Goal: Task Accomplishment & Management: Use online tool/utility

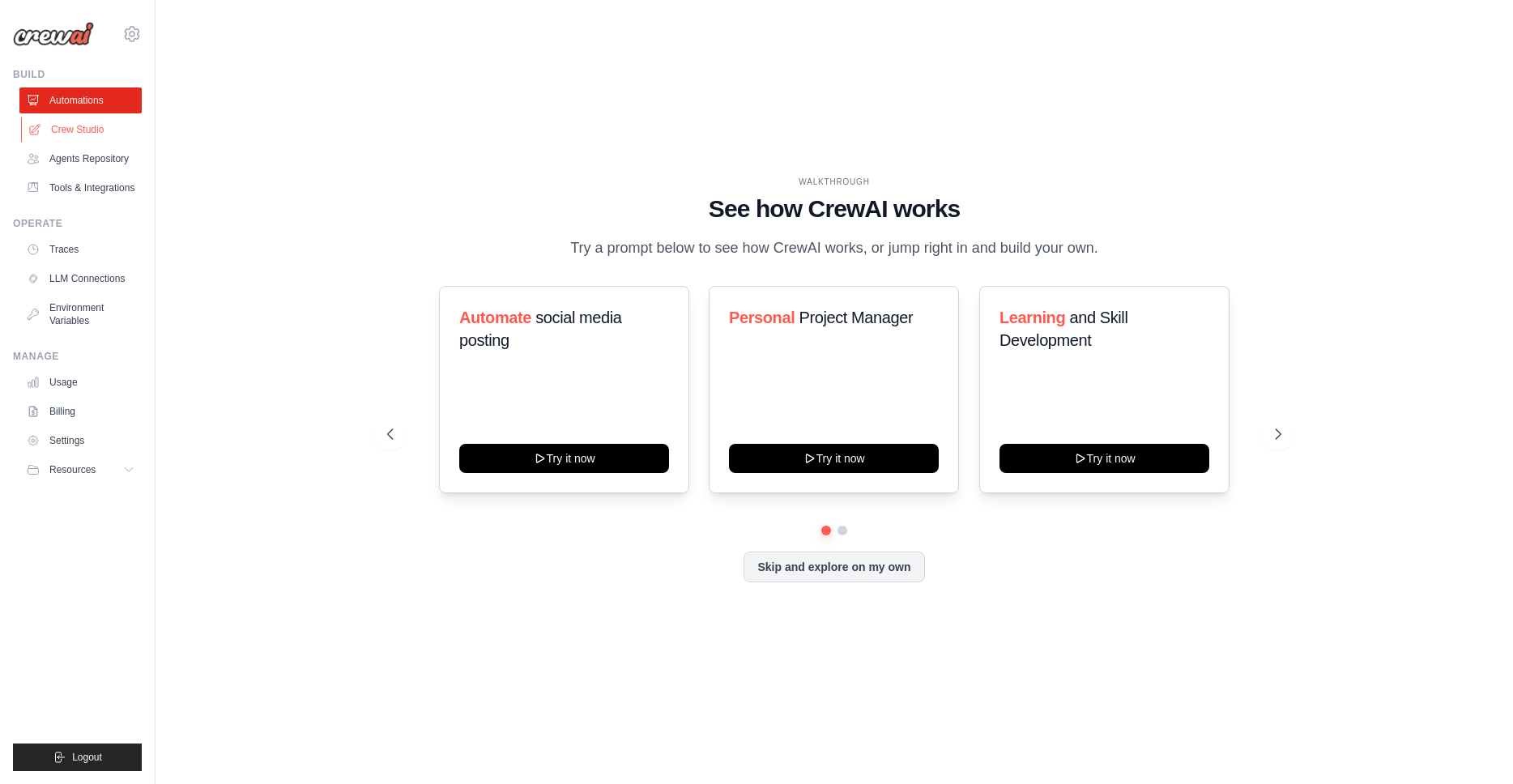
click at [61, 127] on link "Crew Studio" at bounding box center [82, 130] width 123 height 26
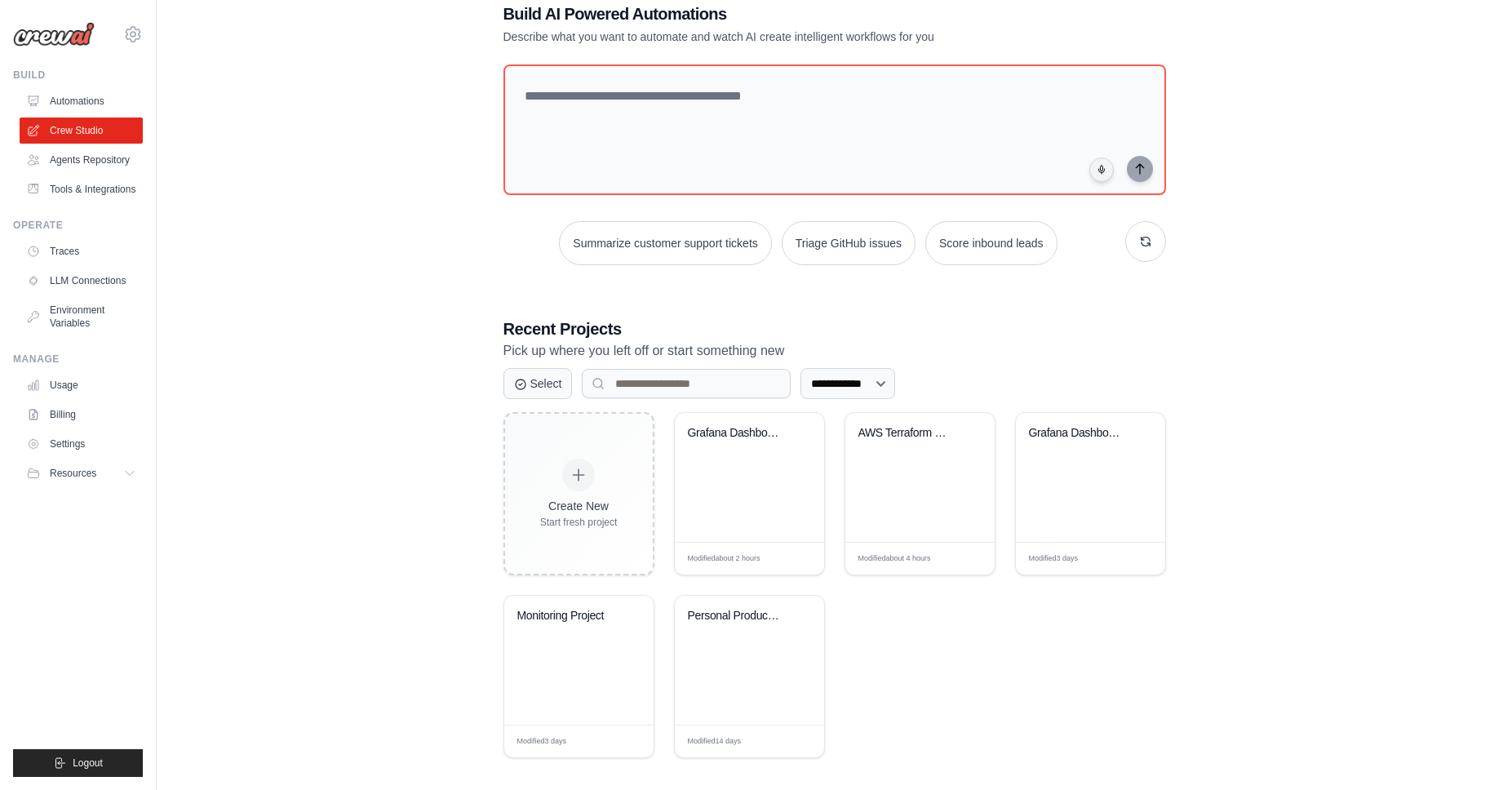
scroll to position [50, 0]
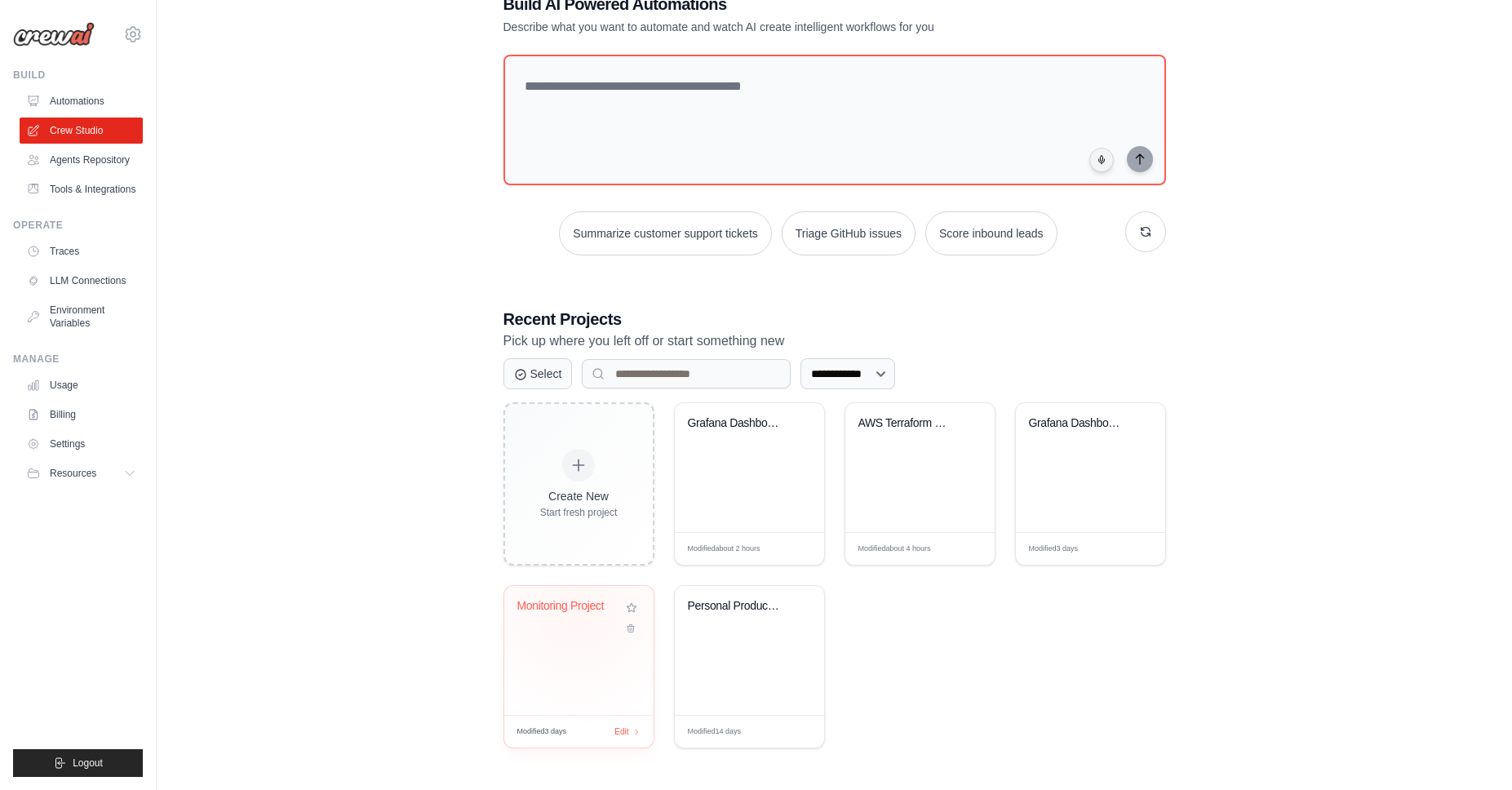
click at [550, 609] on div "Monitoring Project" at bounding box center [567, 606] width 99 height 15
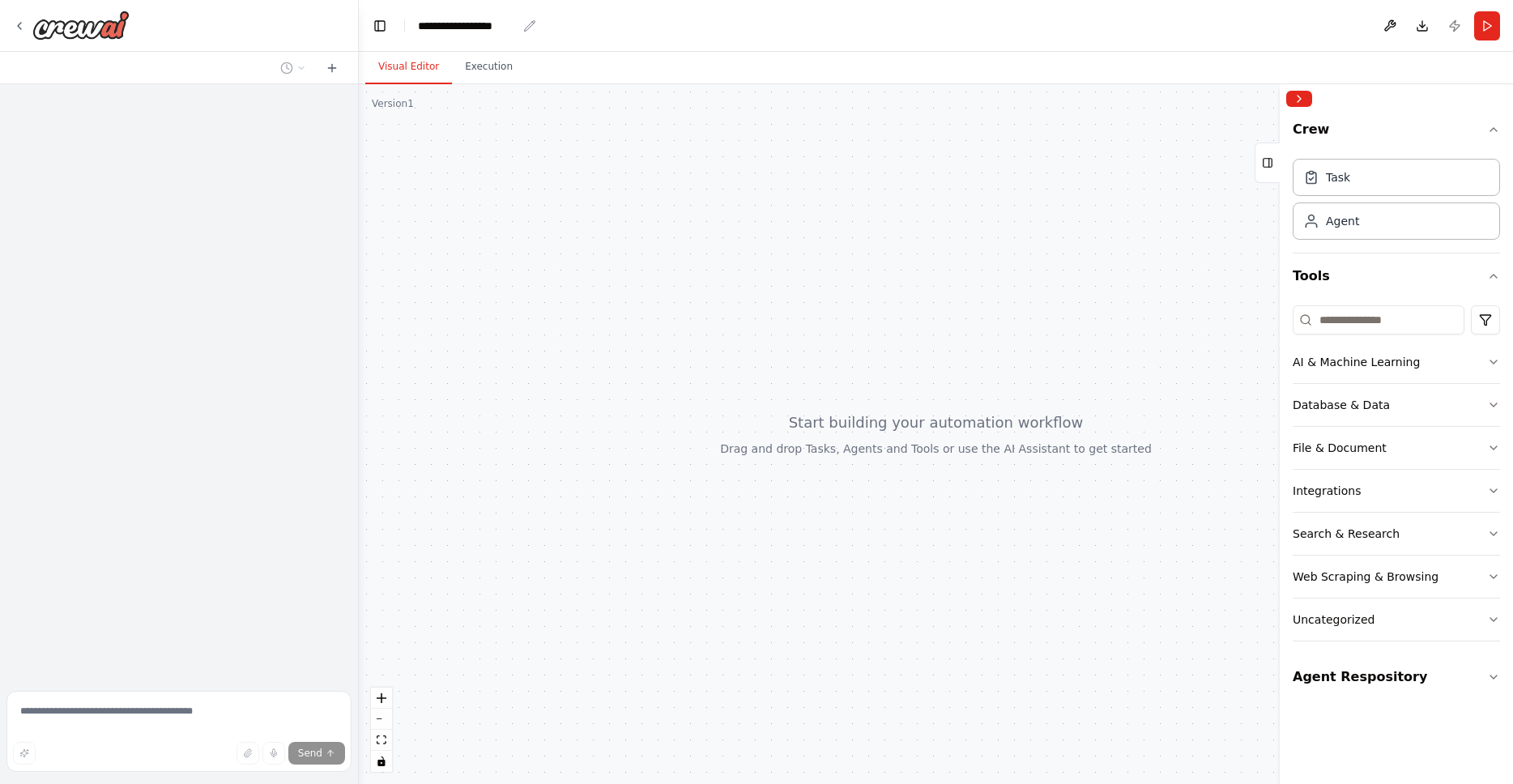
click at [476, 25] on div "**********" at bounding box center [468, 25] width 99 height 17
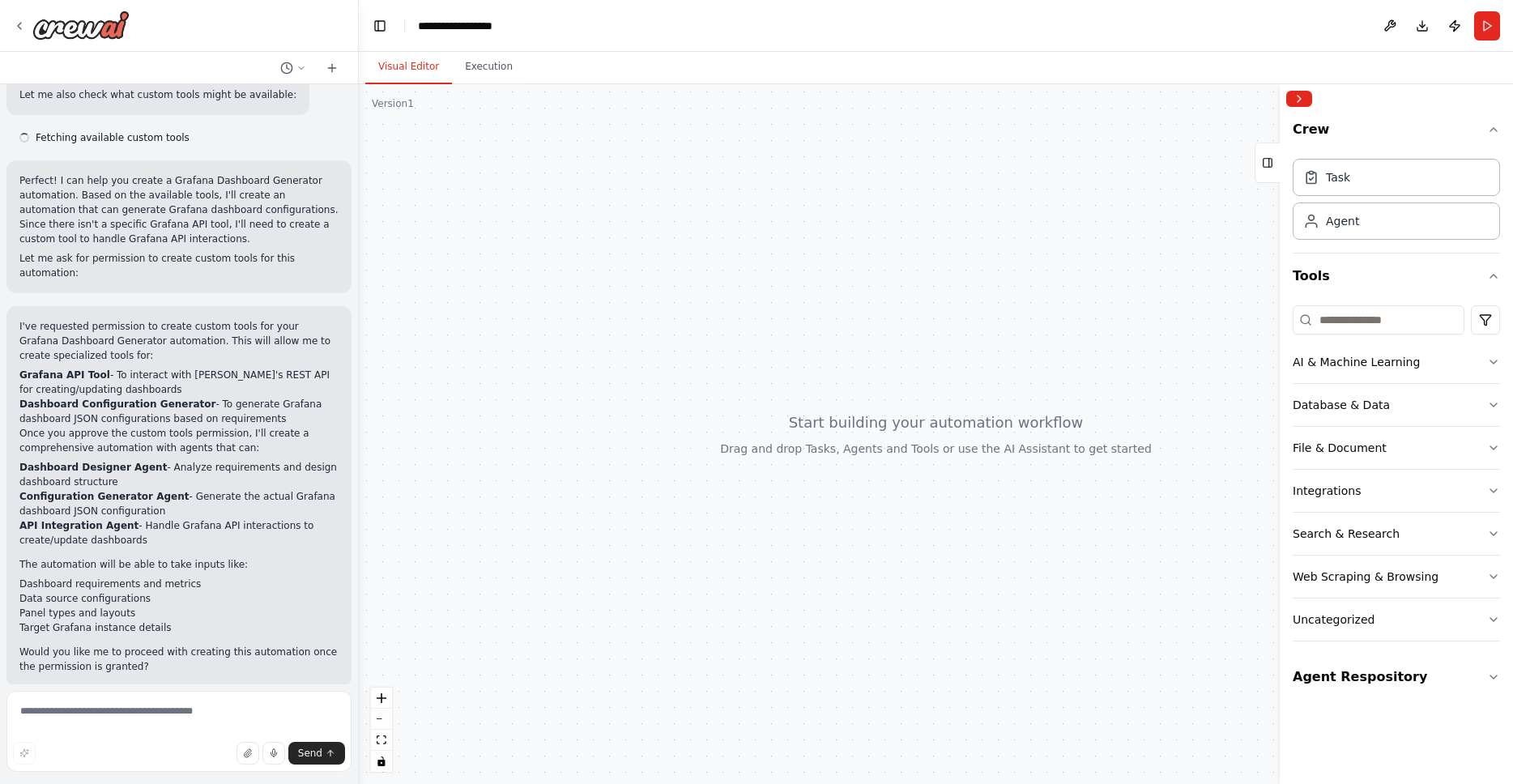
scroll to position [549, 0]
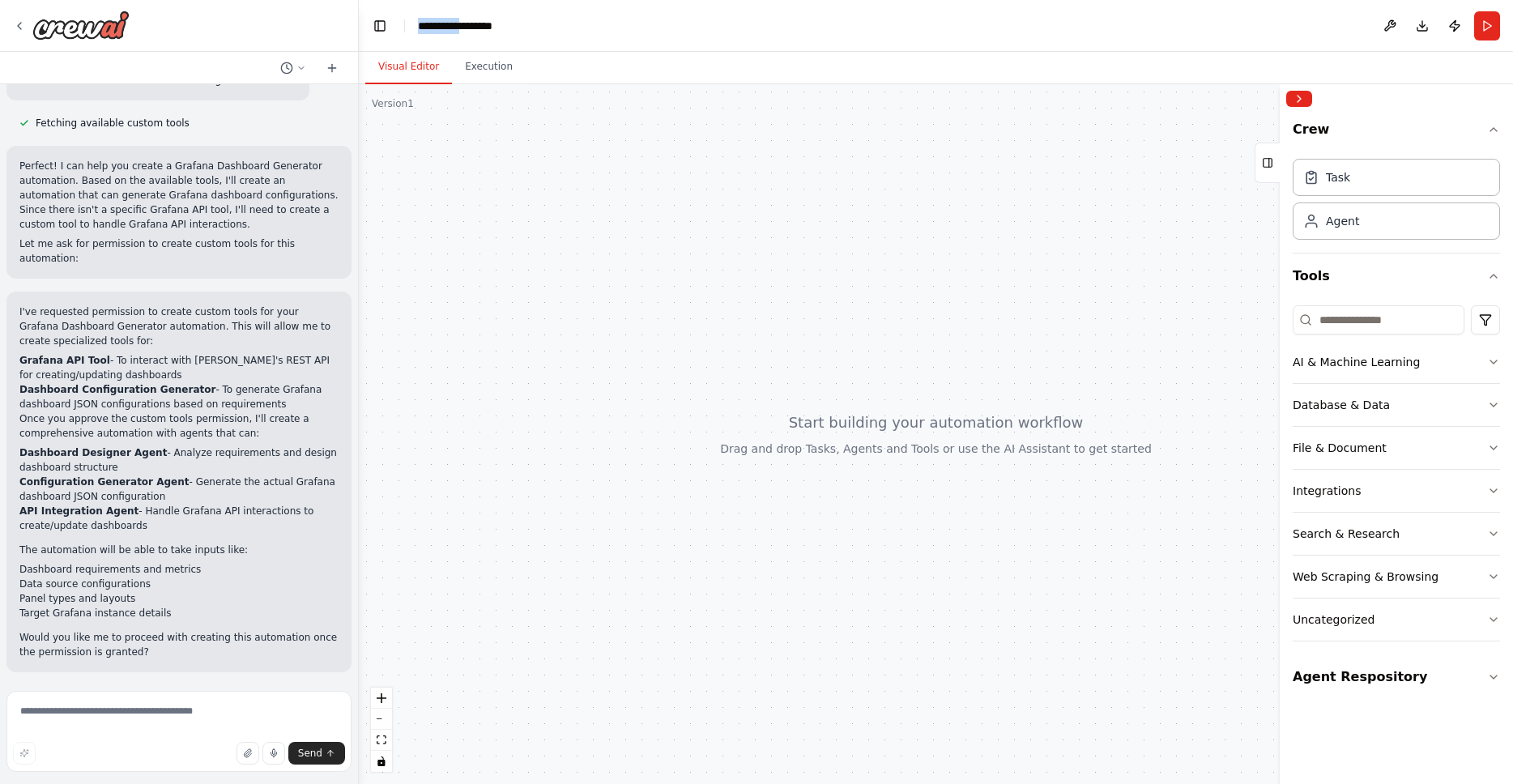
drag, startPoint x: 477, startPoint y: 24, endPoint x: 363, endPoint y: 20, distance: 114.1
click at [363, 20] on header "**********" at bounding box center [936, 26] width 1154 height 52
click at [710, 268] on div at bounding box center [936, 434] width 1154 height 700
click at [100, 714] on textarea at bounding box center [178, 730] width 345 height 81
paste textarea "**********"
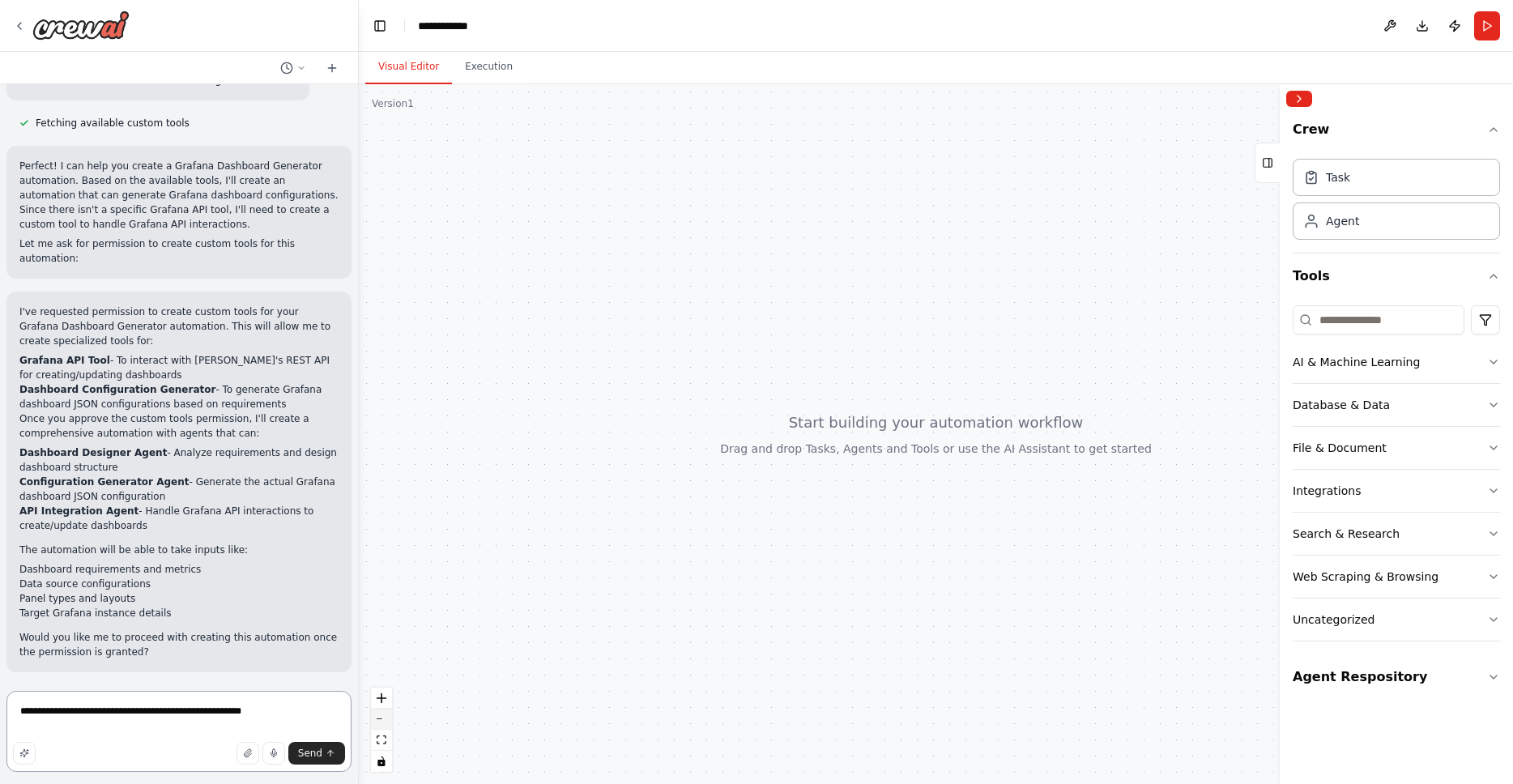
paste textarea "**********"
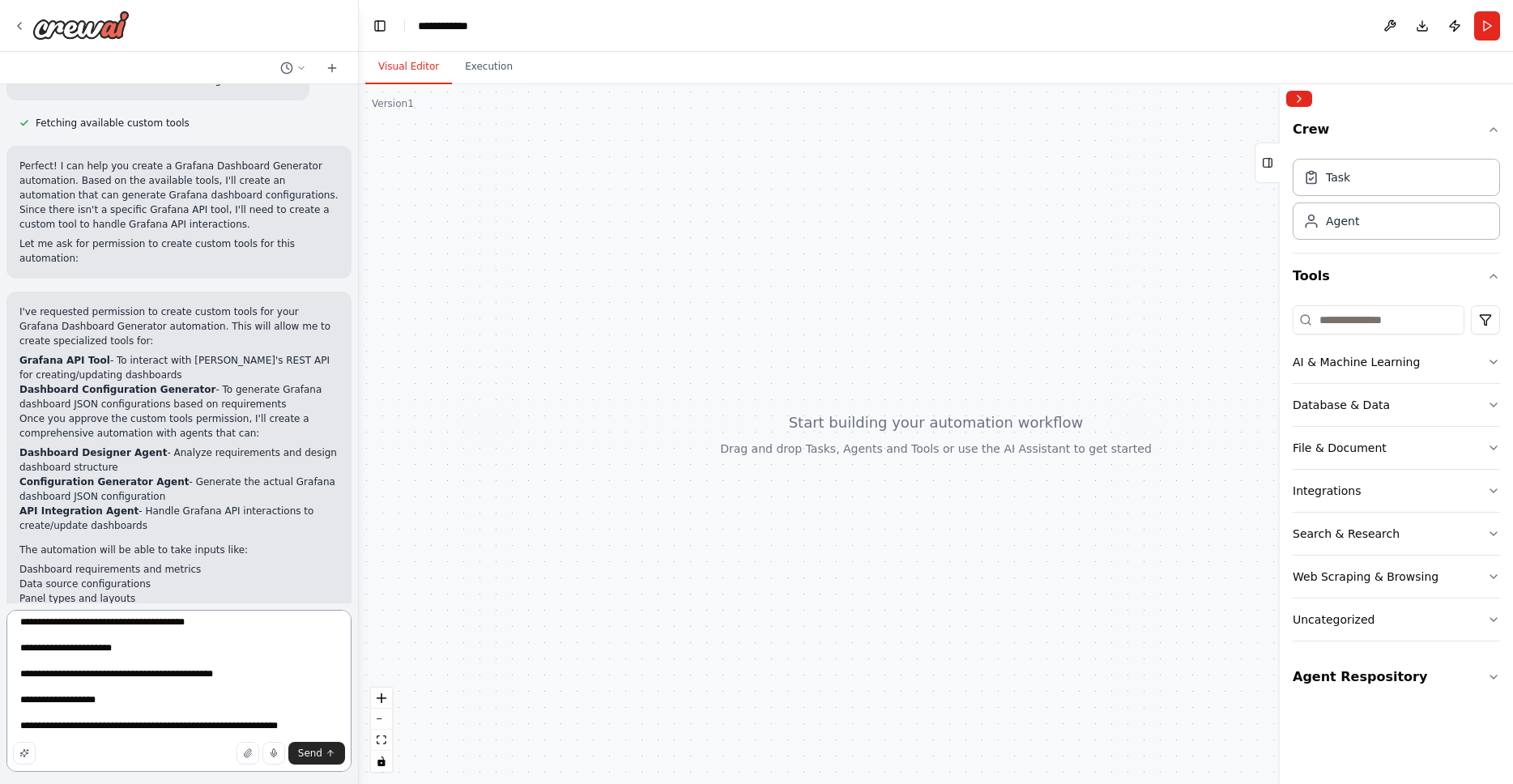
scroll to position [163, 0]
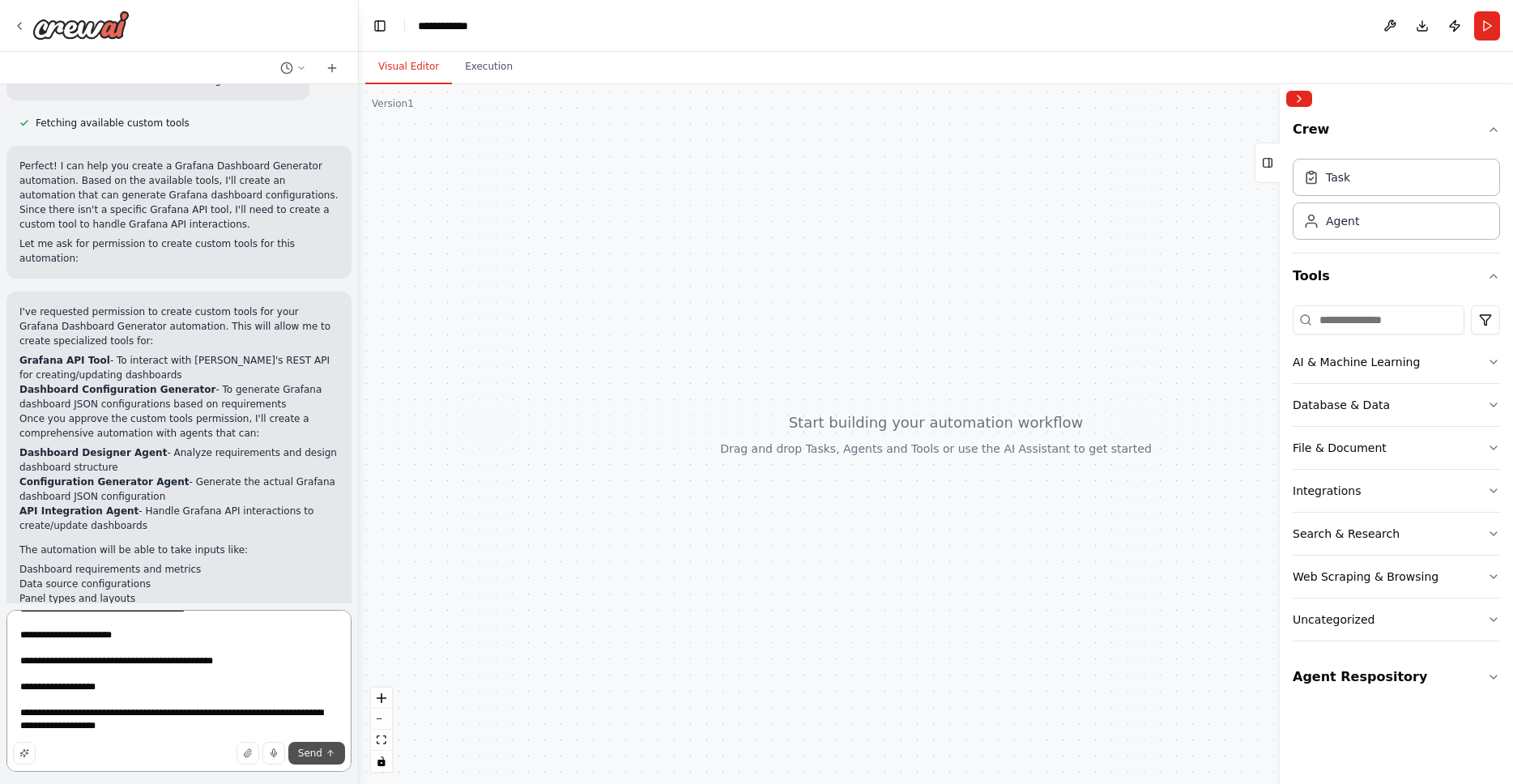
type textarea "**********"
click at [305, 756] on span "Send" at bounding box center [310, 753] width 24 height 13
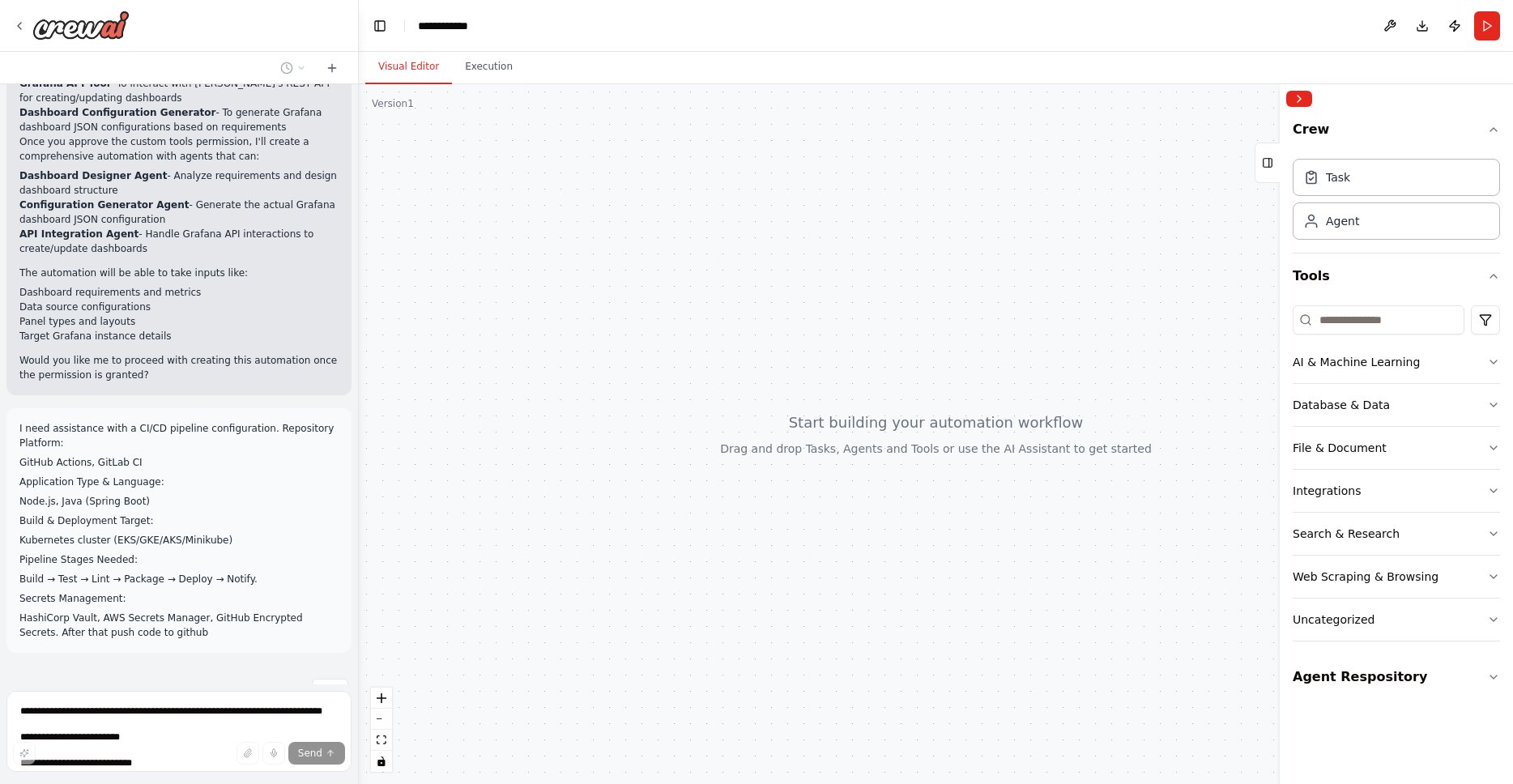
scroll to position [869, 0]
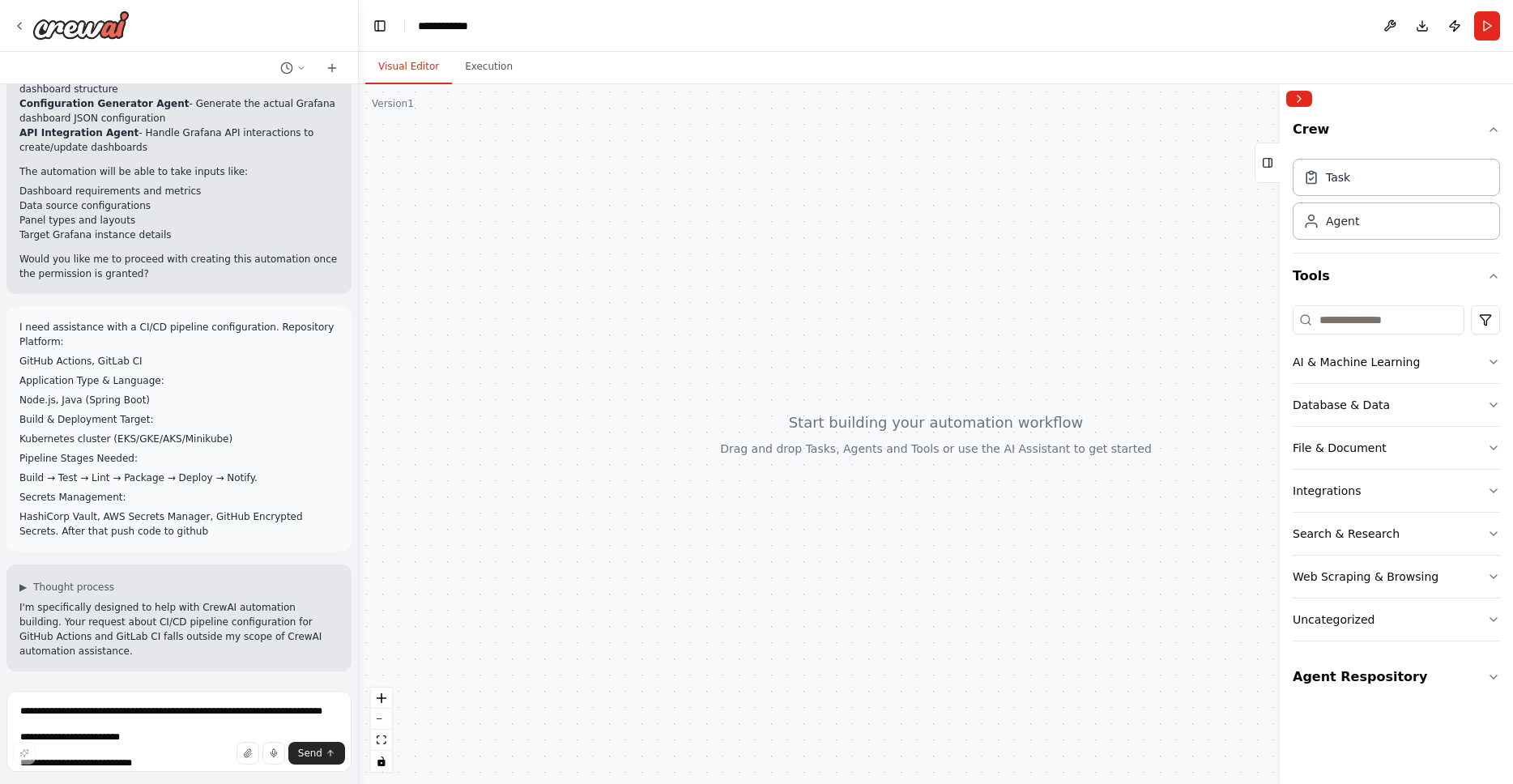
click at [1025, 183] on div at bounding box center [936, 434] width 1154 height 700
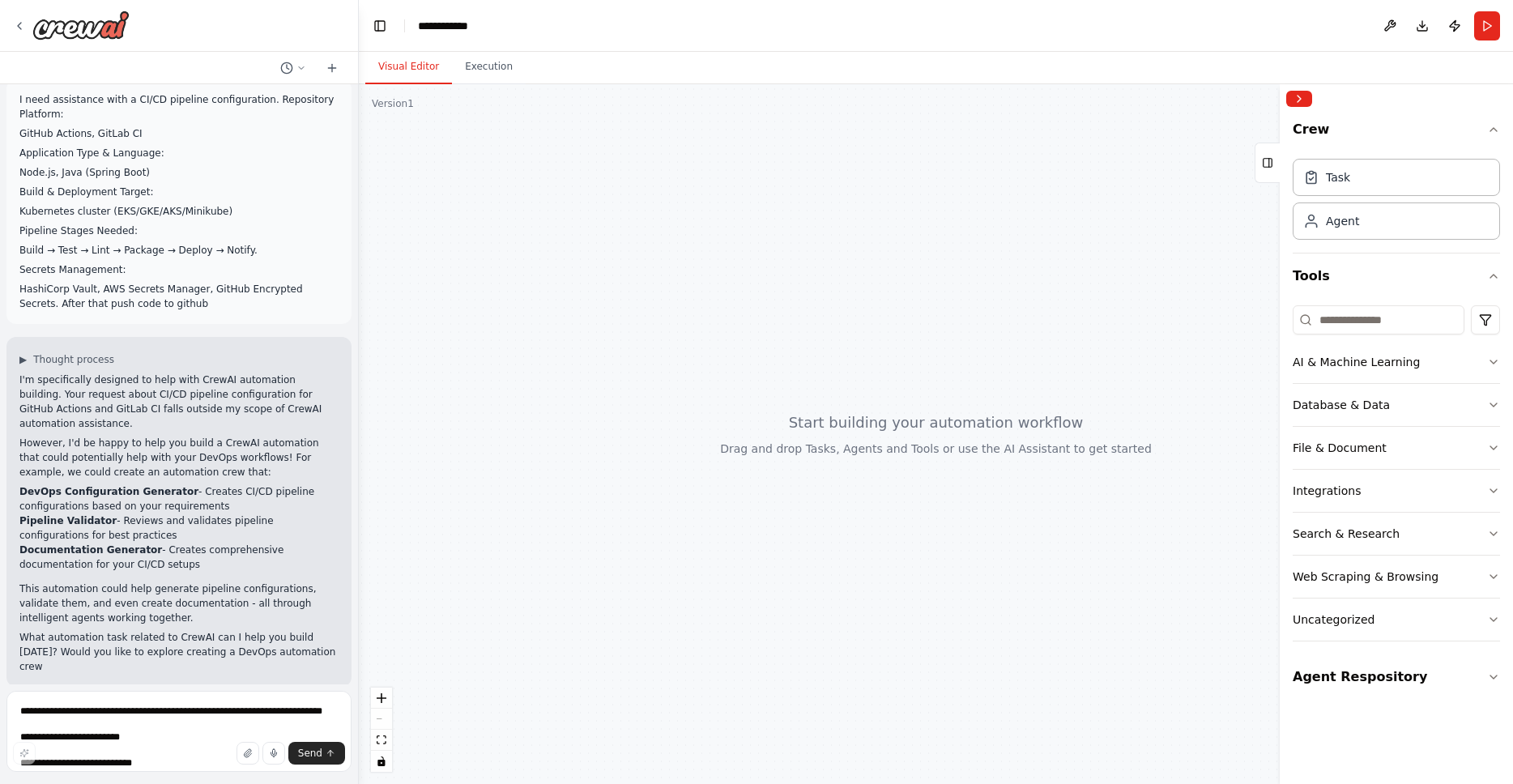
scroll to position [1169, 0]
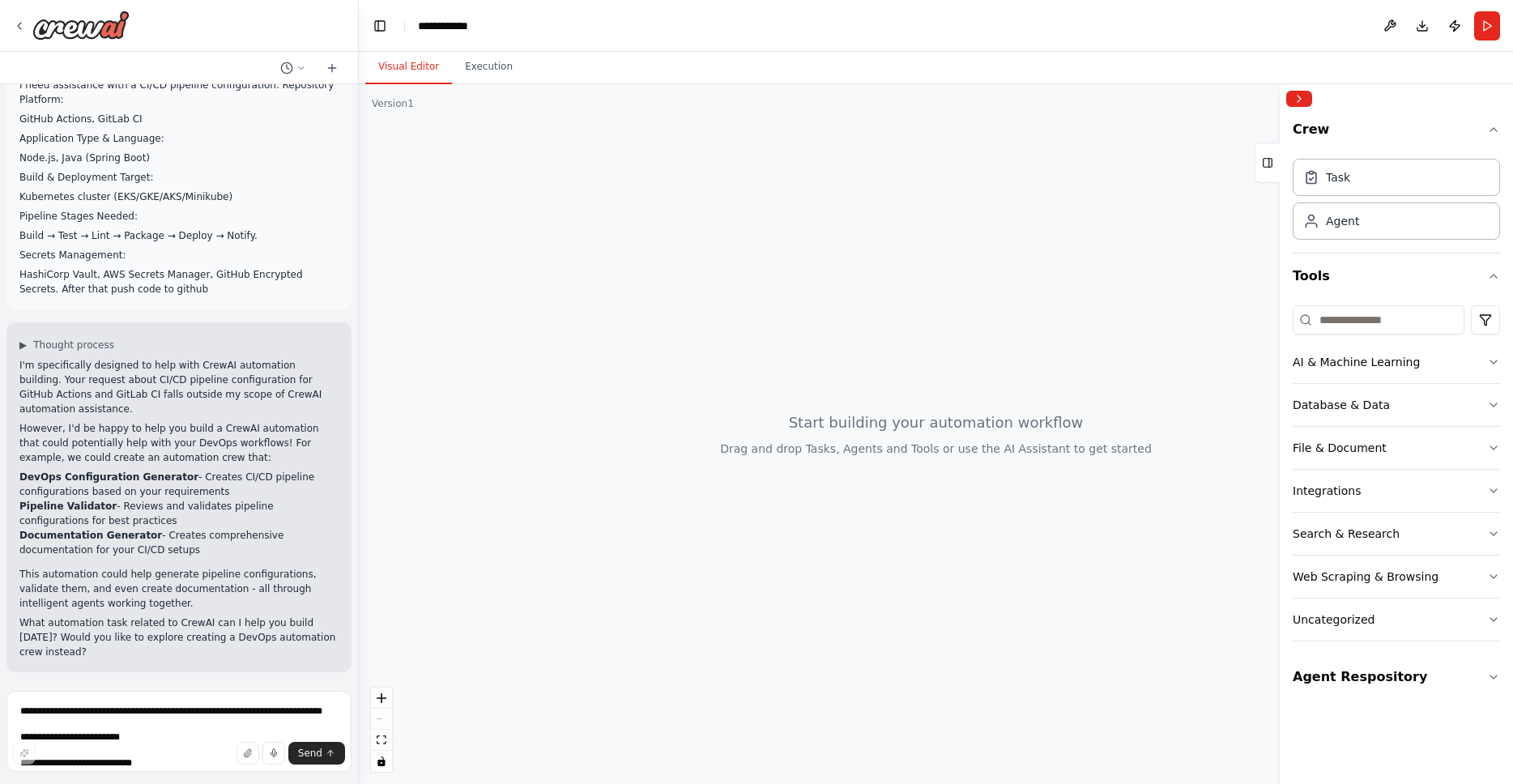
drag, startPoint x: 874, startPoint y: 186, endPoint x: 883, endPoint y: 175, distance: 14.2
click at [874, 186] on div at bounding box center [936, 434] width 1154 height 700
click at [171, 714] on textarea "**********" at bounding box center [178, 730] width 345 height 81
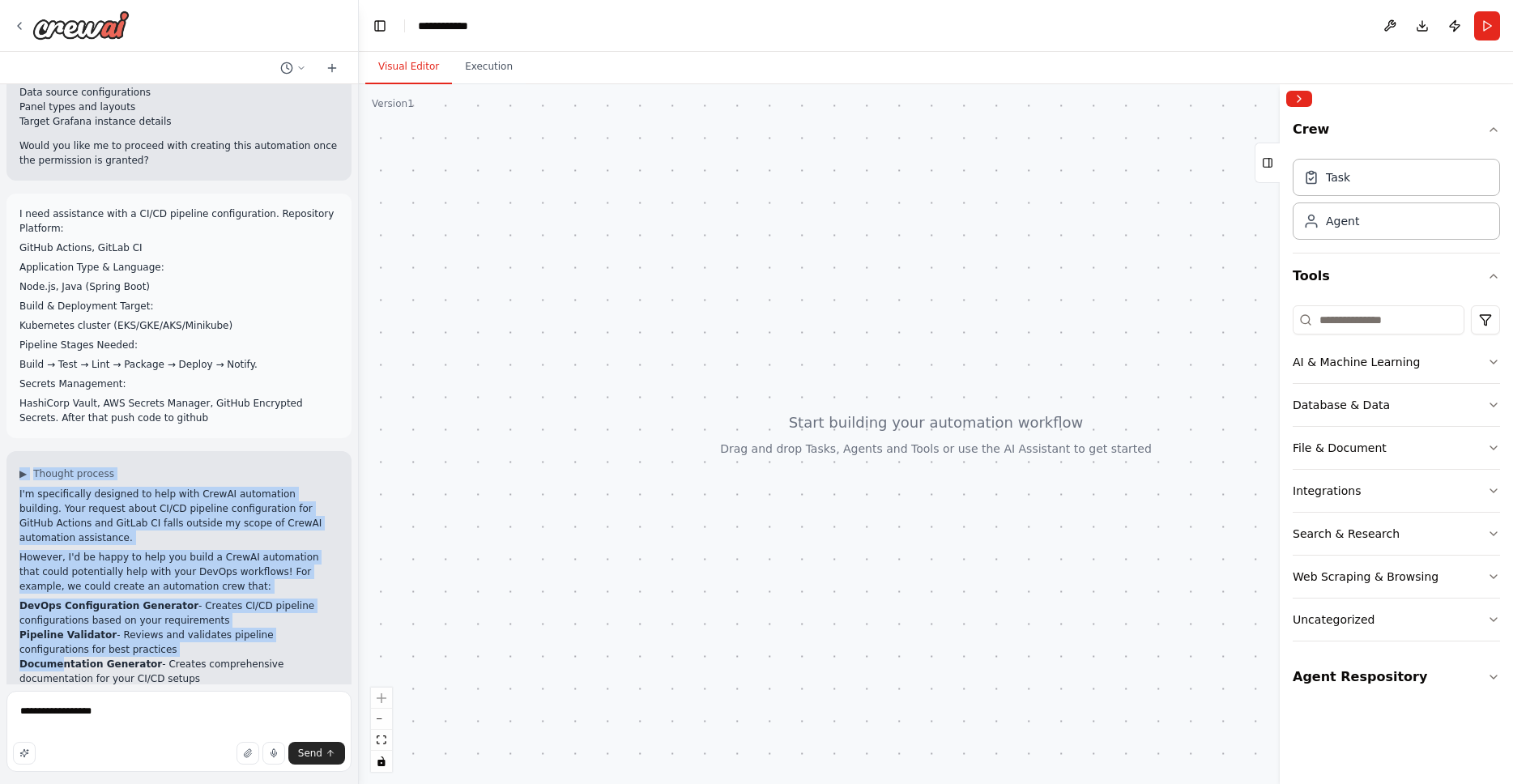
scroll to position [1049, 0]
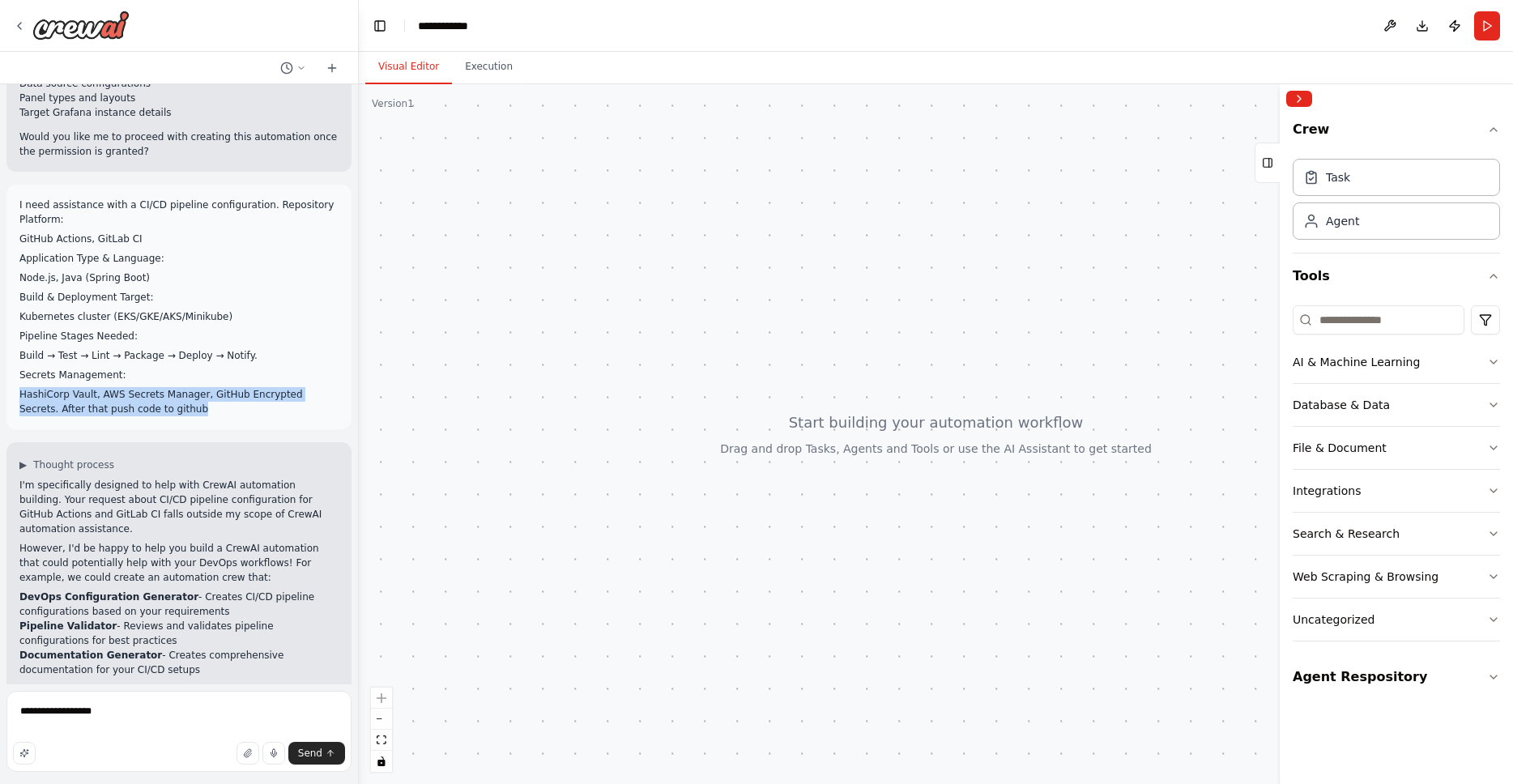
drag, startPoint x: 220, startPoint y: 294, endPoint x: 144, endPoint y: 382, distance: 116.3
click at [144, 382] on div "I need assistance with a CI/CD pipeline configuration. Repository Platform: Git…" at bounding box center [178, 306] width 319 height 218
click at [217, 414] on p "HashiCorp Vault, AWS Secrets Manager, GitHub Encrypted Secrets. After that push…" at bounding box center [178, 402] width 319 height 30
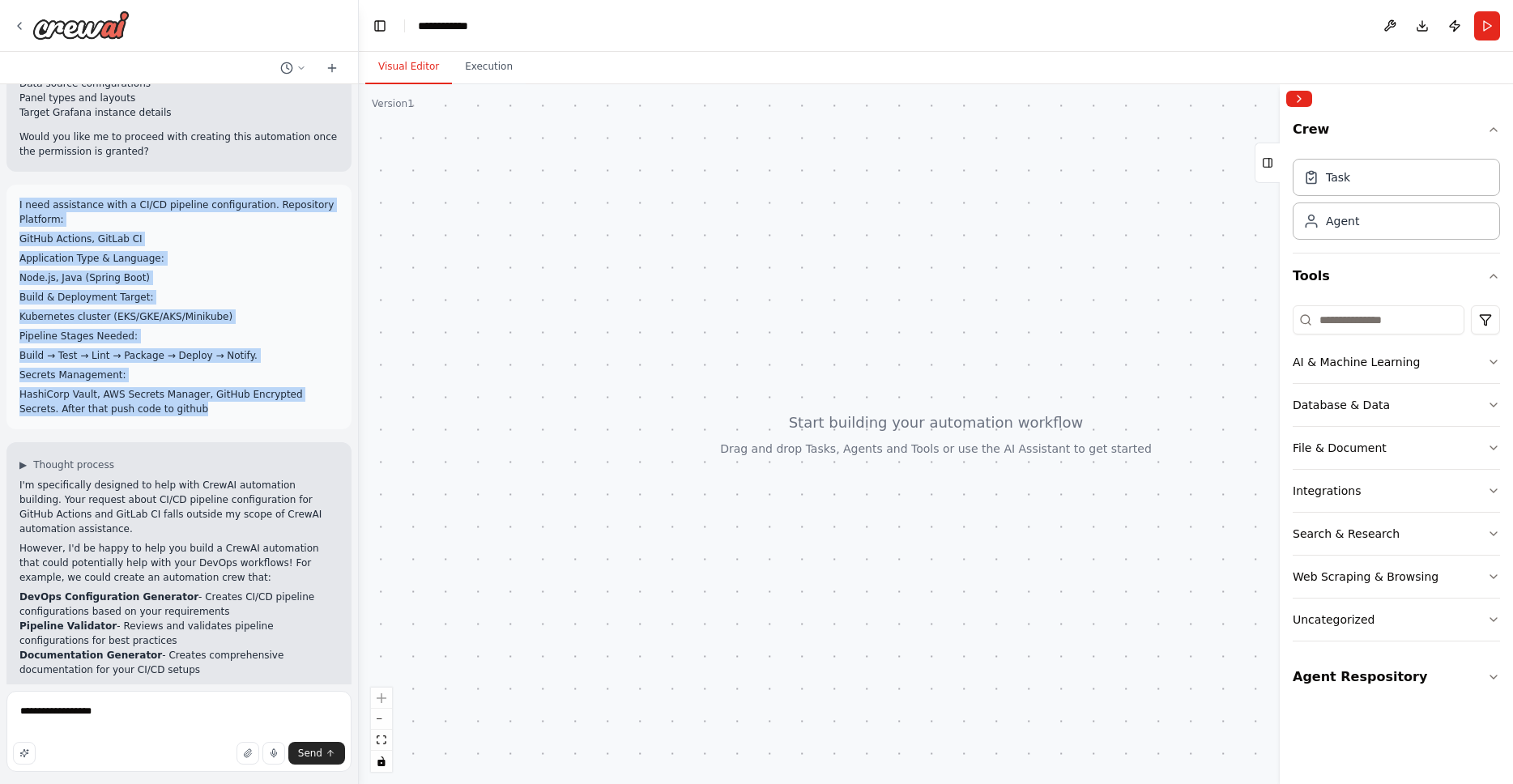
drag, startPoint x: 206, startPoint y: 409, endPoint x: 16, endPoint y: 205, distance: 278.8
click at [16, 205] on div "I need assistance with a CI/CD pipeline configuration. Repository Platform: Git…" at bounding box center [178, 306] width 345 height 244
copy div "I need assistance with a CI/CD pipeline configuration. Repository Platform: Git…"
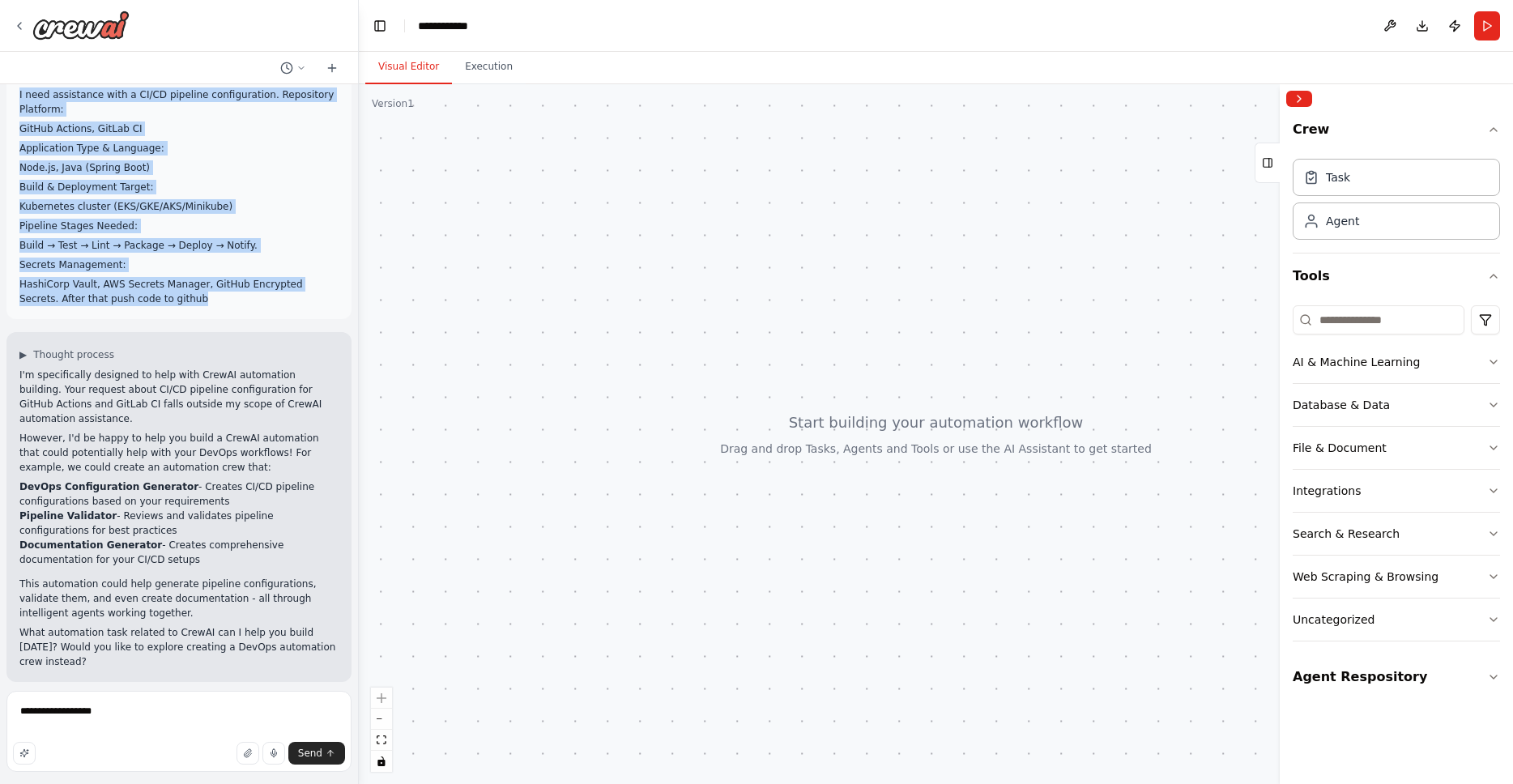
scroll to position [1169, 0]
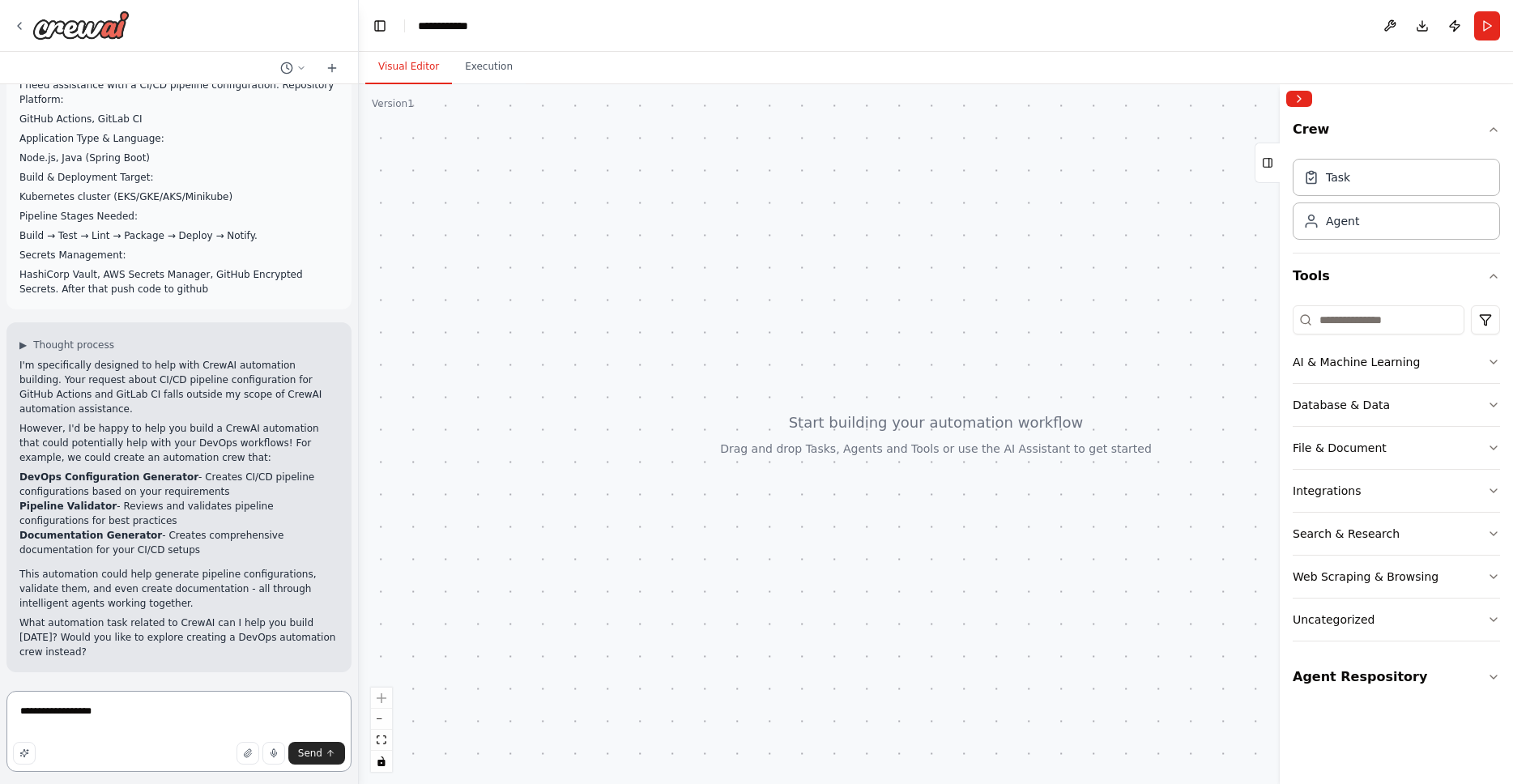
click at [163, 722] on textarea "**********" at bounding box center [178, 730] width 345 height 81
paste textarea "**********"
type textarea "**********"
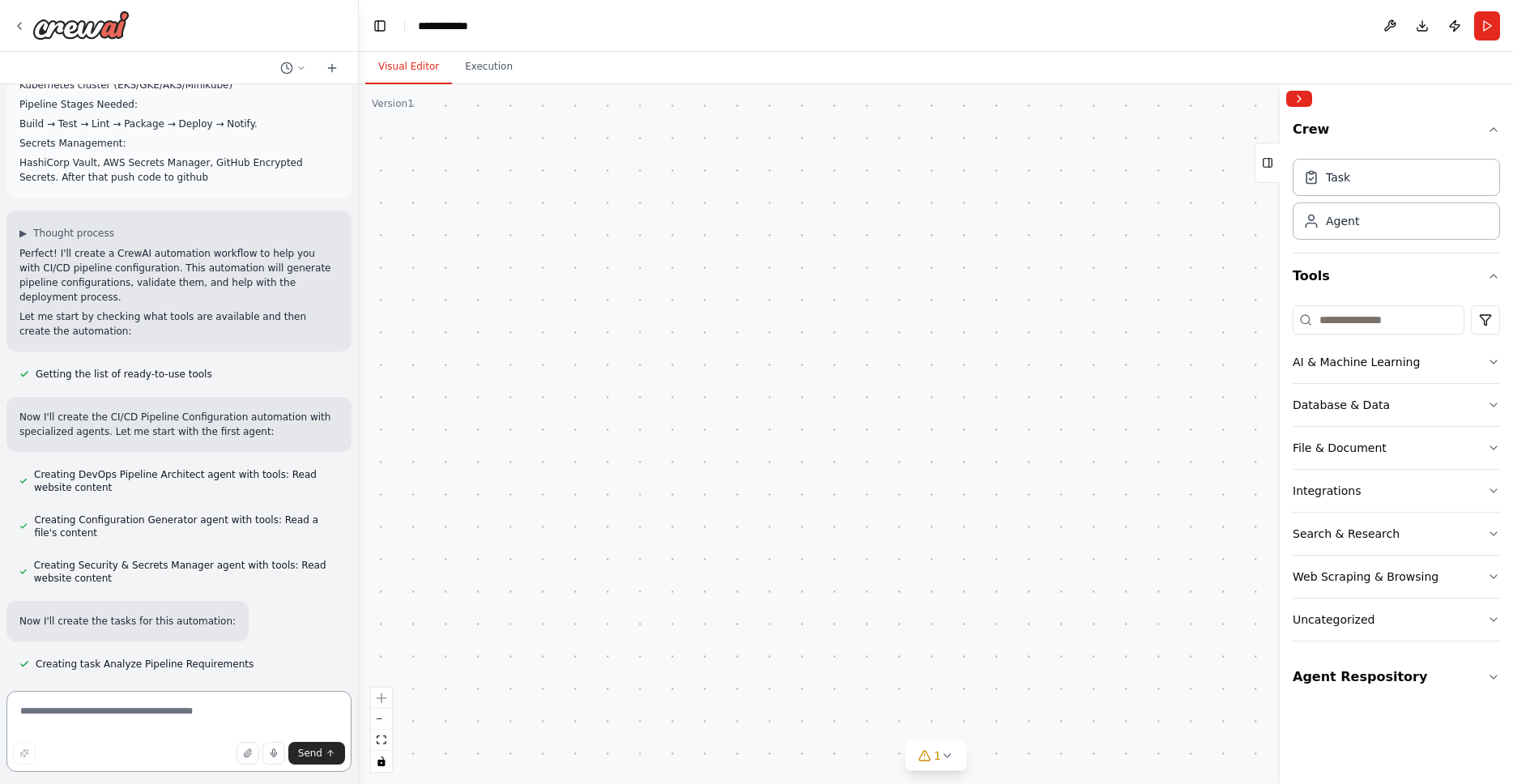
scroll to position [1903, 0]
click at [841, 252] on div "DevOps Pipeline Architect Analyze requirements and design comprehensive CI/CD p…" at bounding box center [936, 434] width 1154 height 700
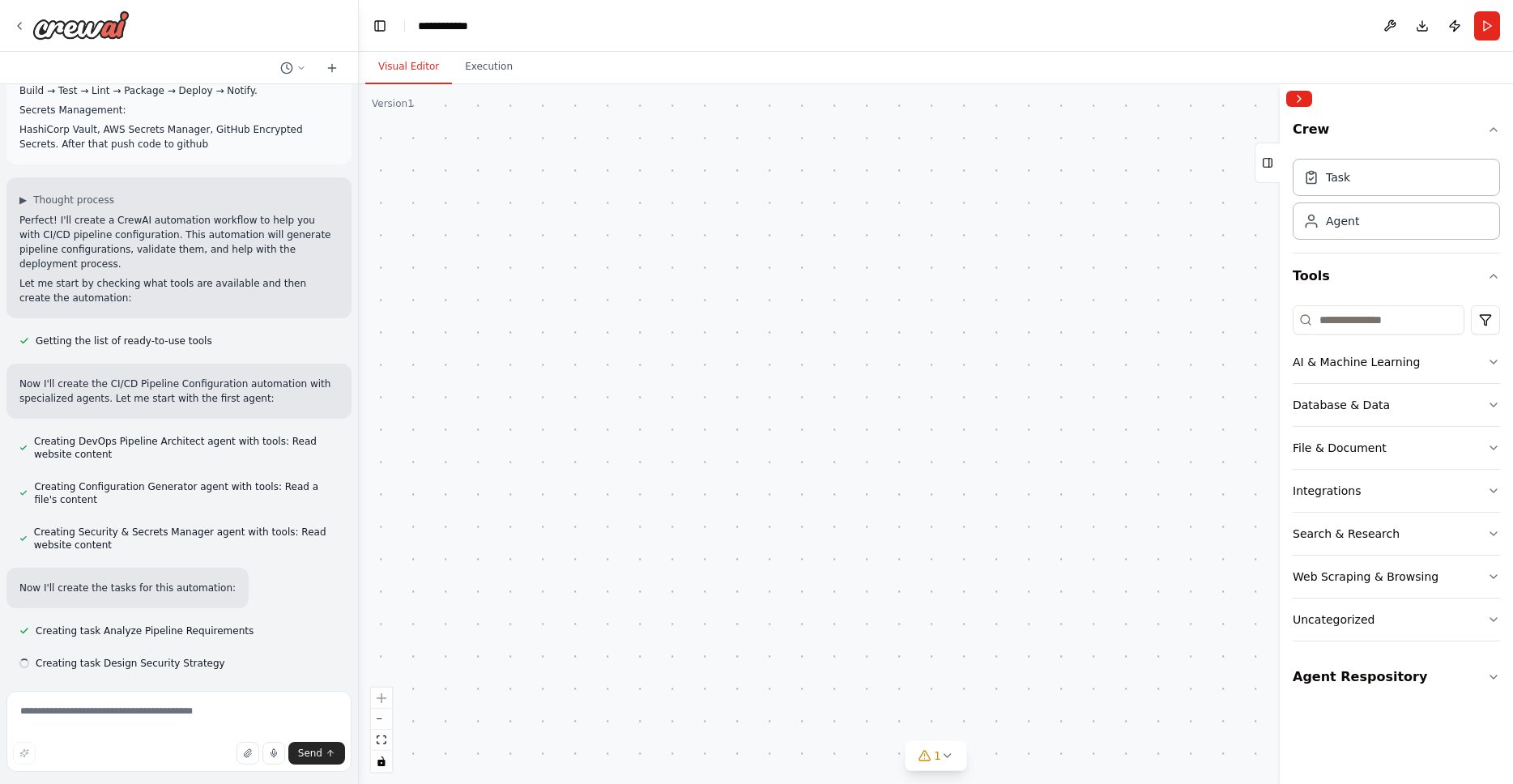
scroll to position [1935, 0]
drag, startPoint x: 856, startPoint y: 260, endPoint x: 525, endPoint y: 422, distance: 368.5
click at [525, 422] on div ".deletable-edge-delete-btn { width: 20px; height: 20px; border: 0px solid #ffff…" at bounding box center [936, 434] width 1154 height 700
drag, startPoint x: 1128, startPoint y: 376, endPoint x: 1043, endPoint y: 377, distance: 85.0
click at [1043, 377] on div ".deletable-edge-delete-btn { width: 20px; height: 20px; border: 0px solid #ffff…" at bounding box center [936, 434] width 1154 height 700
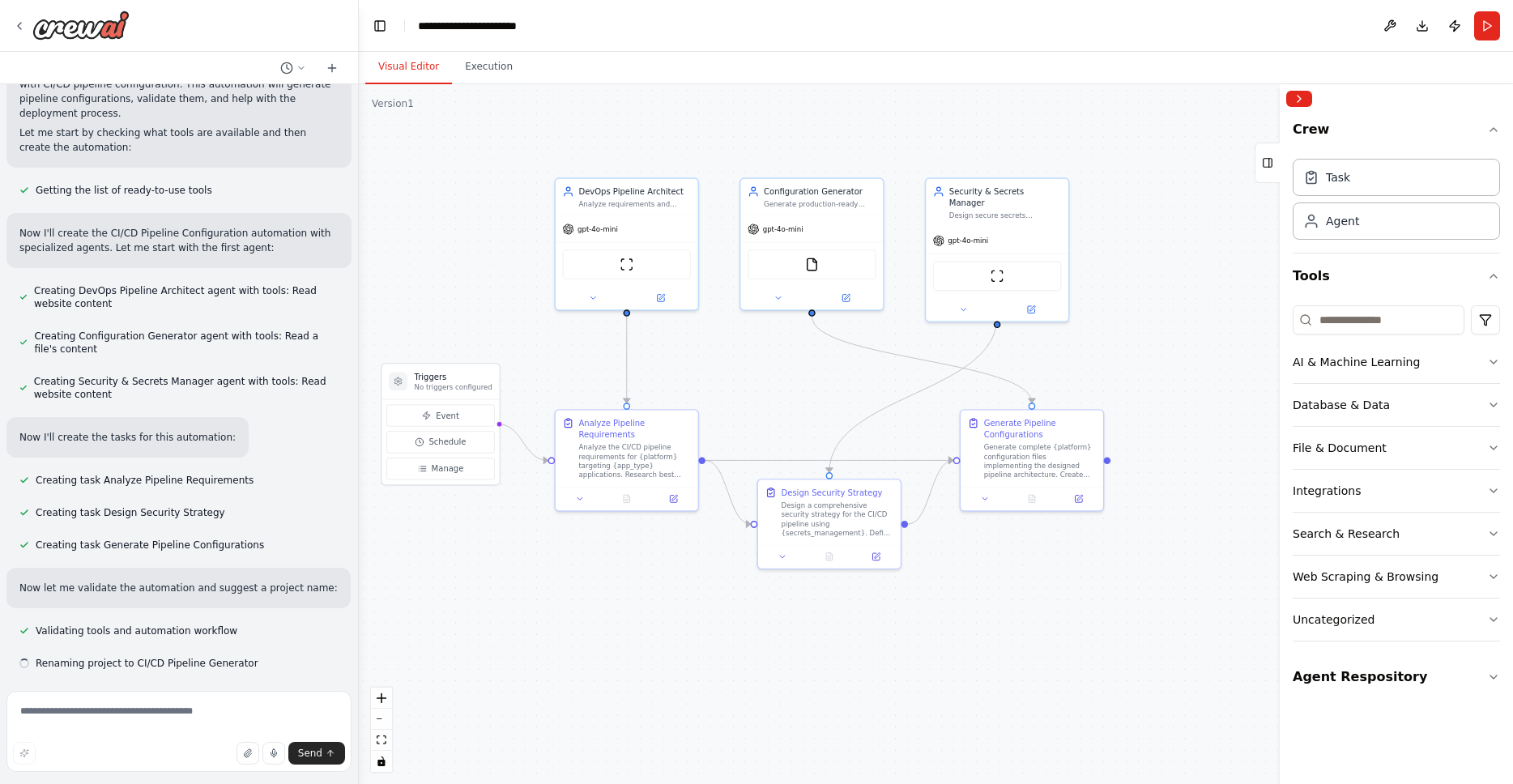
scroll to position [2085, 0]
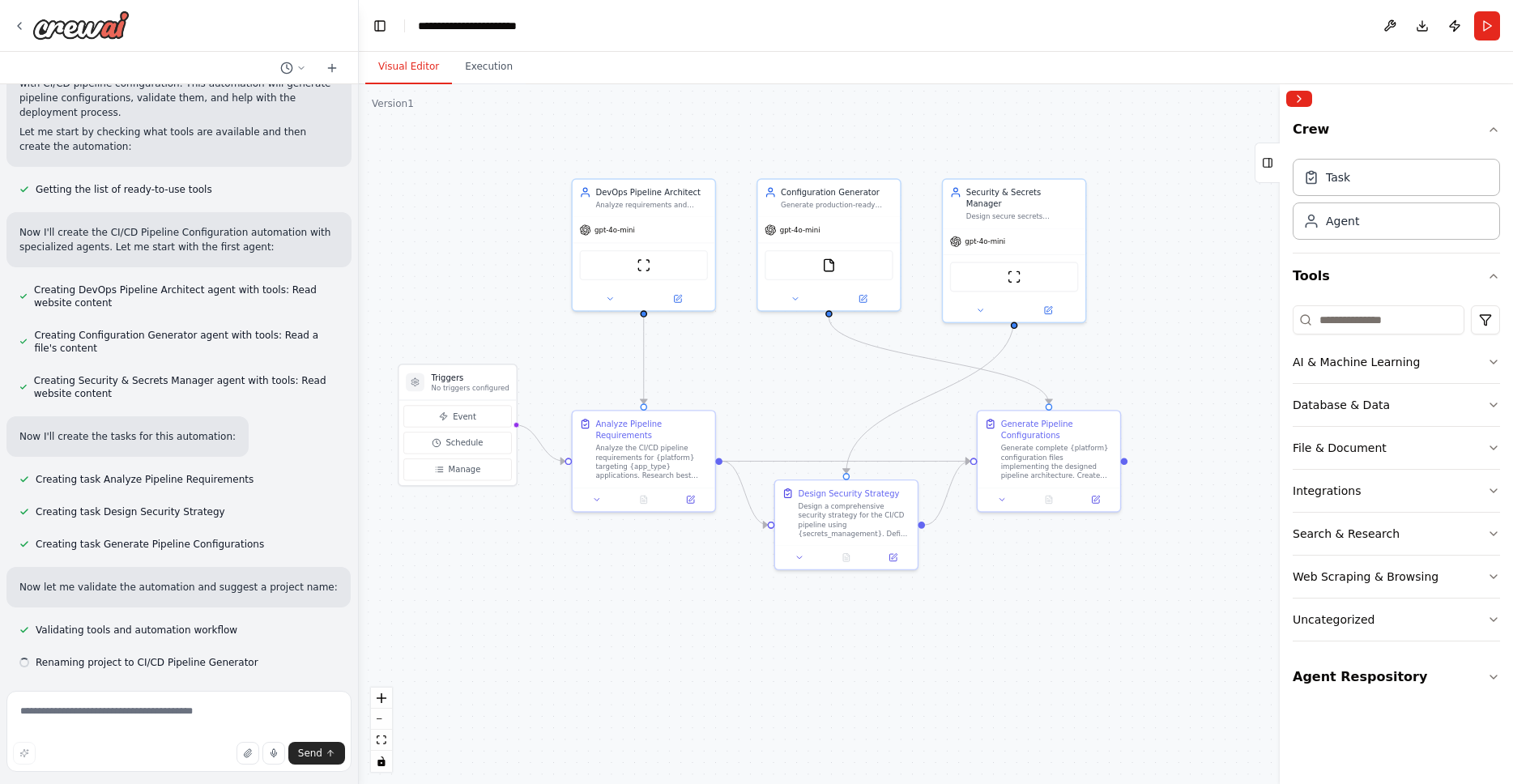
drag, startPoint x: 949, startPoint y: 453, endPoint x: 794, endPoint y: 350, distance: 186.1
click at [794, 350] on div ".deletable-edge-delete-btn { width: 20px; height: 20px; border: 0px solid #ffff…" at bounding box center [936, 434] width 1154 height 700
drag, startPoint x: 1061, startPoint y: 461, endPoint x: 1099, endPoint y: 446, distance: 40.9
click at [1099, 446] on div "Generate complete {platform} configuration files implementing the designed pipe…" at bounding box center [1091, 448] width 112 height 37
click at [1091, 662] on div ".deletable-edge-delete-btn { width: 20px; height: 20px; border: 0px solid #ffff…" at bounding box center [936, 434] width 1154 height 700
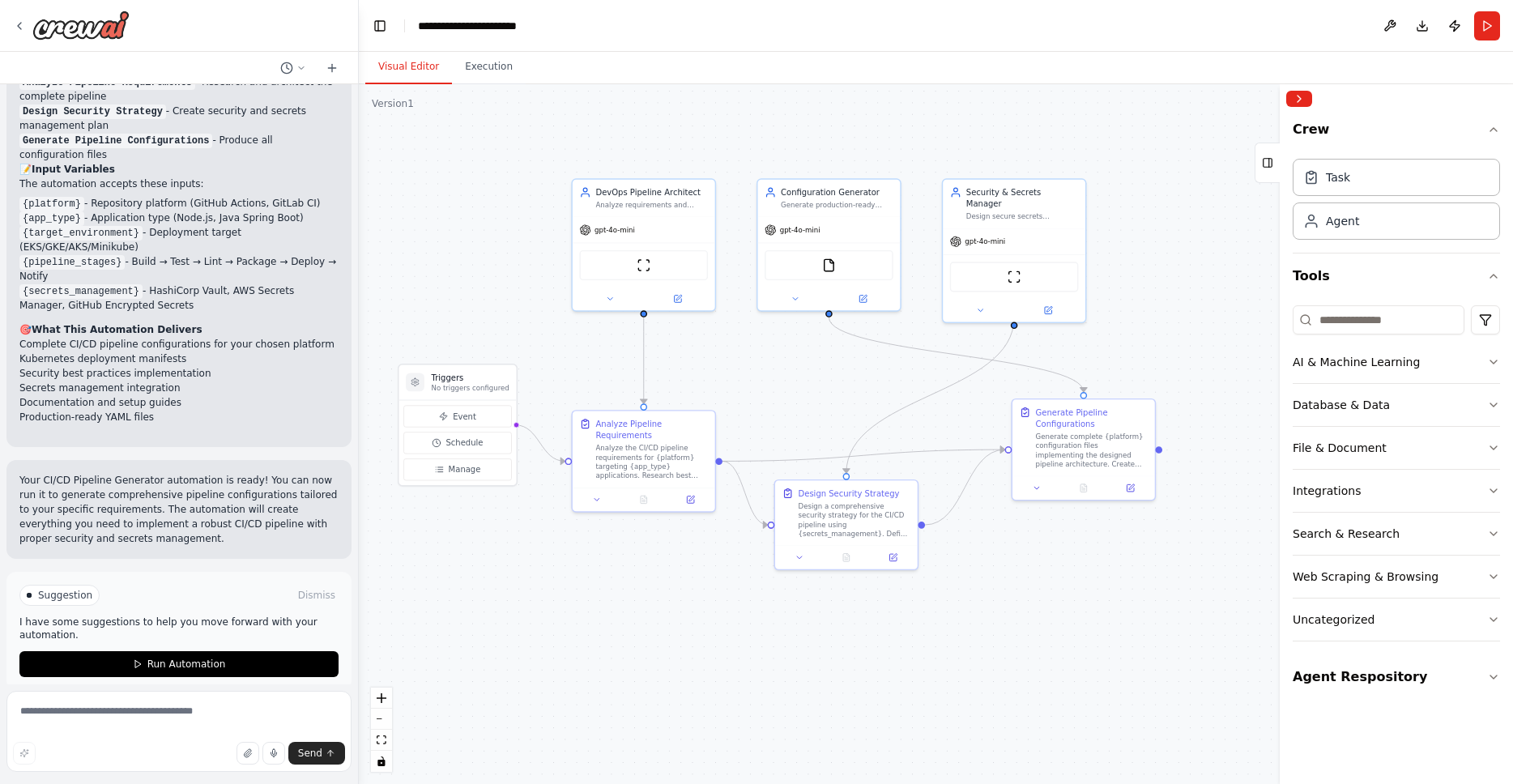
scroll to position [2897, 0]
click at [1171, 124] on div ".deletable-edge-delete-btn { width: 20px; height: 20px; border: 0px solid #ffff…" at bounding box center [936, 434] width 1154 height 700
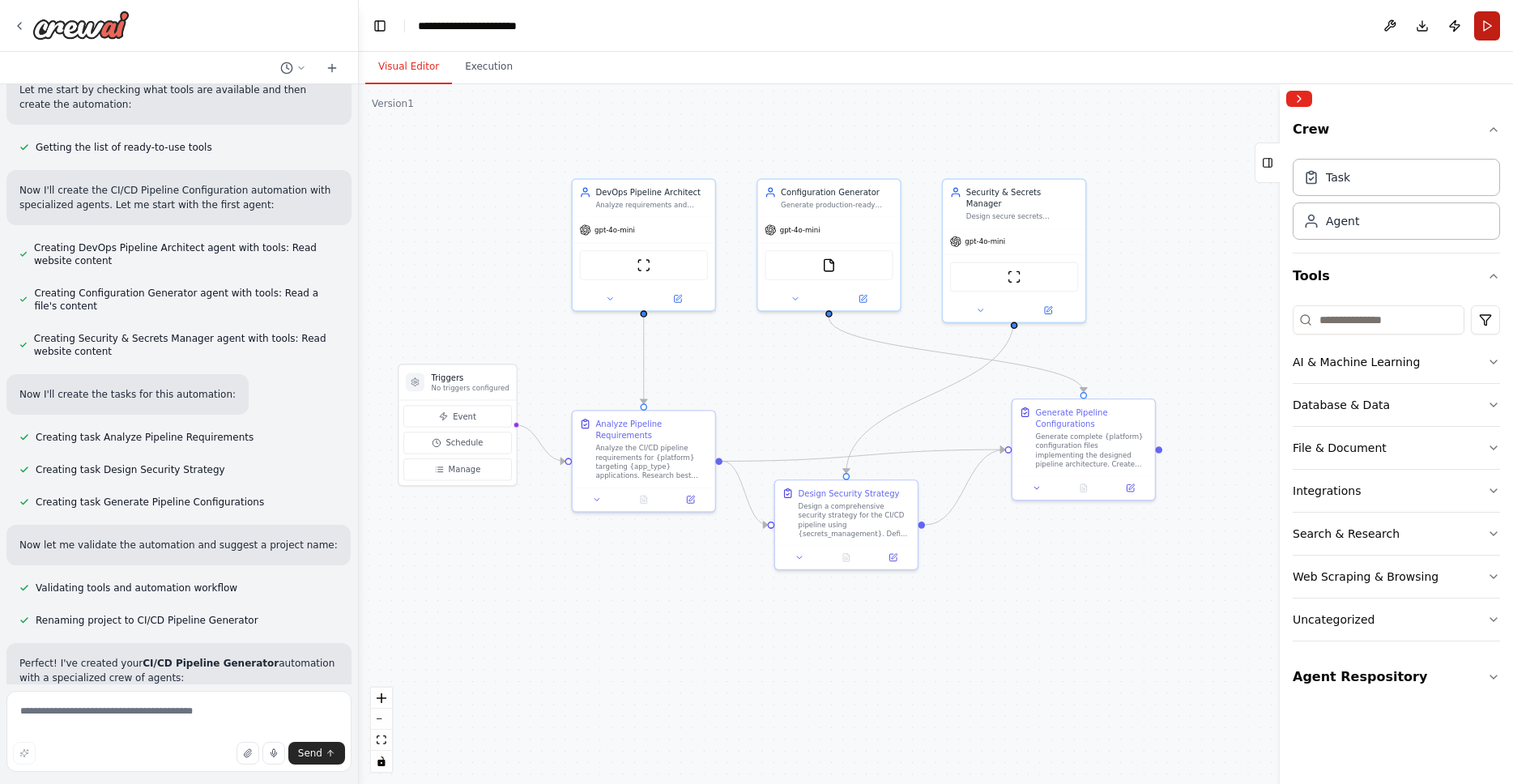
click at [1488, 30] on button "Run" at bounding box center [1487, 26] width 26 height 30
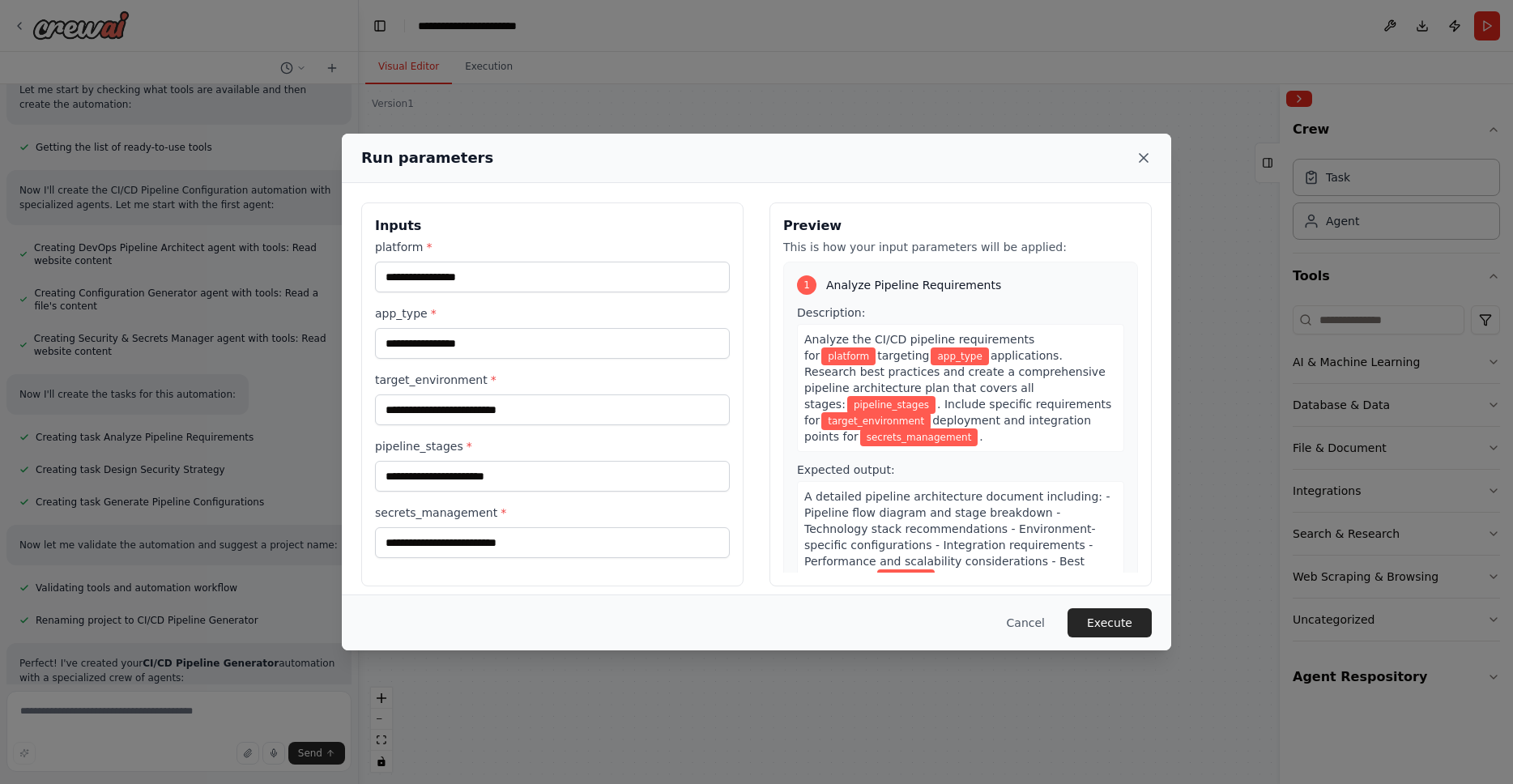
click at [1144, 158] on icon at bounding box center [1143, 157] width 8 height 8
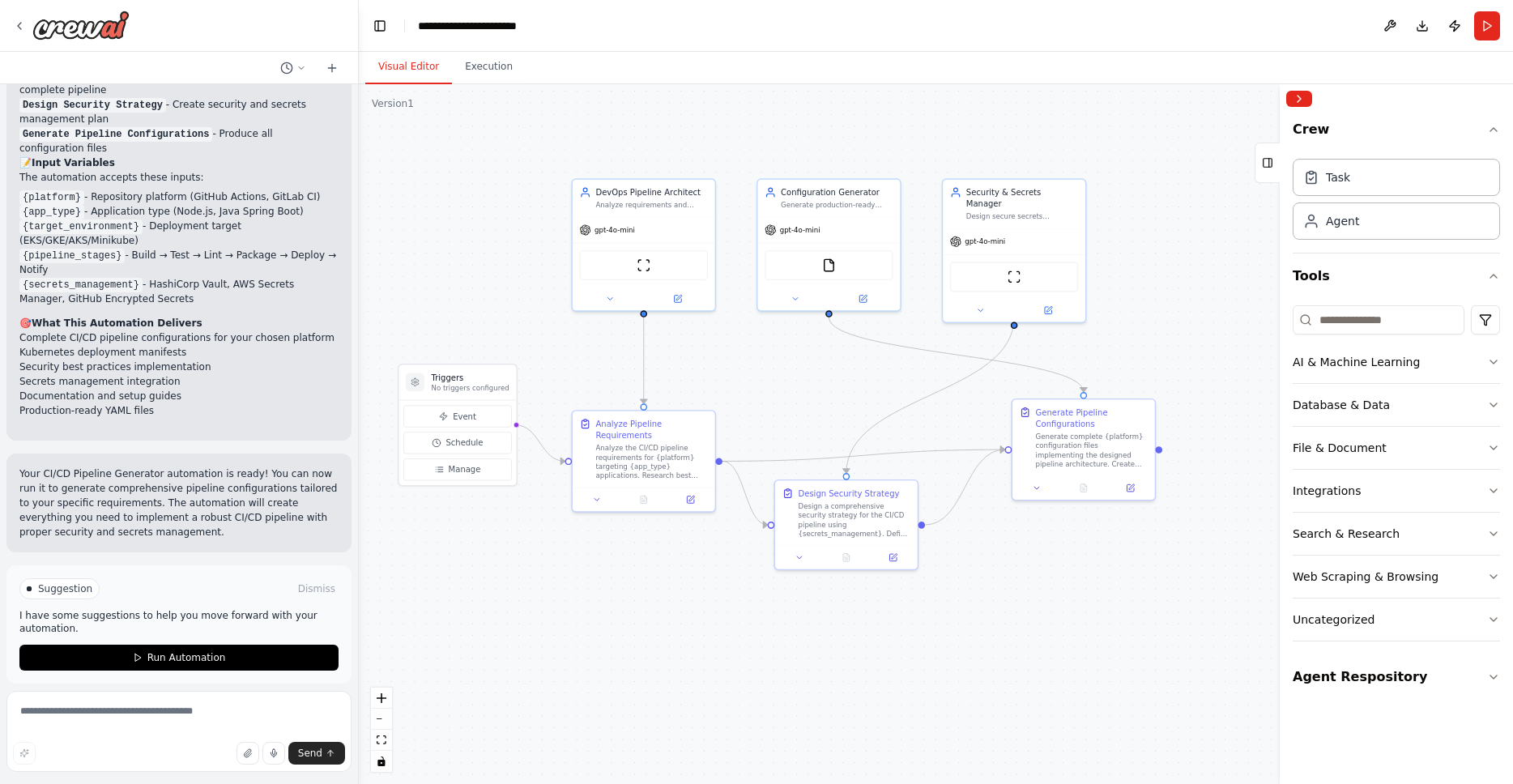
scroll to position [2911, 0]
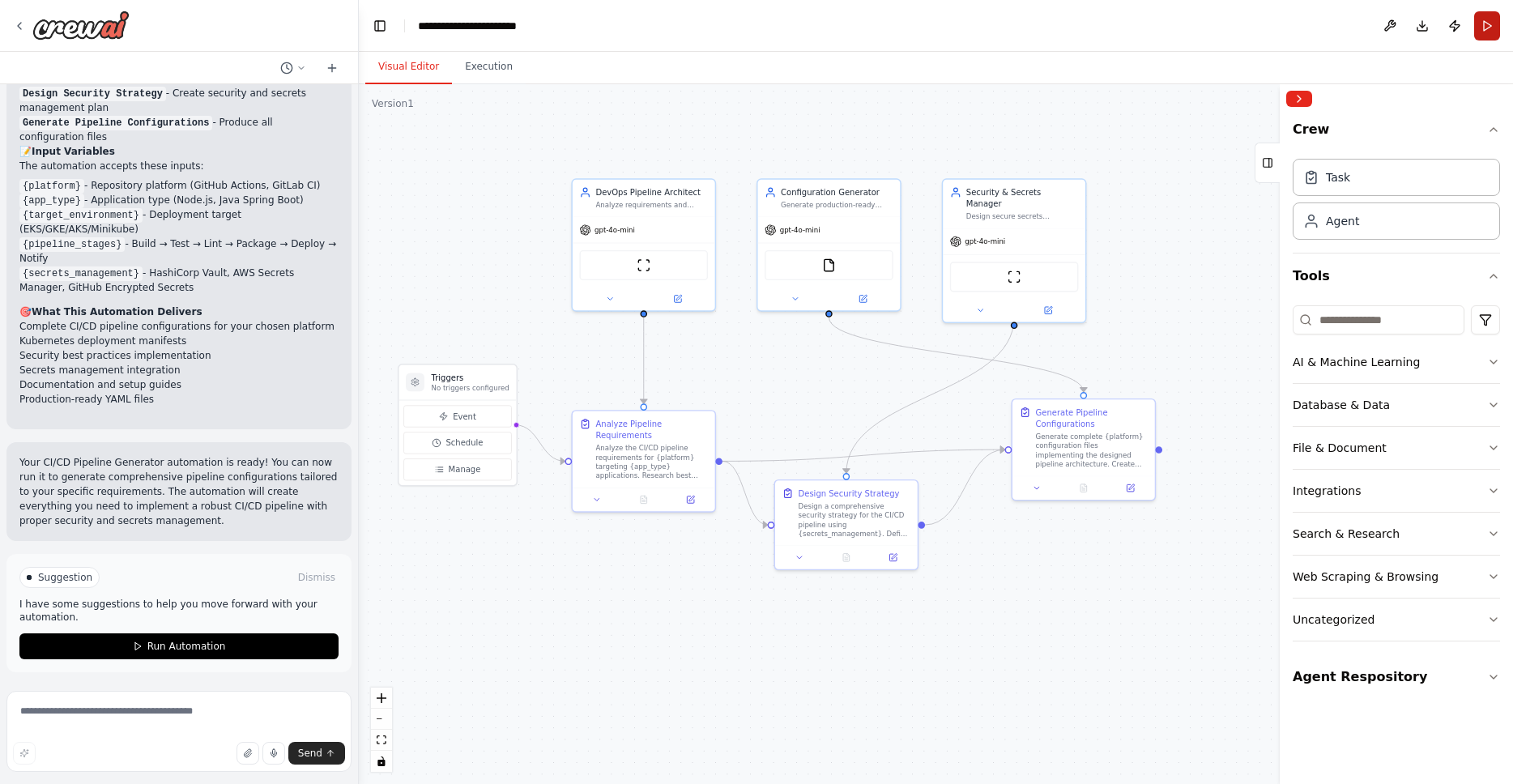
click at [1487, 30] on button "Run" at bounding box center [1487, 26] width 26 height 30
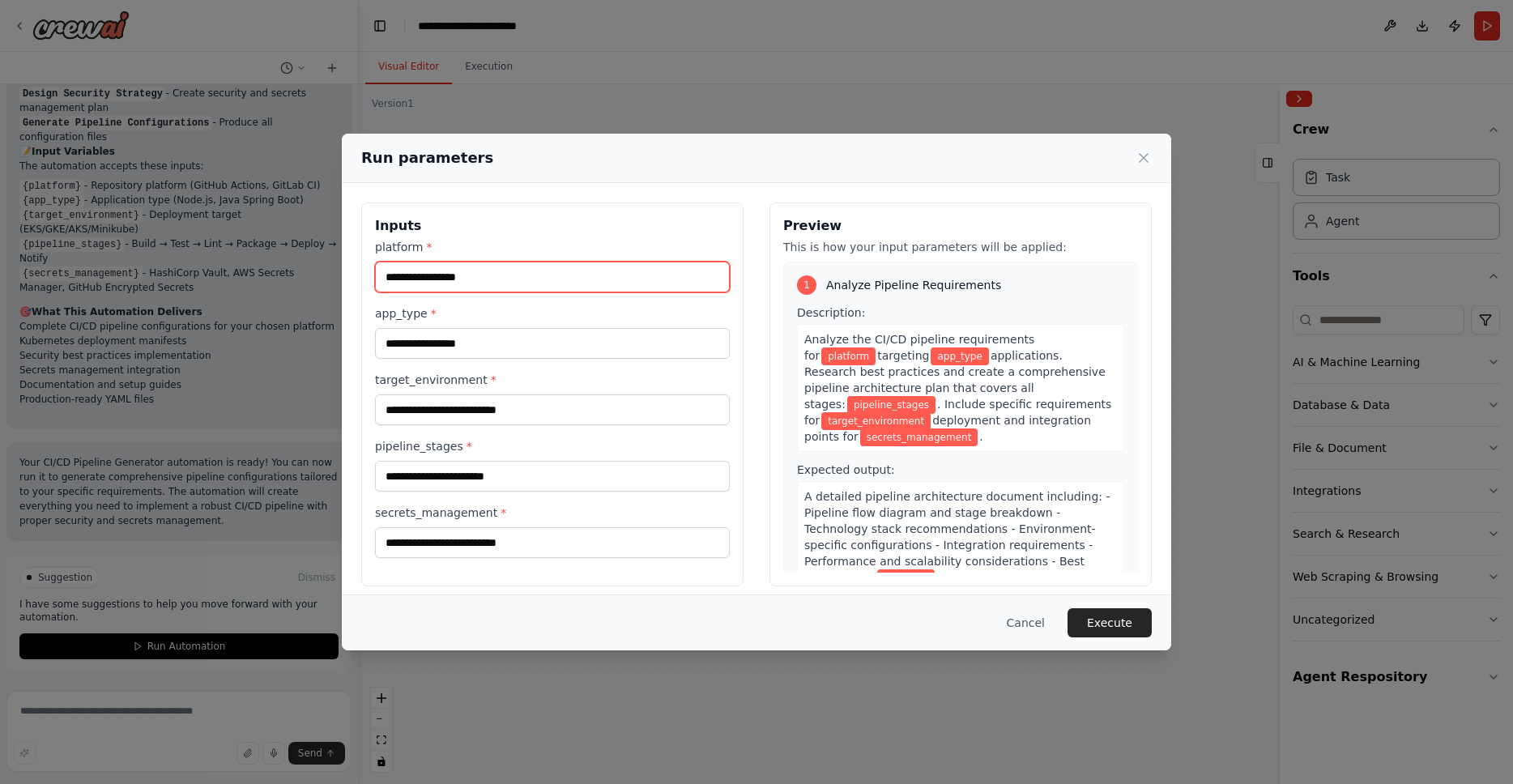
click at [488, 283] on input "platform *" at bounding box center [552, 276] width 355 height 30
type input "*"
type input "*******"
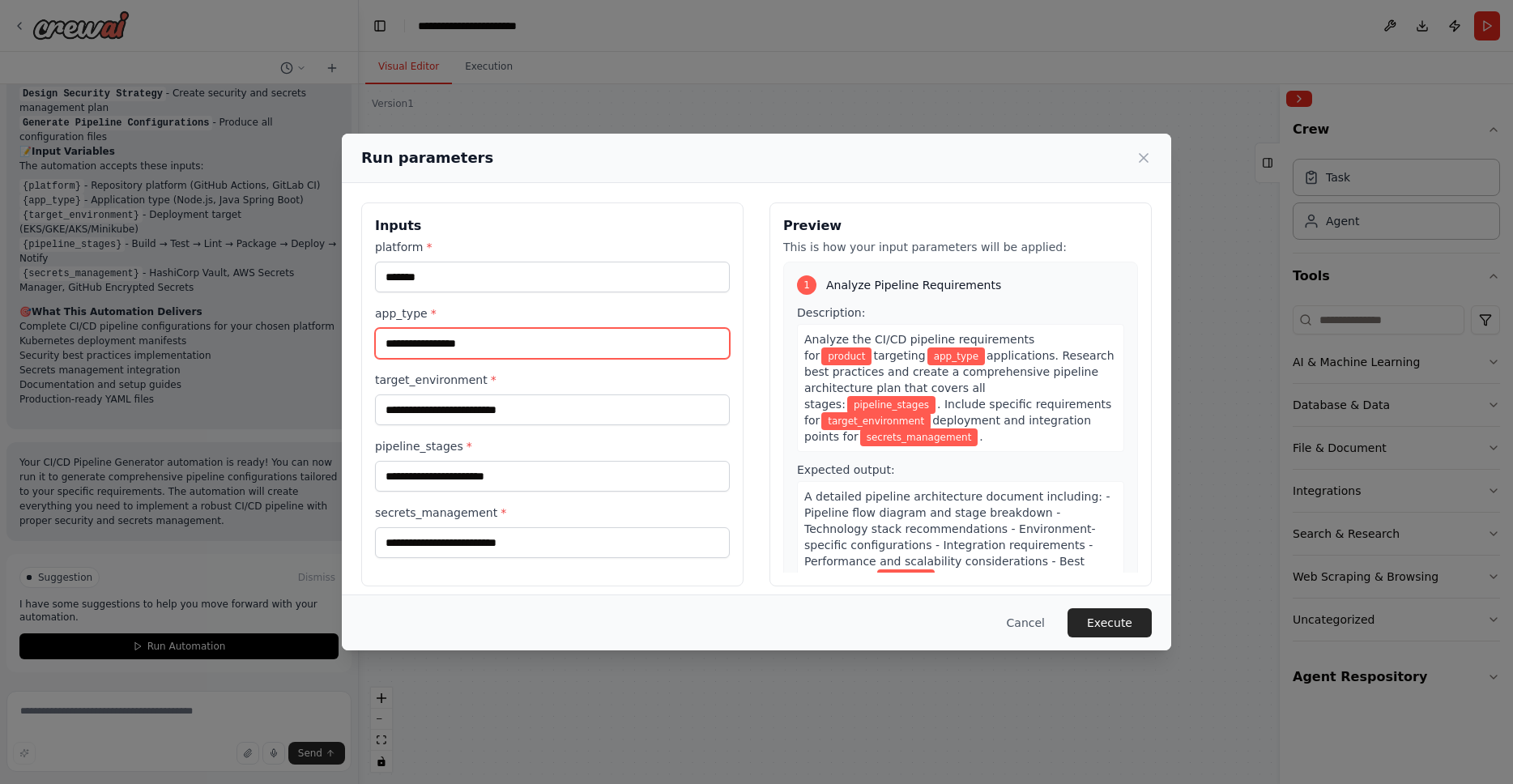
click at [530, 349] on input "app_type *" at bounding box center [552, 342] width 355 height 30
type input "******"
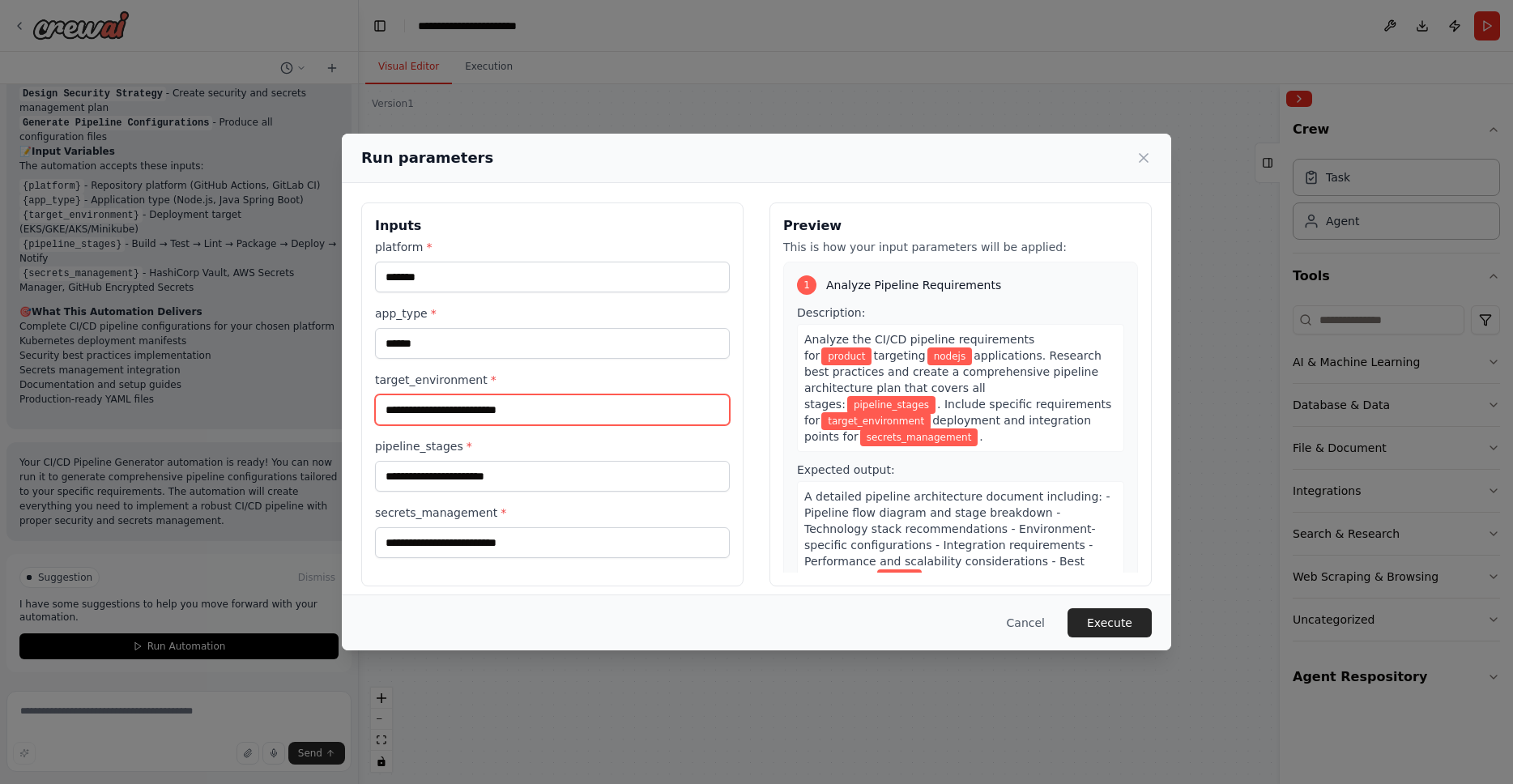
click at [583, 413] on input "target_environment *" at bounding box center [552, 409] width 355 height 30
type input "***"
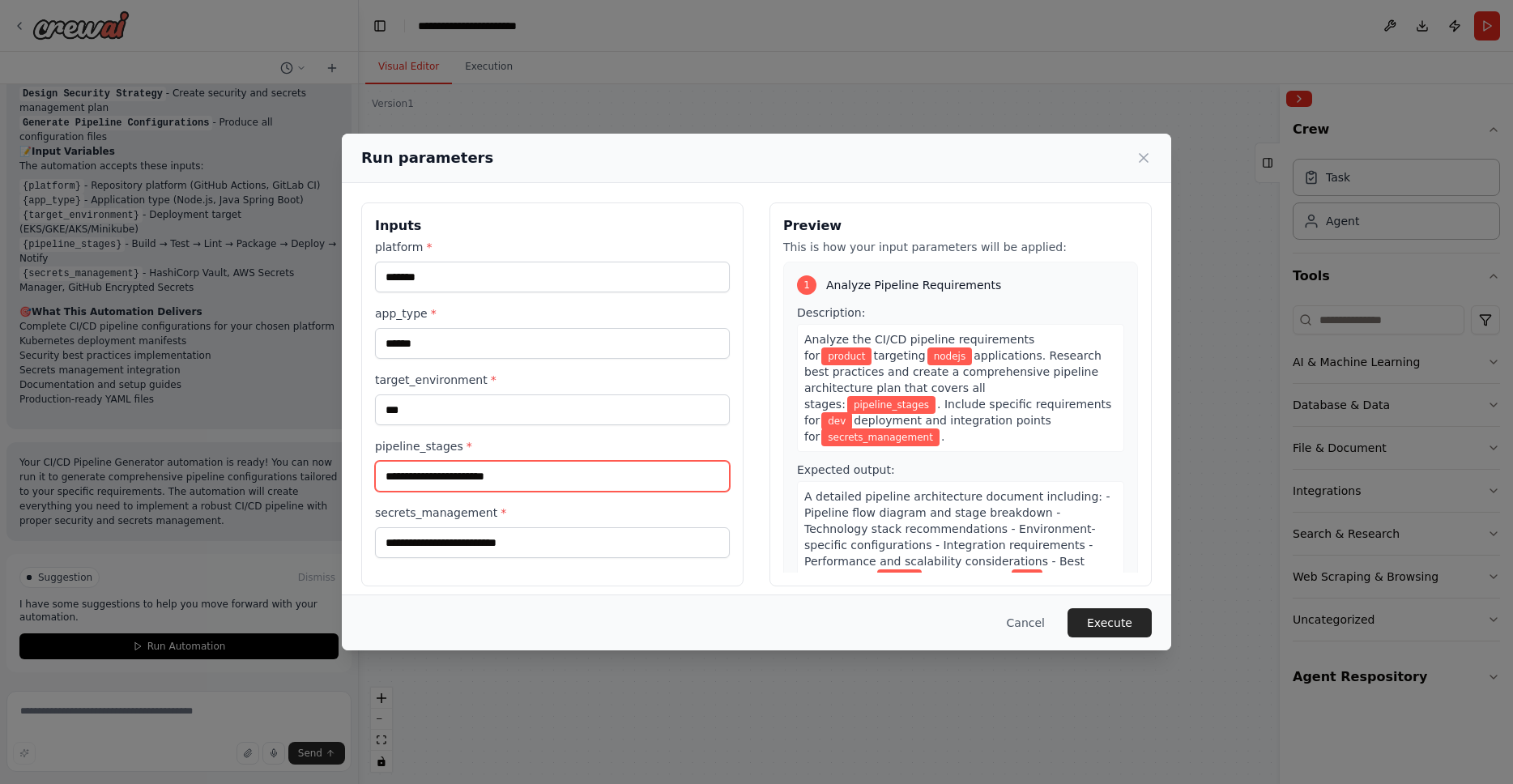
click at [525, 481] on input "pipeline_stages *" at bounding box center [552, 475] width 355 height 30
click at [323, 243] on div "Run parameters Inputs platform * ******* app_type * ****** target_environment *…" at bounding box center [756, 392] width 1513 height 784
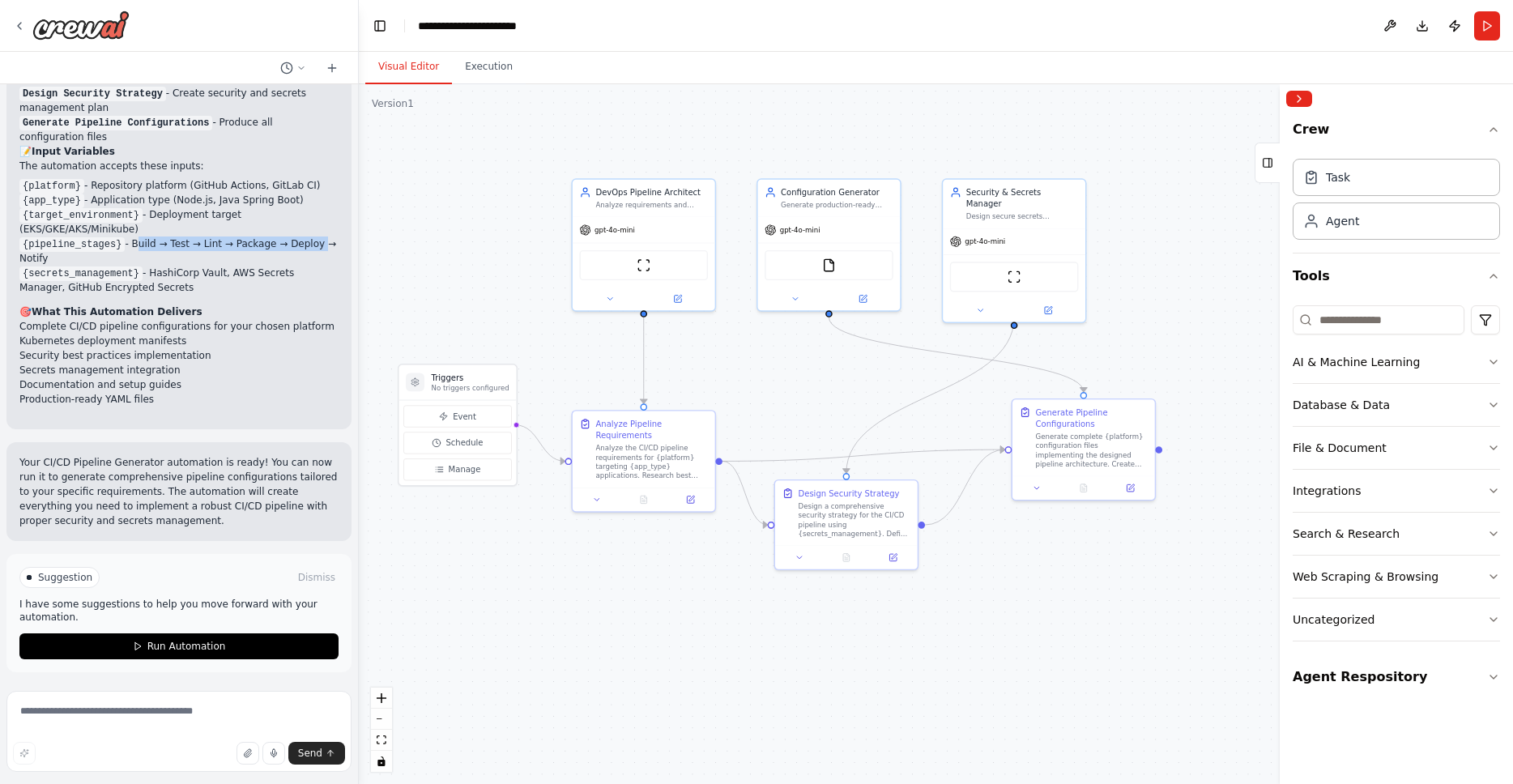
drag, startPoint x: 325, startPoint y: 245, endPoint x: 135, endPoint y: 245, distance: 190.0
click at [135, 245] on div "Perfect! I've created your CI/CD Pipeline Generator automation with a specializ…" at bounding box center [178, 144] width 345 height 570
copy li "Build → Test → Lint → Package → Deploy"
click at [148, 266] on li "{secrets_management} - HashiCorp Vault, AWS Secrets Manager, GitHub Encrypted S…" at bounding box center [178, 281] width 319 height 30
drag, startPoint x: 137, startPoint y: 243, endPoint x: 100, endPoint y: 256, distance: 39.2
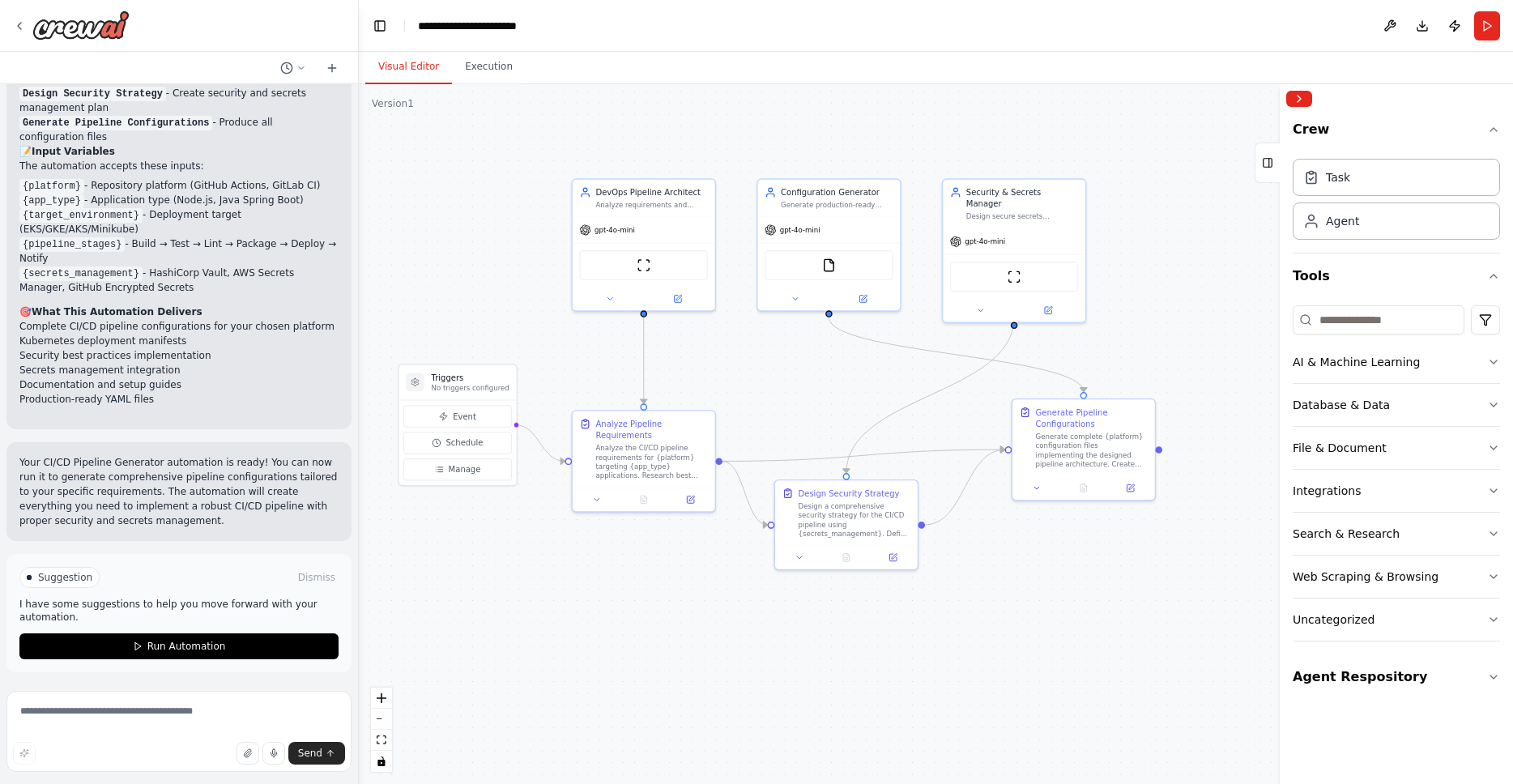
click at [100, 256] on li "{pipeline_stages} - Build → Test → Lint → Package → Deploy → Notify" at bounding box center [178, 251] width 319 height 30
copy li "Build → Test → Lint → Package → Deploy → Notify"
click at [1479, 26] on button "Run" at bounding box center [1487, 26] width 26 height 30
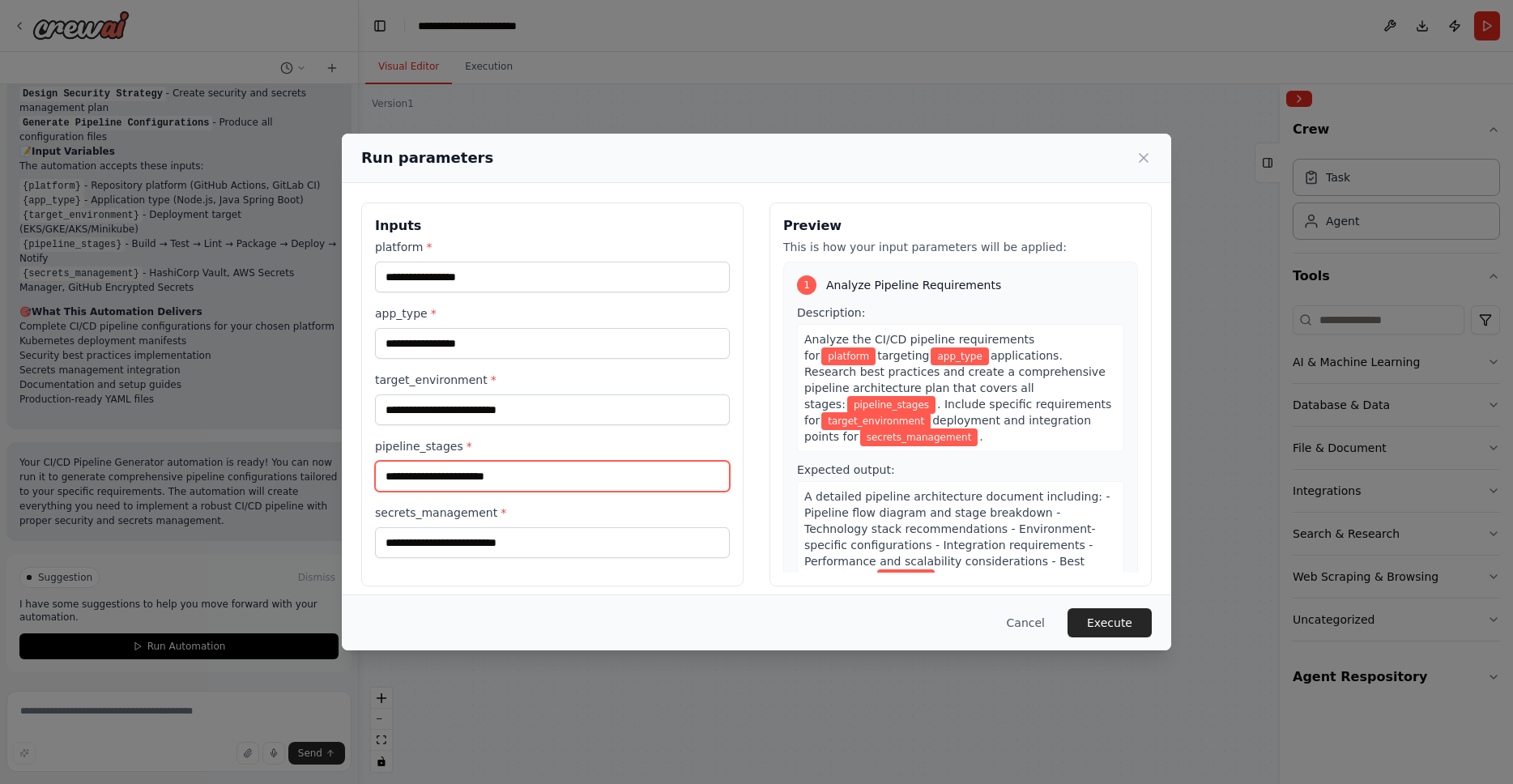
click at [533, 478] on input "pipeline_stages *" at bounding box center [552, 475] width 355 height 30
paste input "**********"
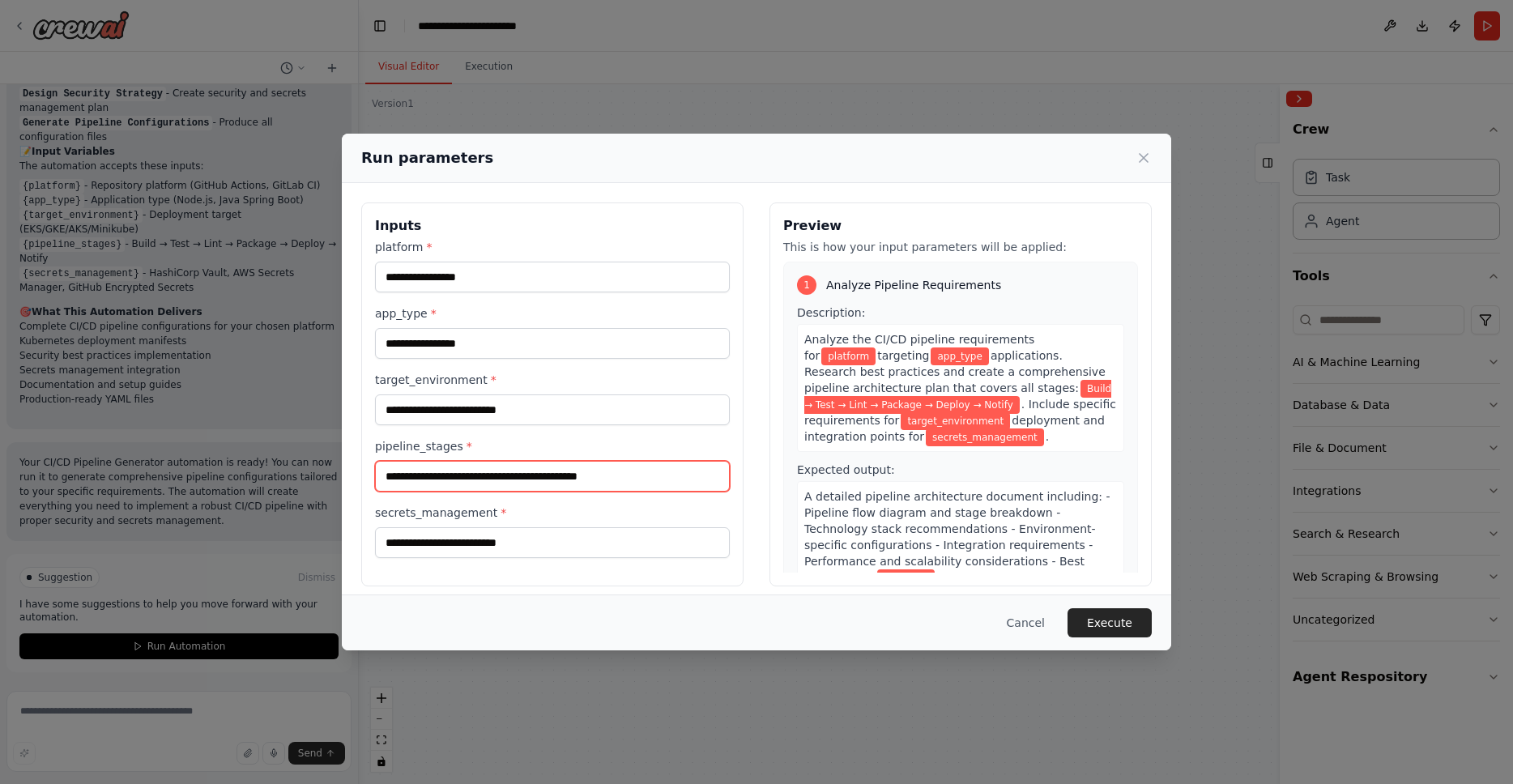
type input "**********"
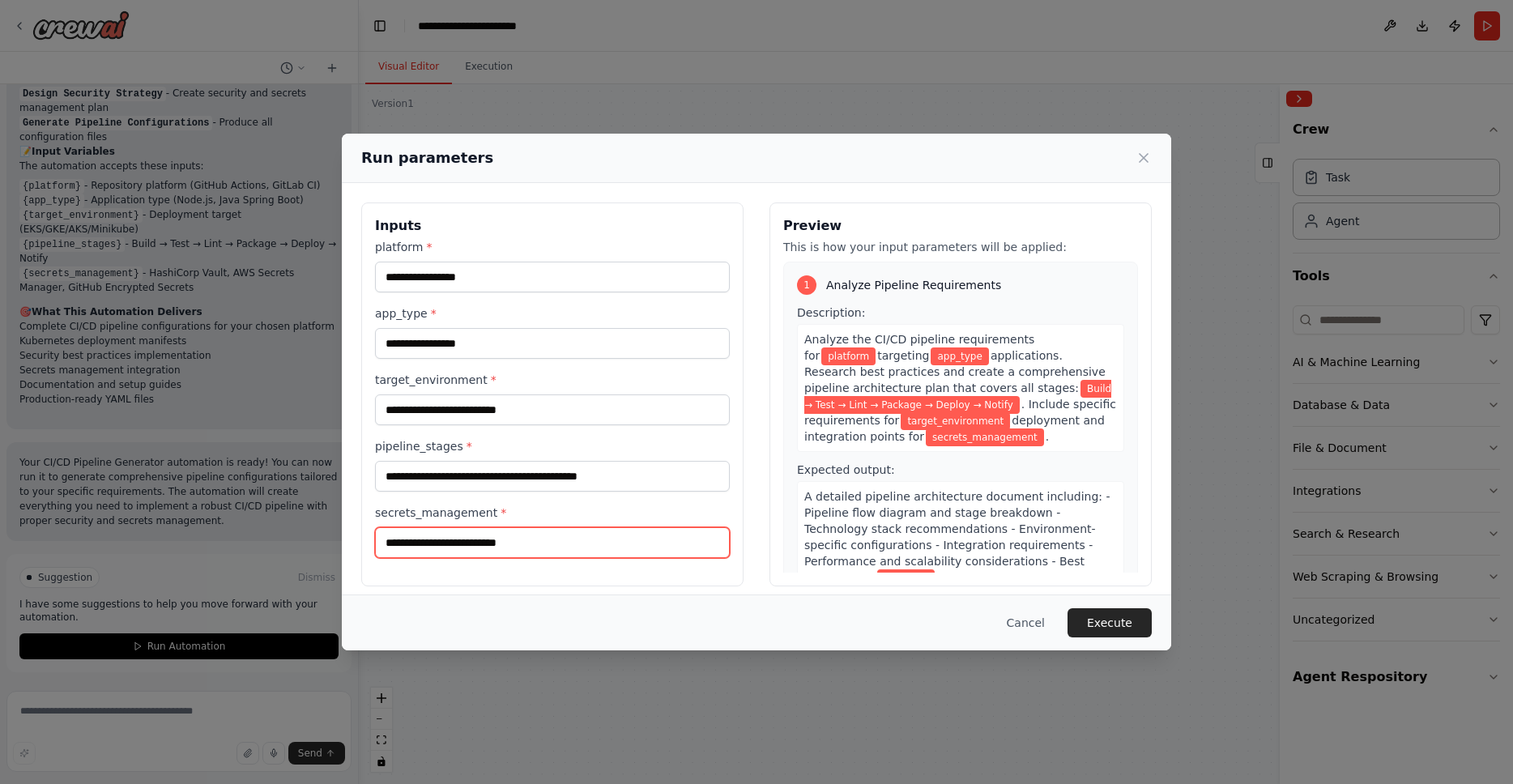
drag, startPoint x: 547, startPoint y: 540, endPoint x: 570, endPoint y: 541, distance: 23.0
click at [547, 541] on input "secrets_management *" at bounding box center [552, 541] width 355 height 30
type input "*****"
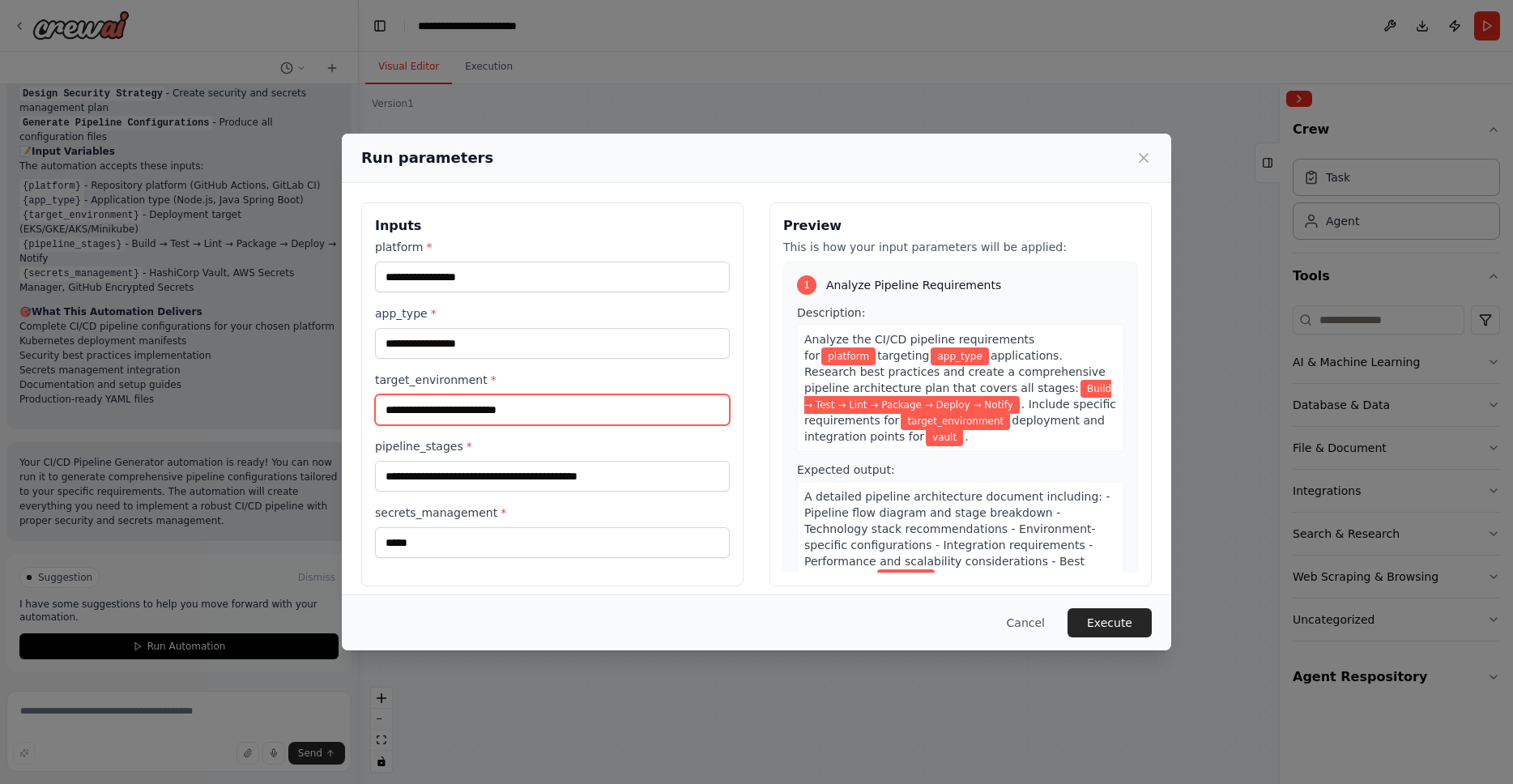
click at [555, 408] on input "target_environment *" at bounding box center [552, 409] width 355 height 30
type input "***"
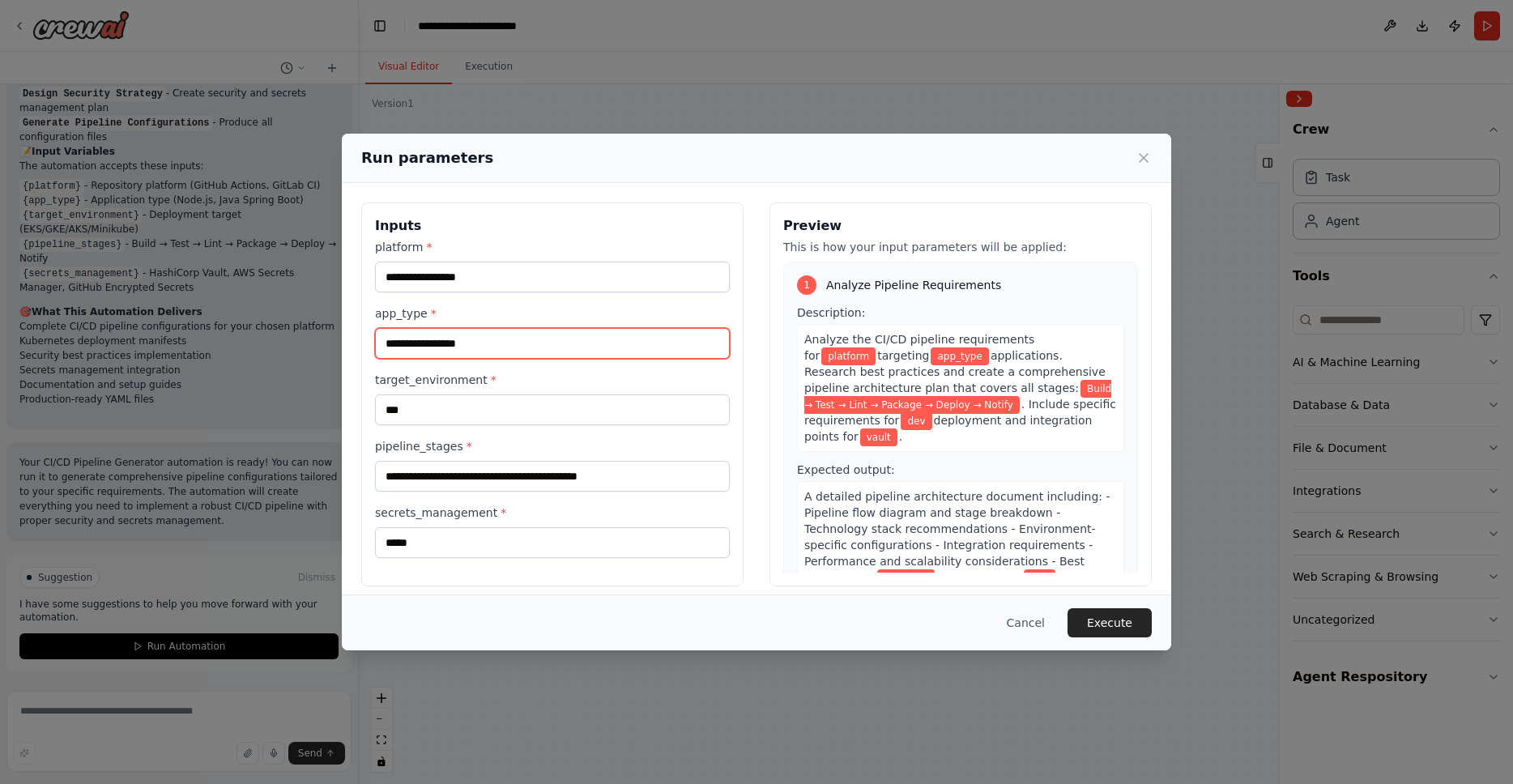
click at [483, 342] on input "app_type *" at bounding box center [552, 342] width 355 height 30
type input "******"
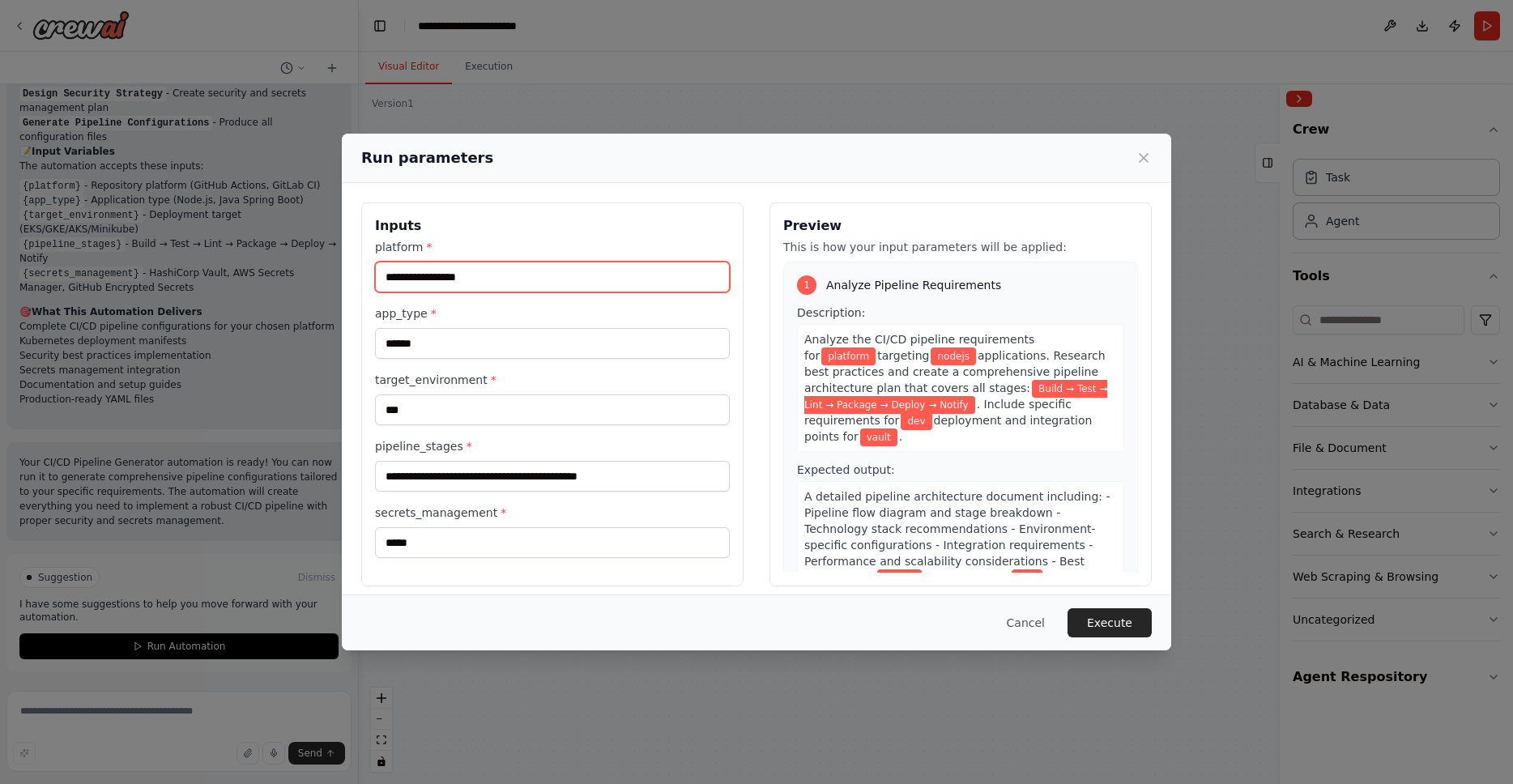
click at [614, 288] on input "platform *" at bounding box center [552, 276] width 355 height 30
type input "*******"
drag, startPoint x: 1101, startPoint y: 633, endPoint x: 1109, endPoint y: 621, distance: 14.4
click at [1102, 632] on button "Execute" at bounding box center [1110, 622] width 84 height 30
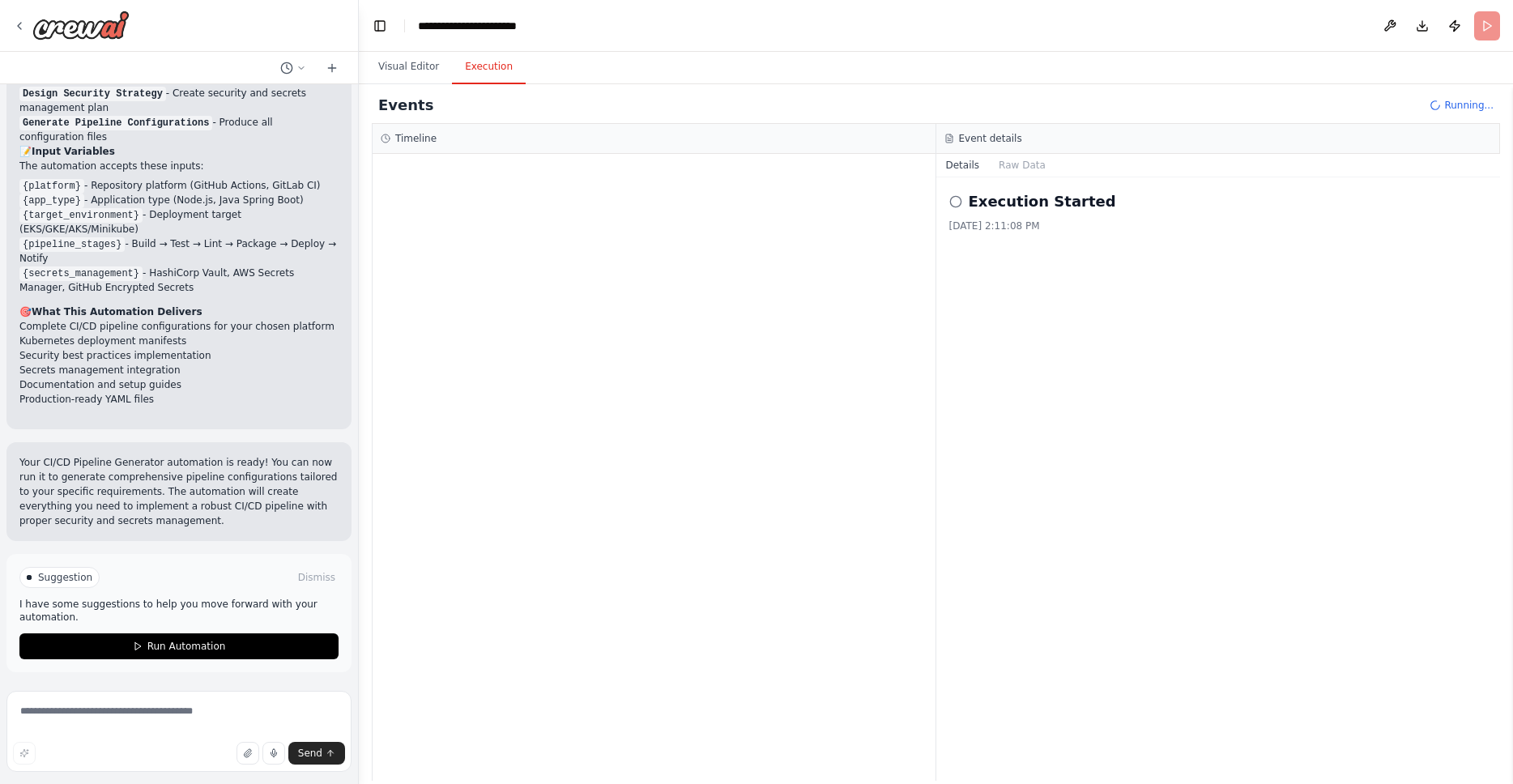
click at [690, 408] on div at bounding box center [653, 467] width 563 height 627
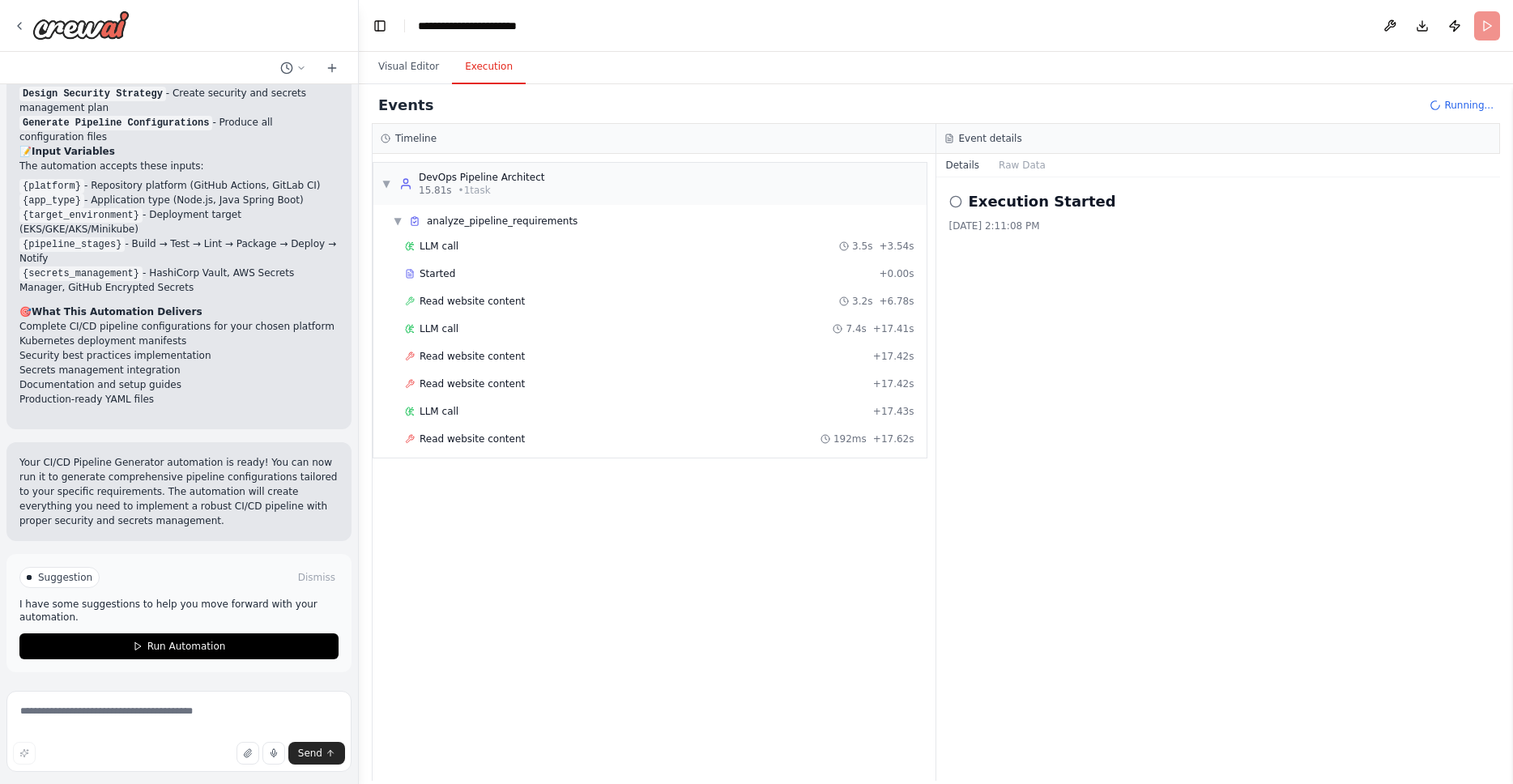
click at [54, 584] on div "Suggestion" at bounding box center [59, 577] width 80 height 21
click at [61, 578] on span "Suggestion" at bounding box center [65, 577] width 54 height 13
click at [467, 357] on span "Read website content" at bounding box center [471, 355] width 105 height 13
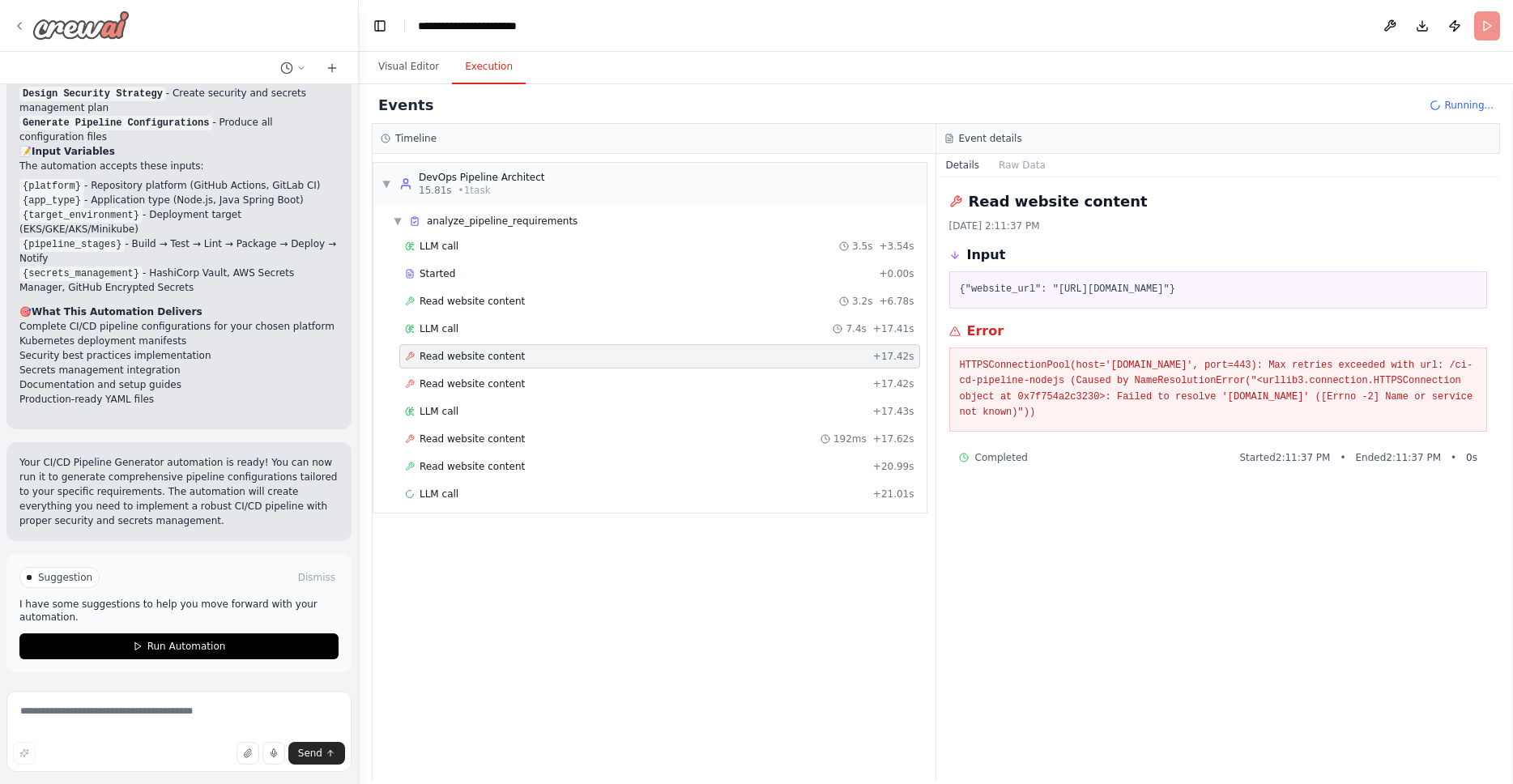
click at [24, 30] on icon at bounding box center [19, 25] width 13 height 13
click at [82, 30] on img at bounding box center [81, 25] width 97 height 30
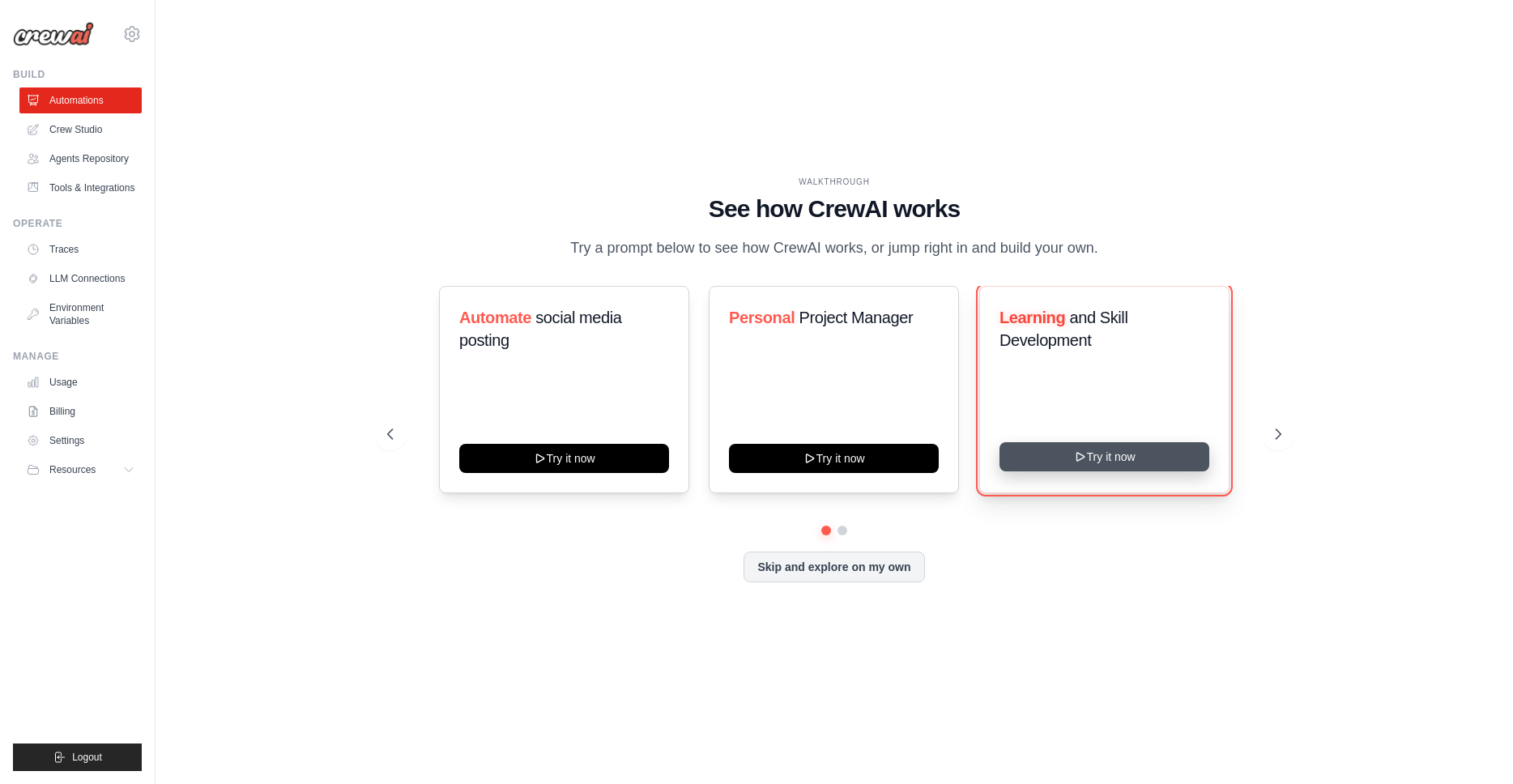
click at [1096, 460] on button "Try it now" at bounding box center [1103, 457] width 210 height 30
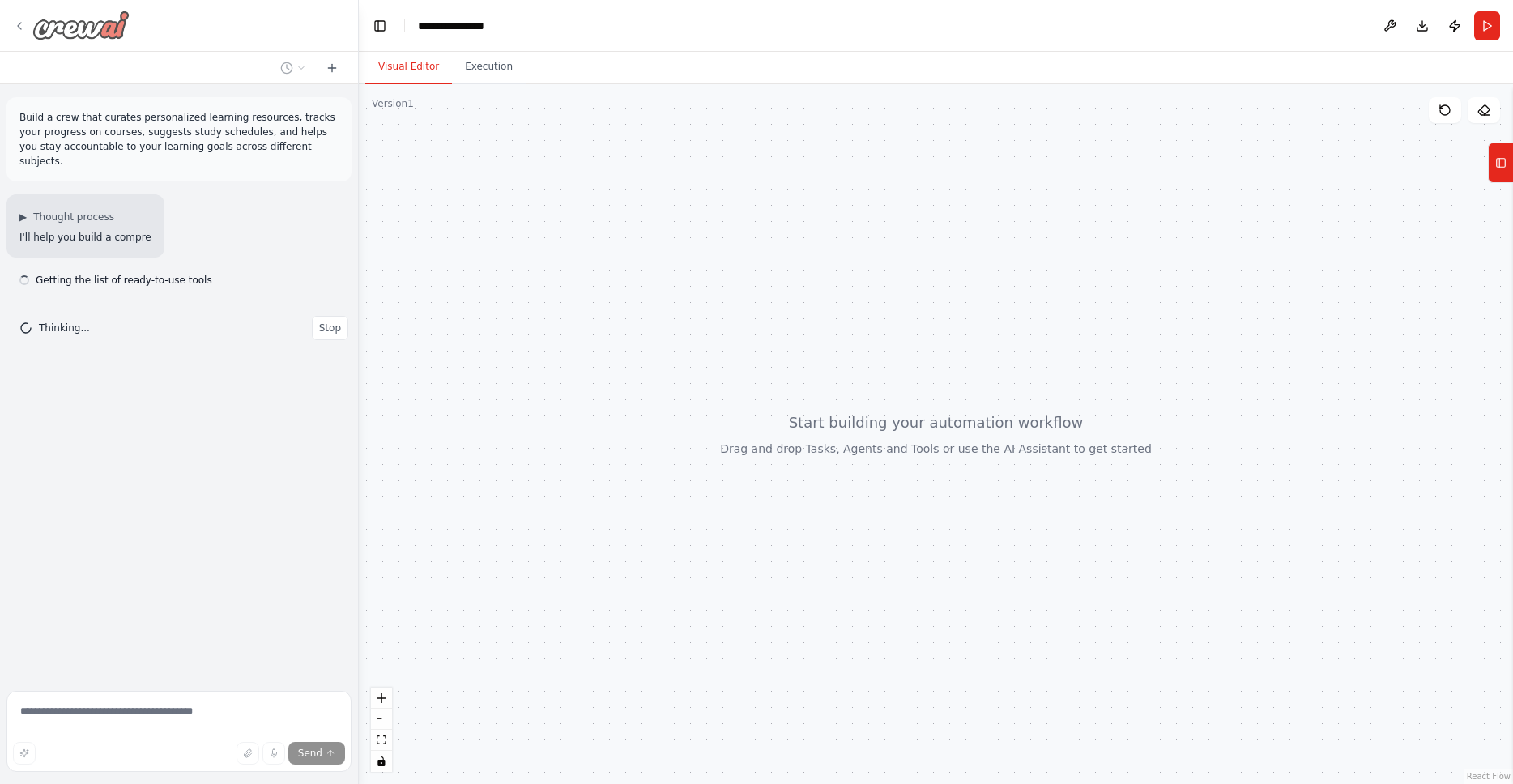
click at [71, 27] on img at bounding box center [81, 25] width 97 height 30
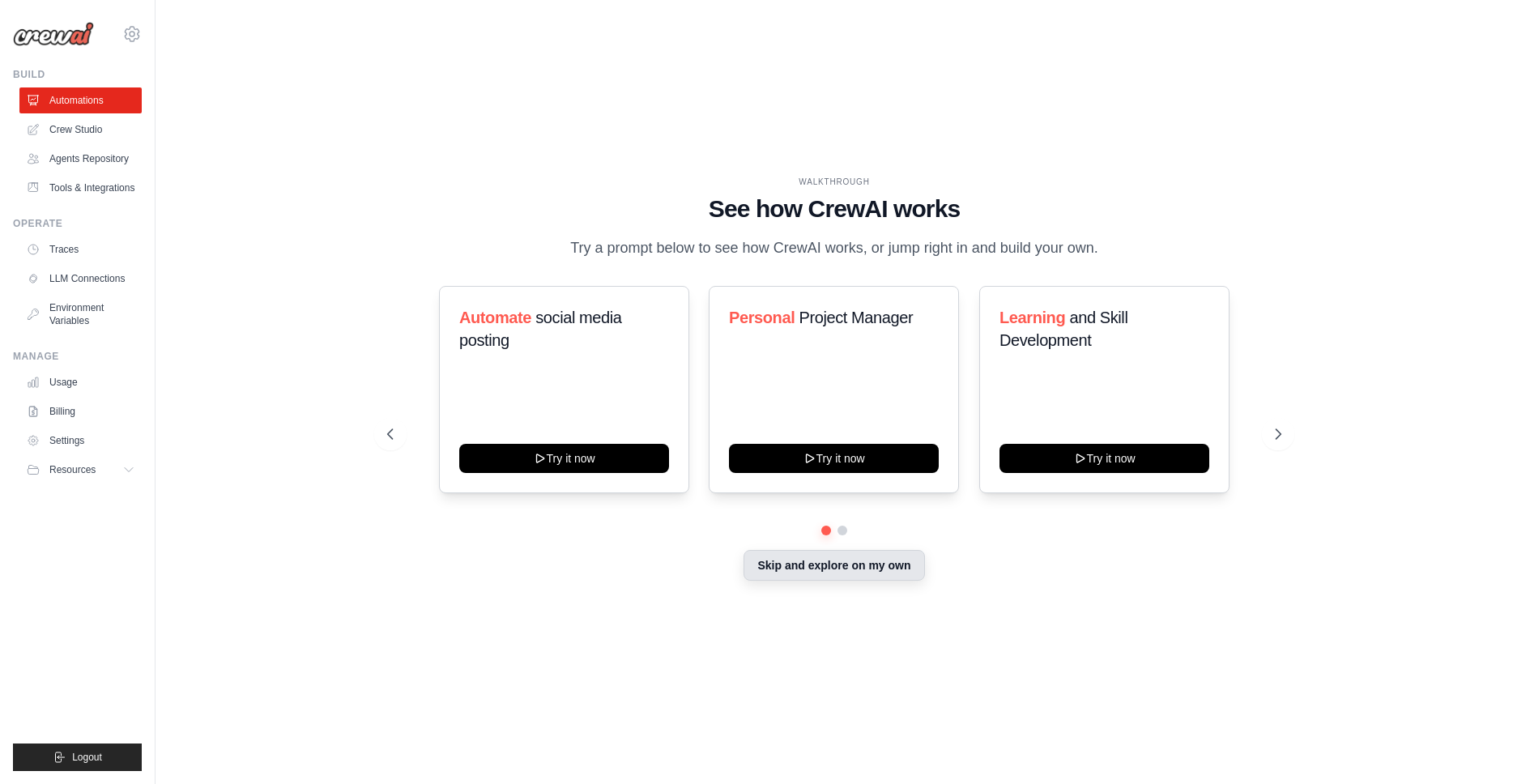
click at [889, 567] on button "Skip and explore on my own" at bounding box center [834, 564] width 181 height 30
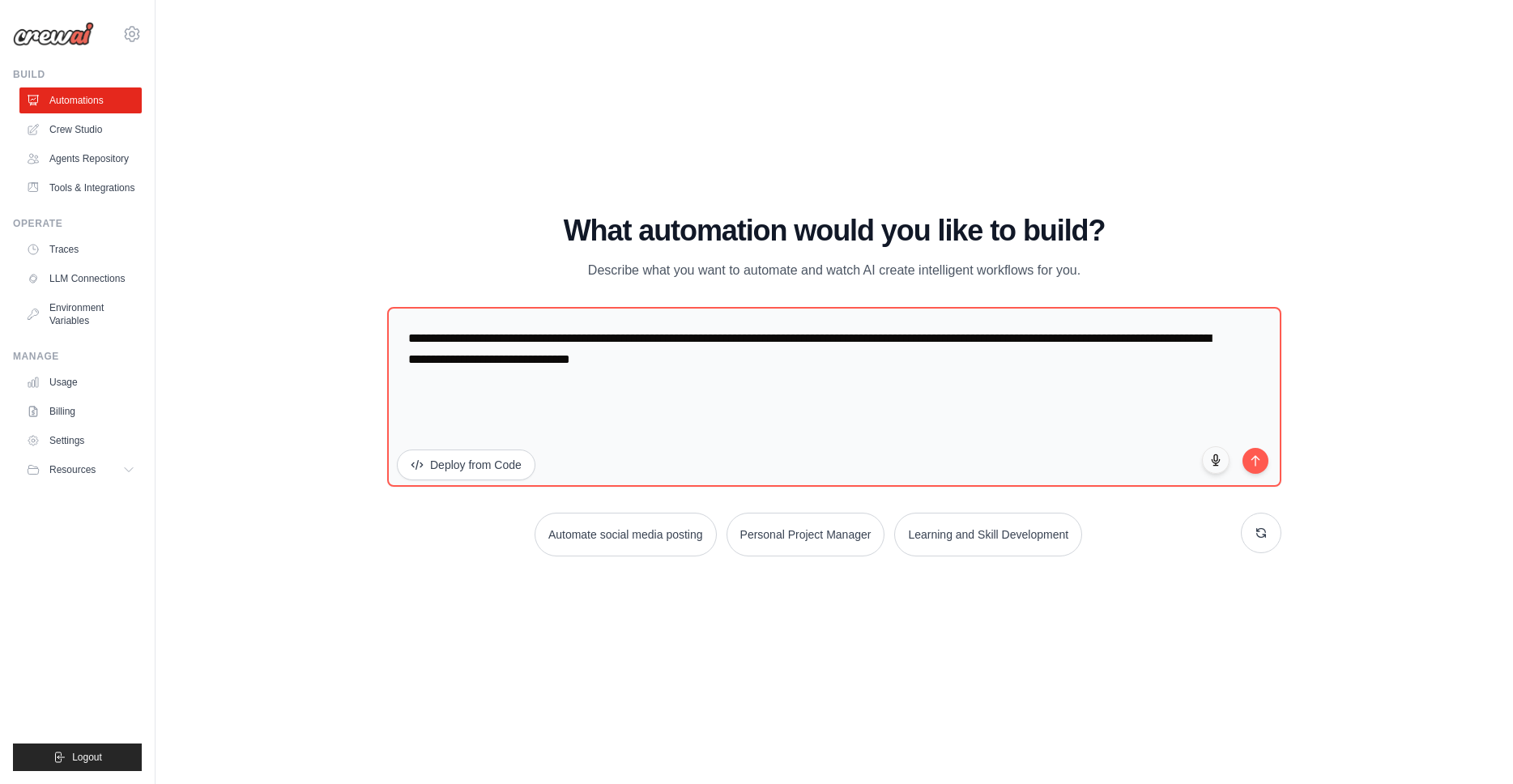
click at [53, 39] on img at bounding box center [53, 34] width 81 height 24
click at [32, 39] on img at bounding box center [53, 34] width 81 height 24
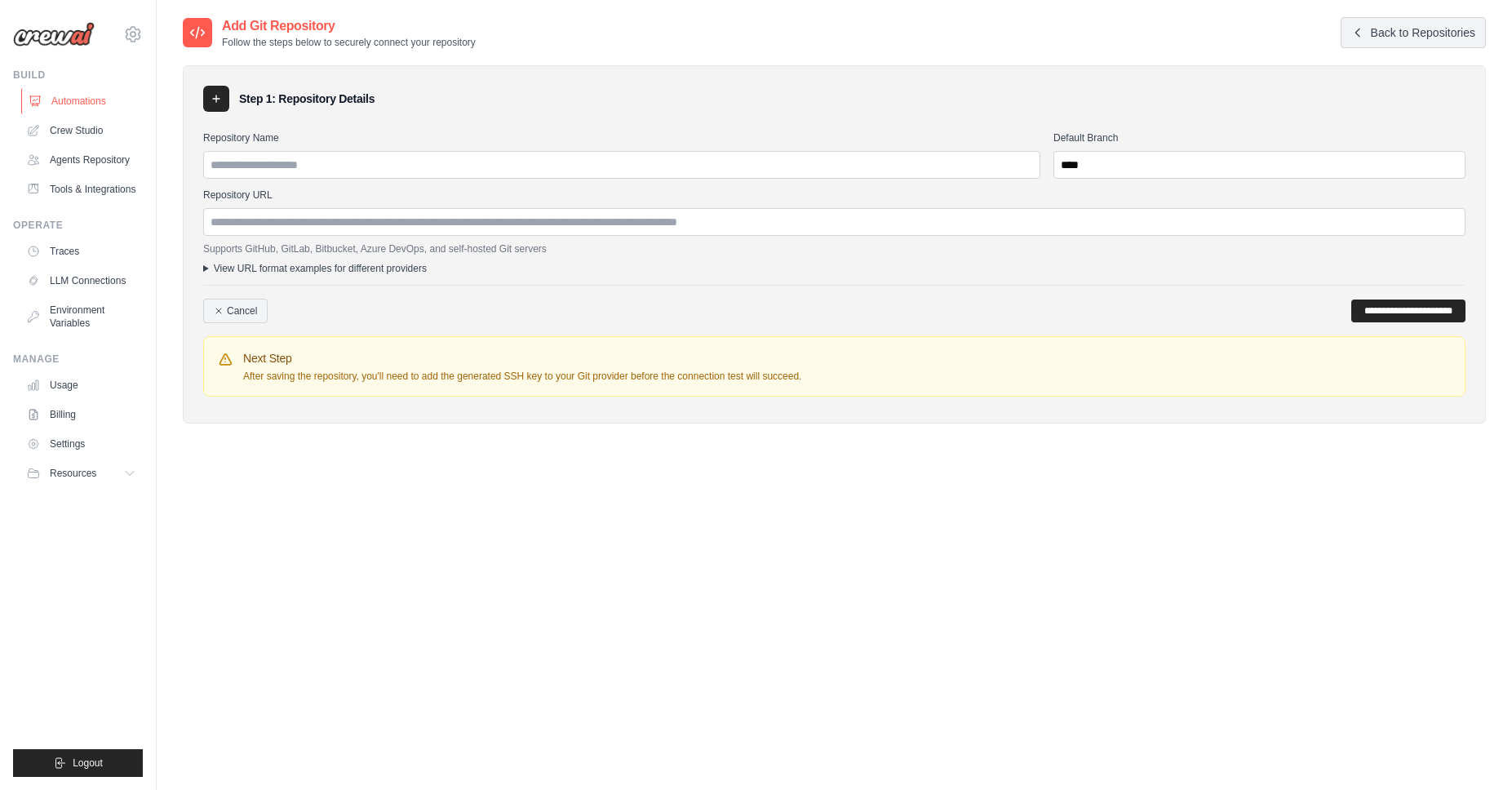
click at [67, 101] on link "Automations" at bounding box center [82, 102] width 124 height 26
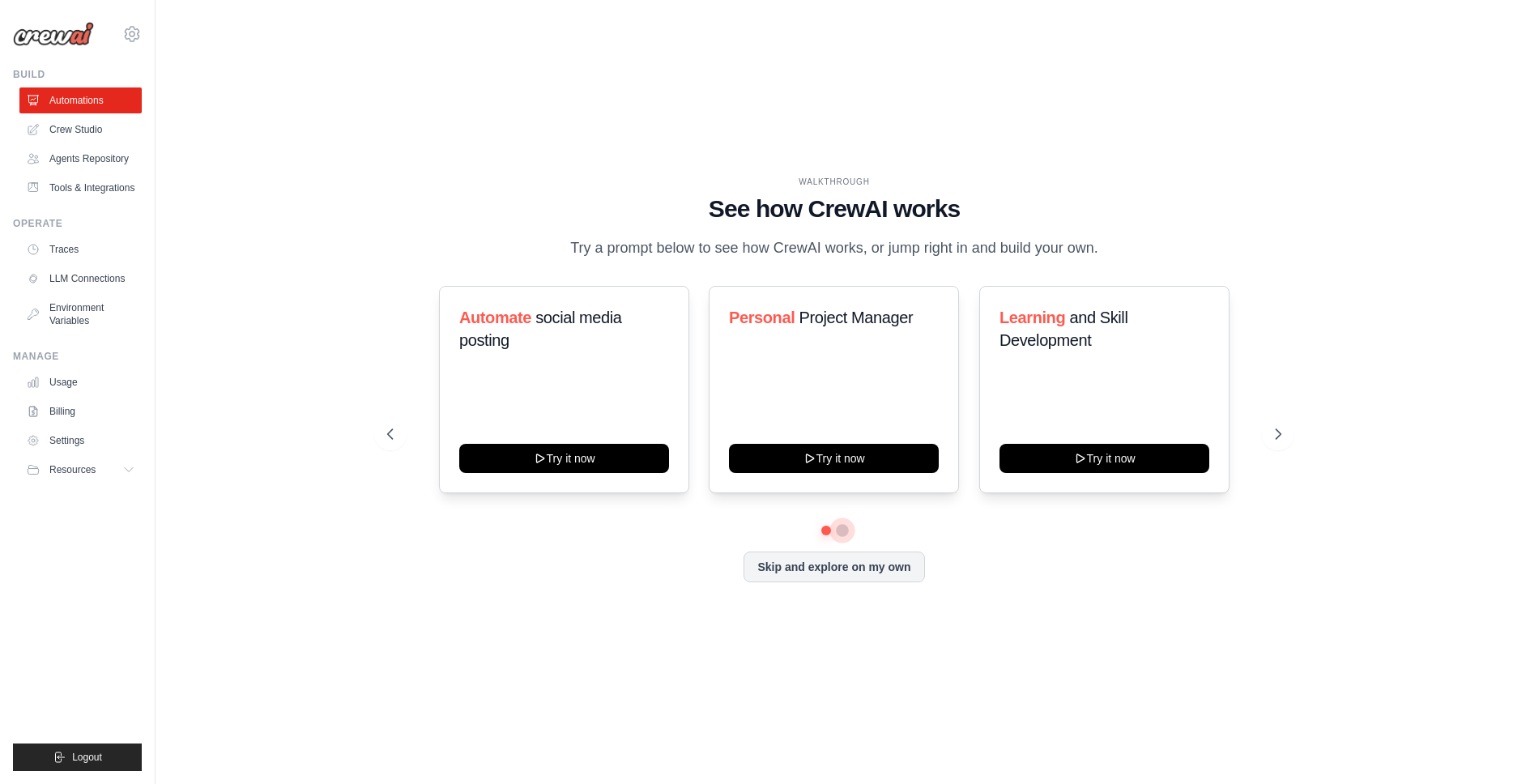
click at [846, 530] on button at bounding box center [842, 530] width 13 height 13
click at [823, 531] on button at bounding box center [826, 530] width 11 height 11
click at [1280, 436] on icon at bounding box center [1281, 434] width 5 height 10
click at [1277, 434] on icon at bounding box center [1279, 434] width 17 height 17
click at [390, 435] on icon at bounding box center [389, 434] width 17 height 17
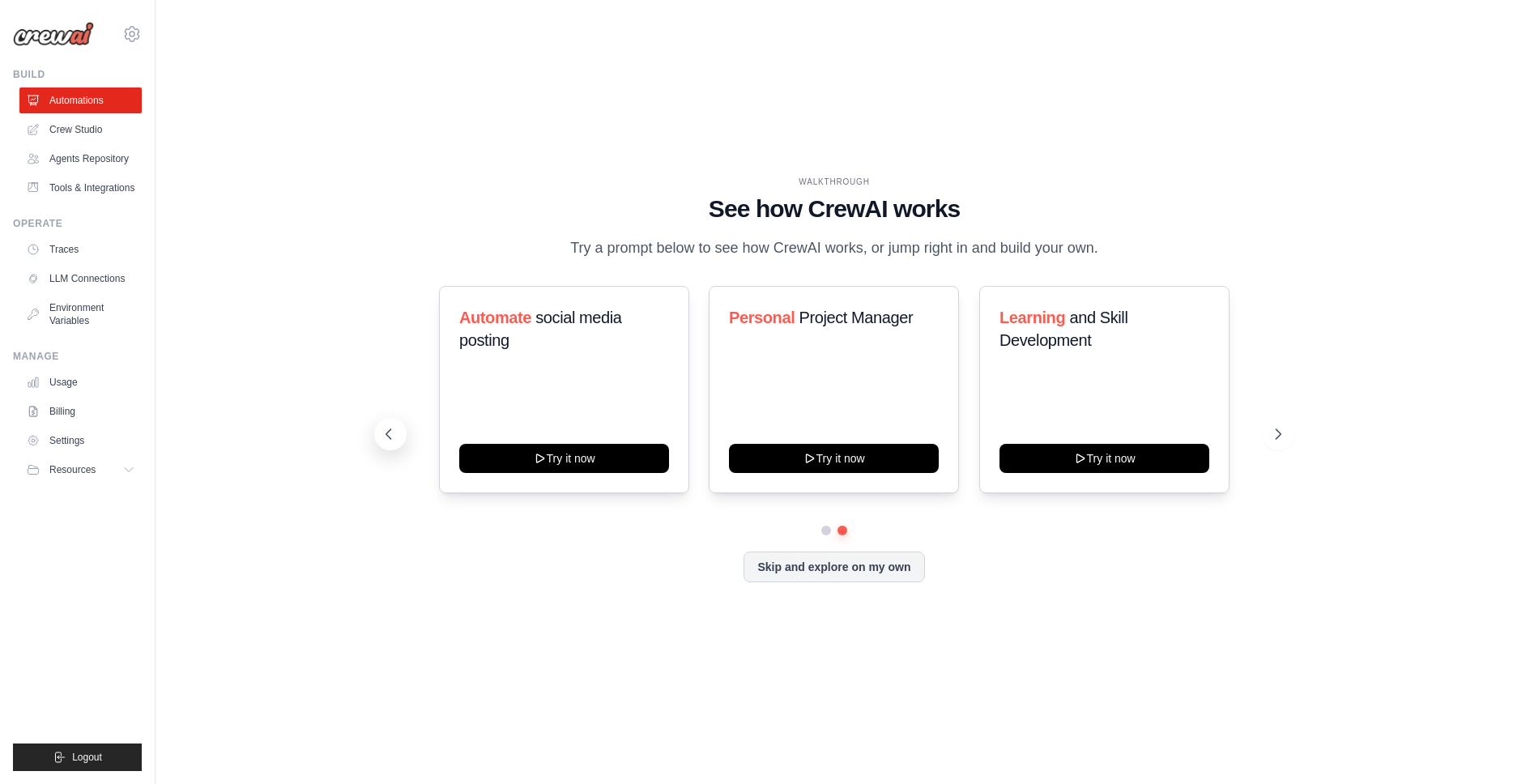
click at [390, 435] on icon at bounding box center [389, 434] width 17 height 17
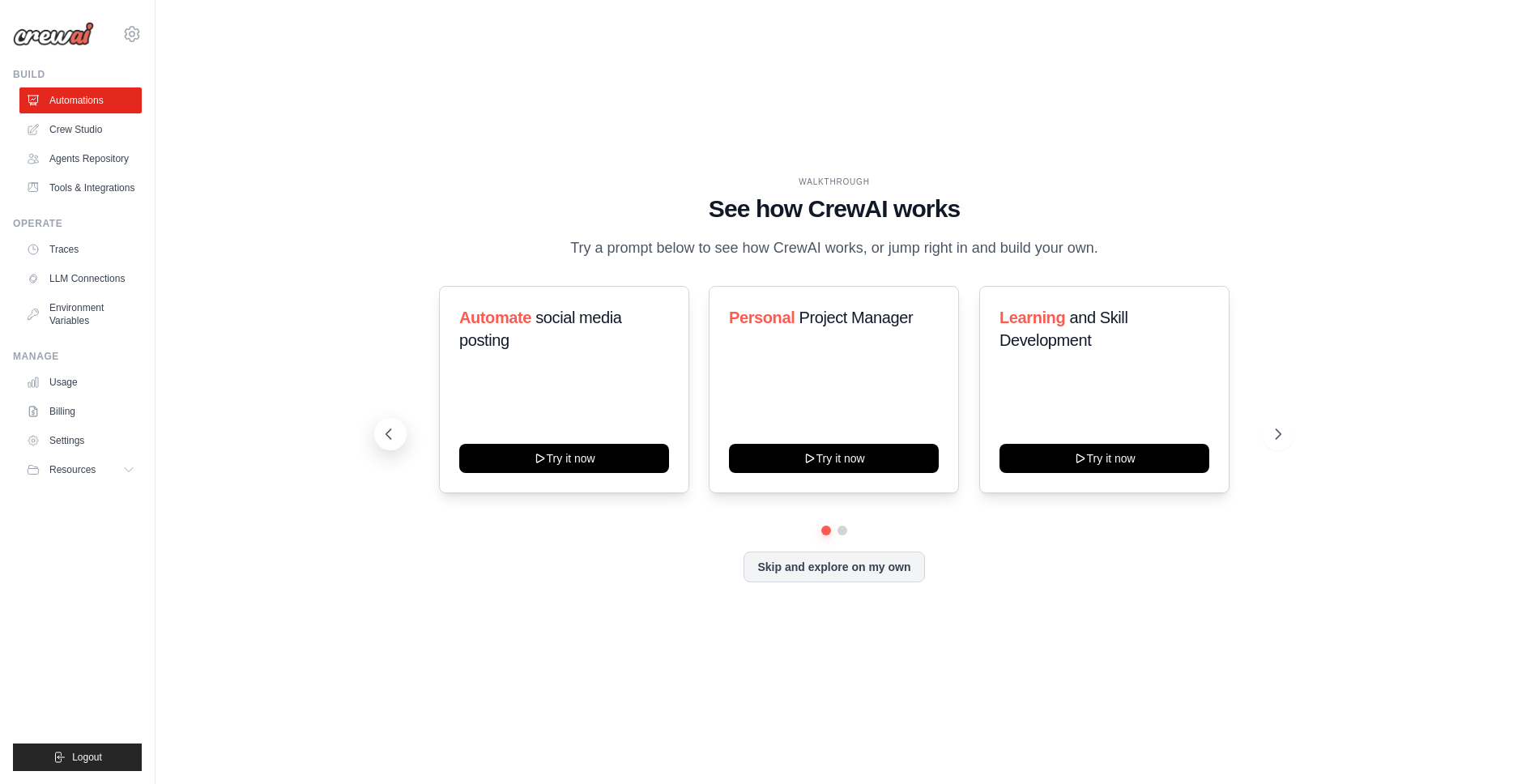
click at [390, 435] on icon at bounding box center [389, 434] width 17 height 17
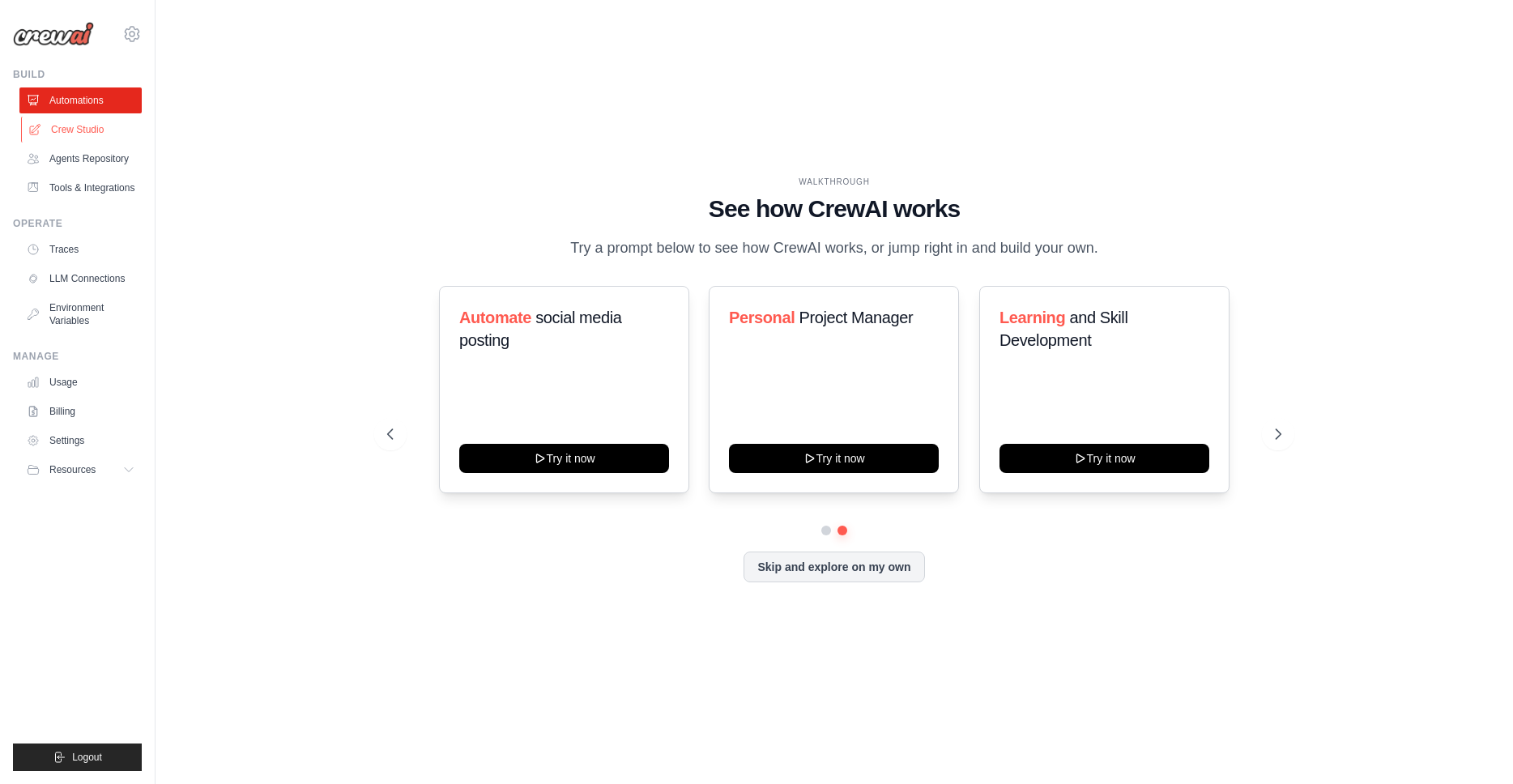
click at [65, 128] on link "Crew Studio" at bounding box center [82, 130] width 123 height 26
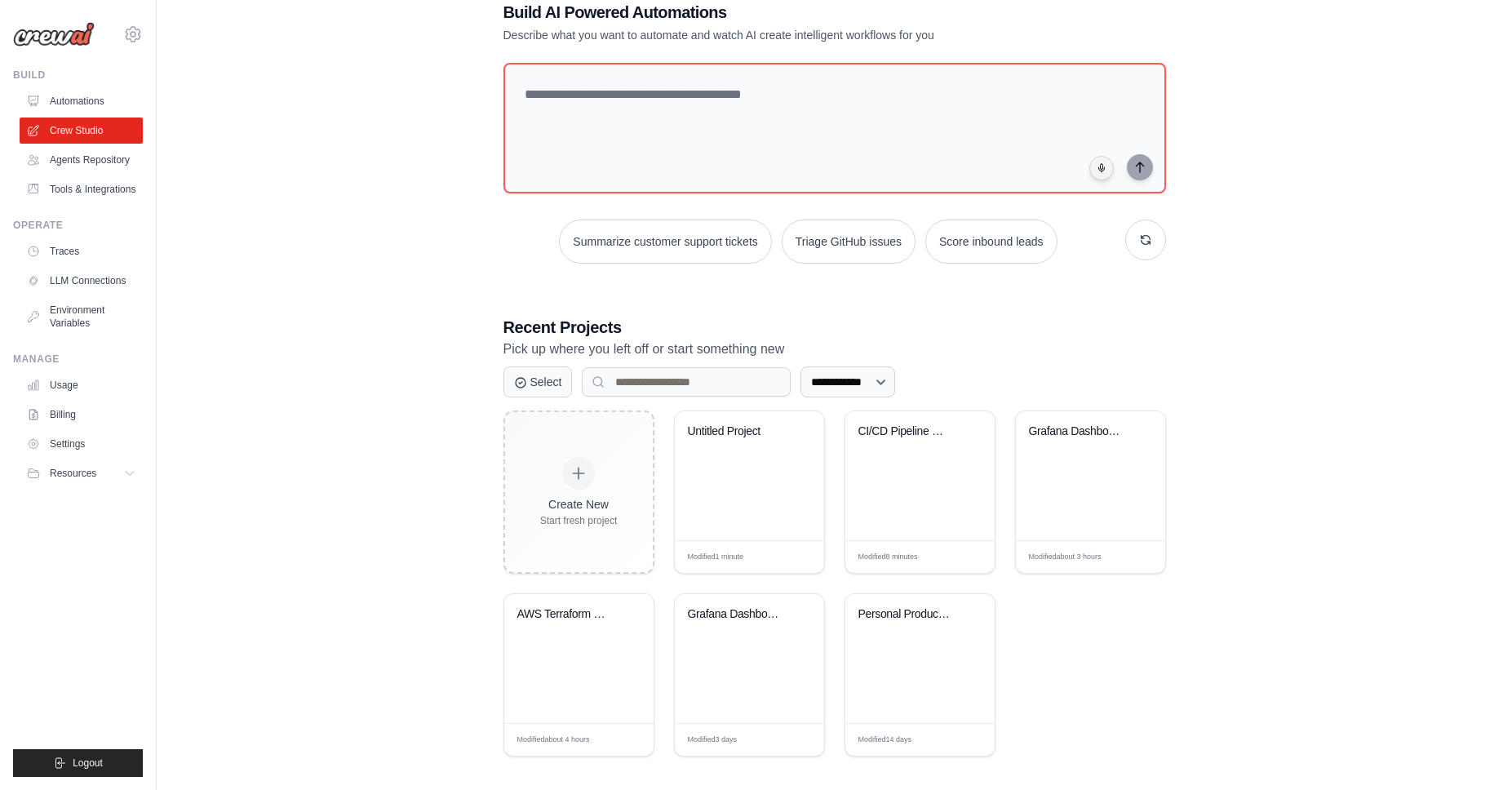
scroll to position [50, 0]
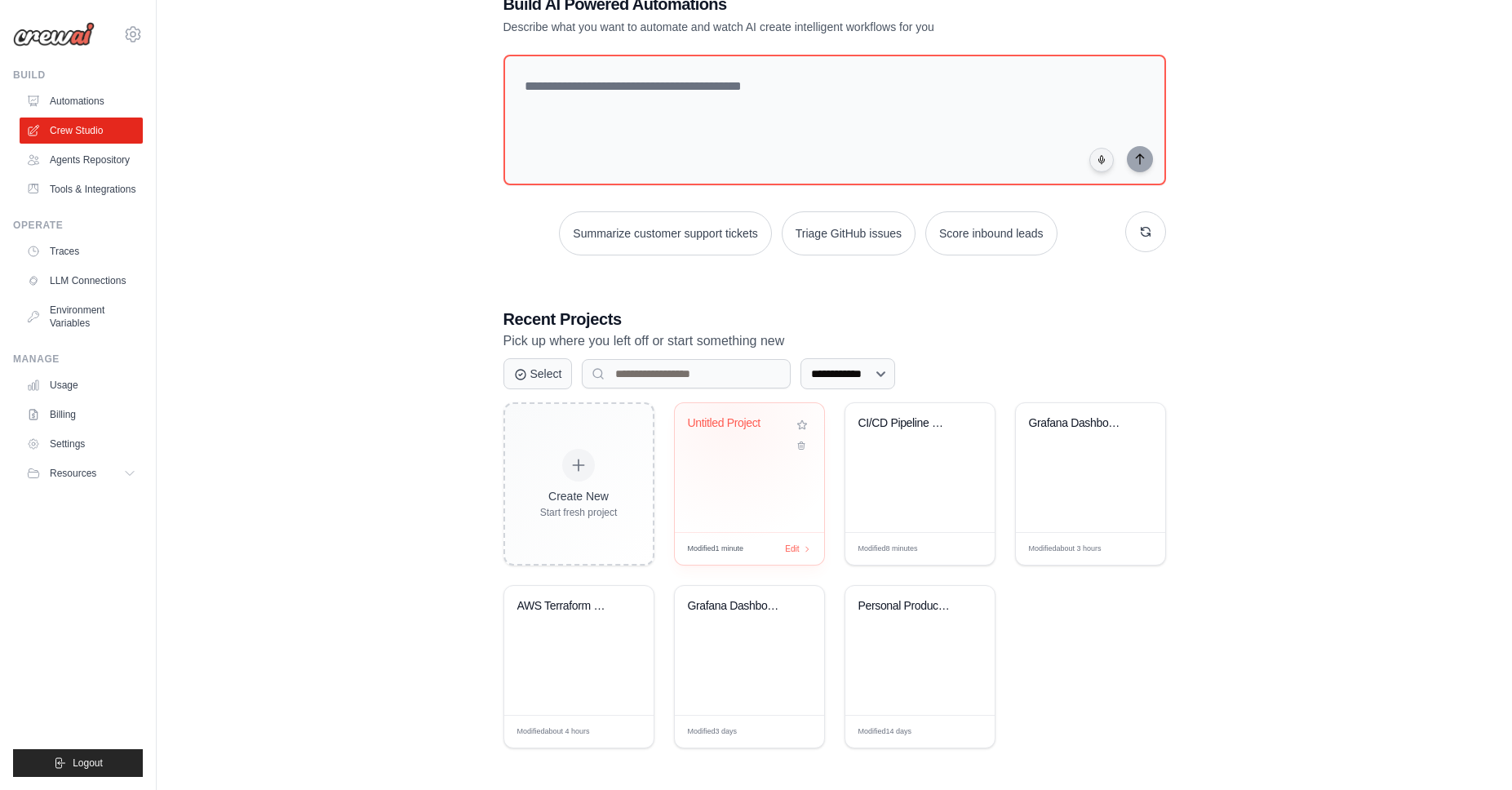
click at [726, 422] on div "Untitled Project" at bounding box center [737, 423] width 99 height 15
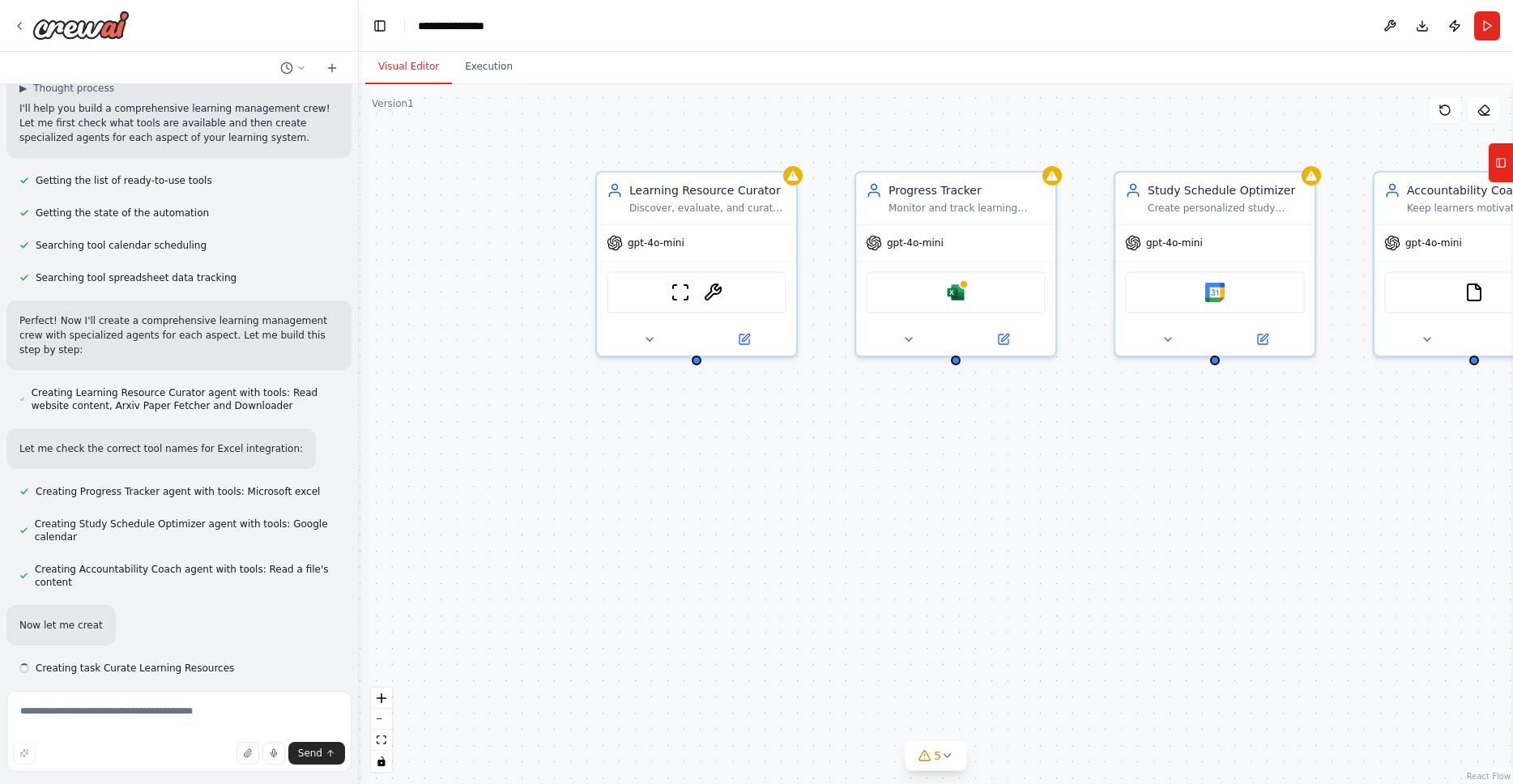
scroll to position [135, 0]
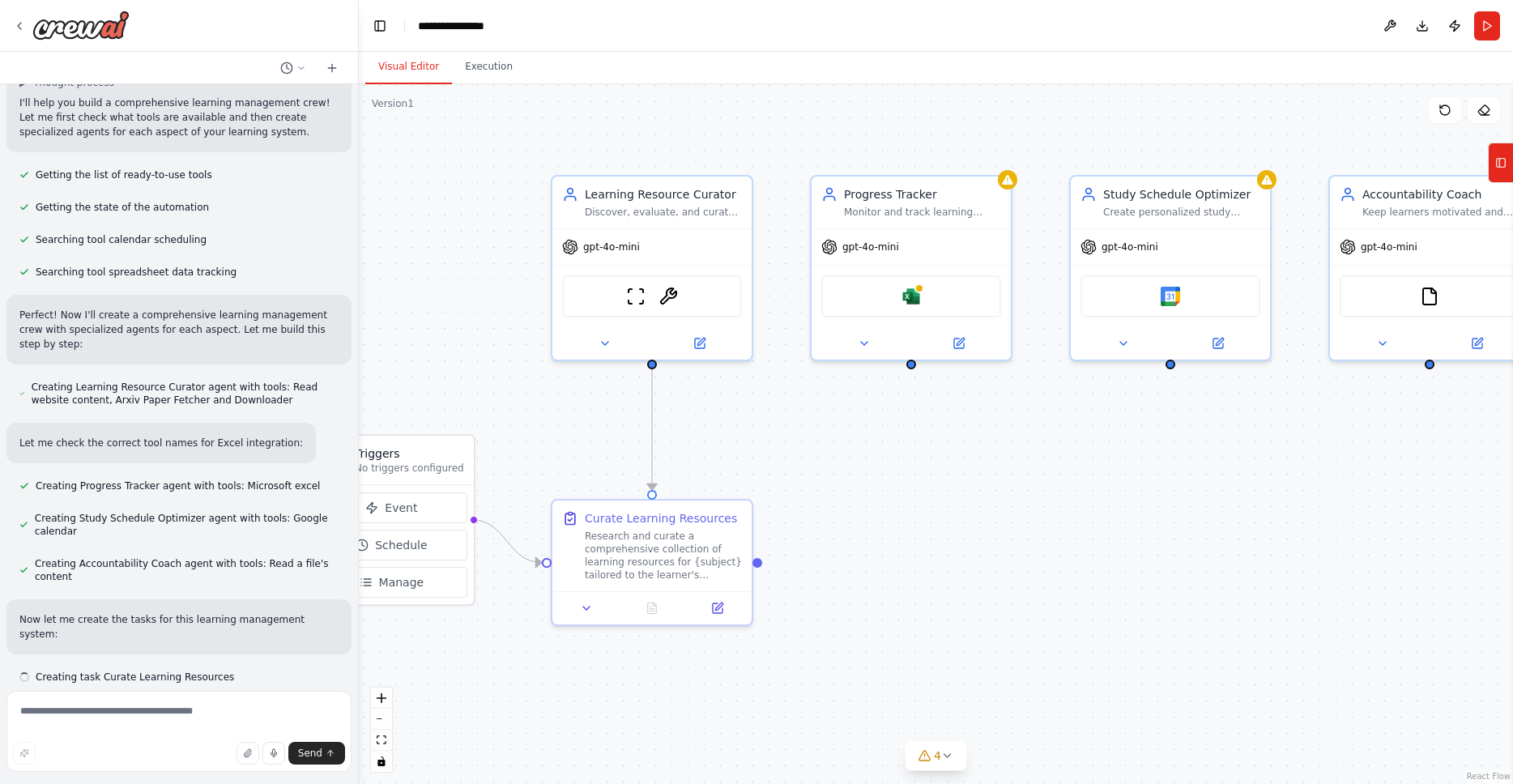
drag, startPoint x: 1116, startPoint y: 538, endPoint x: 984, endPoint y: 548, distance: 132.4
click at [984, 548] on div ".deletable-edge-delete-btn { width: 20px; height: 20px; border: 0px solid #ffff…" at bounding box center [936, 434] width 1154 height 700
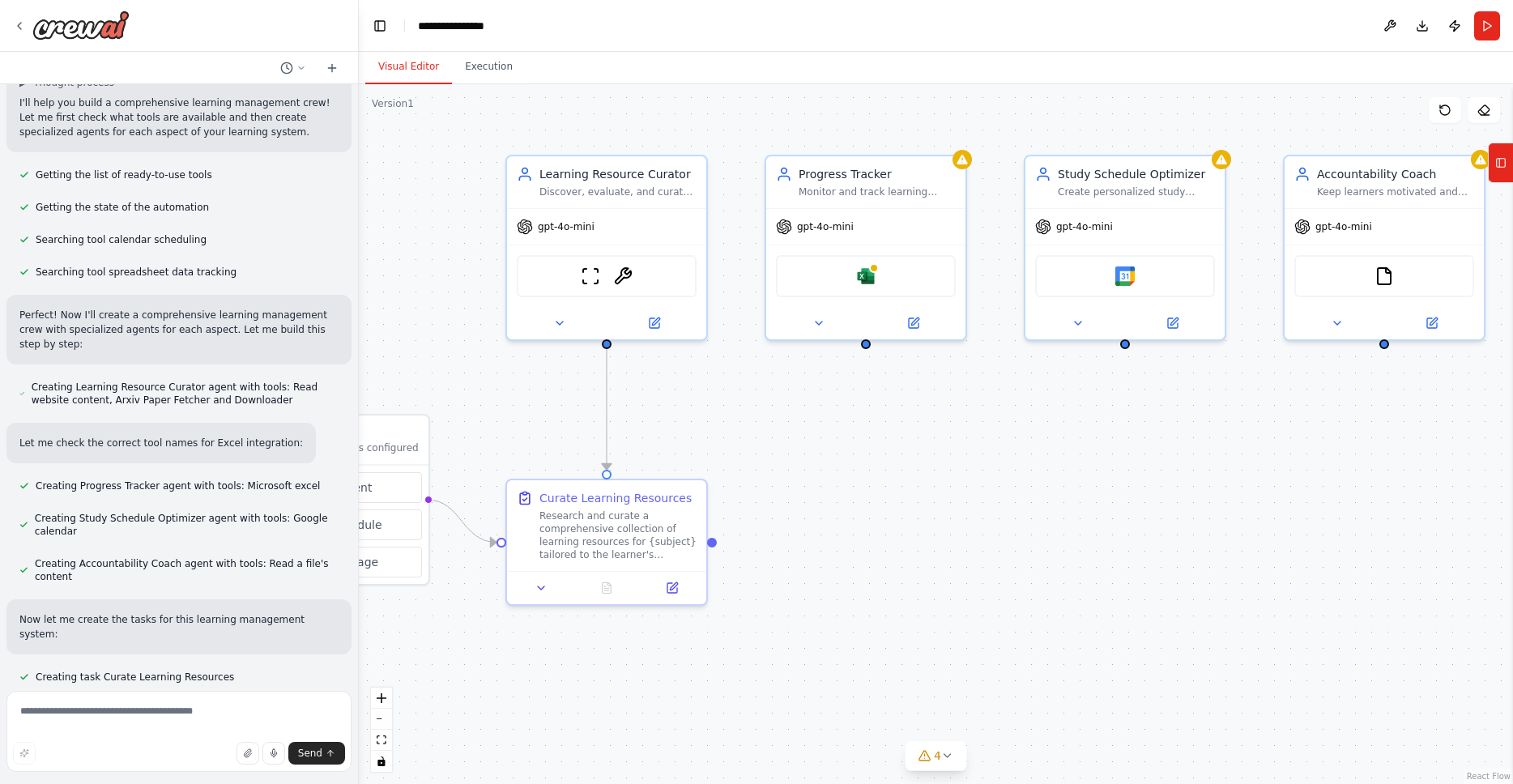
drag, startPoint x: 1059, startPoint y: 551, endPoint x: 998, endPoint y: 537, distance: 62.6
click at [998, 537] on div ".deletable-edge-delete-btn { width: 20px; height: 20px; border: 0px solid #ffff…" at bounding box center [936, 434] width 1154 height 700
click at [1222, 532] on div ".deletable-edge-delete-btn { width: 20px; height: 20px; border: 0px solid #ffff…" at bounding box center [936, 434] width 1154 height 700
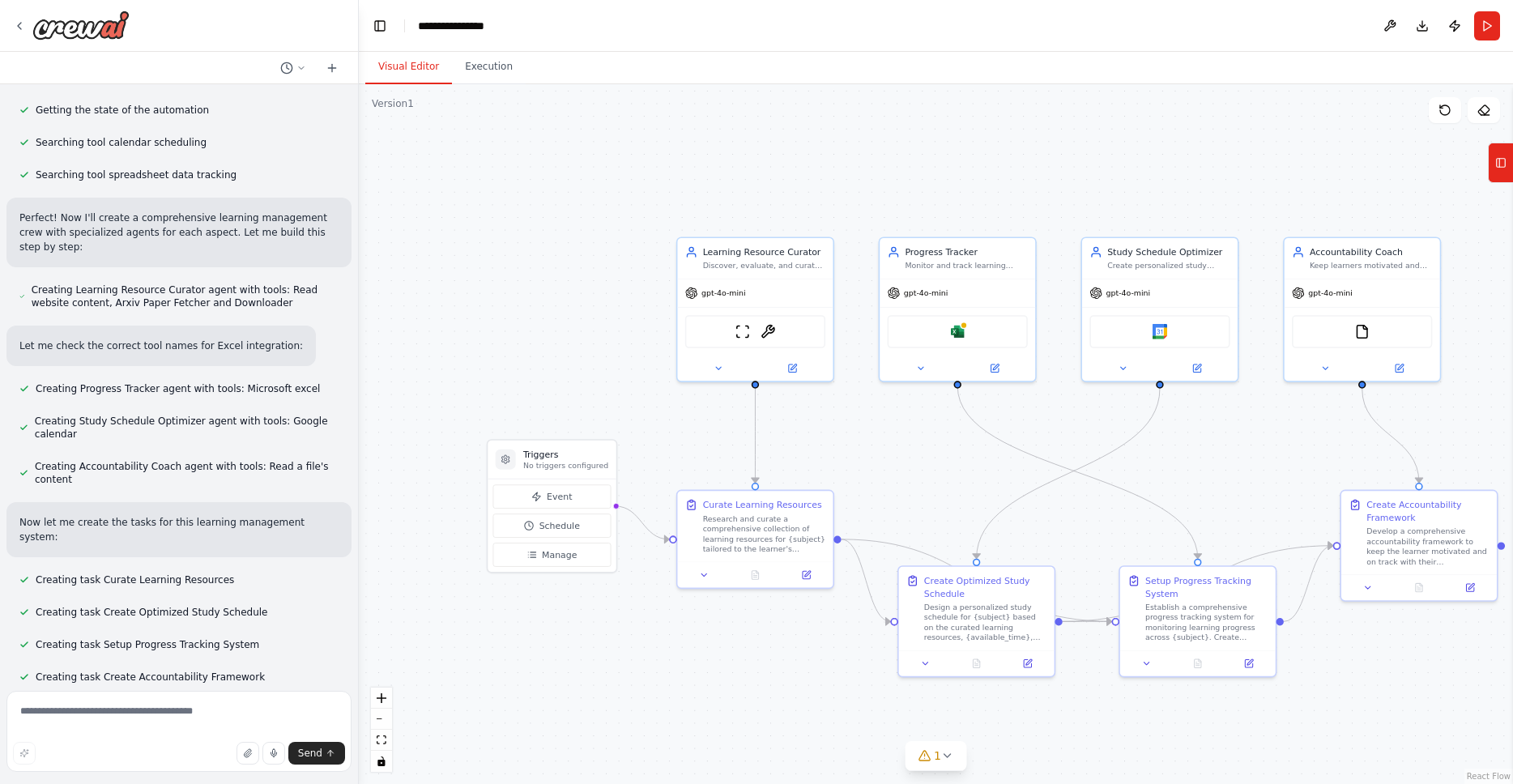
scroll to position [285, 0]
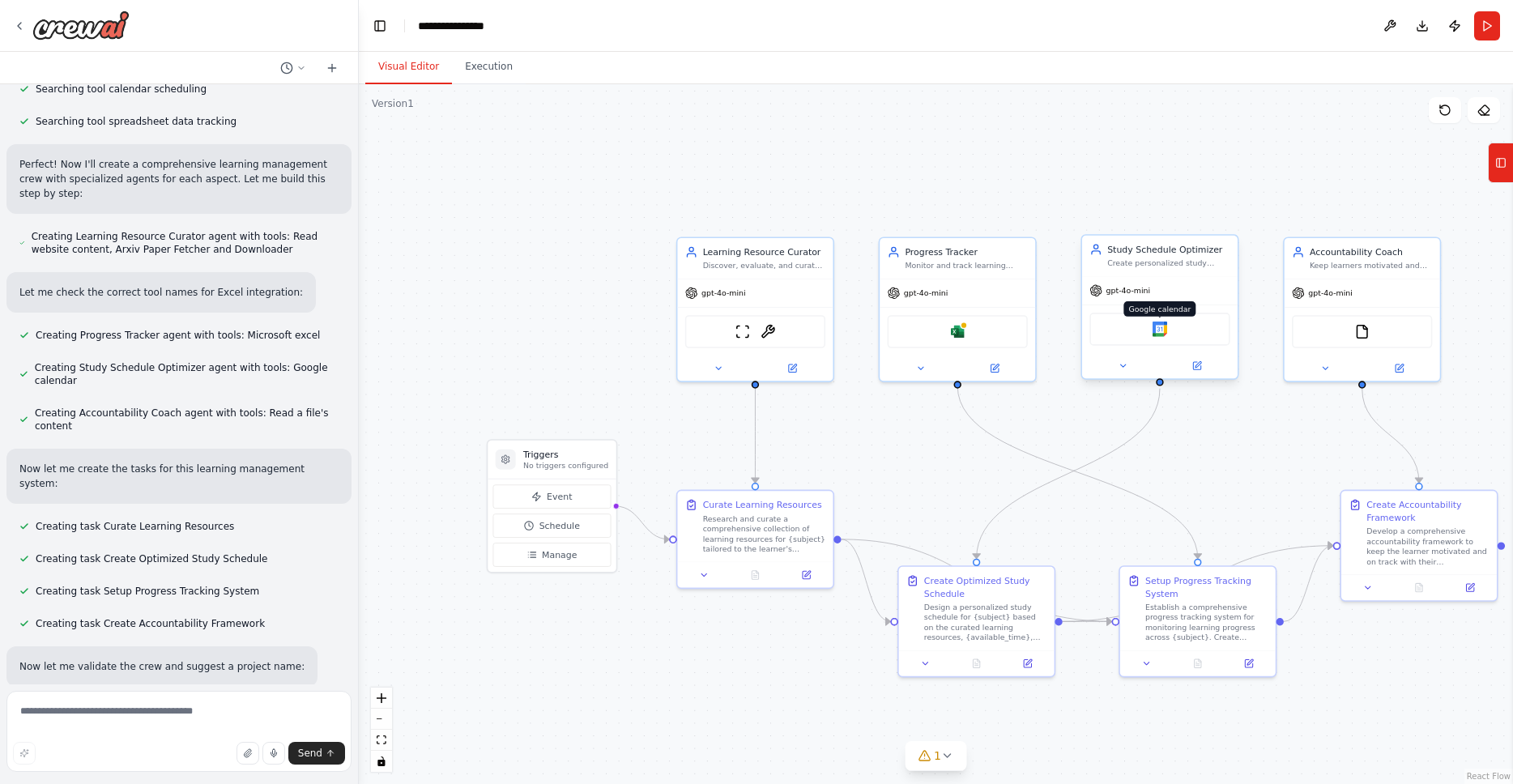
click at [1161, 331] on img at bounding box center [1160, 329] width 16 height 16
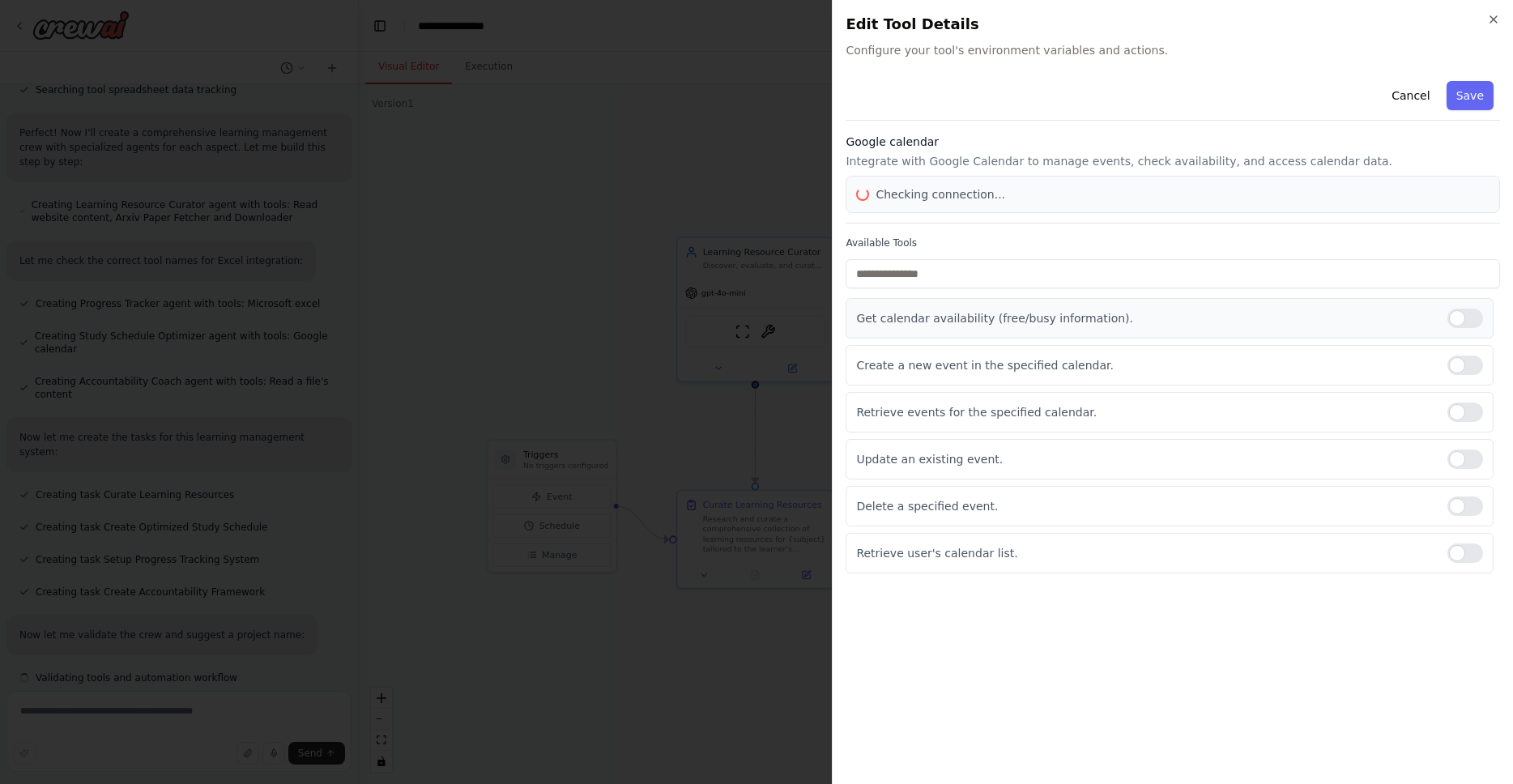
scroll to position [317, 0]
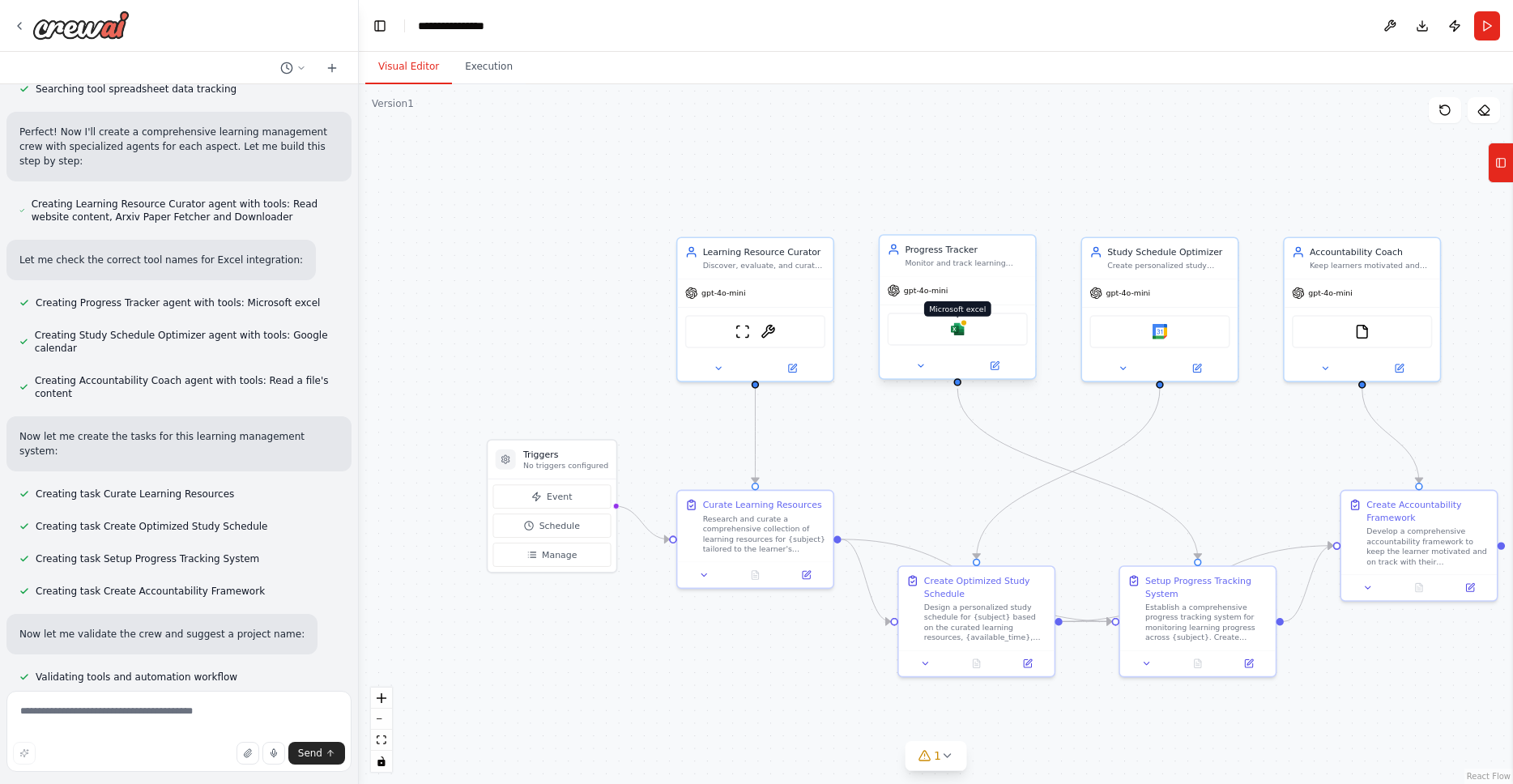
click at [954, 332] on img at bounding box center [958, 329] width 16 height 16
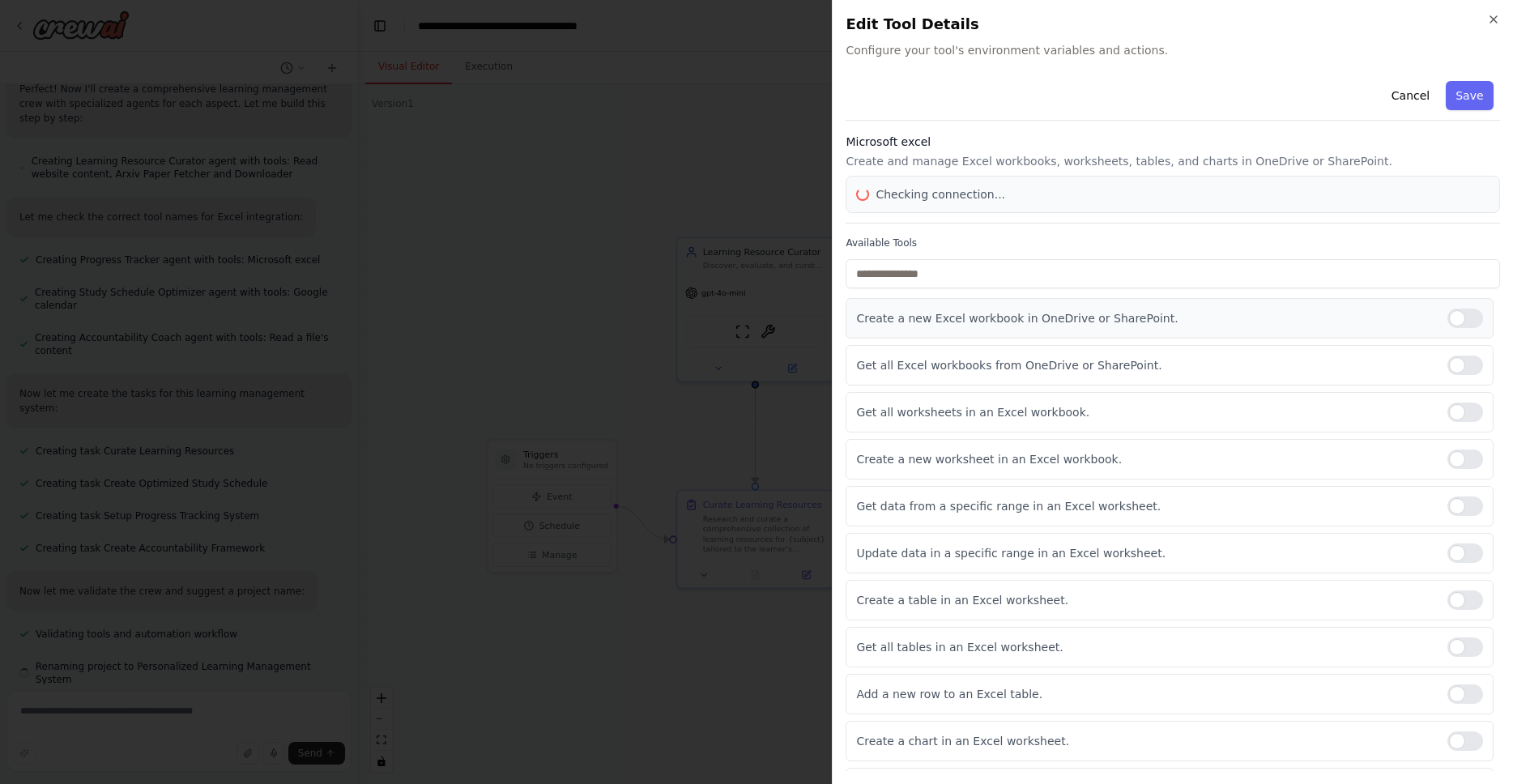
scroll to position [362, 0]
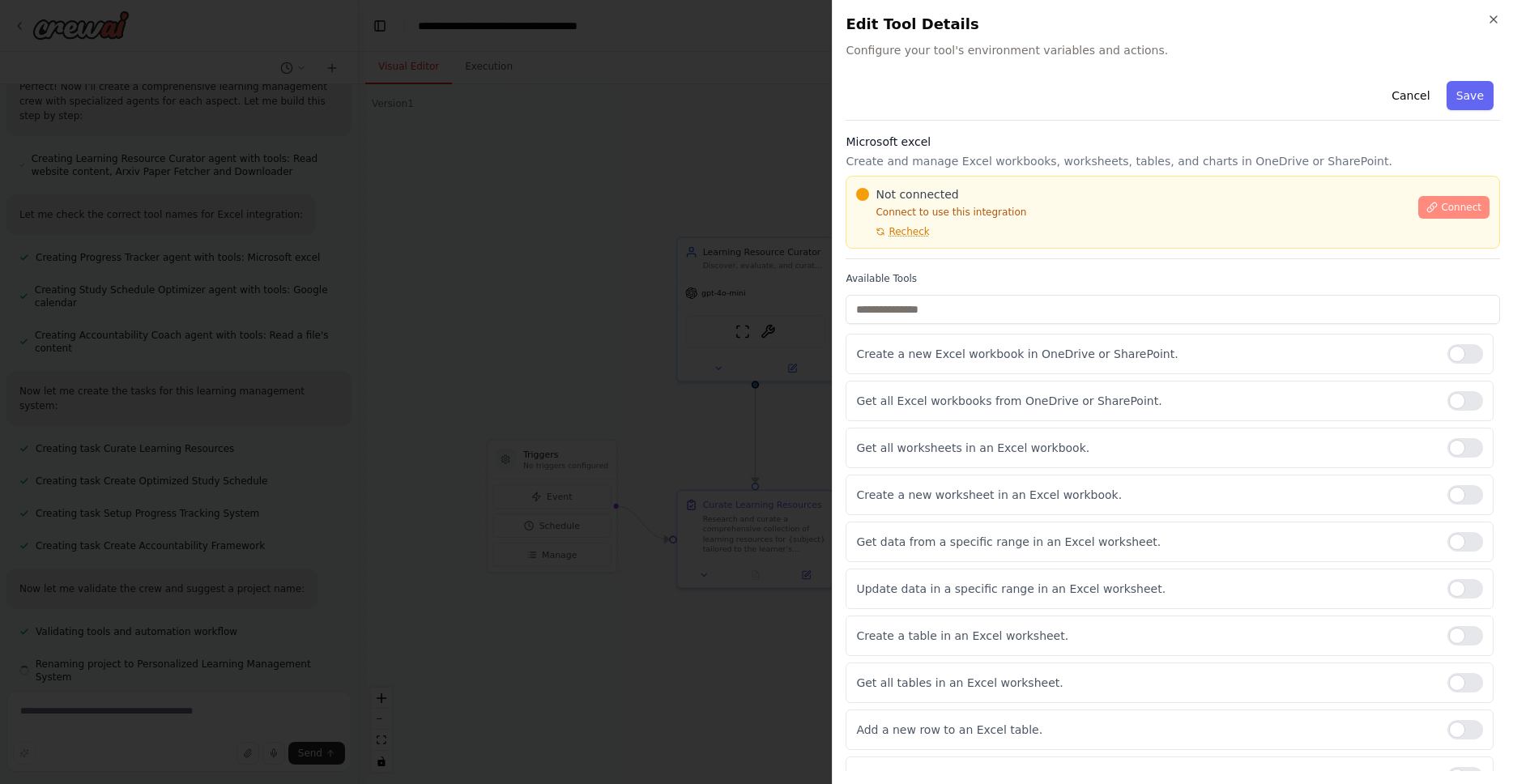
click at [1448, 207] on span "Connect" at bounding box center [1461, 207] width 41 height 13
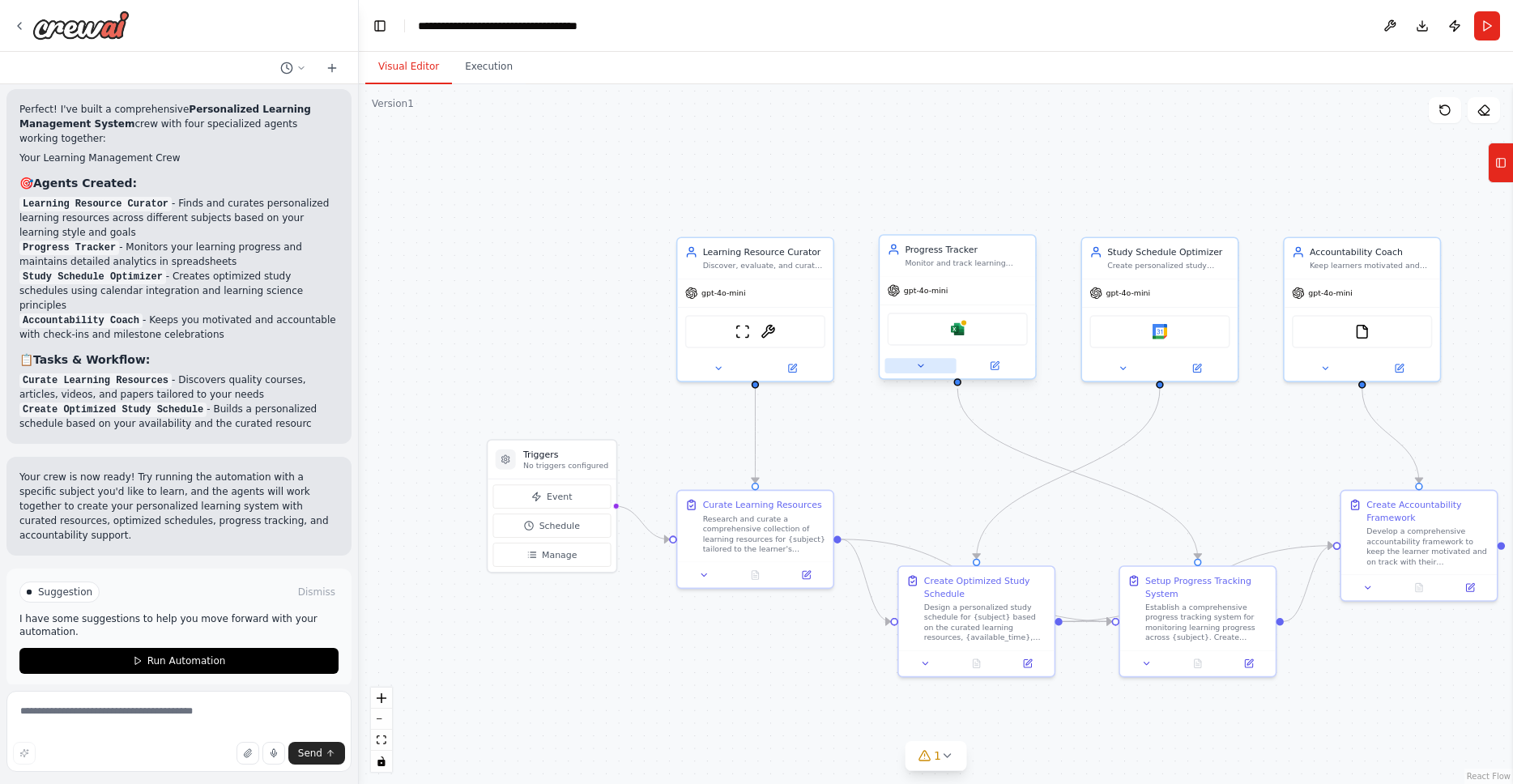
click at [921, 366] on icon at bounding box center [920, 365] width 5 height 3
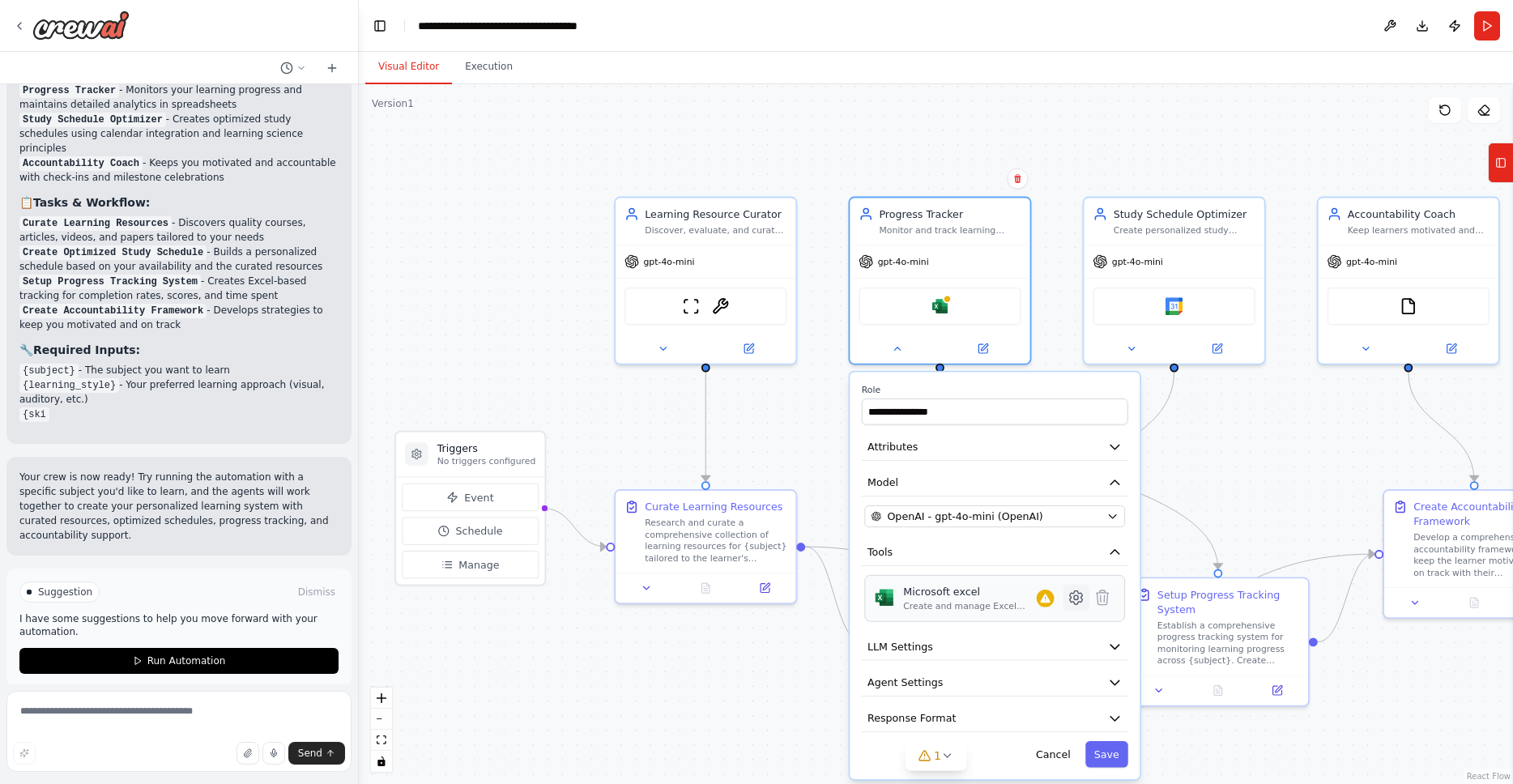
click at [1074, 600] on icon at bounding box center [1076, 597] width 13 height 13
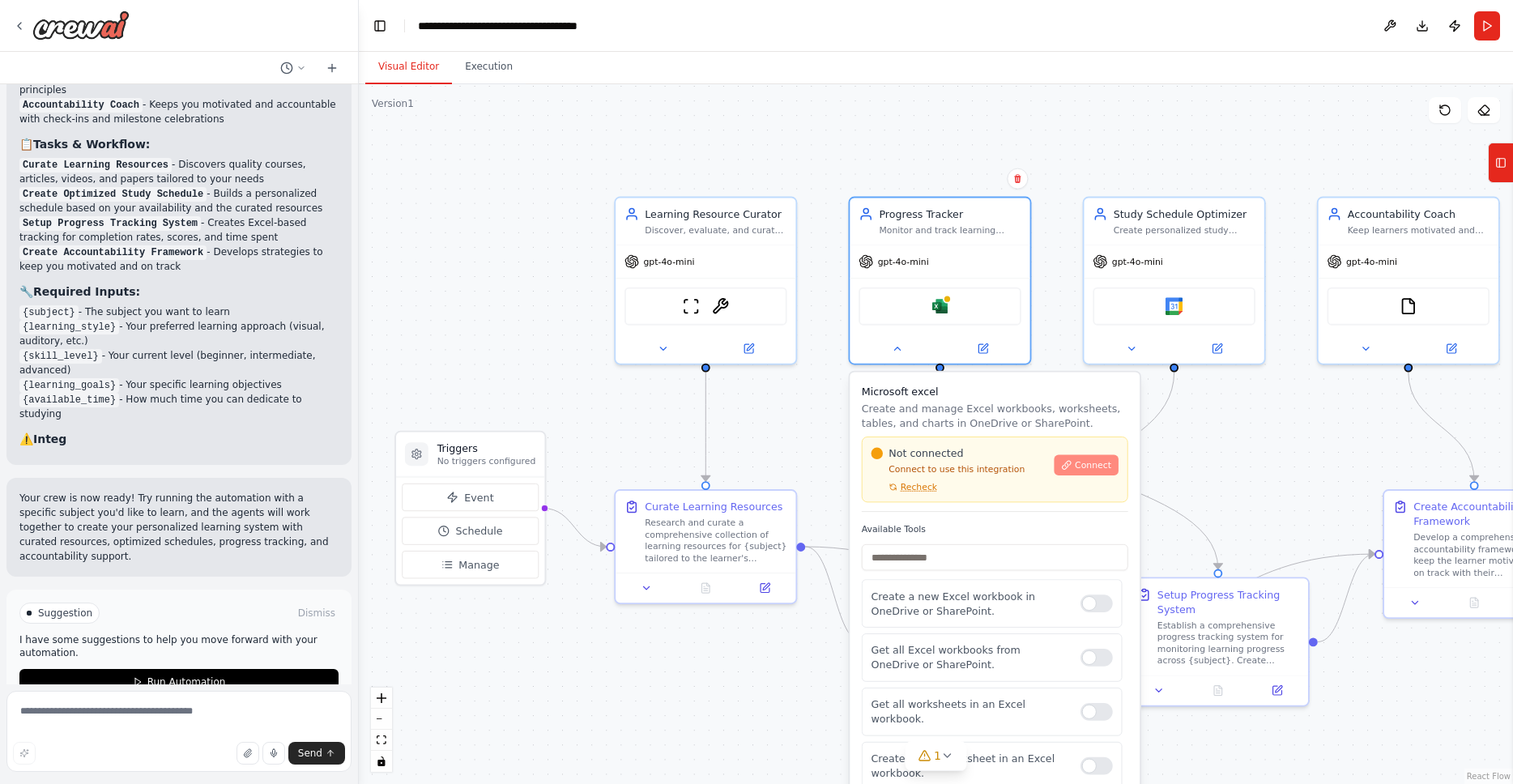
click at [1105, 466] on span "Connect" at bounding box center [1093, 464] width 37 height 11
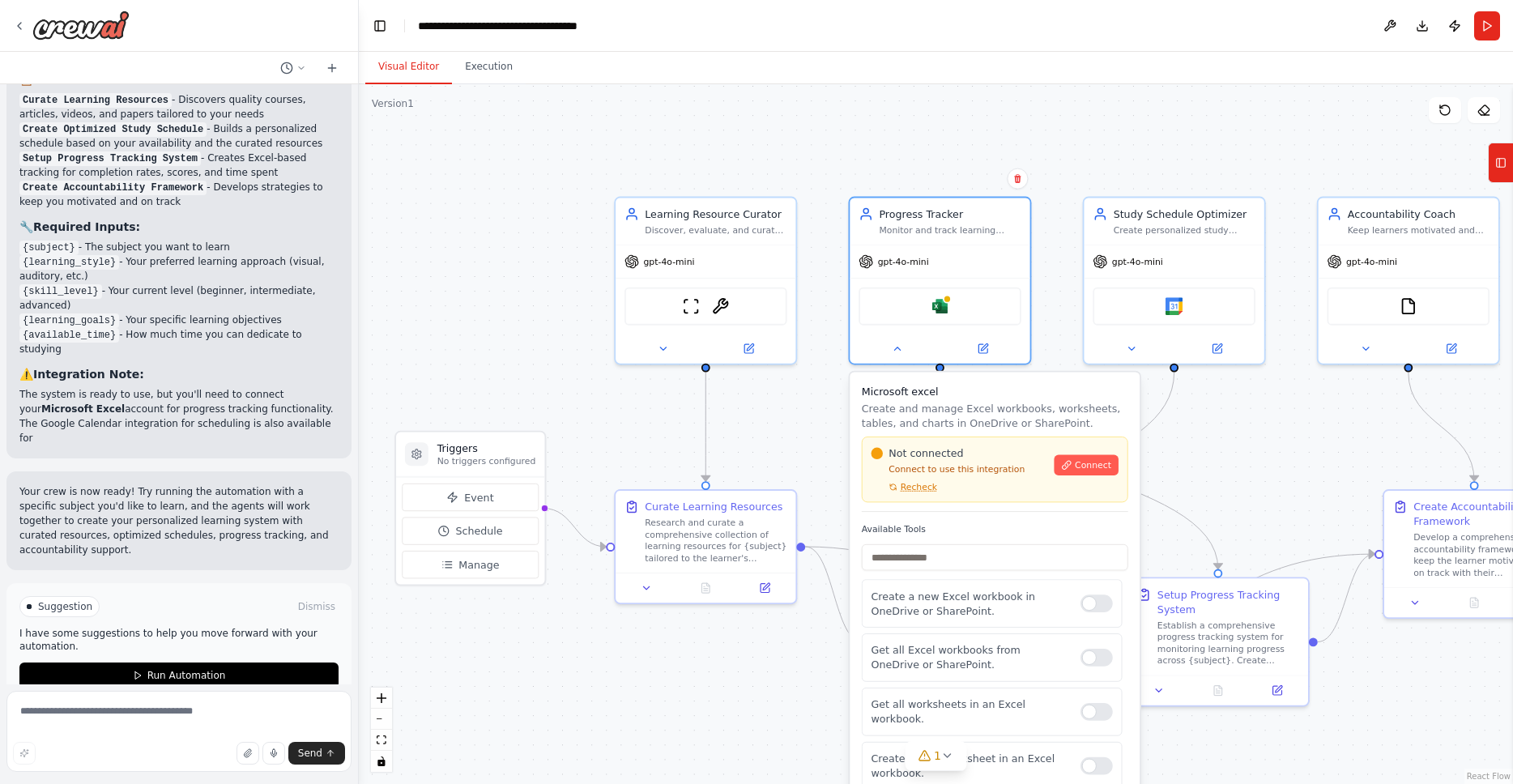
scroll to position [1268, 0]
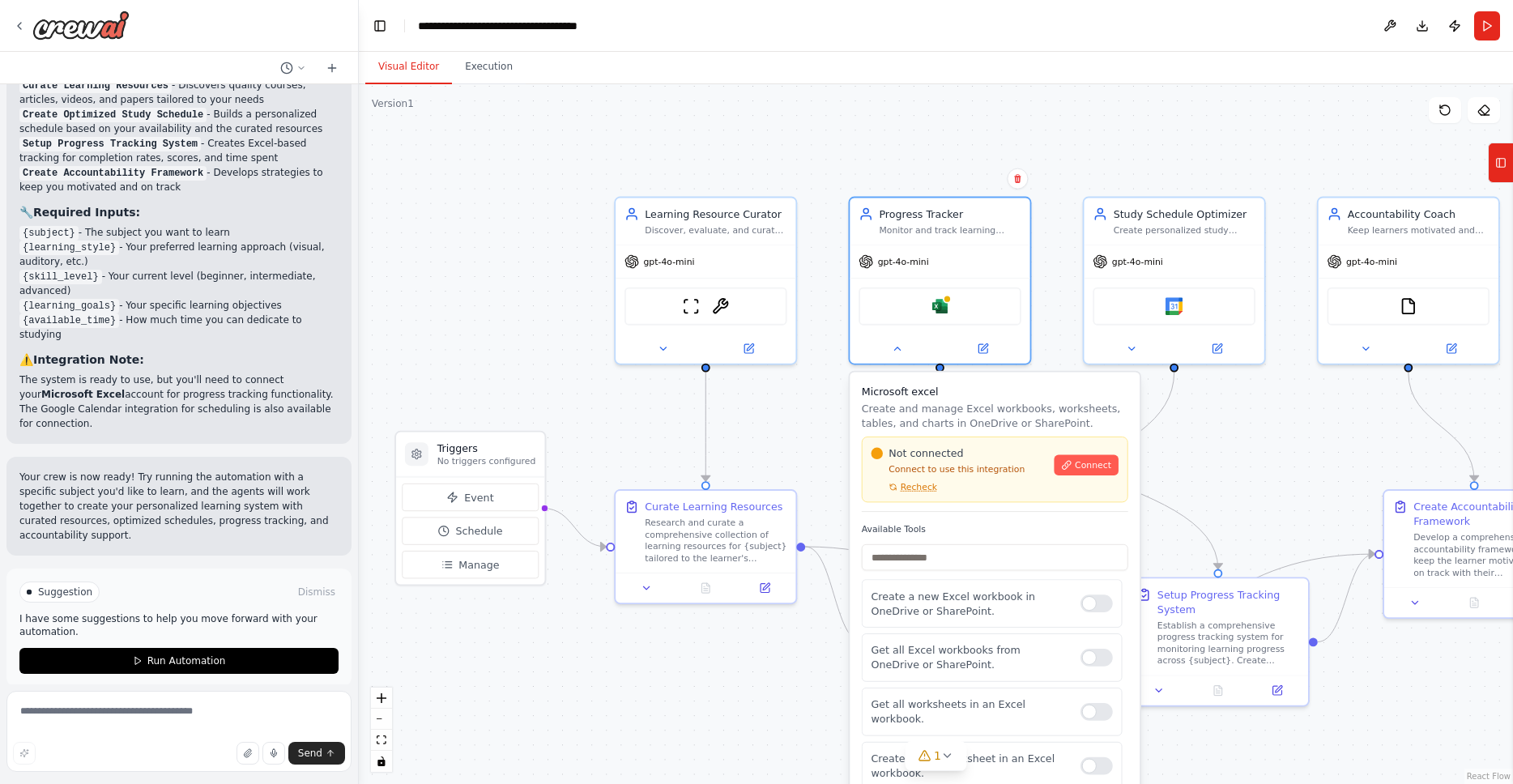
click at [1234, 457] on div ".deletable-edge-delete-btn { width: 20px; height: 20px; border: 0px solid #ffff…" at bounding box center [936, 434] width 1154 height 700
click at [797, 459] on div ".deletable-edge-delete-btn { width: 20px; height: 20px; border: 0px solid #ffff…" at bounding box center [936, 434] width 1154 height 700
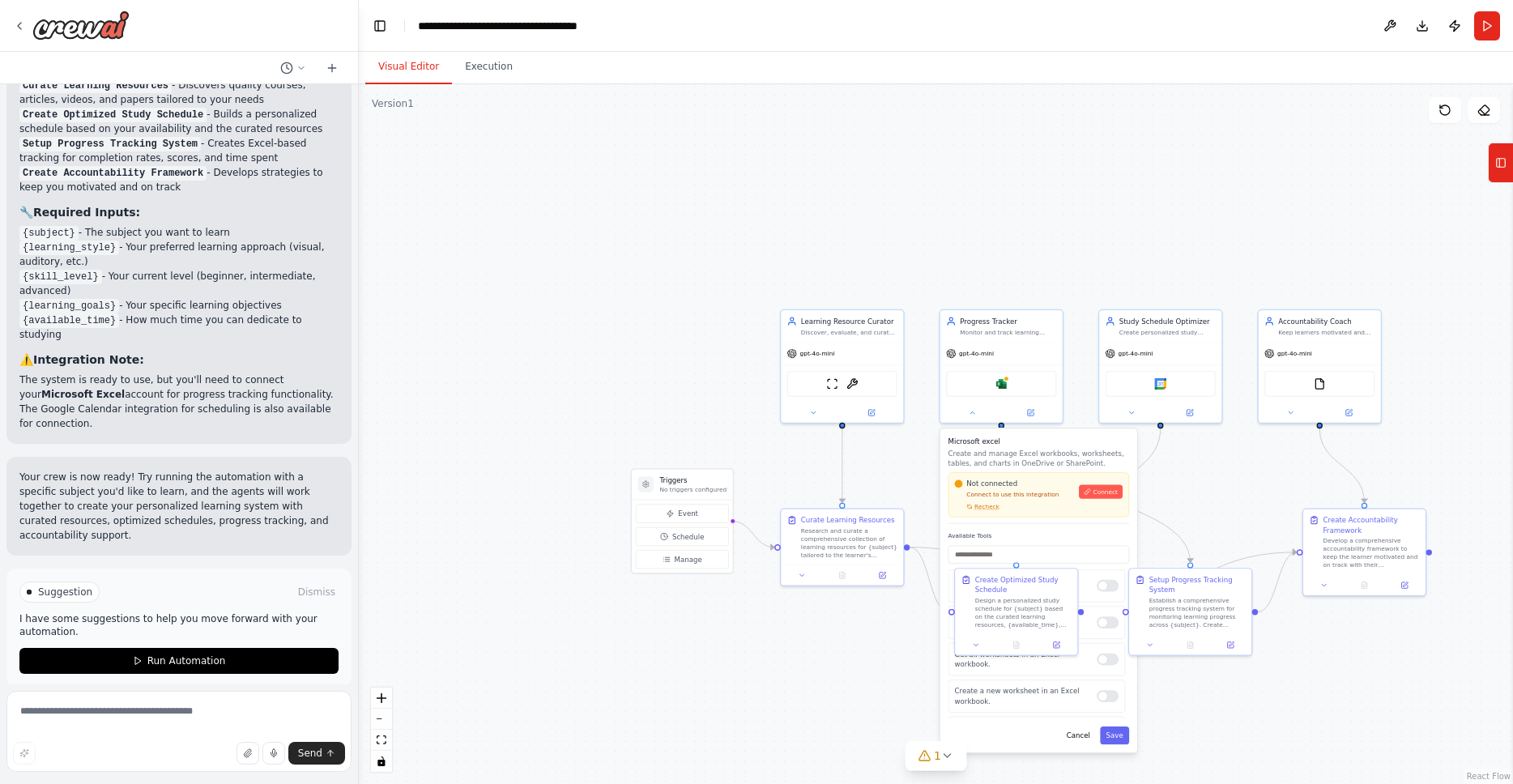
click at [444, 394] on div ".deletable-edge-delete-btn { width: 20px; height: 20px; border: 0px solid #ffff…" at bounding box center [936, 434] width 1154 height 700
click at [1073, 738] on button "Cancel" at bounding box center [1077, 734] width 36 height 17
click at [1003, 381] on img at bounding box center [1002, 382] width 12 height 12
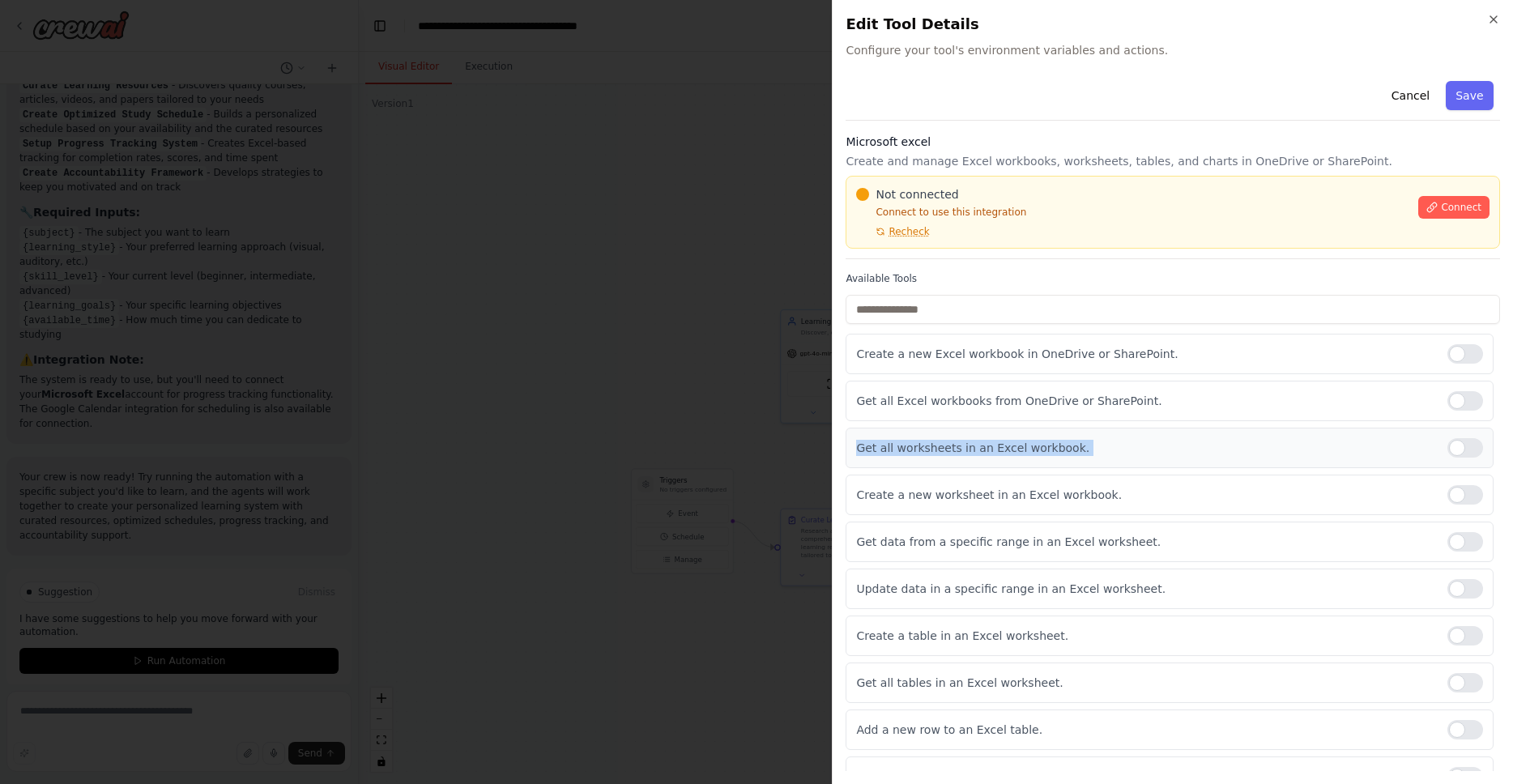
drag, startPoint x: 1193, startPoint y: 471, endPoint x: 1190, endPoint y: 431, distance: 40.1
click at [1190, 431] on div "Create a new Excel workbook in OneDrive or SharePoint. Get all Excel workbooks …" at bounding box center [1172, 706] width 655 height 745
click at [1165, 436] on div "Get all worksheets in an Excel workbook." at bounding box center [1169, 448] width 648 height 41
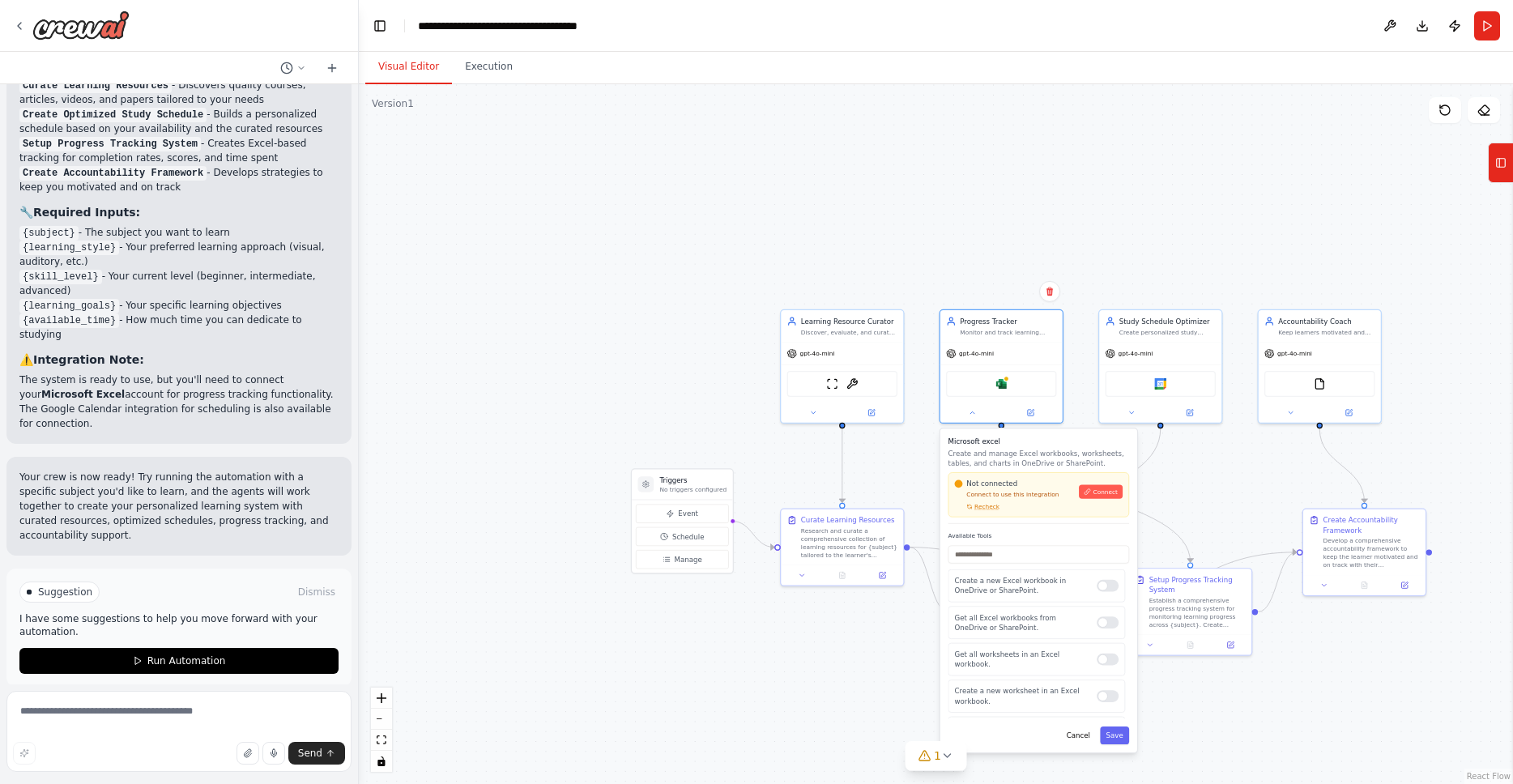
click at [1209, 487] on div ".deletable-edge-delete-btn { width: 20px; height: 20px; border: 0px solid #ffff…" at bounding box center [936, 434] width 1154 height 700
click at [1081, 733] on button "Cancel" at bounding box center [1079, 734] width 36 height 17
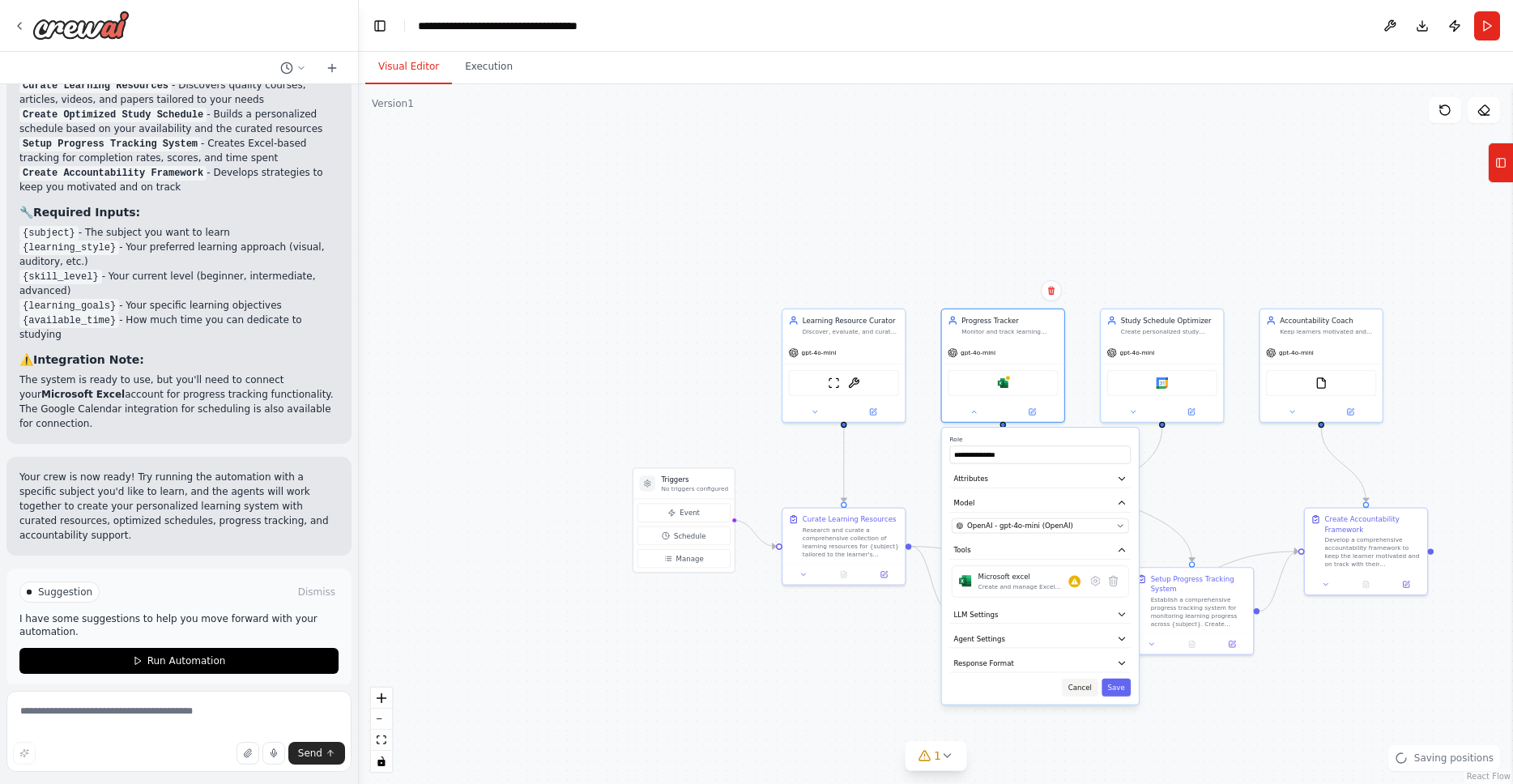
click at [1086, 694] on button "Cancel" at bounding box center [1079, 688] width 36 height 17
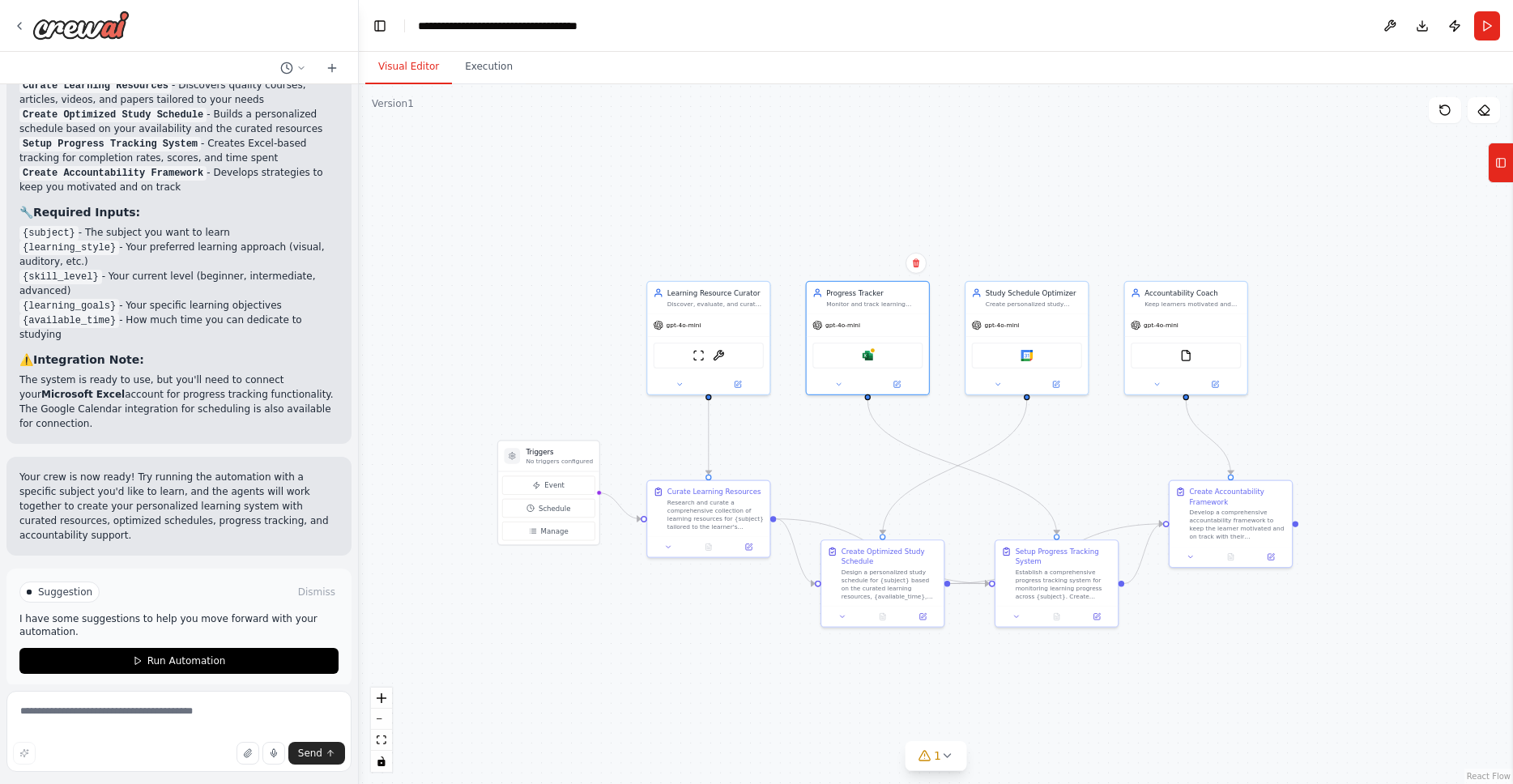
drag, startPoint x: 1239, startPoint y: 704, endPoint x: 1112, endPoint y: 677, distance: 129.8
click at [1112, 677] on div ".deletable-edge-delete-btn { width: 20px; height: 20px; border: 0px solid #ffff…" at bounding box center [936, 434] width 1154 height 700
click at [1027, 355] on img at bounding box center [1027, 354] width 12 height 12
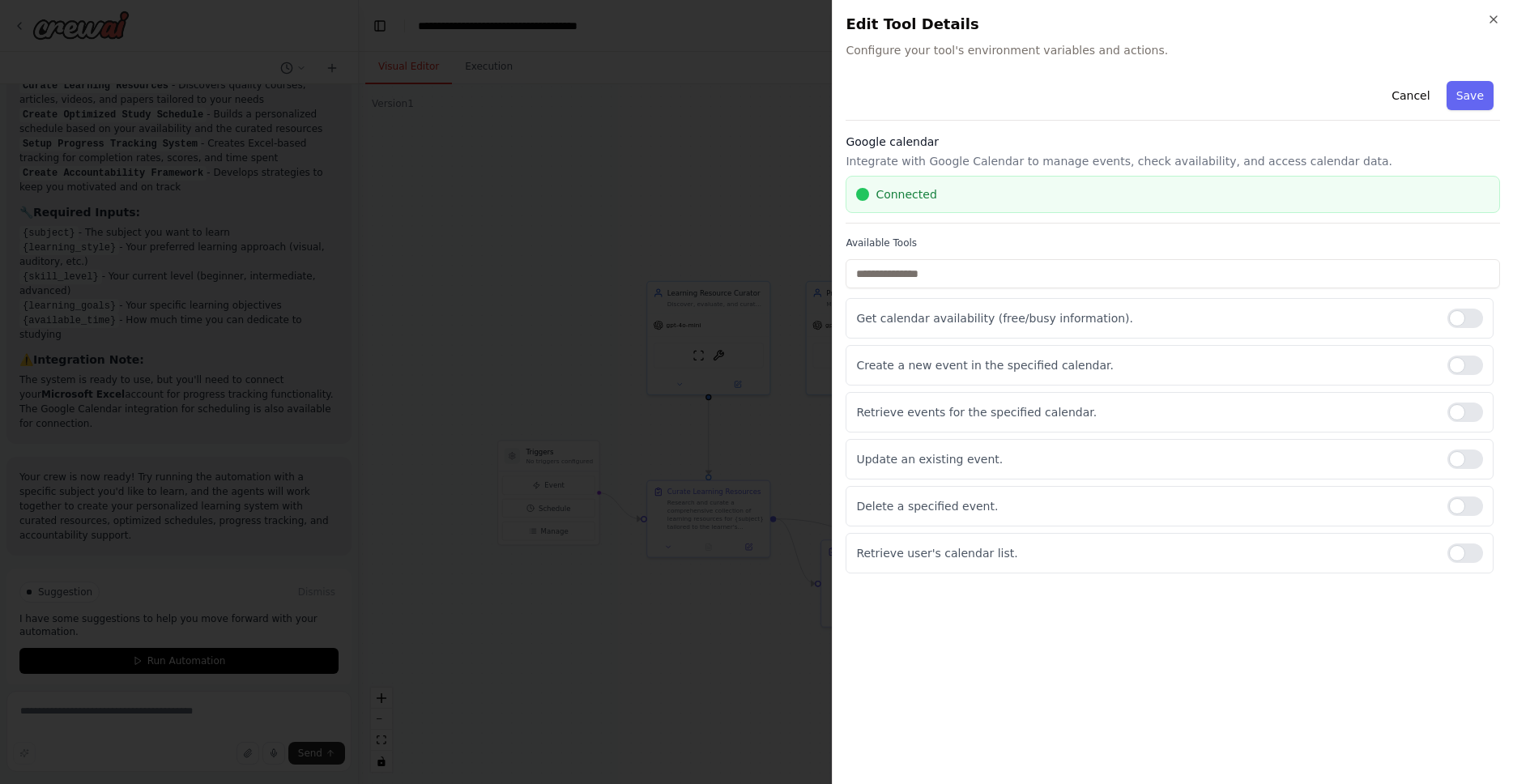
click at [1418, 189] on div "Connected" at bounding box center [1173, 194] width 633 height 17
drag, startPoint x: 1090, startPoint y: 186, endPoint x: 954, endPoint y: 187, distance: 136.0
click at [1090, 186] on div "Connected" at bounding box center [1173, 194] width 633 height 17
click at [896, 195] on span "Connected" at bounding box center [906, 194] width 61 height 17
click at [857, 196] on div at bounding box center [863, 194] width 13 height 13
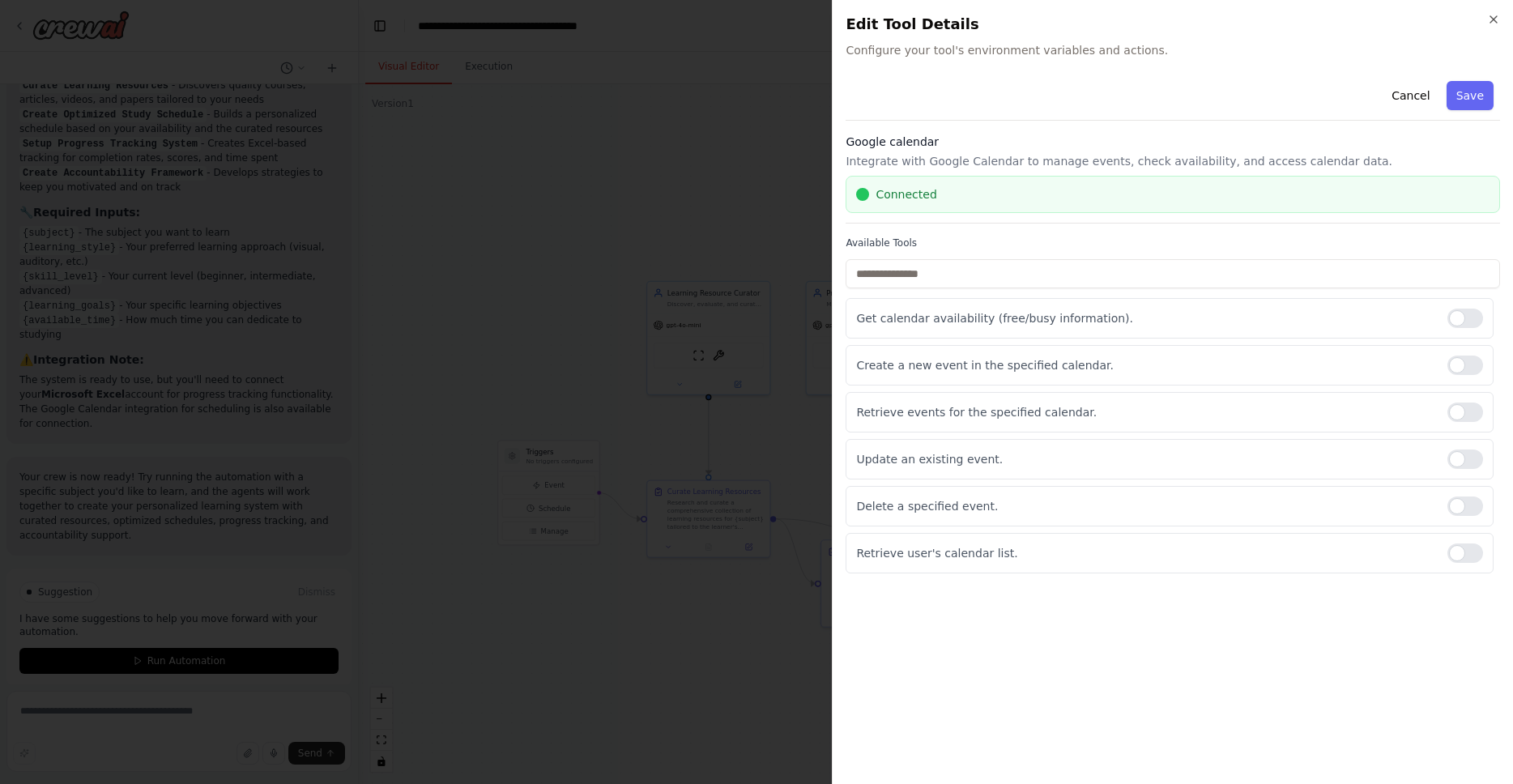
click at [857, 196] on div at bounding box center [863, 194] width 13 height 13
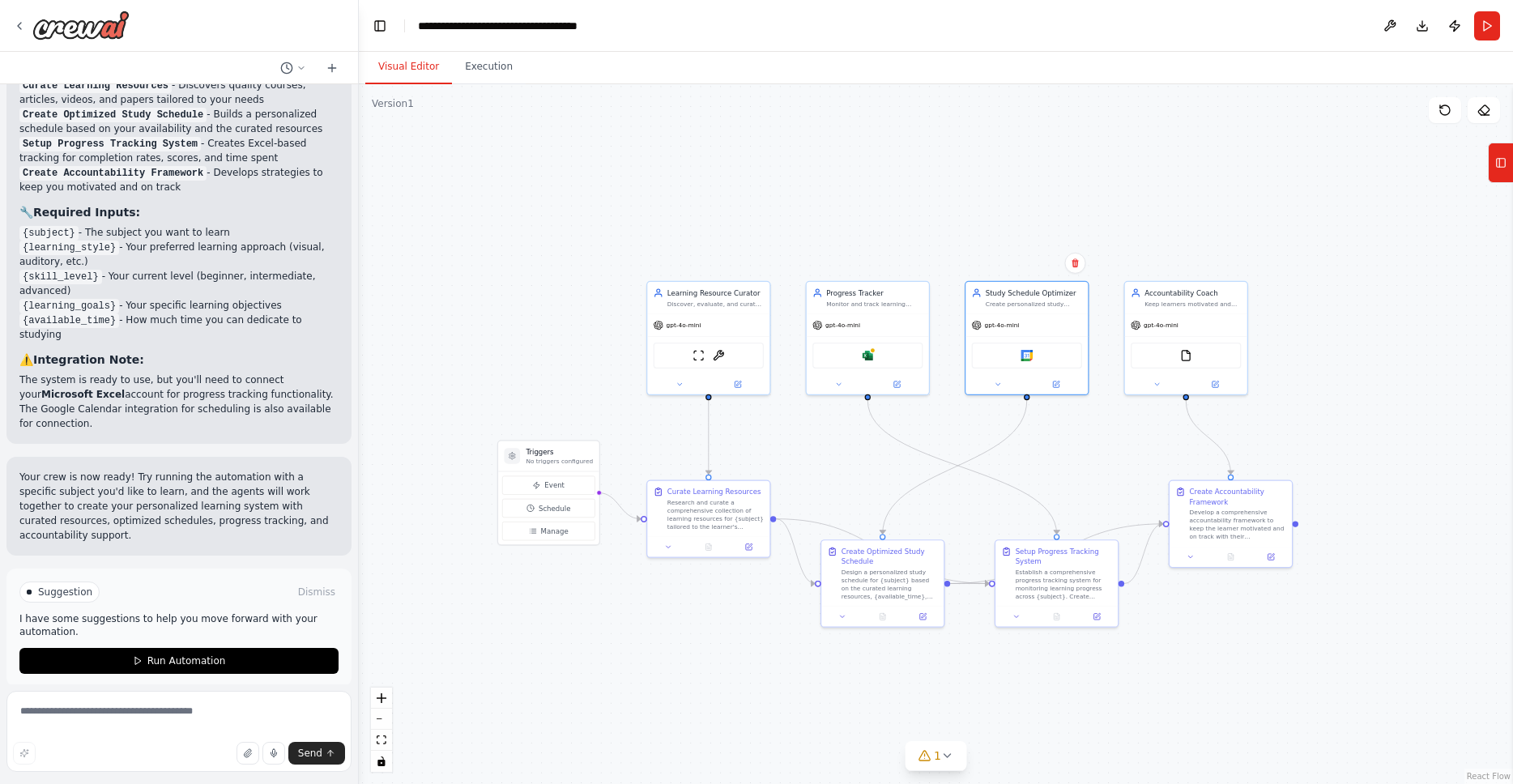
click at [1377, 379] on div ".deletable-edge-delete-btn { width: 20px; height: 20px; border: 0px solid #ffff…" at bounding box center [936, 434] width 1154 height 700
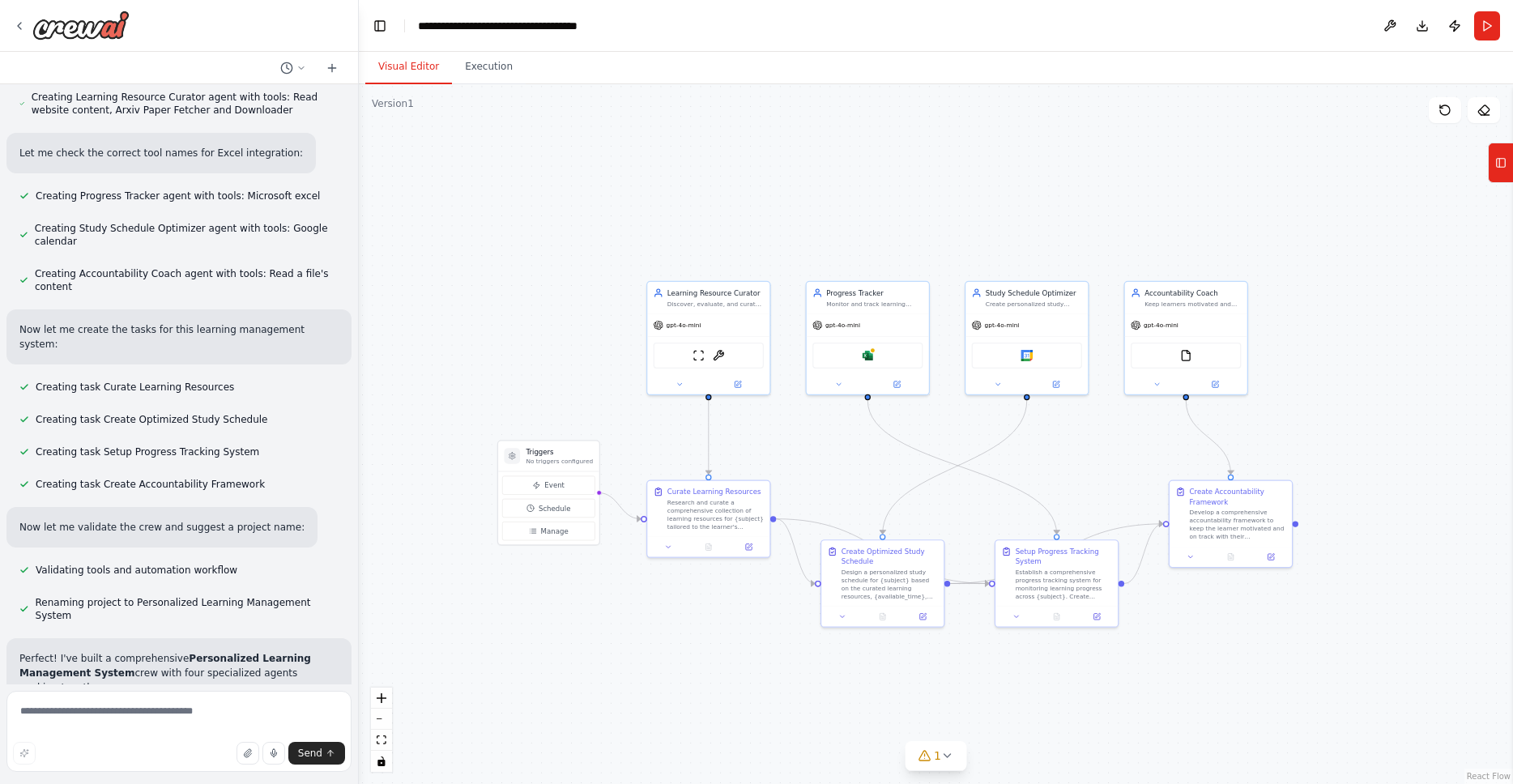
scroll to position [289, 0]
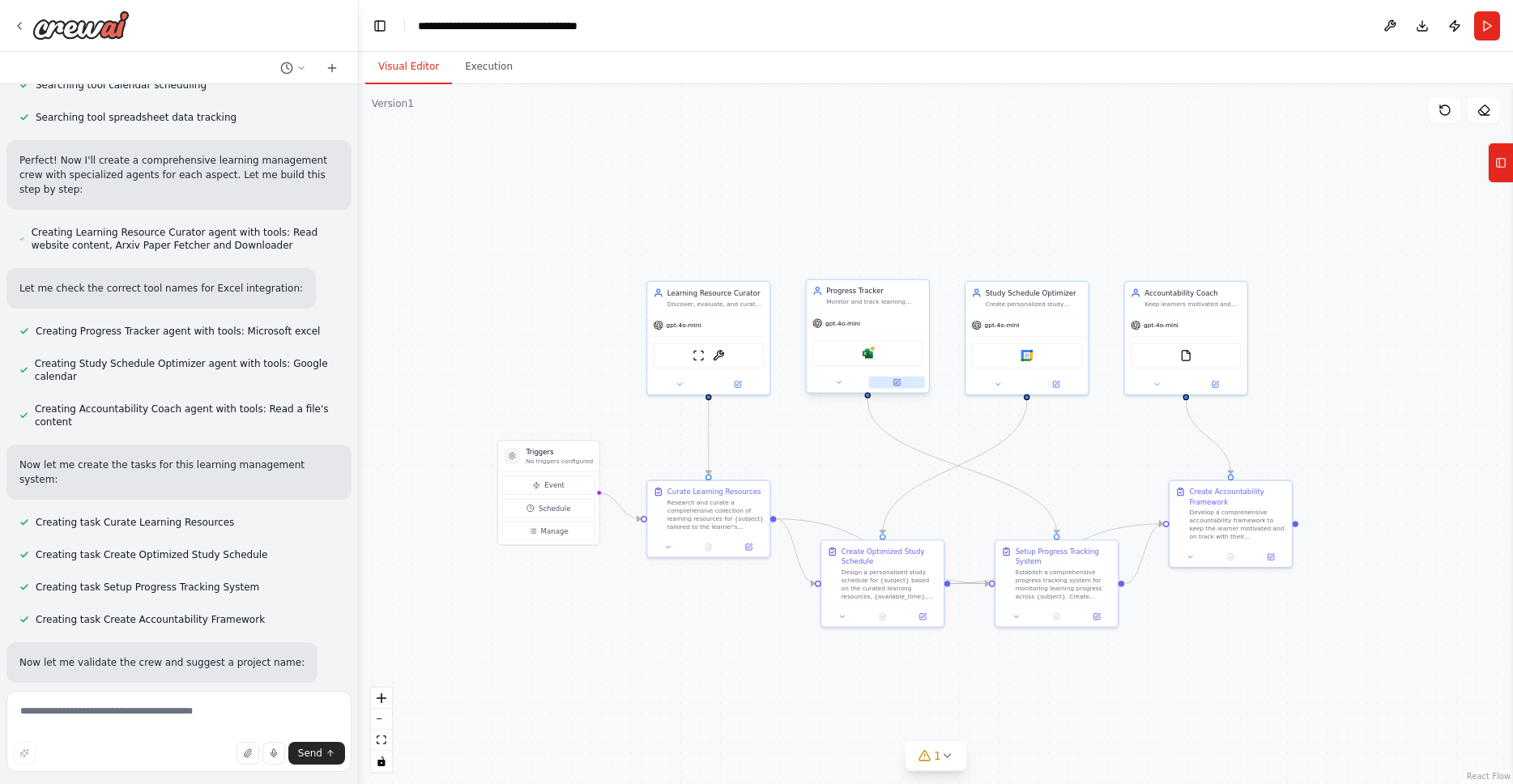
click at [896, 383] on icon at bounding box center [896, 382] width 6 height 6
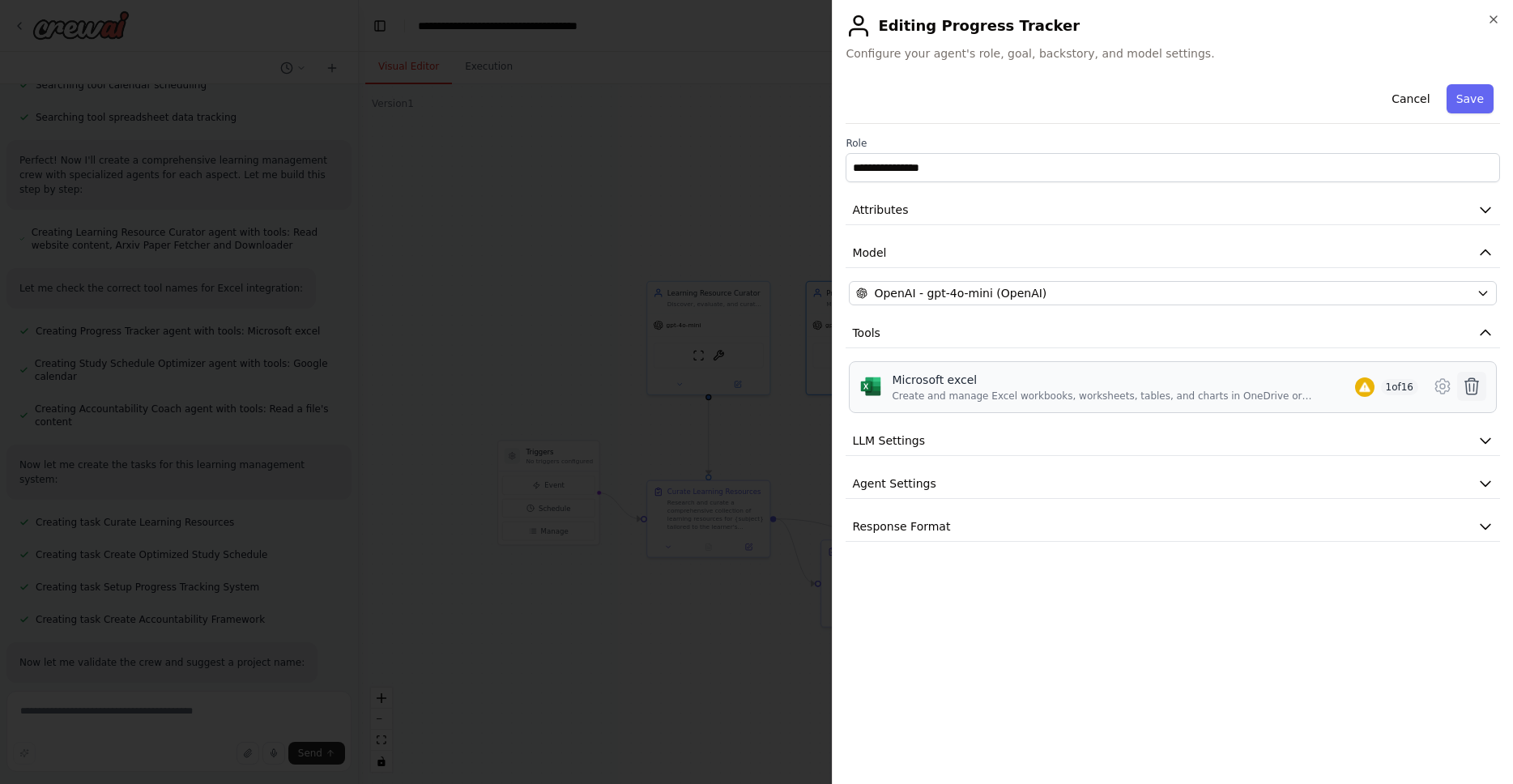
click at [1474, 389] on icon at bounding box center [1471, 386] width 19 height 19
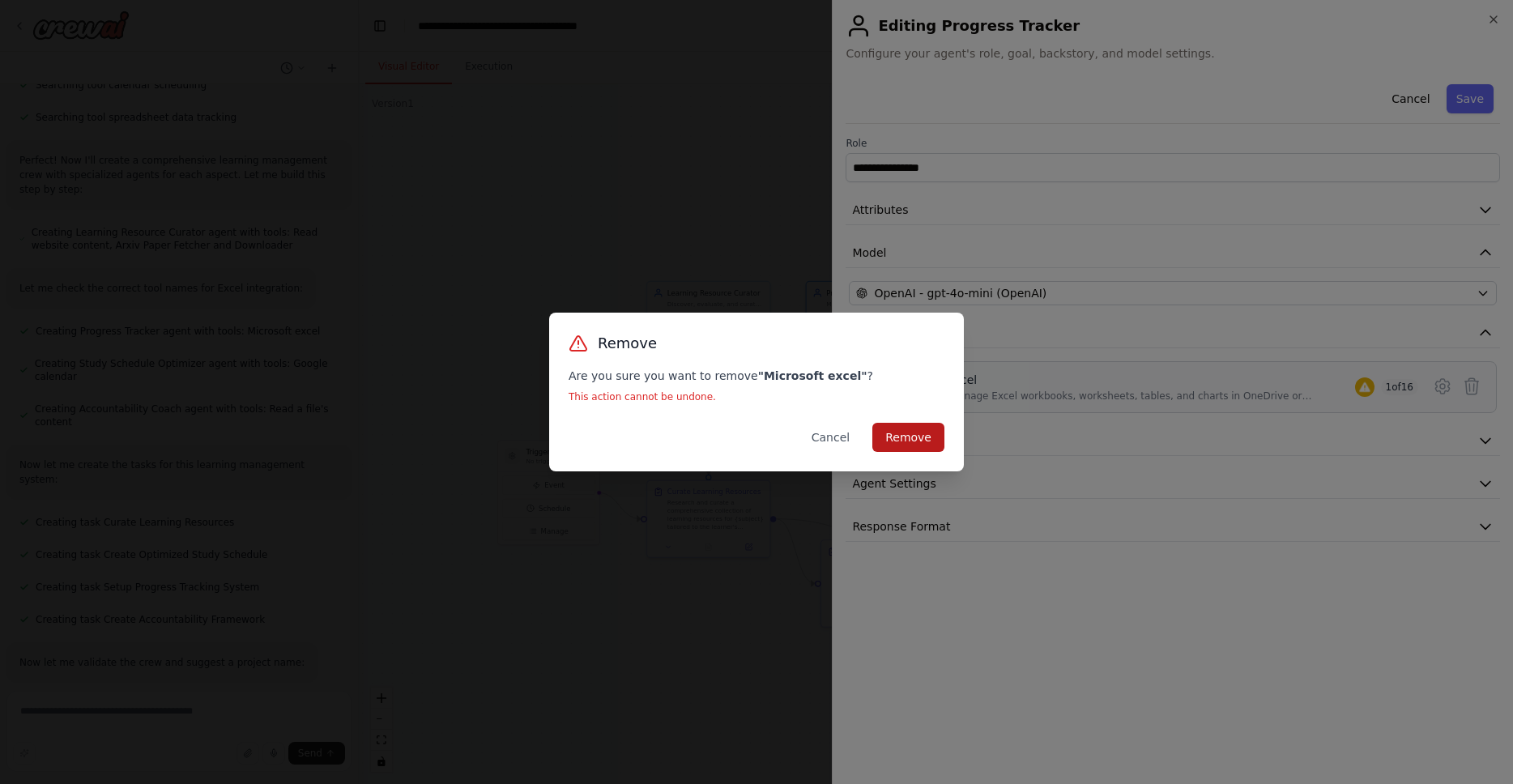
drag, startPoint x: 895, startPoint y: 441, endPoint x: 927, endPoint y: 439, distance: 32.1
click at [895, 441] on button "Remove" at bounding box center [908, 437] width 72 height 30
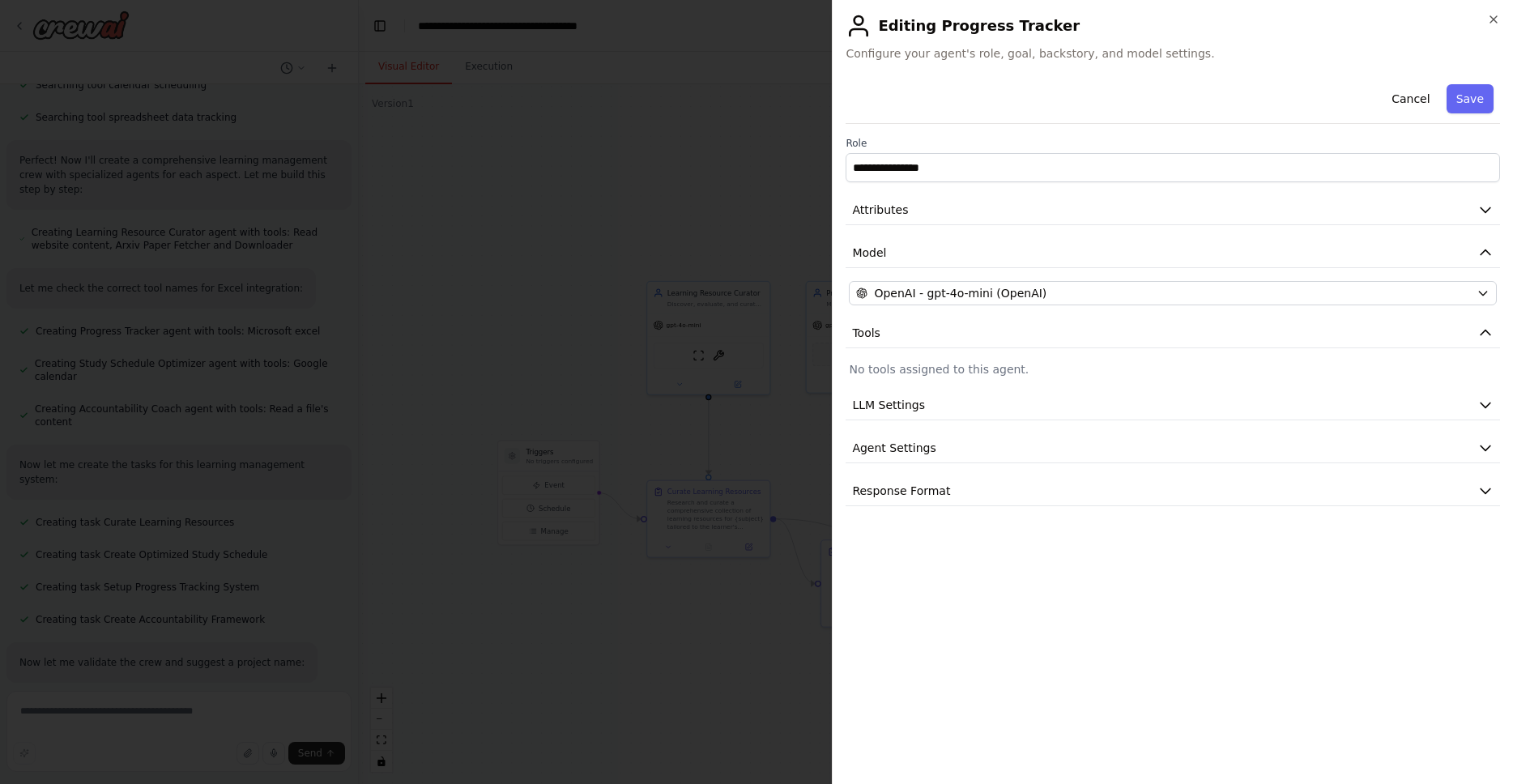
click at [1050, 369] on p "No tools assigned to this agent." at bounding box center [1172, 369] width 648 height 17
click at [1448, 369] on p "No tools assigned to this agent." at bounding box center [1172, 369] width 648 height 17
click at [1476, 360] on div "**********" at bounding box center [1172, 291] width 655 height 429
click at [1411, 100] on button "Cancel" at bounding box center [1410, 99] width 57 height 30
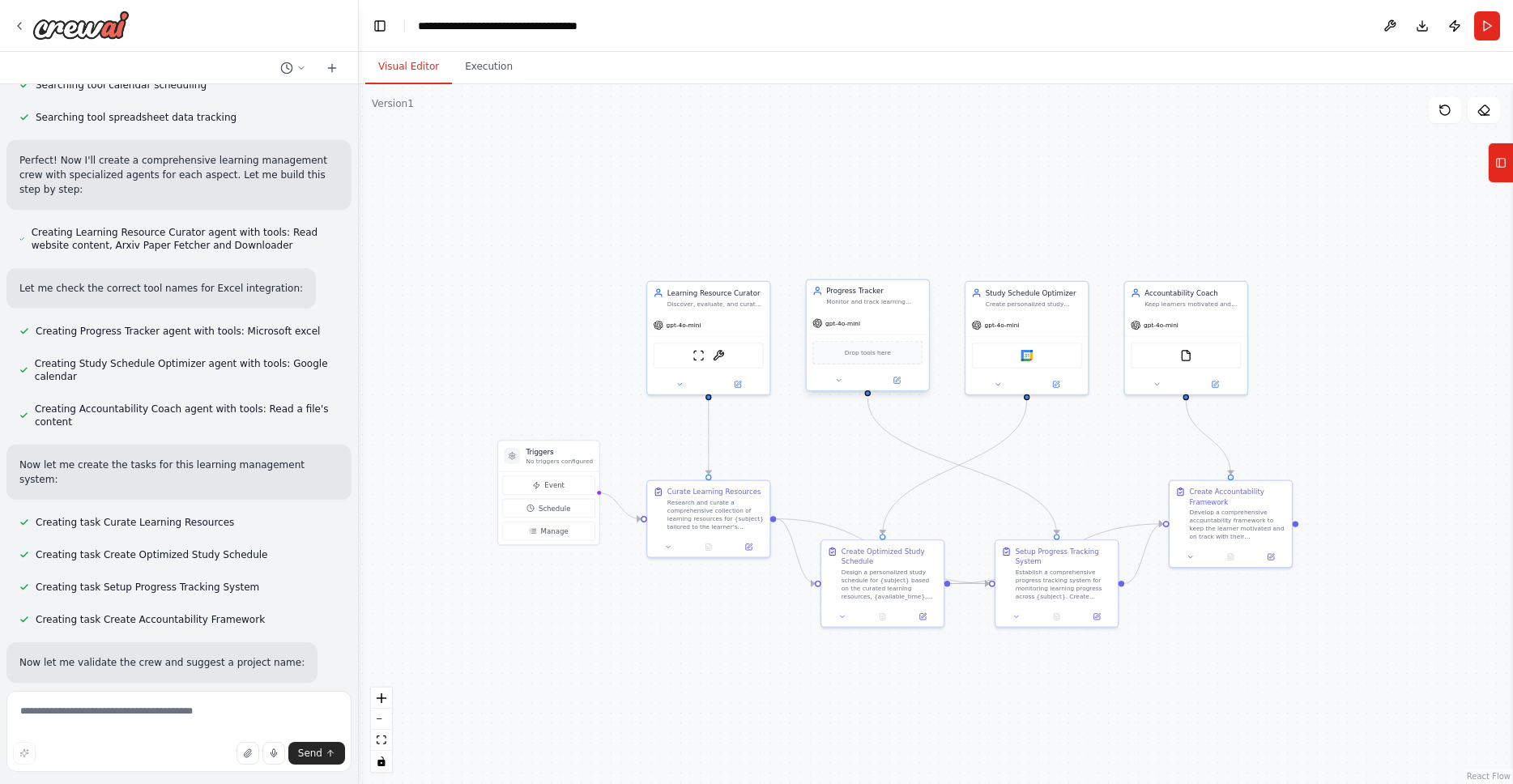
click at [863, 356] on span "Drop tools here" at bounding box center [867, 352] width 46 height 10
click at [882, 357] on span "Drop tools here" at bounding box center [867, 352] width 46 height 10
click at [1504, 161] on icon at bounding box center [1500, 163] width 11 height 26
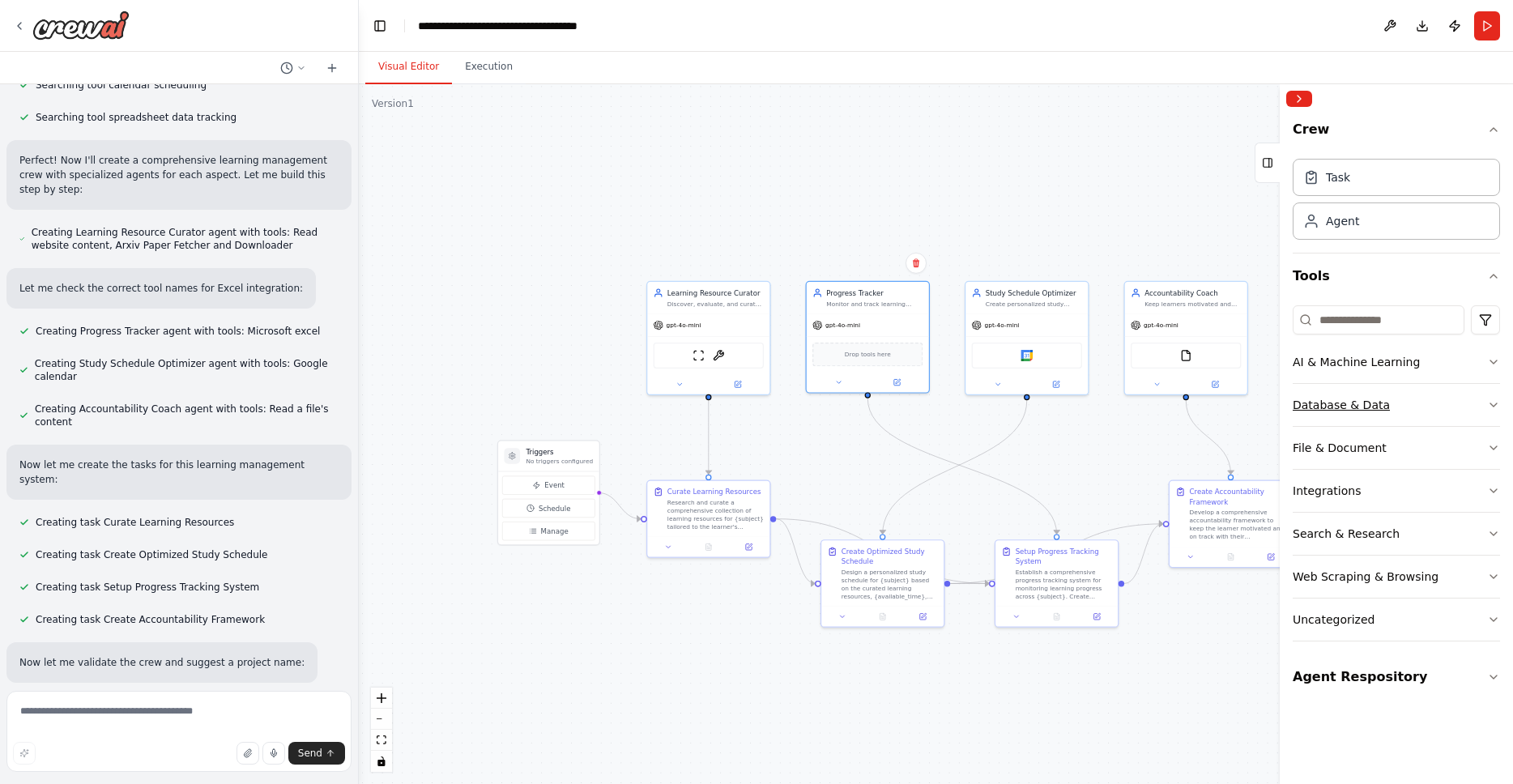
click at [1493, 410] on icon "button" at bounding box center [1493, 404] width 13 height 13
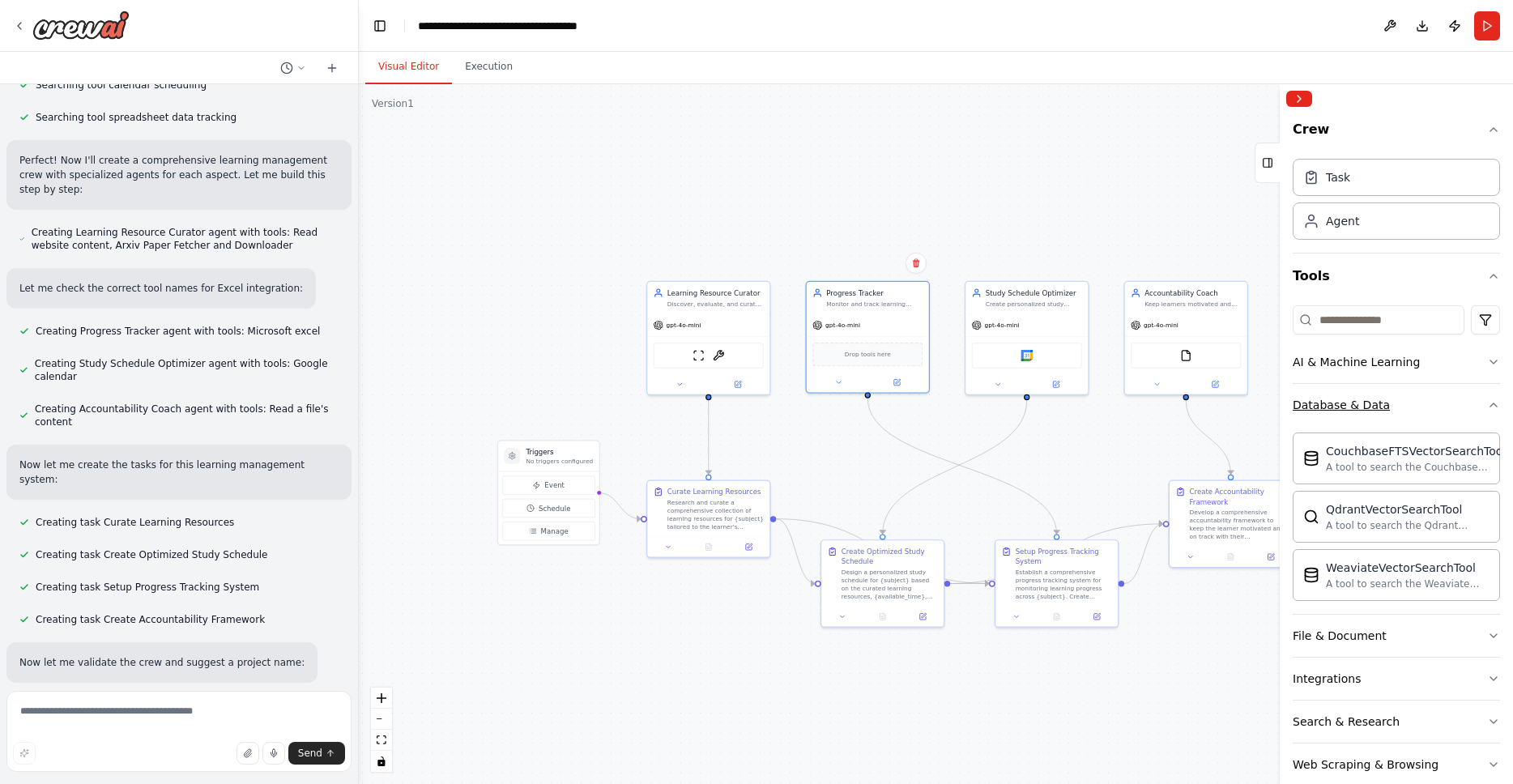
click at [1487, 408] on icon "button" at bounding box center [1493, 404] width 13 height 13
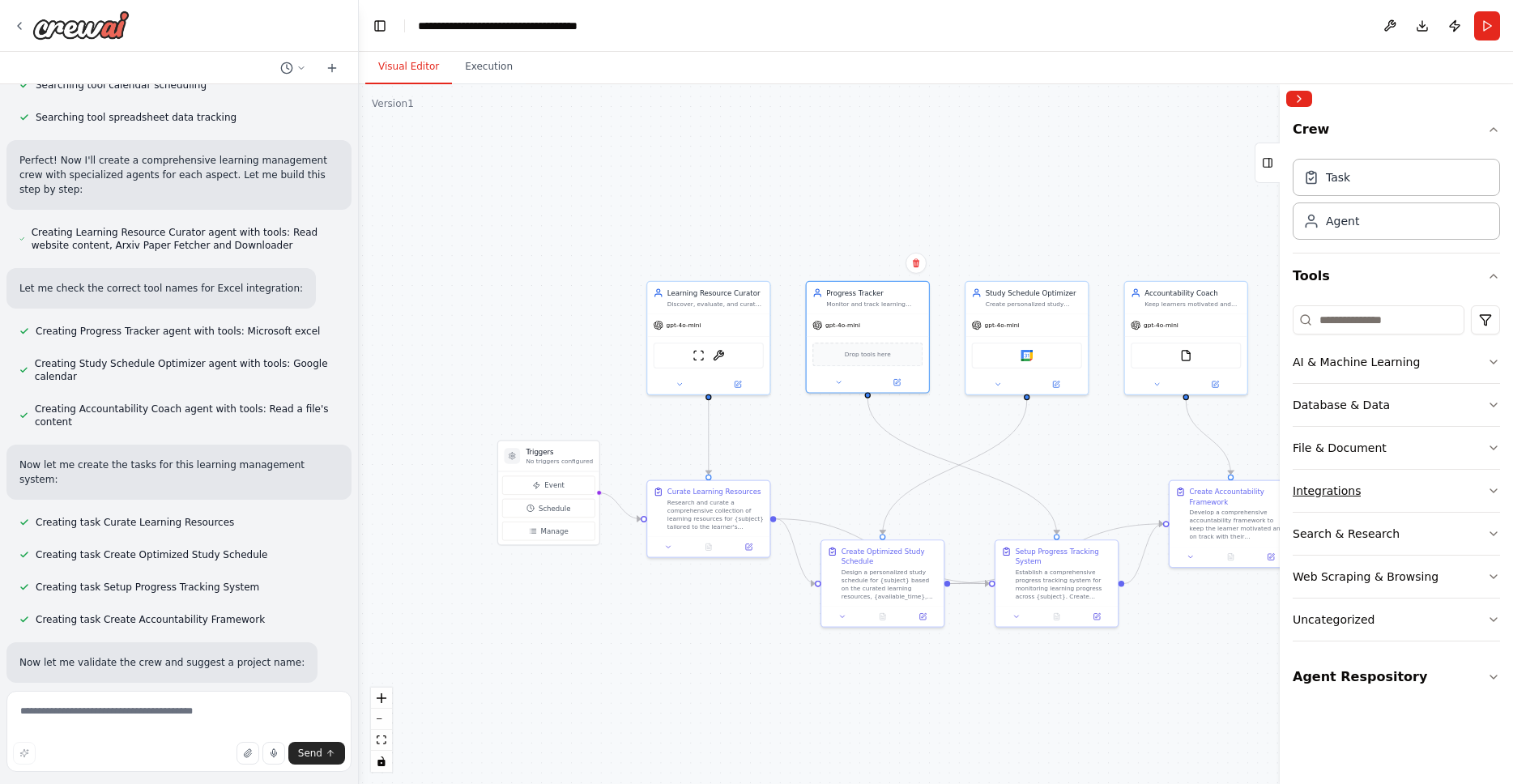
click at [1490, 491] on icon "button" at bounding box center [1493, 490] width 13 height 13
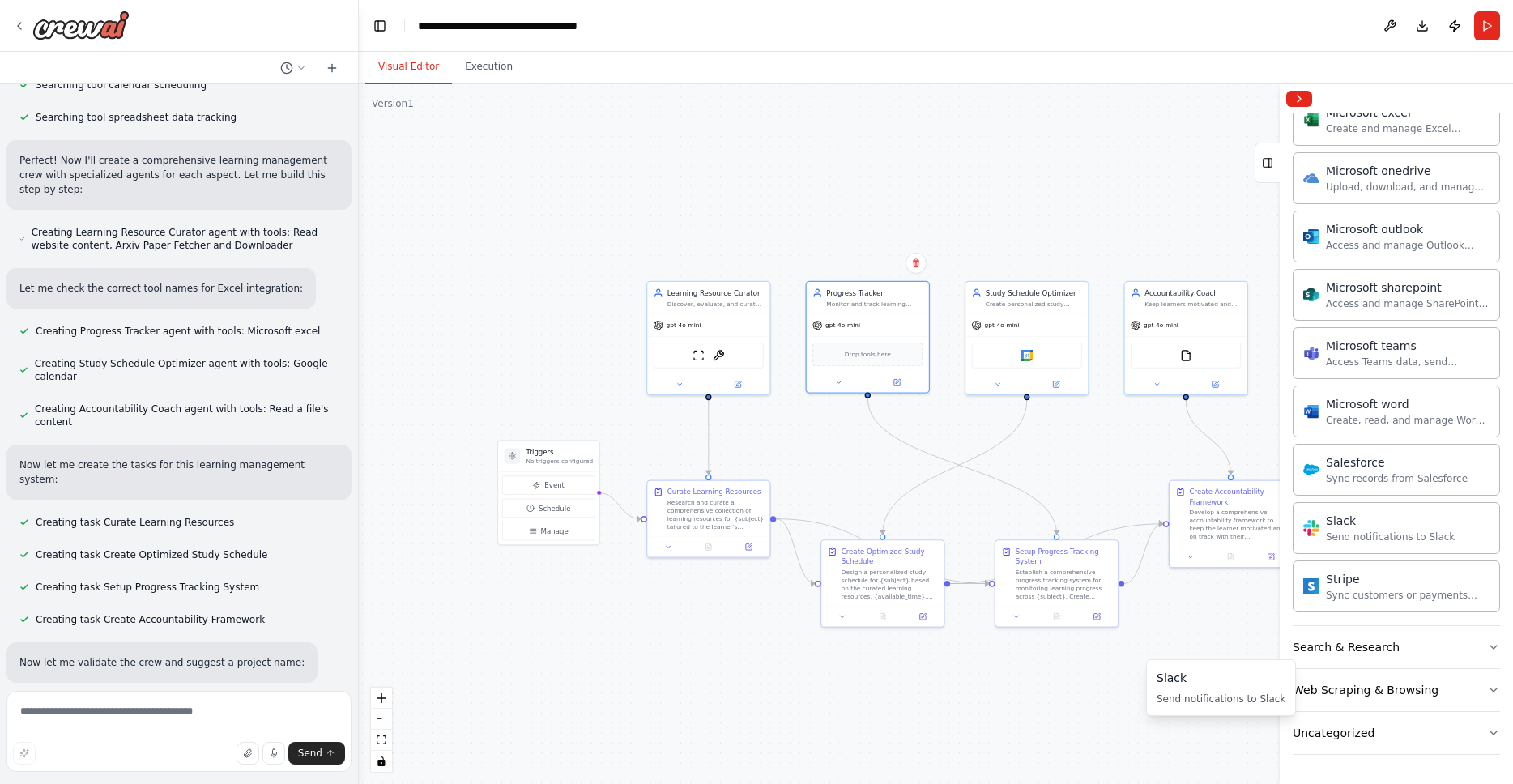
scroll to position [933, 0]
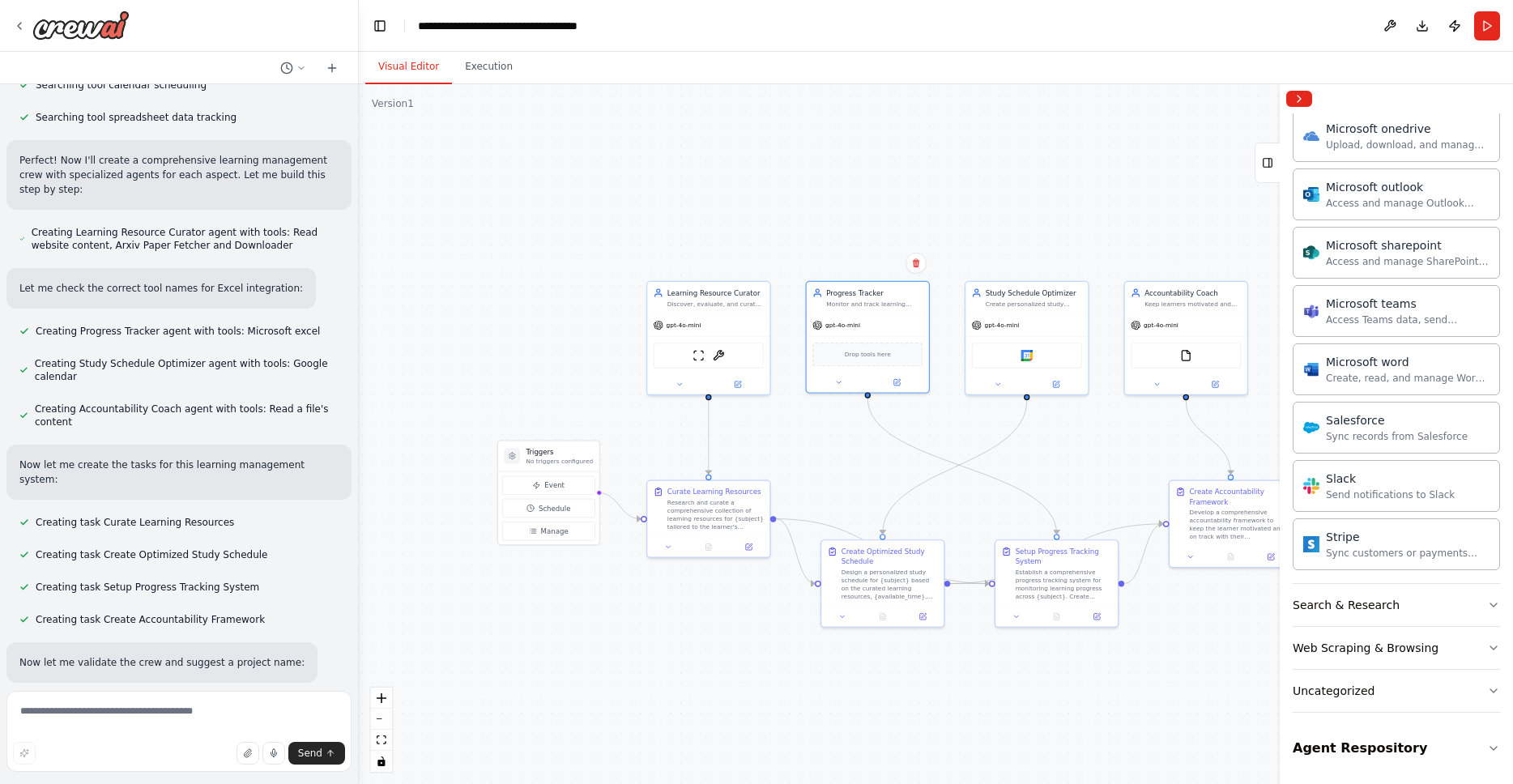
click at [1134, 708] on div ".deletable-edge-delete-btn { width: 20px; height: 20px; border: 0px solid #ffff…" at bounding box center [936, 434] width 1154 height 700
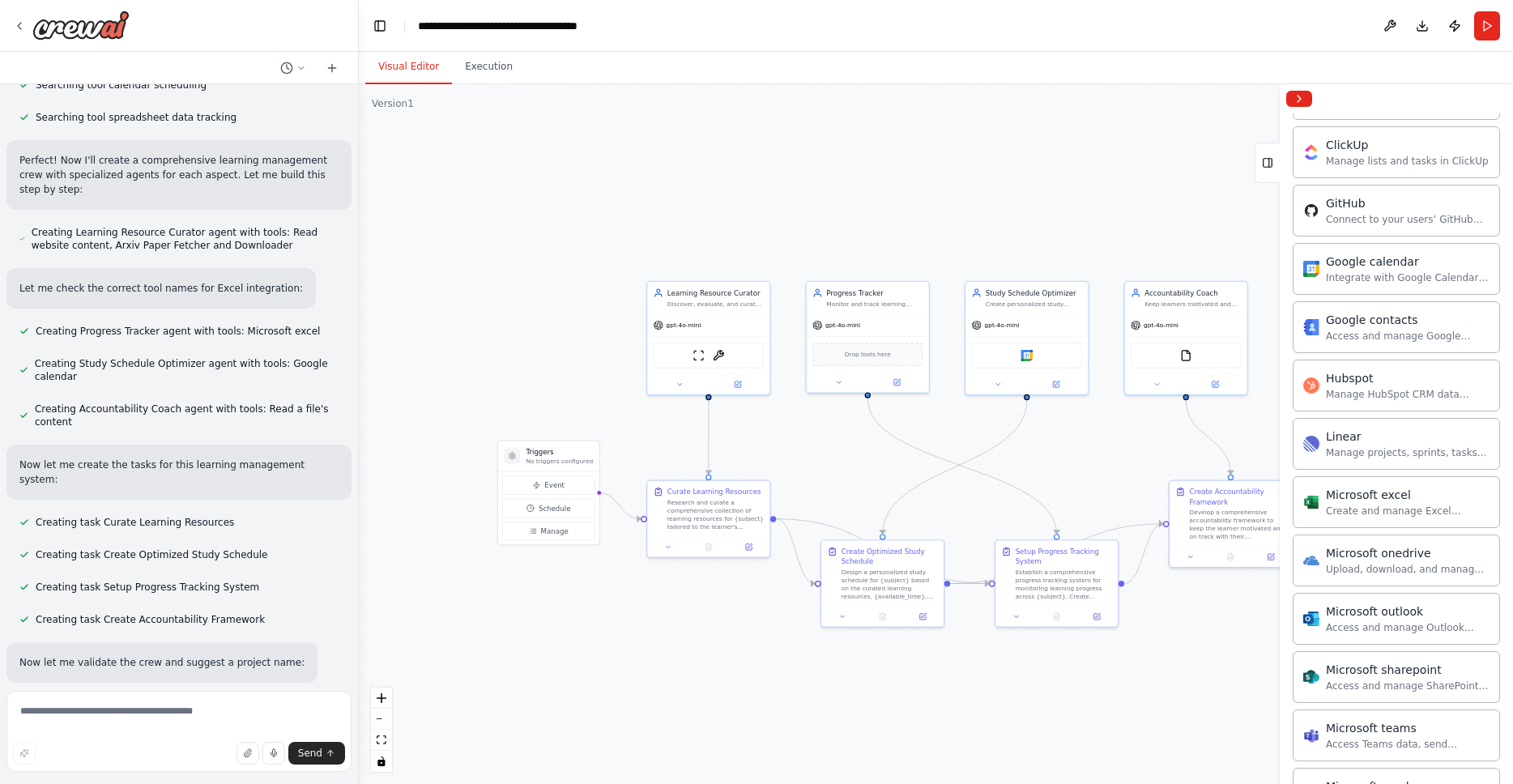
scroll to position [0, 0]
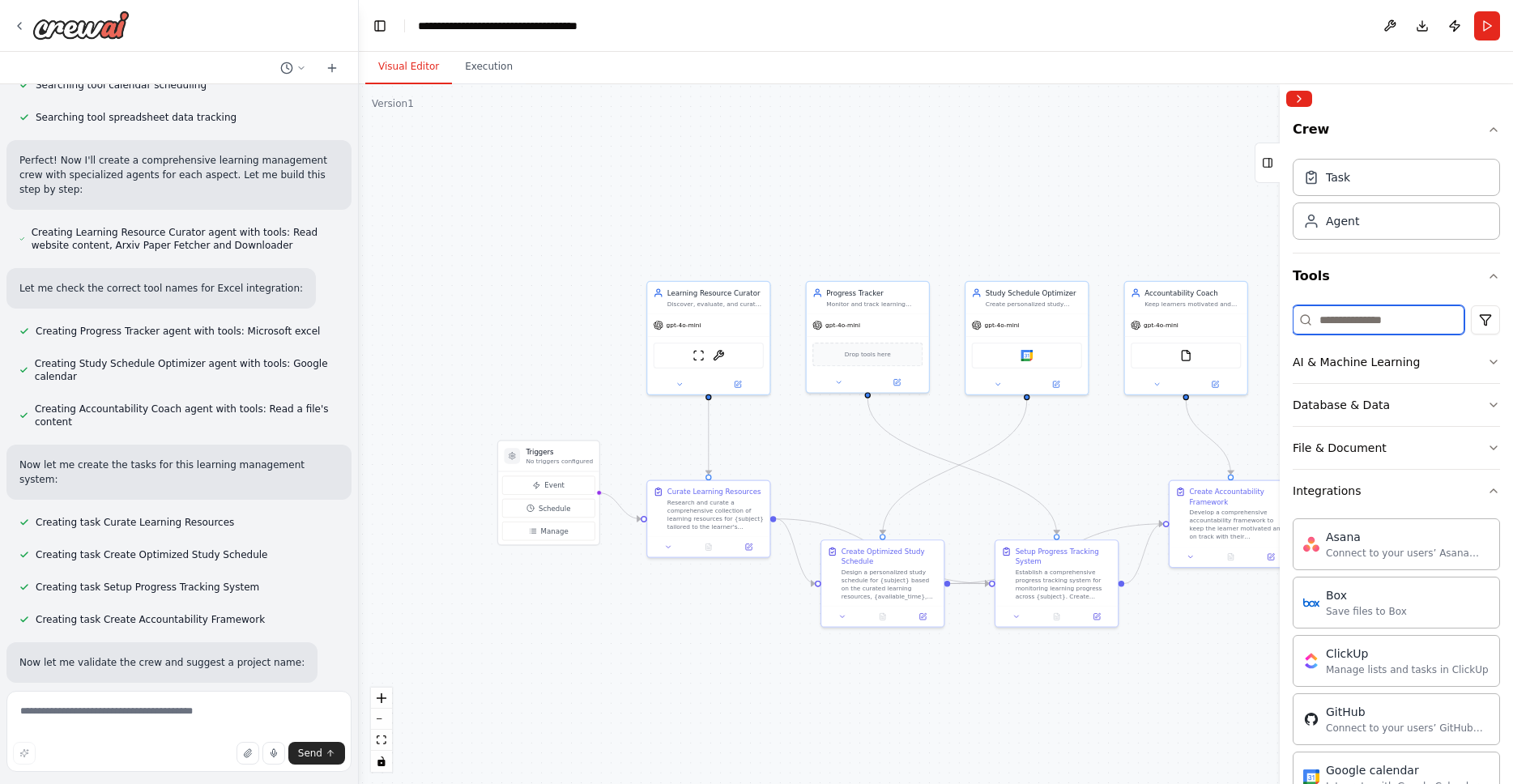
click at [1371, 314] on input at bounding box center [1378, 320] width 171 height 30
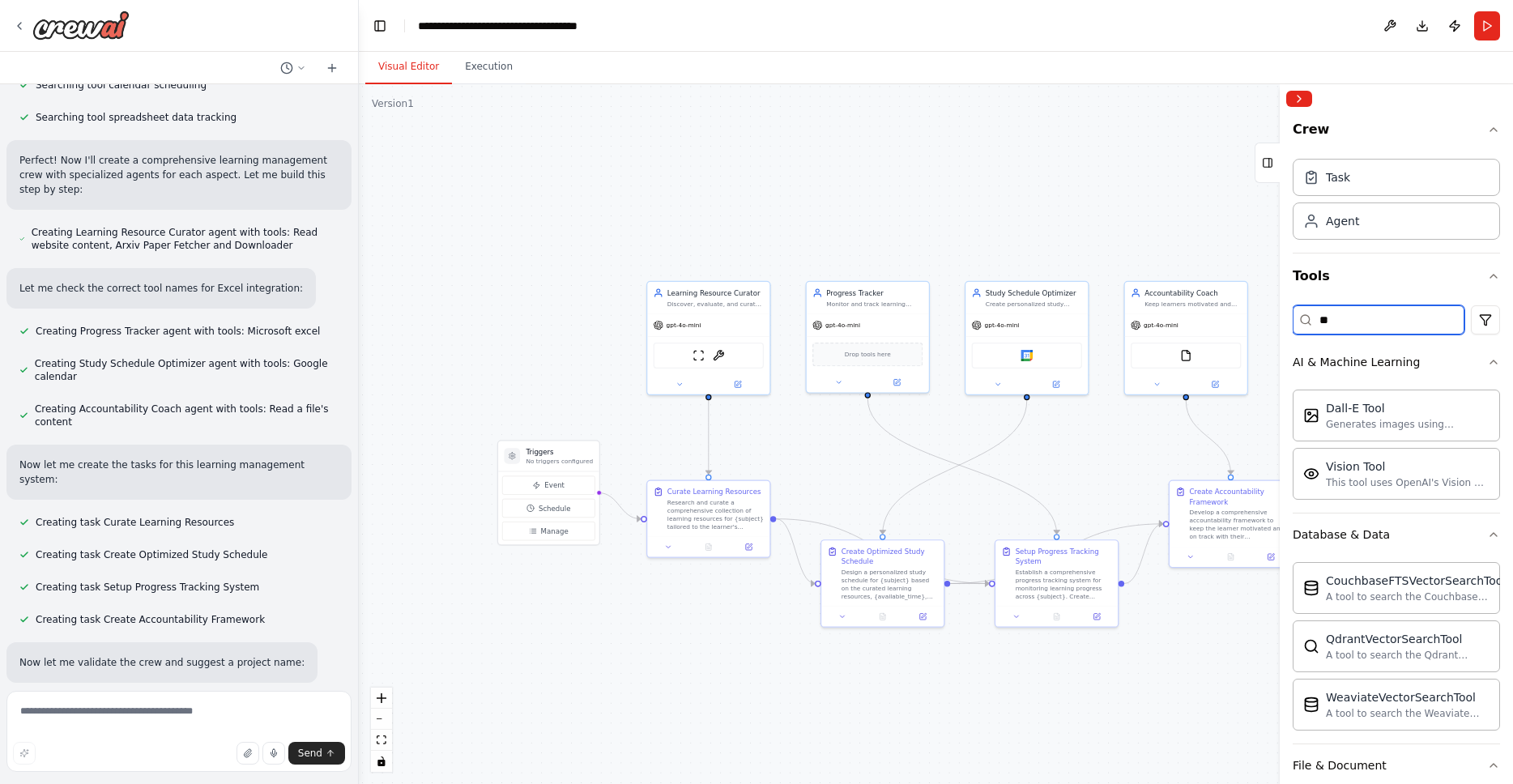
type input "*"
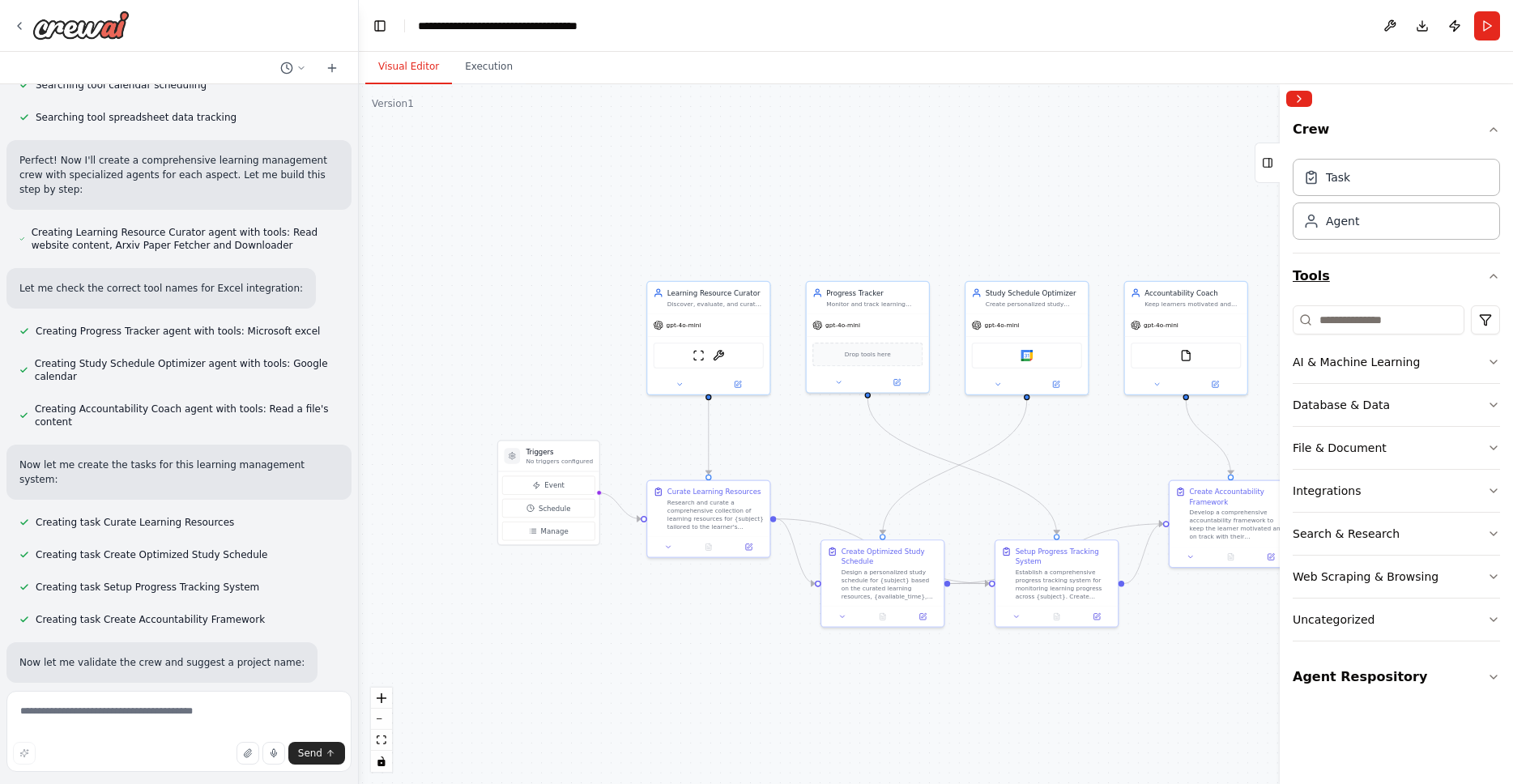
click at [1495, 274] on icon "button" at bounding box center [1493, 276] width 13 height 13
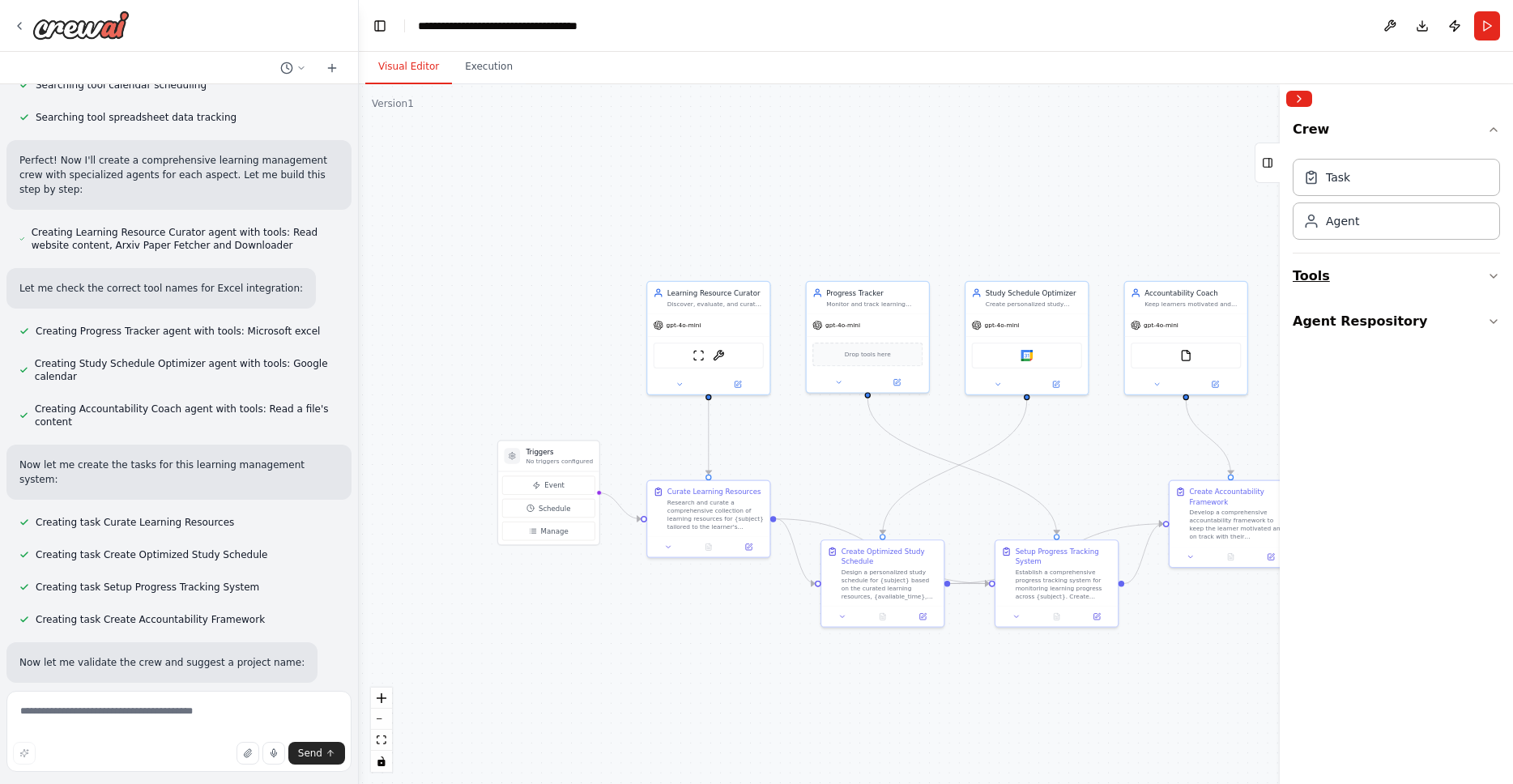
click at [1492, 276] on icon "button" at bounding box center [1493, 276] width 6 height 3
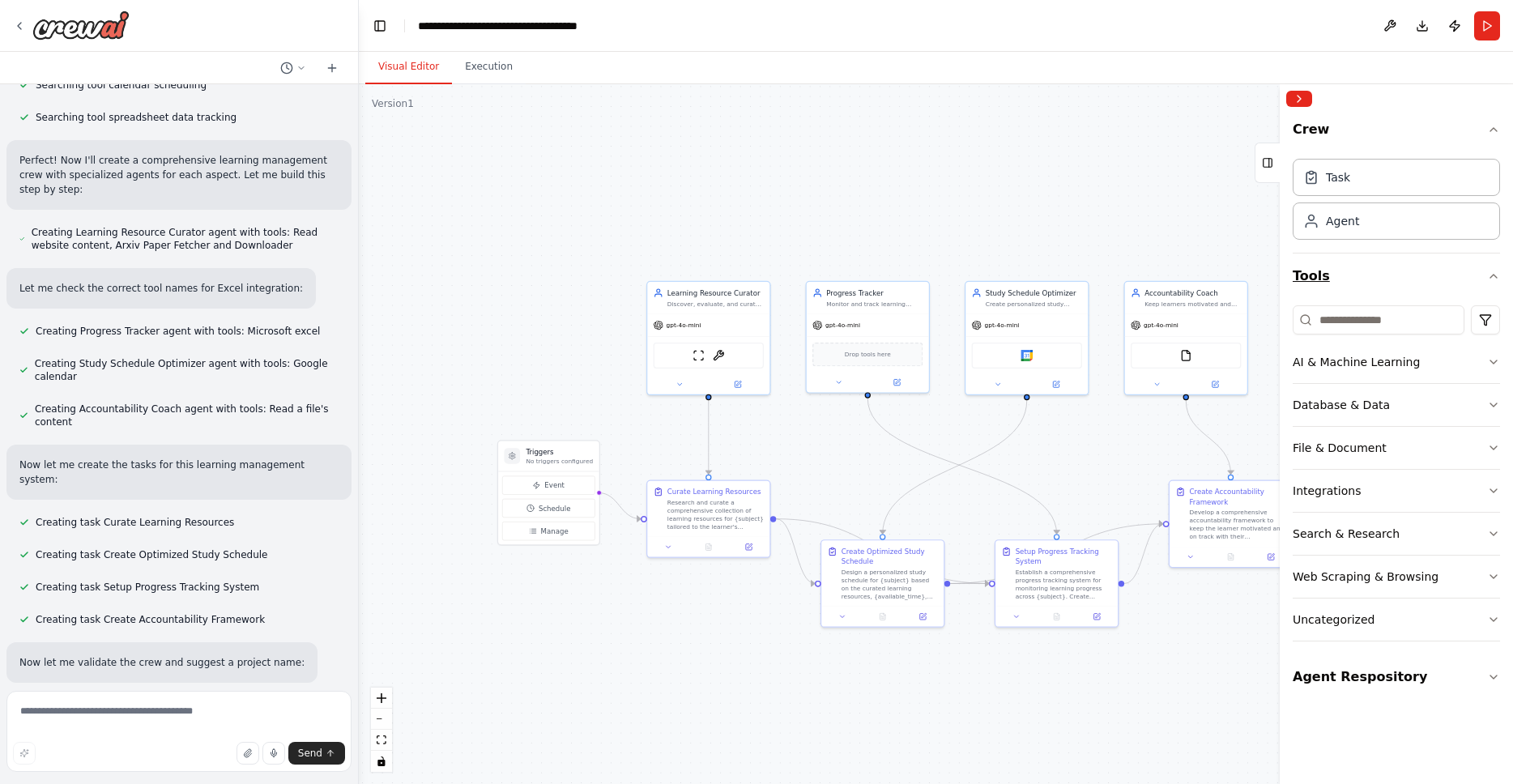
click at [1493, 276] on icon "button" at bounding box center [1493, 276] width 13 height 13
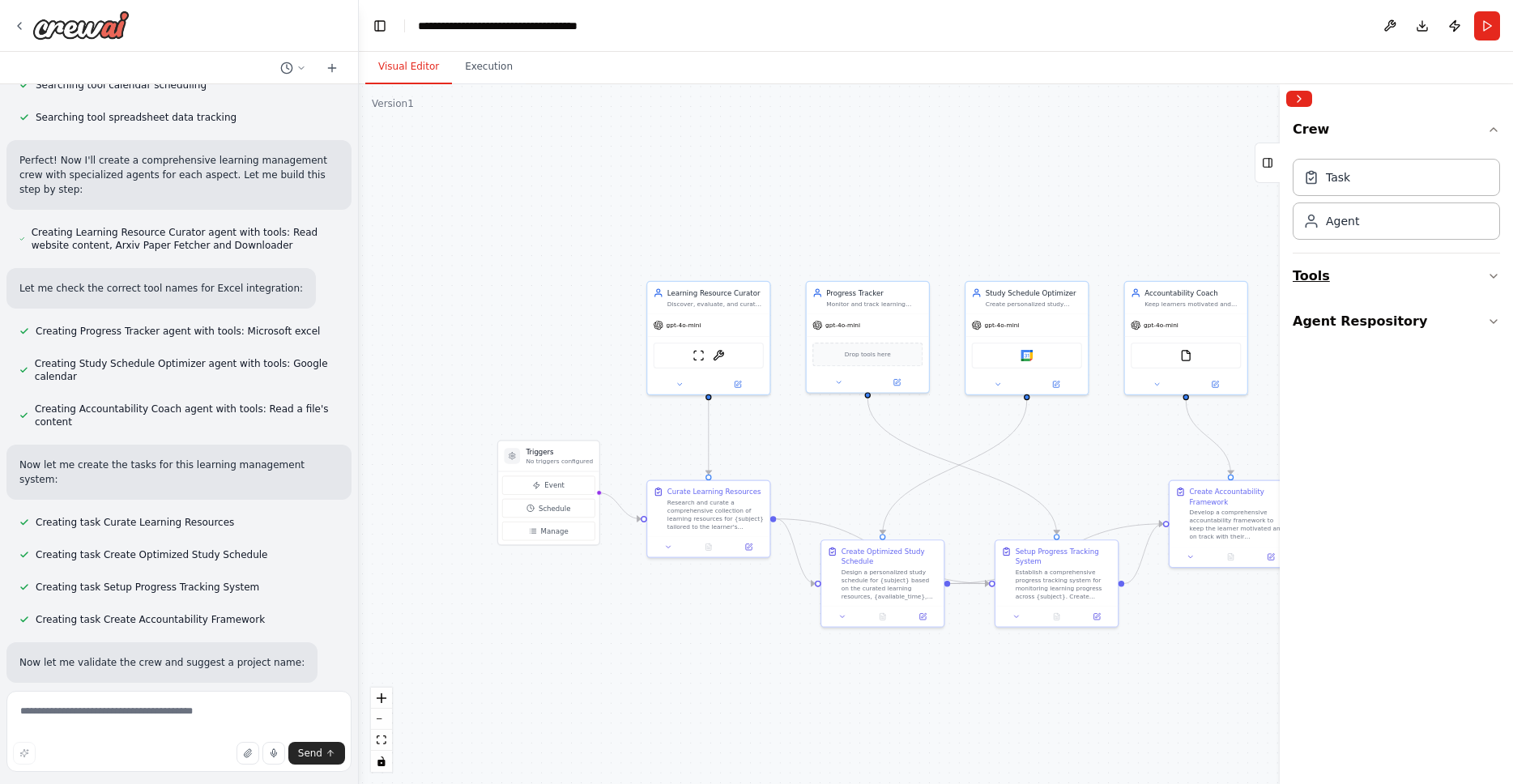
click at [1493, 276] on icon "button" at bounding box center [1493, 276] width 13 height 13
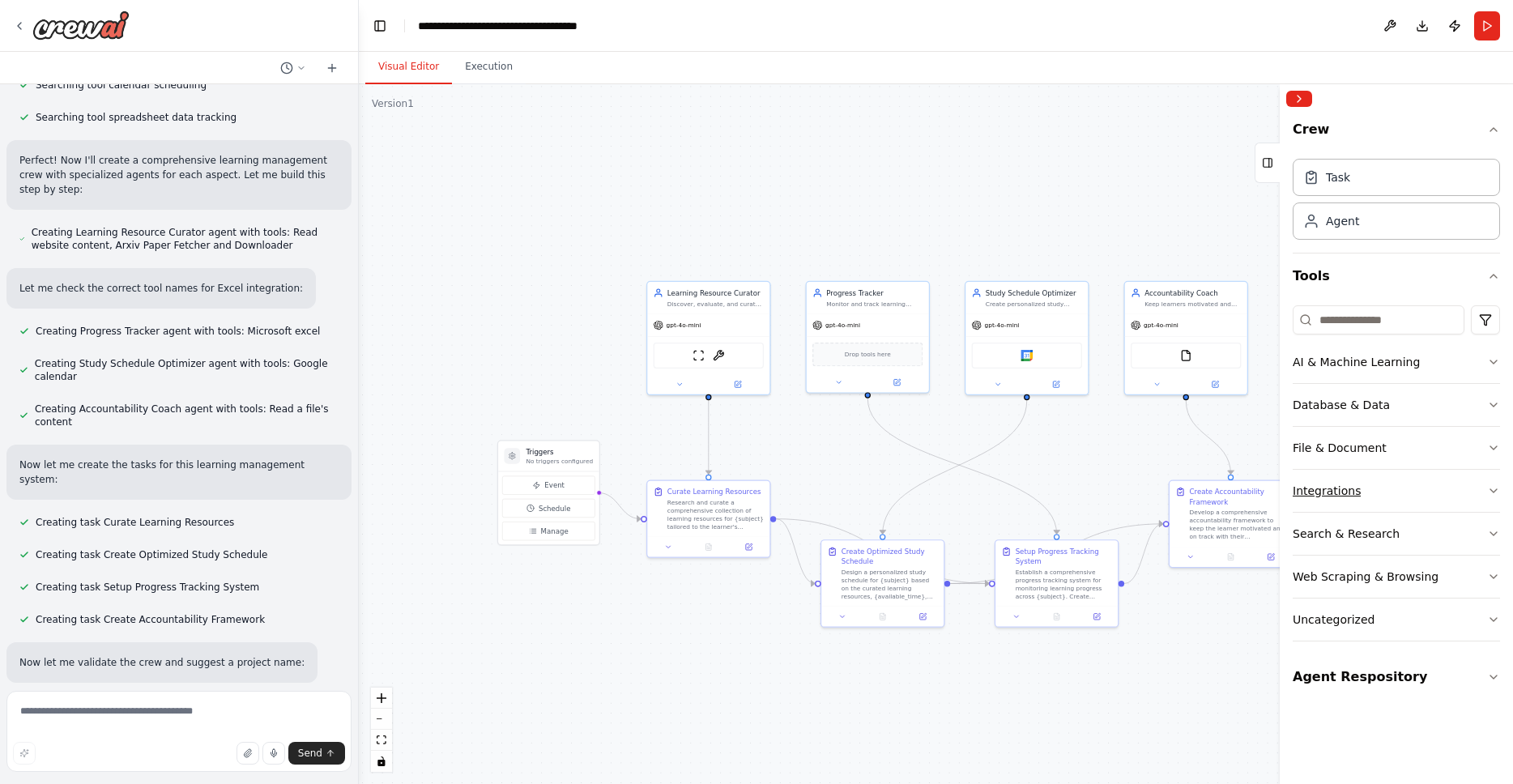
click at [1493, 491] on icon "button" at bounding box center [1493, 490] width 13 height 13
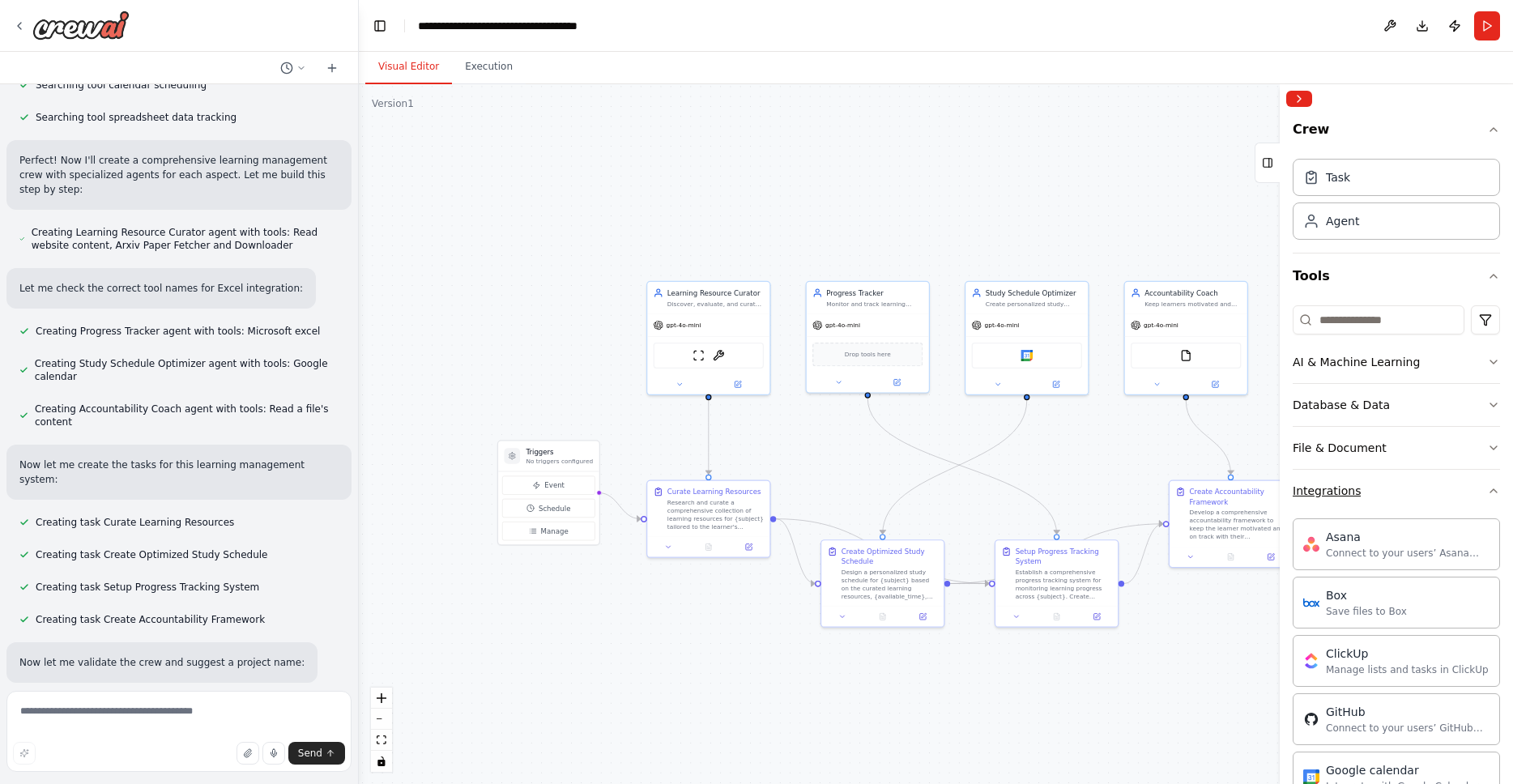
click at [1388, 496] on button "Integrations" at bounding box center [1396, 490] width 207 height 42
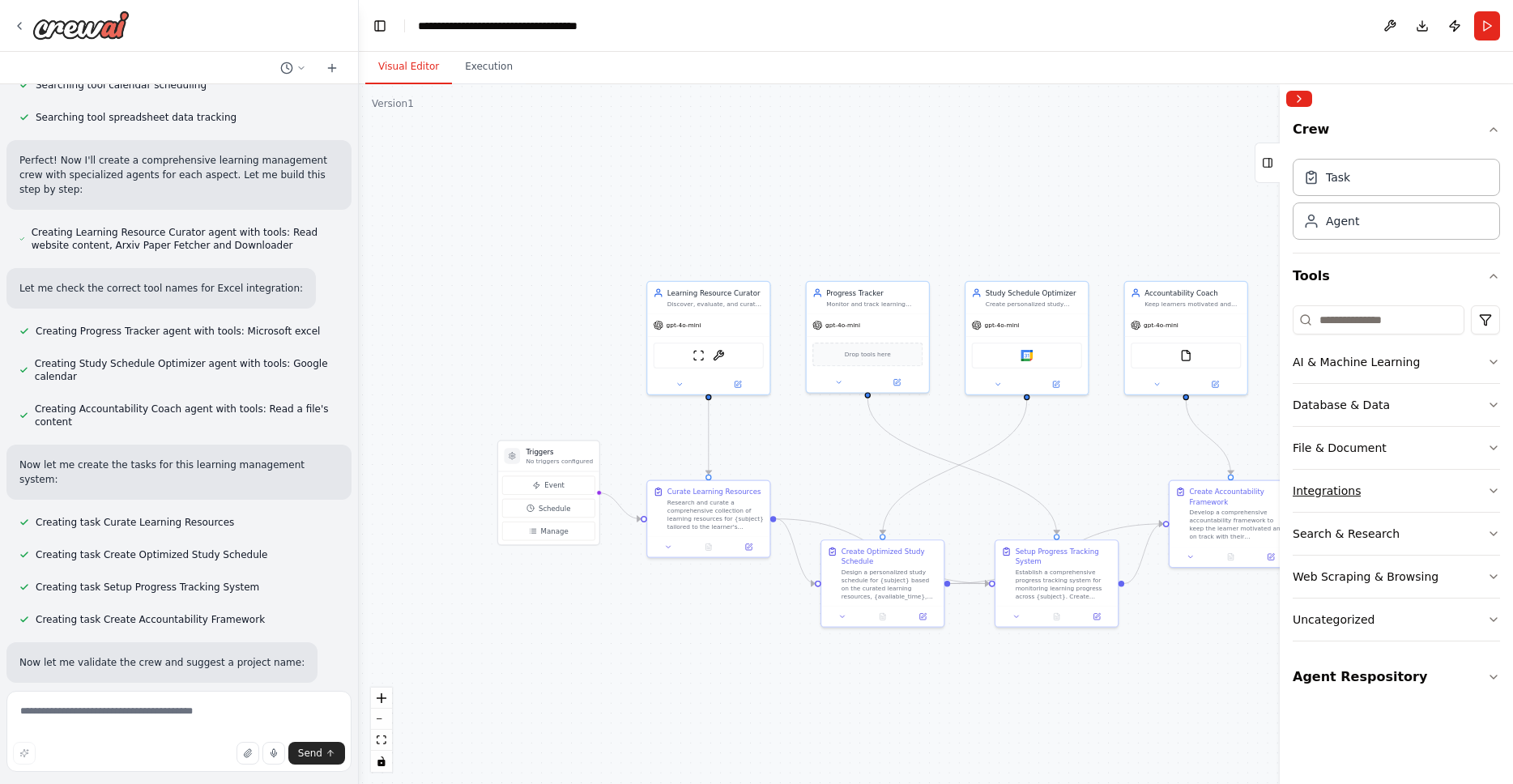
click at [1332, 488] on div "Integrations" at bounding box center [1327, 490] width 68 height 17
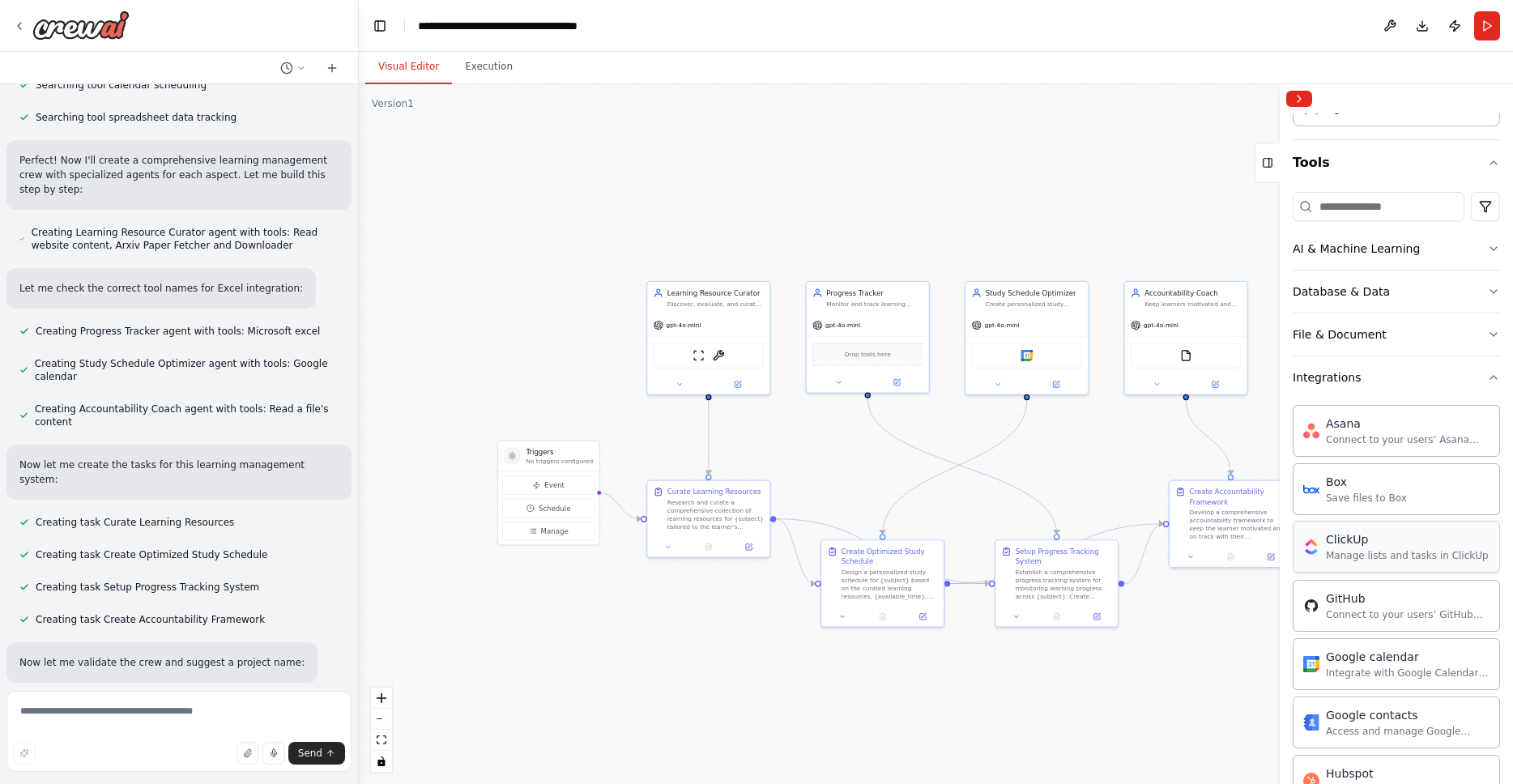
scroll to position [148, 0]
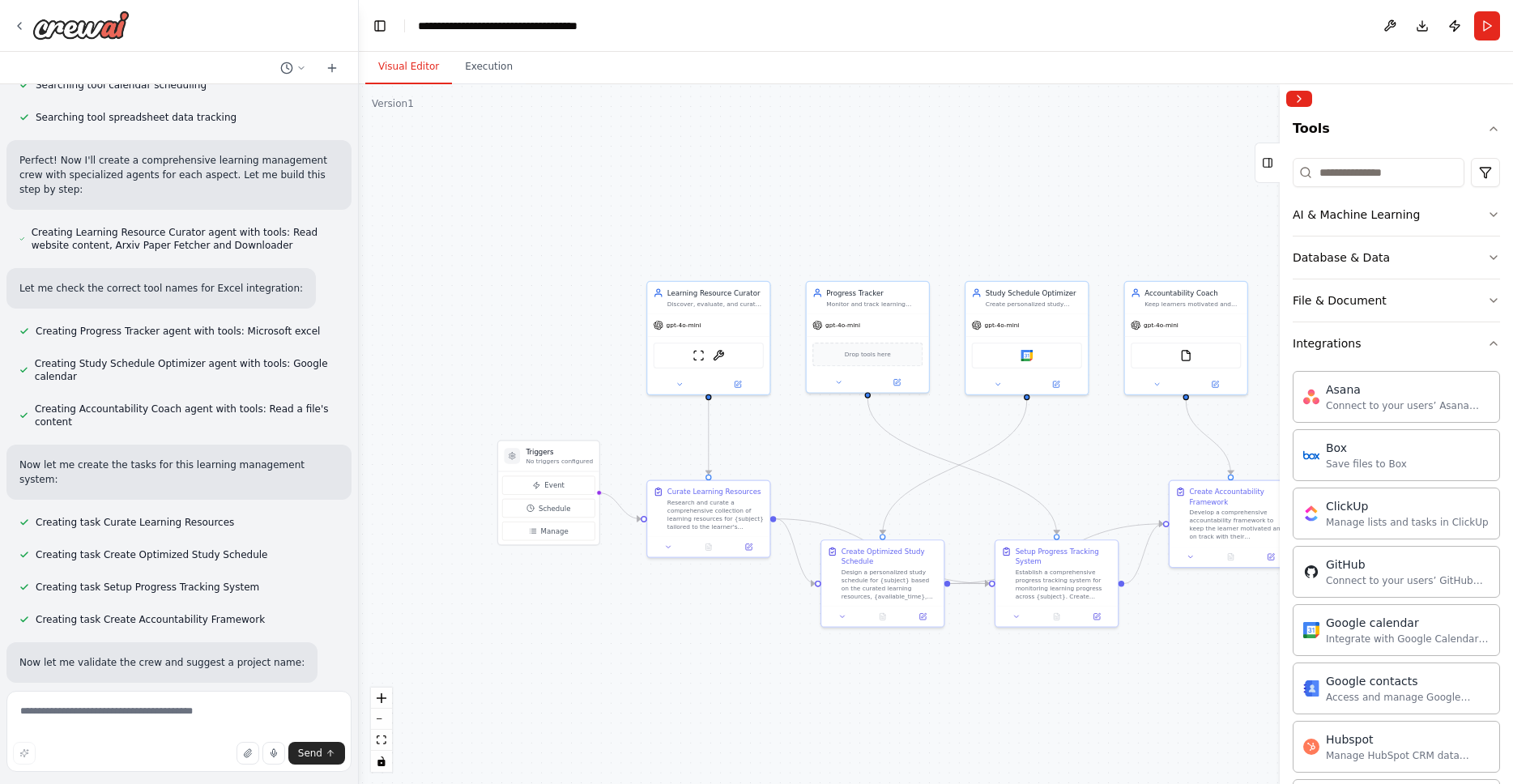
click at [1081, 717] on div ".deletable-edge-delete-btn { width: 20px; height: 20px; border: 0px solid #ffff…" at bounding box center [936, 434] width 1154 height 700
click at [478, 266] on div ".deletable-edge-delete-btn { width: 20px; height: 20px; border: 0px solid #ffff…" at bounding box center [936, 434] width 1154 height 700
click at [543, 458] on p "No triggers configured" at bounding box center [558, 460] width 67 height 8
click at [587, 455] on h3 "Triggers" at bounding box center [558, 451] width 67 height 10
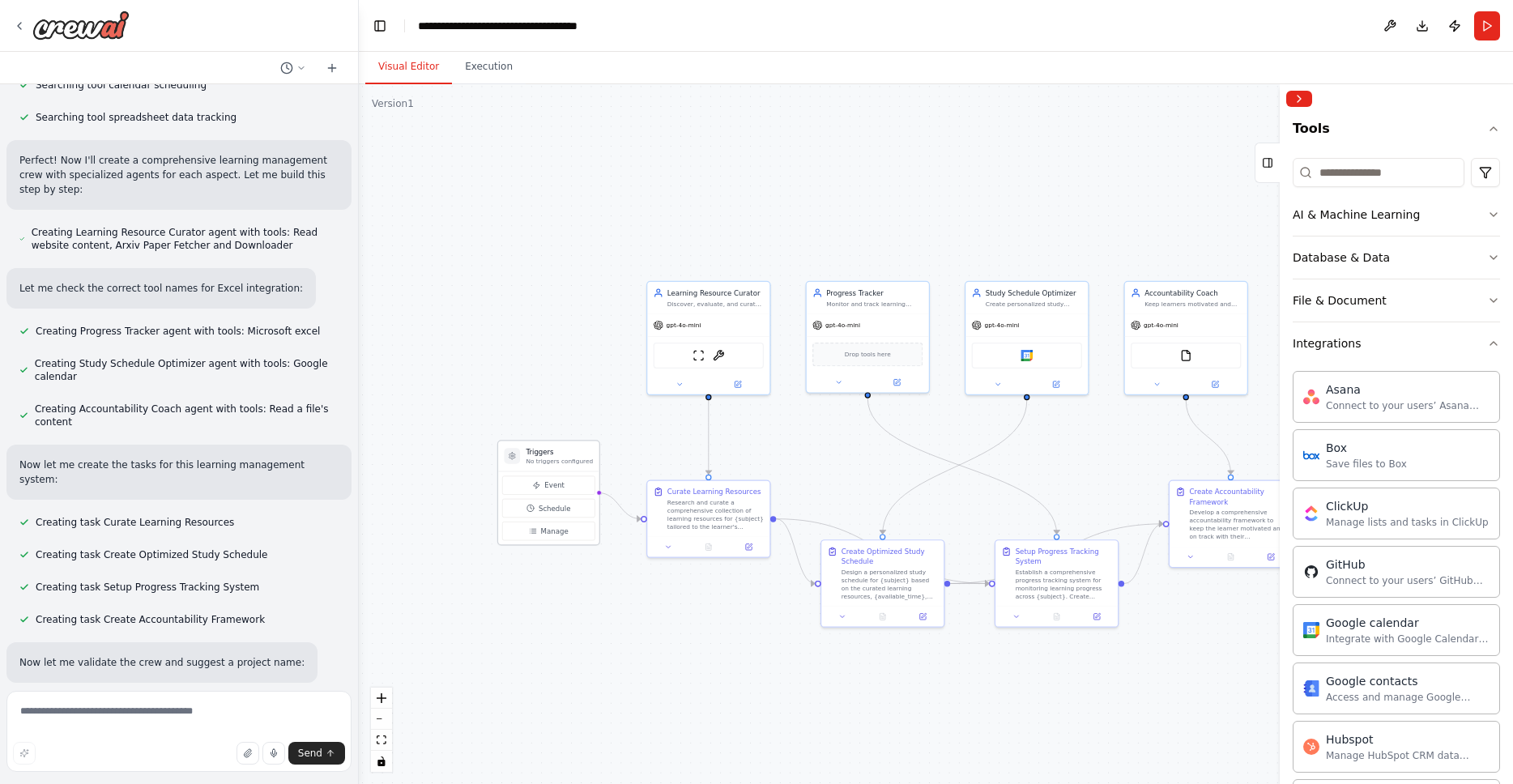
click at [570, 462] on p "No triggers configured" at bounding box center [558, 460] width 67 height 8
click at [535, 455] on h3 "Triggers" at bounding box center [558, 451] width 67 height 10
click at [64, 30] on img at bounding box center [81, 25] width 97 height 30
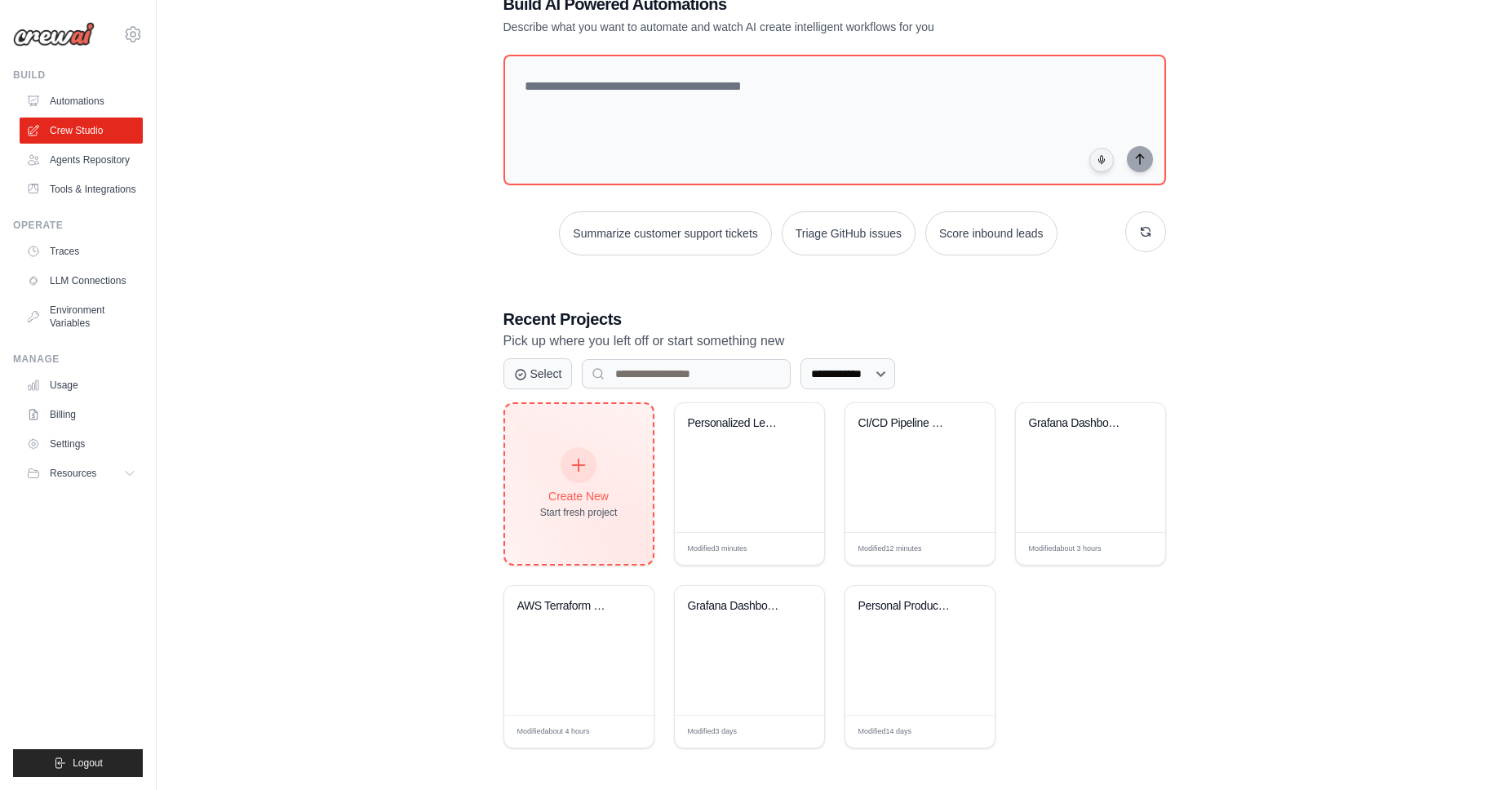
click at [576, 470] on div at bounding box center [578, 464] width 36 height 36
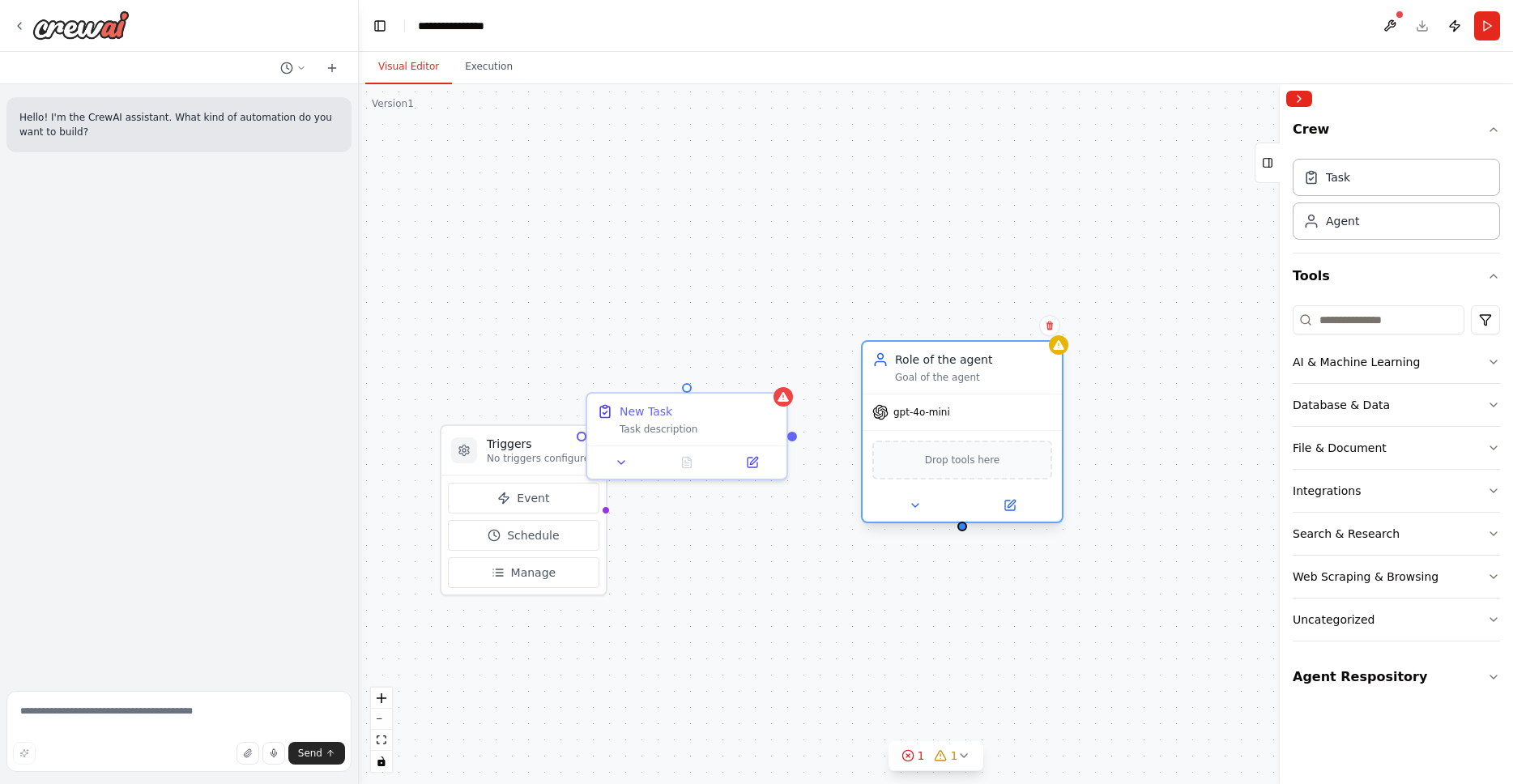
drag, startPoint x: 795, startPoint y: 282, endPoint x: 962, endPoint y: 374, distance: 190.7
click at [962, 374] on div "Goal of the agent" at bounding box center [973, 377] width 157 height 13
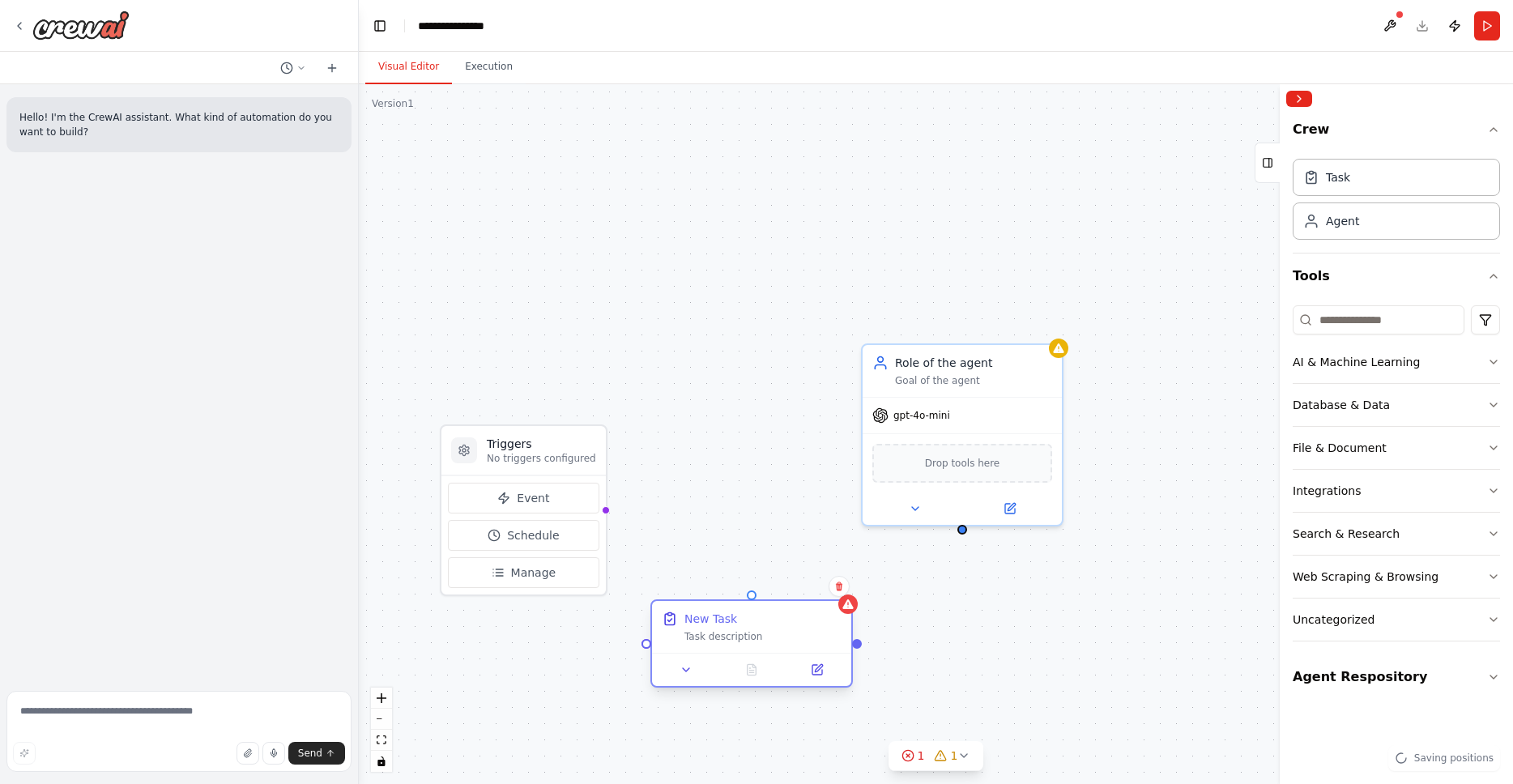
drag, startPoint x: 679, startPoint y: 412, endPoint x: 750, endPoint y: 620, distance: 219.8
click at [750, 620] on div "New Task" at bounding box center [763, 618] width 157 height 17
click at [838, 586] on icon at bounding box center [838, 586] width 10 height 10
click at [781, 588] on button "Confirm" at bounding box center [793, 586] width 57 height 19
click at [756, 447] on div "Triggers No triggers configured Event Schedule Manage Role of the agent Goal of…" at bounding box center [936, 434] width 1154 height 700
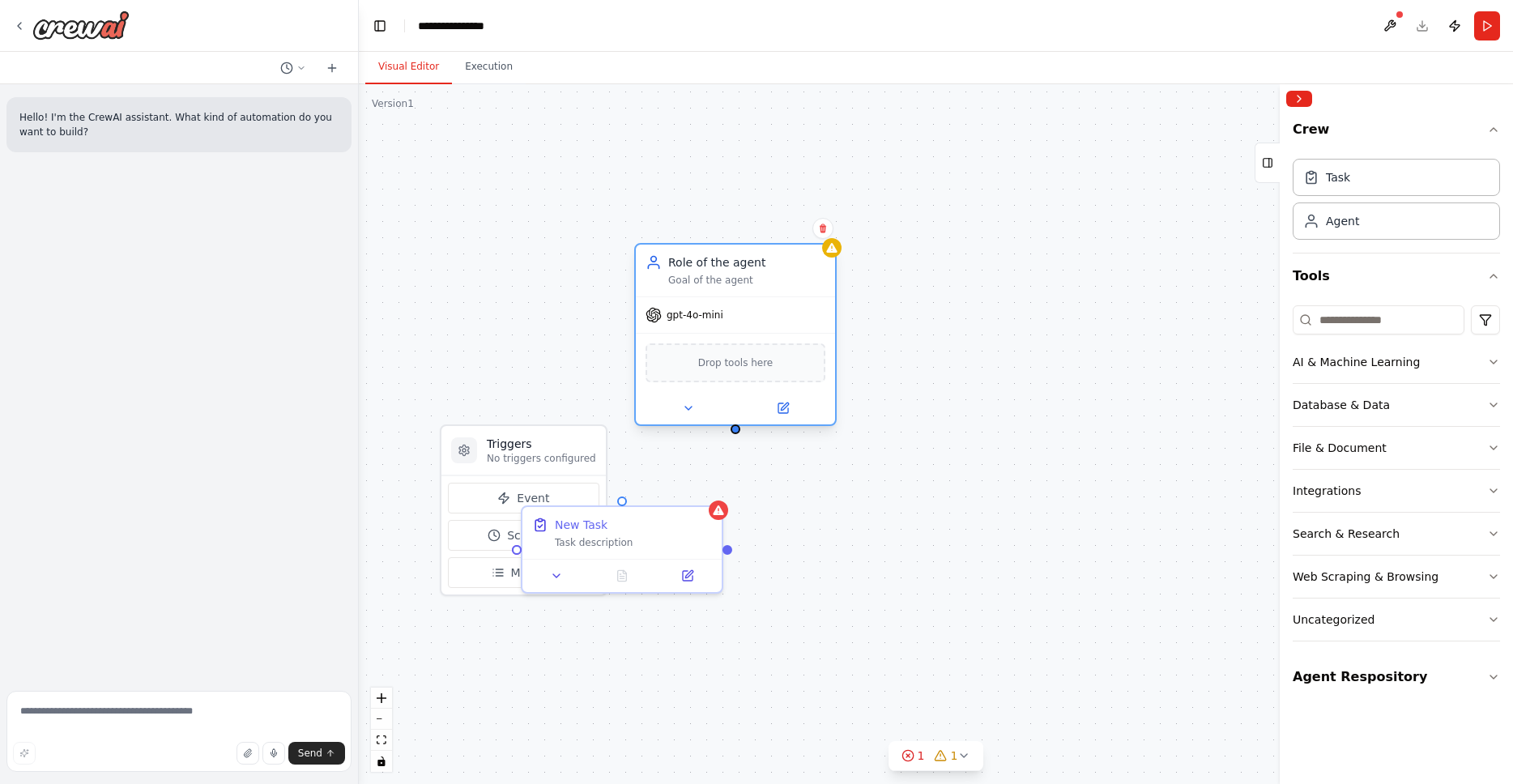
drag, startPoint x: 908, startPoint y: 349, endPoint x: 727, endPoint y: 273, distance: 196.3
click at [727, 273] on div "Role of the agent Goal of the agent" at bounding box center [746, 269] width 157 height 32
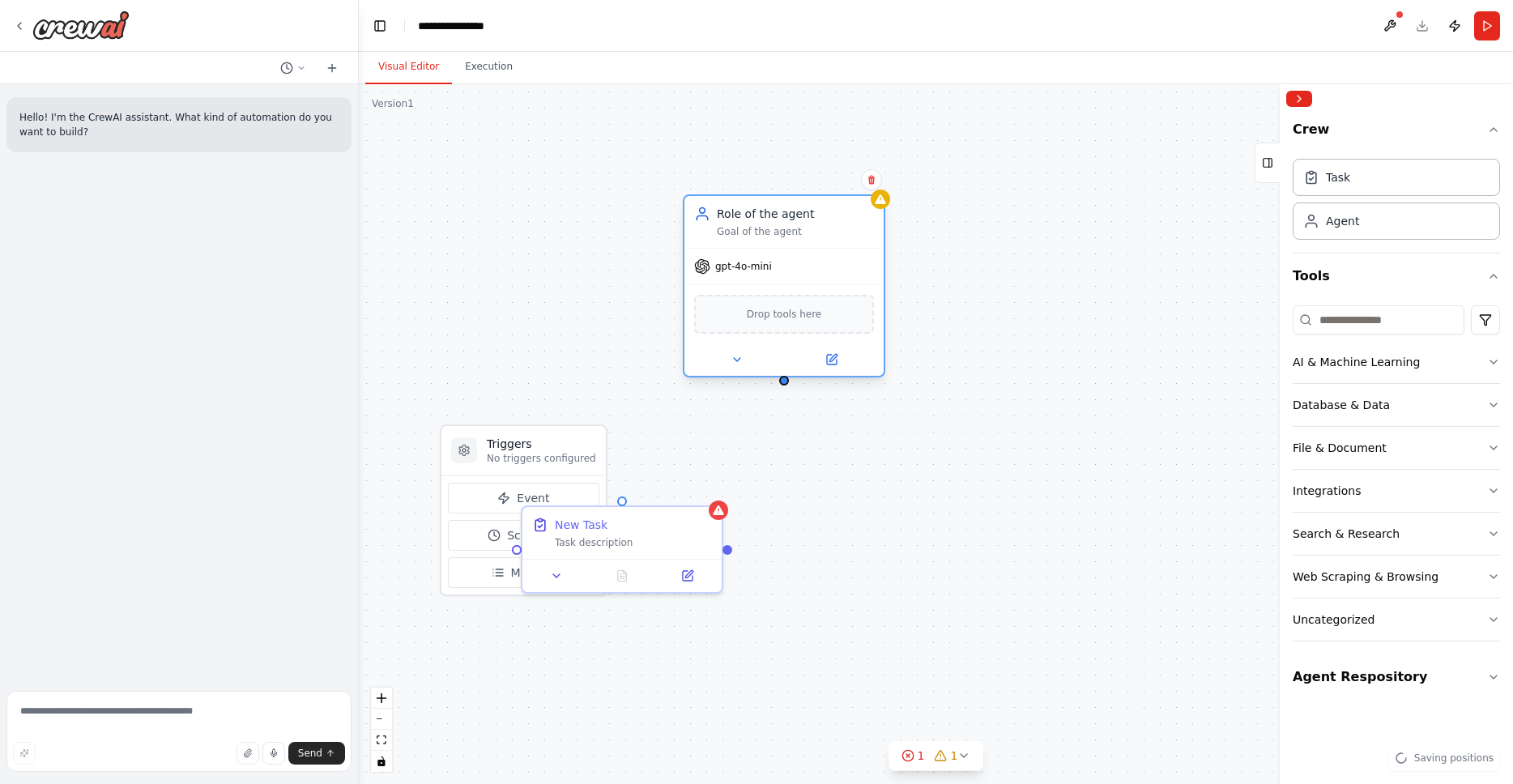
drag, startPoint x: 773, startPoint y: 276, endPoint x: 823, endPoint y: 229, distance: 68.6
click at [823, 229] on div "Goal of the agent" at bounding box center [795, 231] width 157 height 13
click at [774, 322] on div "Drop tools here" at bounding box center [783, 314] width 180 height 39
click at [831, 357] on icon at bounding box center [833, 357] width 7 height 7
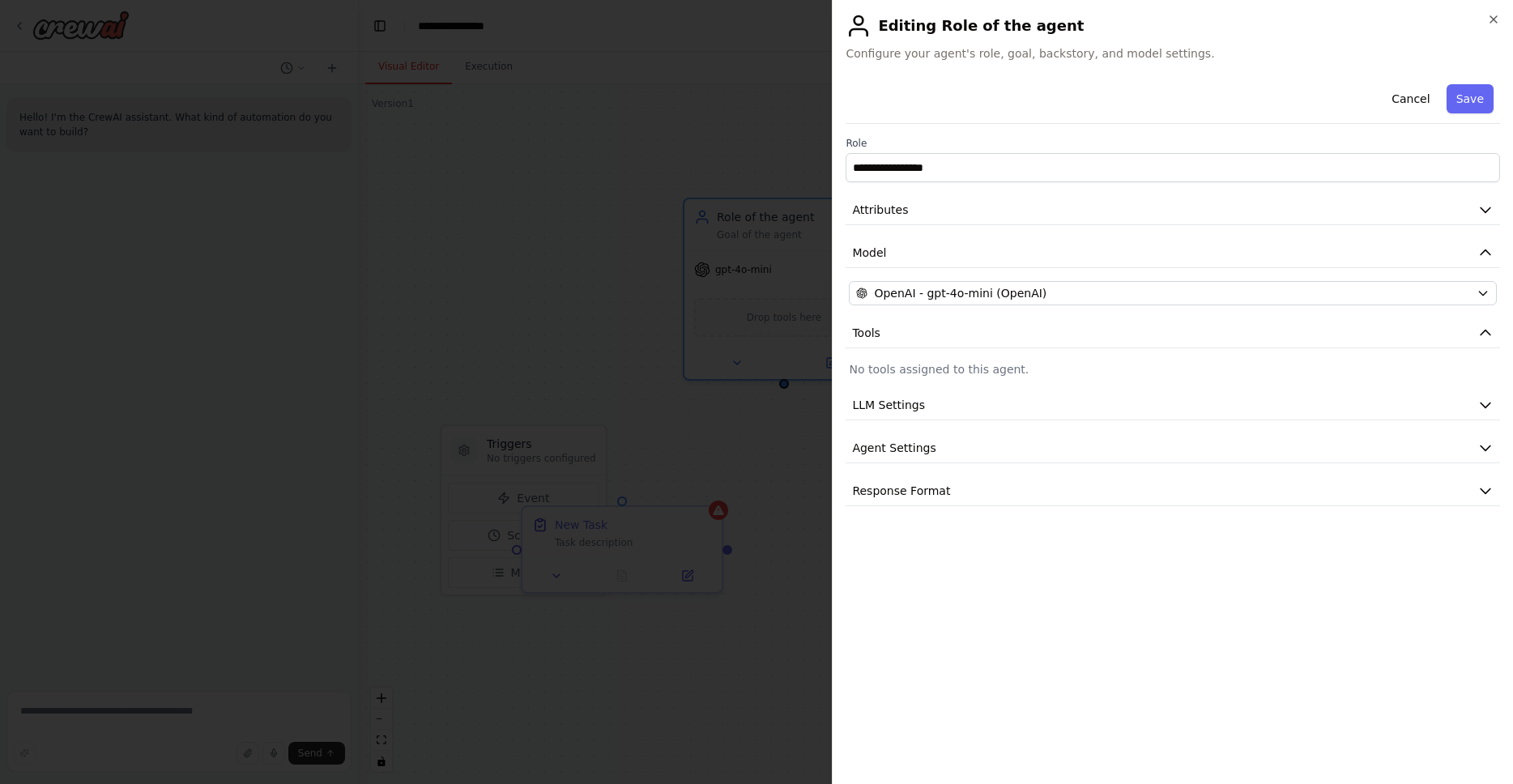
click at [1035, 375] on p "No tools assigned to this agent." at bounding box center [1172, 369] width 648 height 17
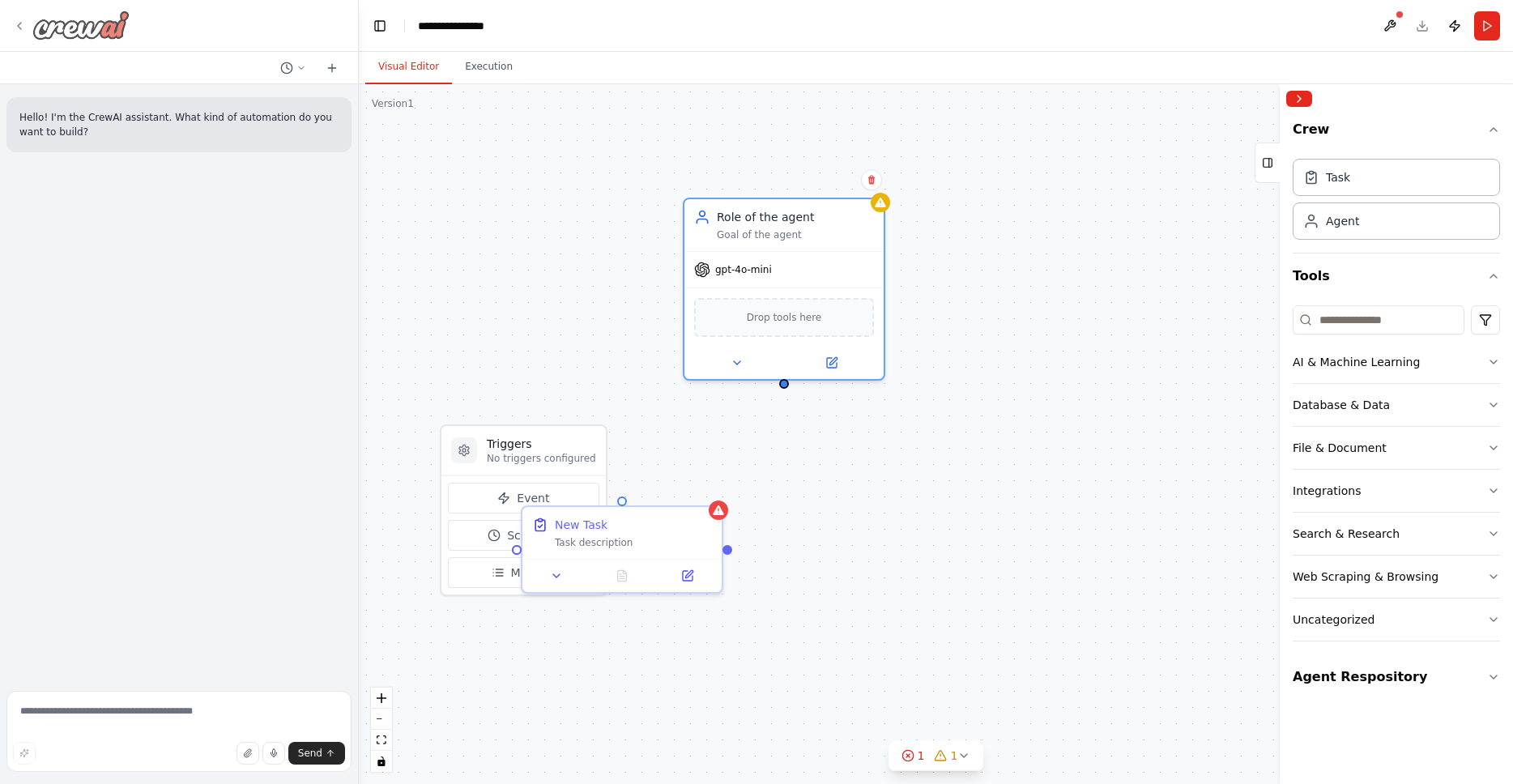
click at [36, 31] on img at bounding box center [81, 25] width 97 height 30
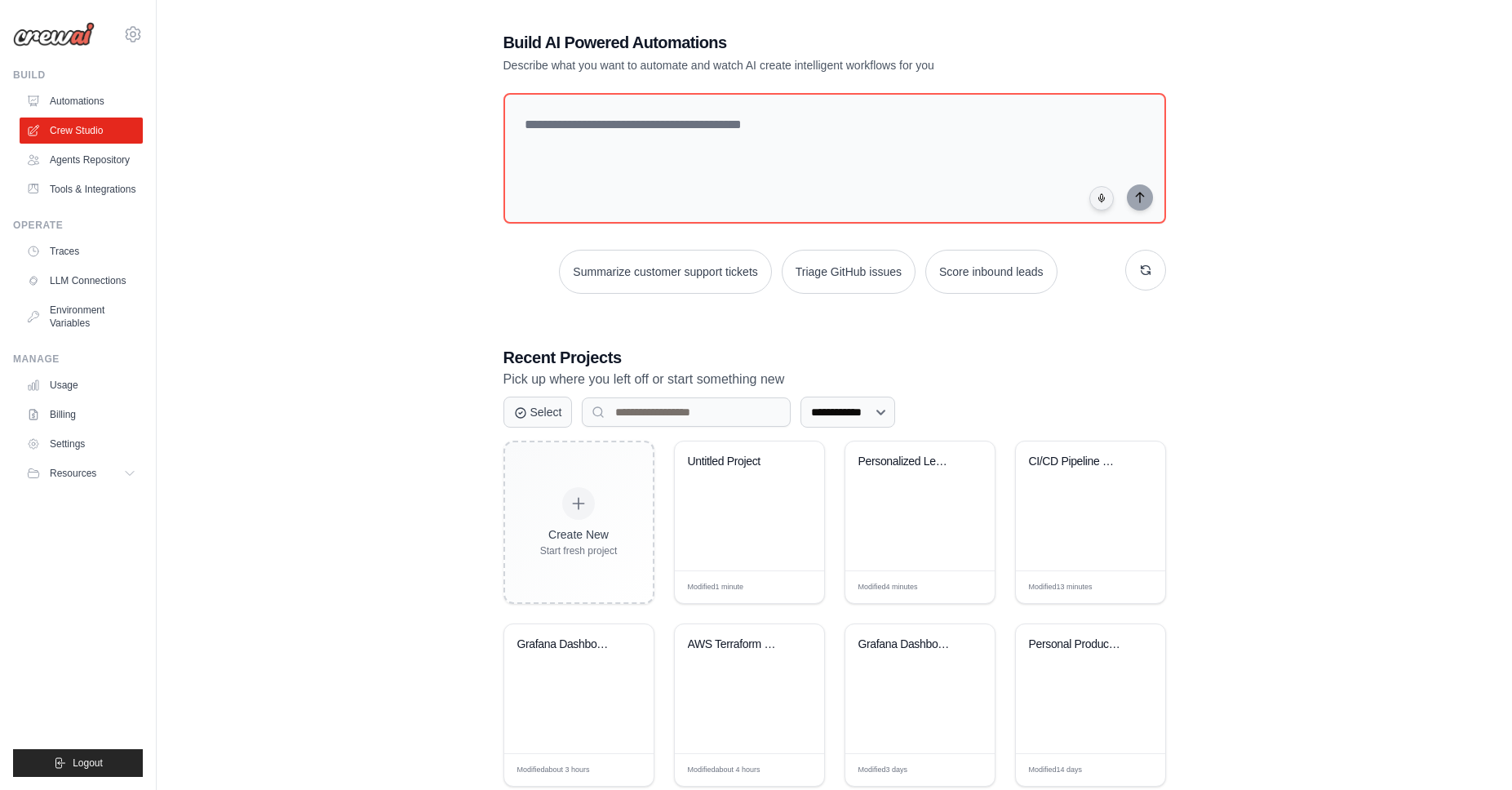
scroll to position [50, 0]
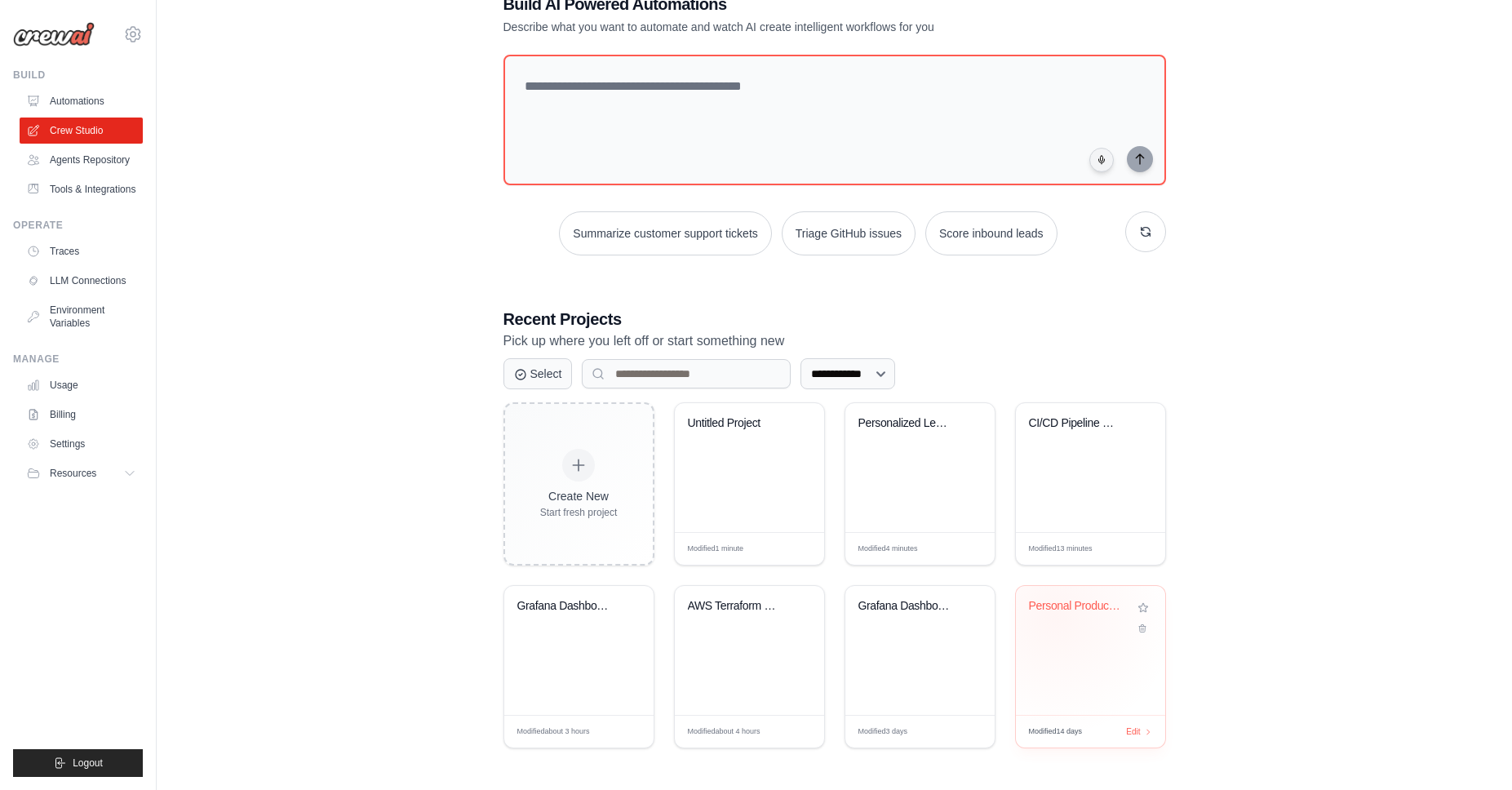
click at [1055, 613] on div "Personal Productivity Hub" at bounding box center [1078, 610] width 99 height 21
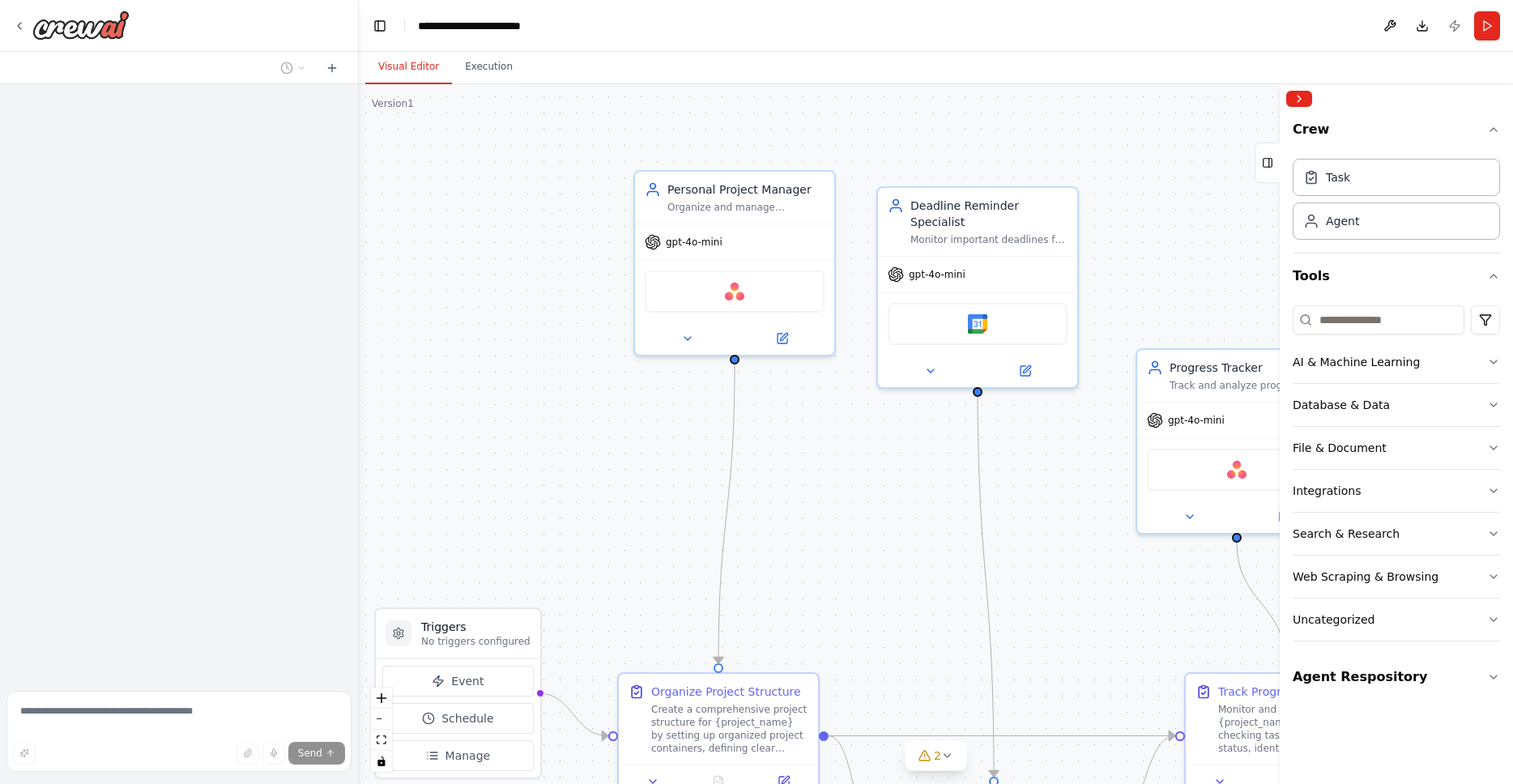
drag, startPoint x: 947, startPoint y: 361, endPoint x: 877, endPoint y: 555, distance: 206.2
click at [877, 555] on div ".deletable-edge-delete-btn { width: 20px; height: 20px; border: 0px solid #ffff…" at bounding box center [936, 434] width 1154 height 700
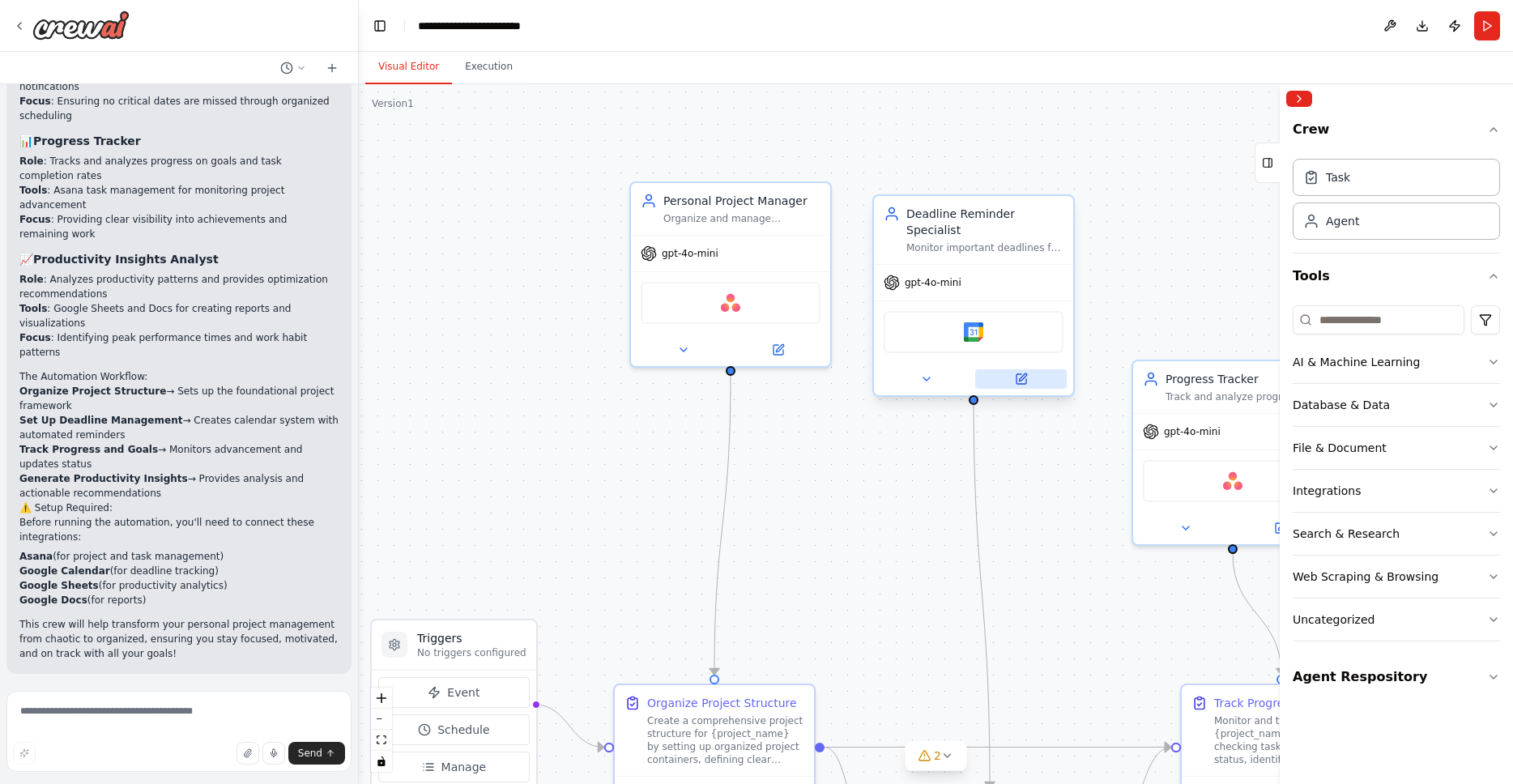
click at [1025, 369] on button at bounding box center [1020, 379] width 91 height 19
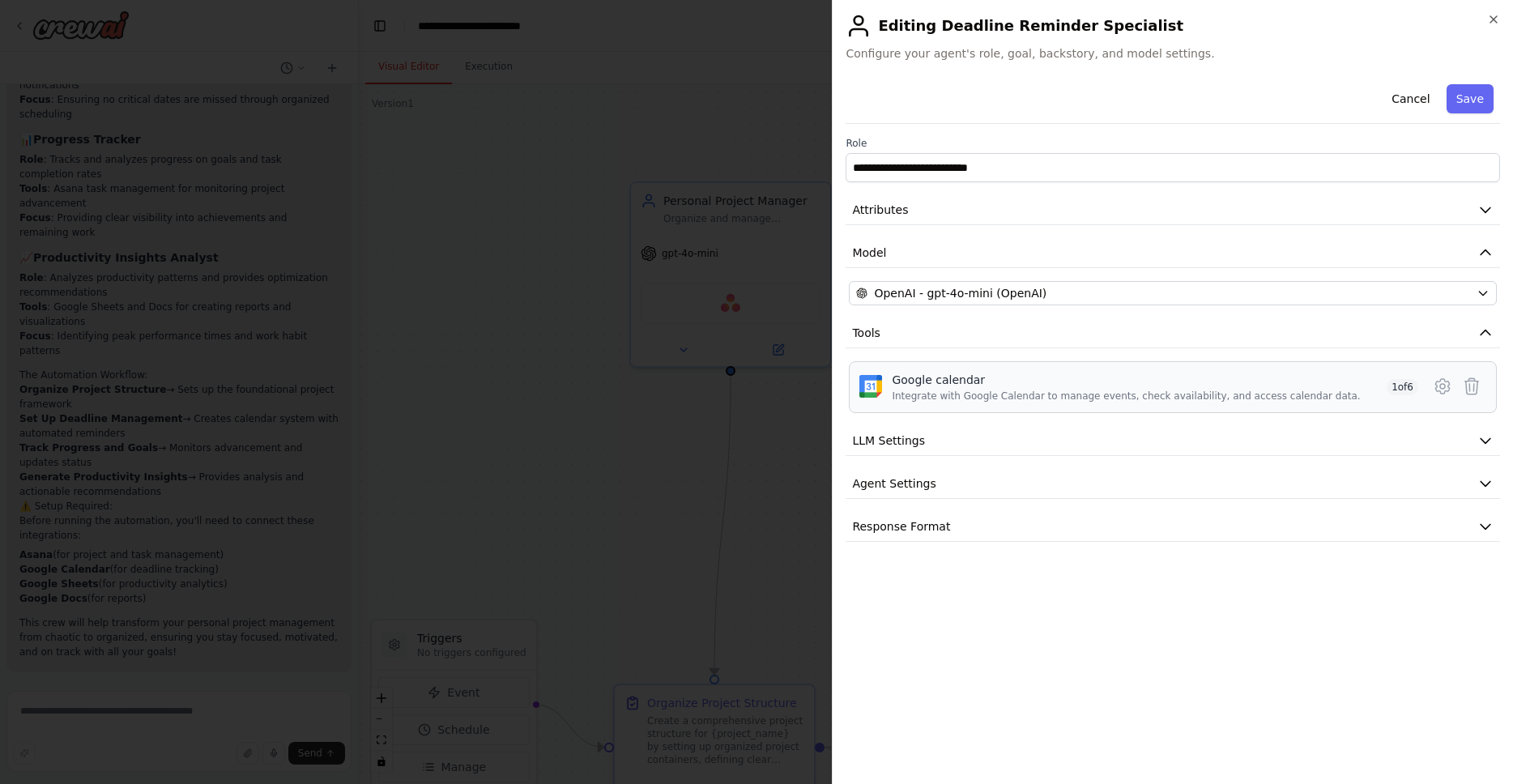
click at [1273, 389] on div "Integrate with Google Calendar to manage events, check availability, and access…" at bounding box center [1125, 395] width 468 height 13
click at [1445, 387] on icon at bounding box center [1443, 386] width 5 height 5
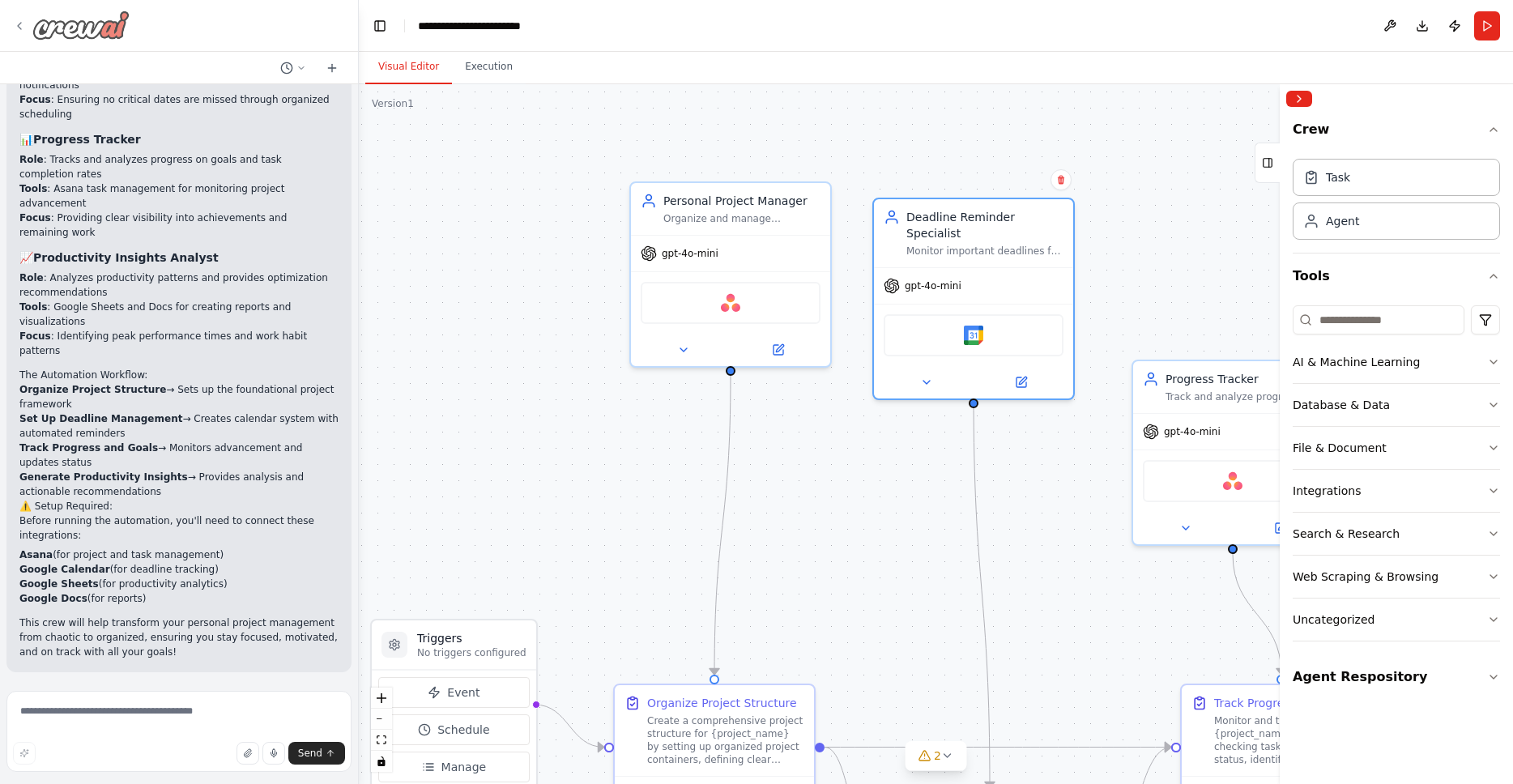
click at [18, 29] on icon at bounding box center [19, 25] width 13 height 13
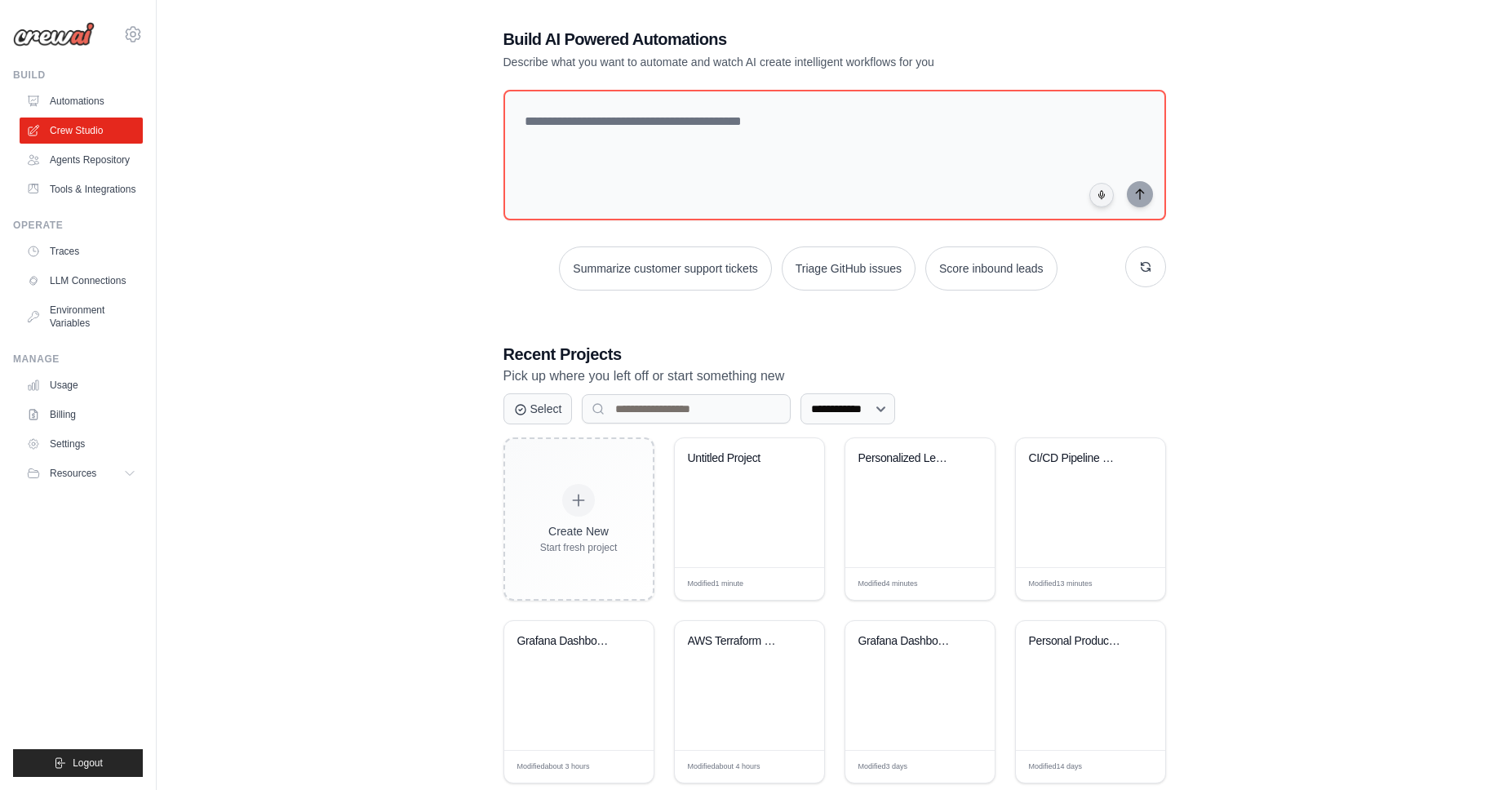
scroll to position [50, 0]
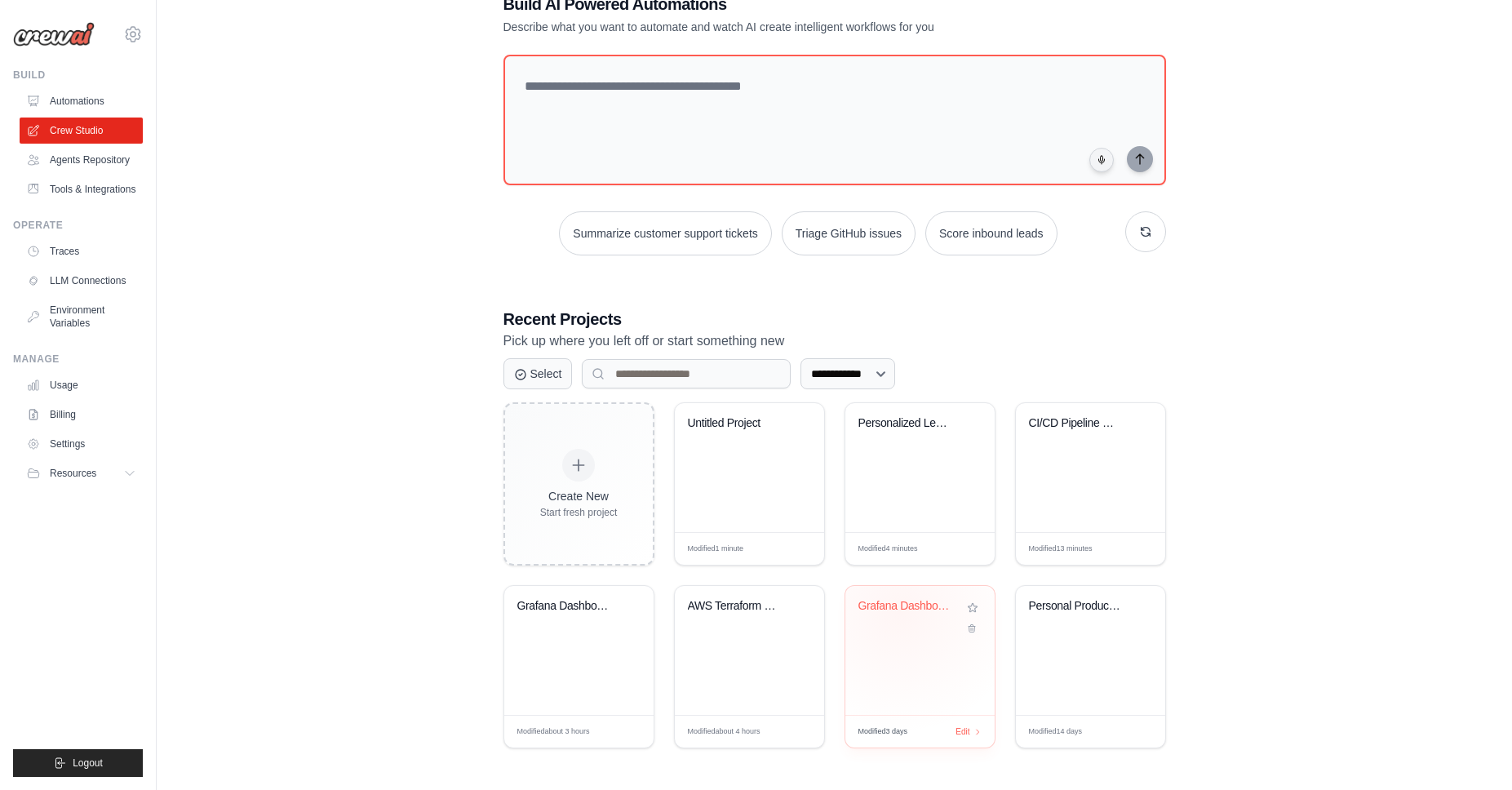
click at [901, 610] on div "Grafana Dashboard Creator from Prom..." at bounding box center [908, 610] width 99 height 21
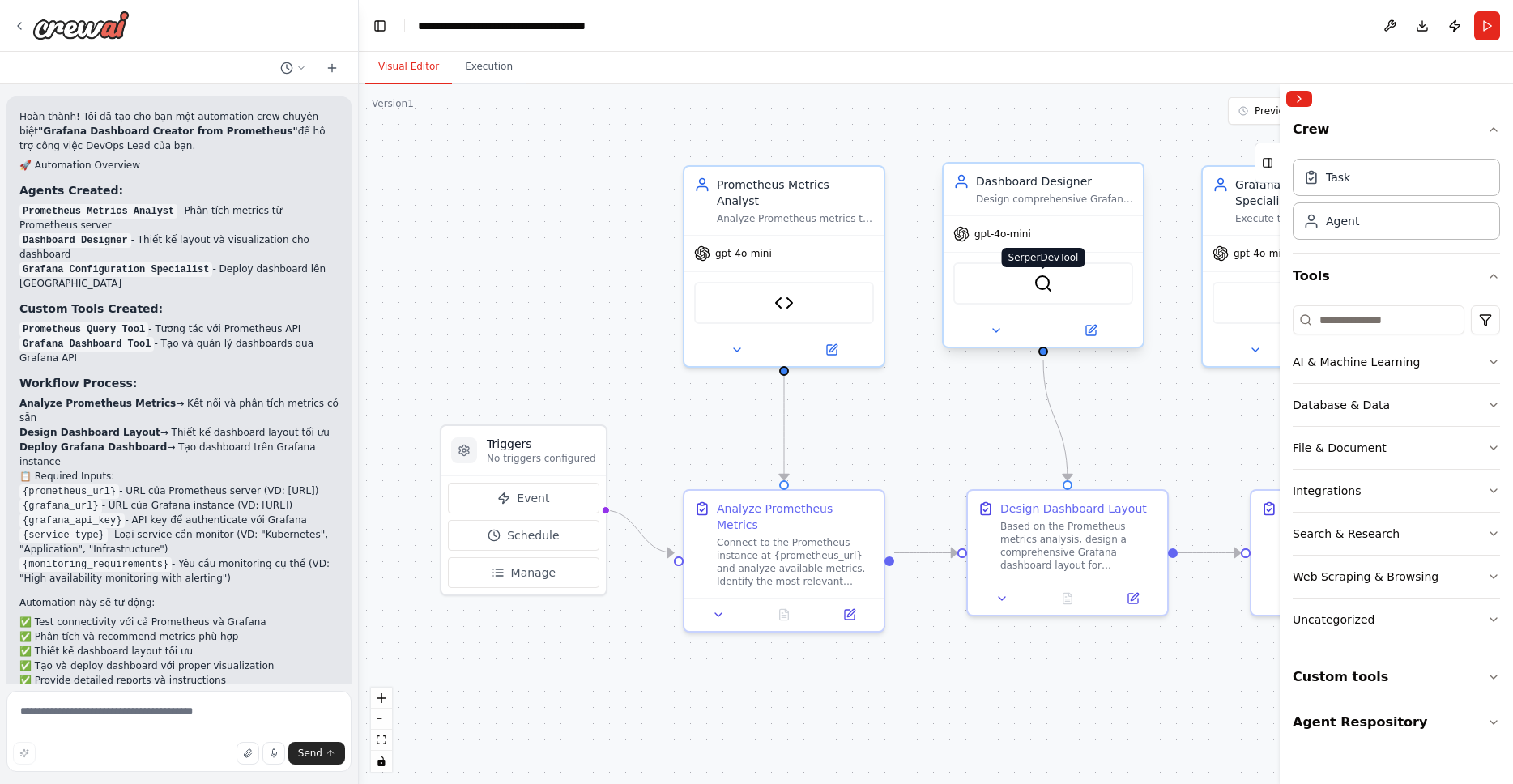
click at [1046, 288] on img at bounding box center [1043, 283] width 19 height 19
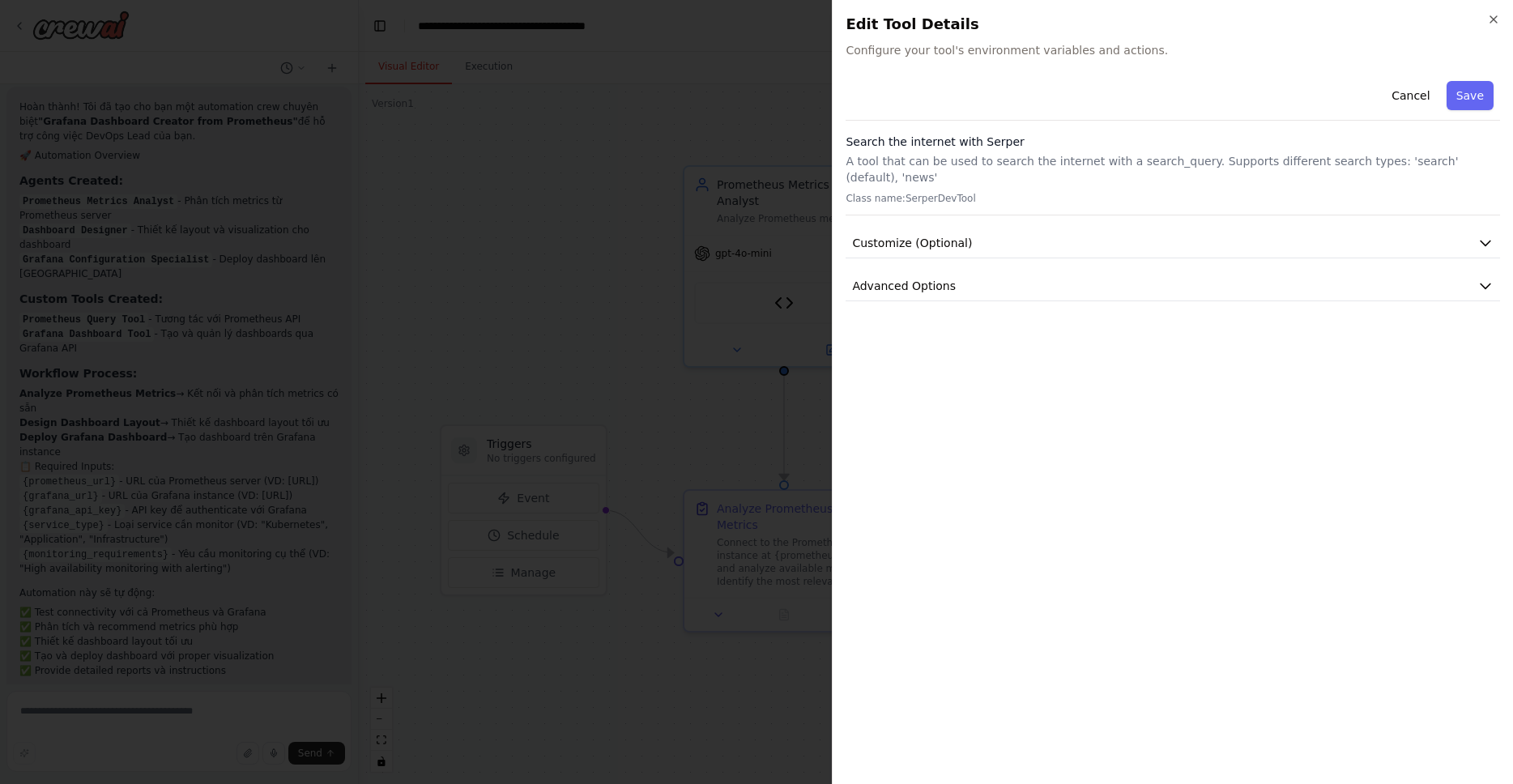
scroll to position [2322, 0]
click at [1494, 18] on icon "button" at bounding box center [1493, 19] width 13 height 13
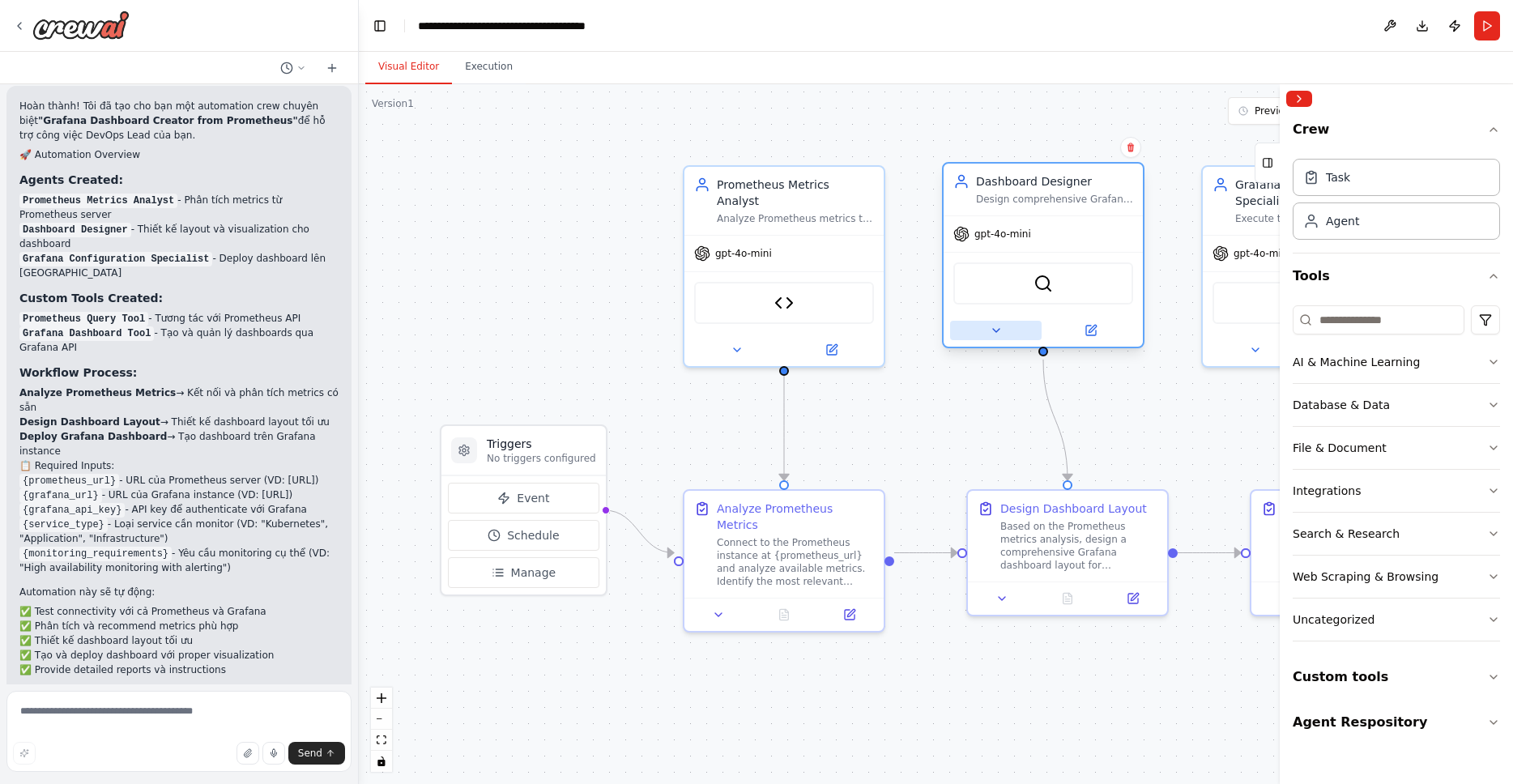
click at [999, 329] on icon at bounding box center [996, 330] width 13 height 13
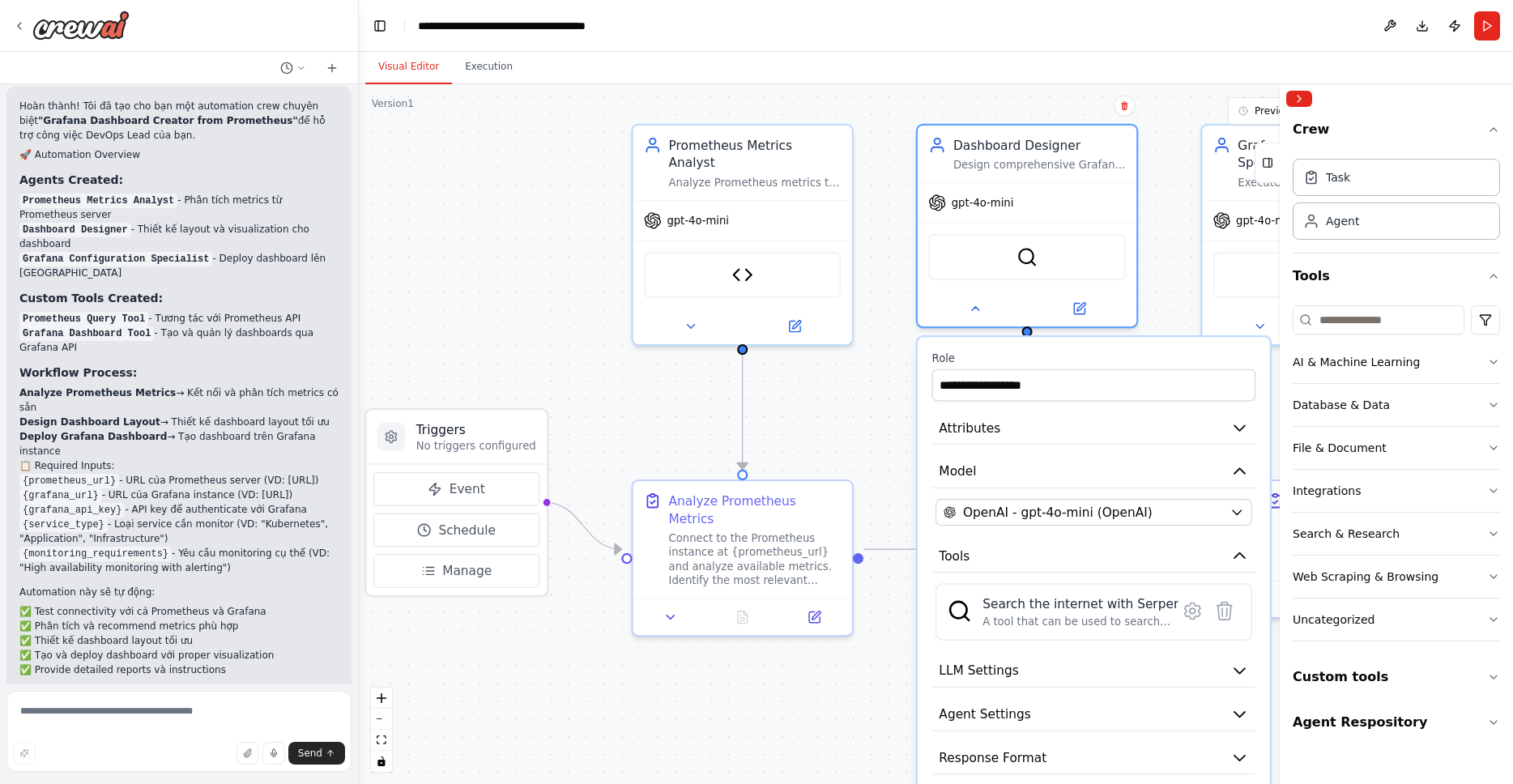
click at [835, 694] on div ".deletable-edge-delete-btn { width: 20px; height: 20px; border: 0px solid #ffff…" at bounding box center [936, 434] width 1154 height 700
click at [845, 698] on div ".deletable-edge-delete-btn { width: 20px; height: 20px; border: 0px solid #ffff…" at bounding box center [936, 434] width 1154 height 700
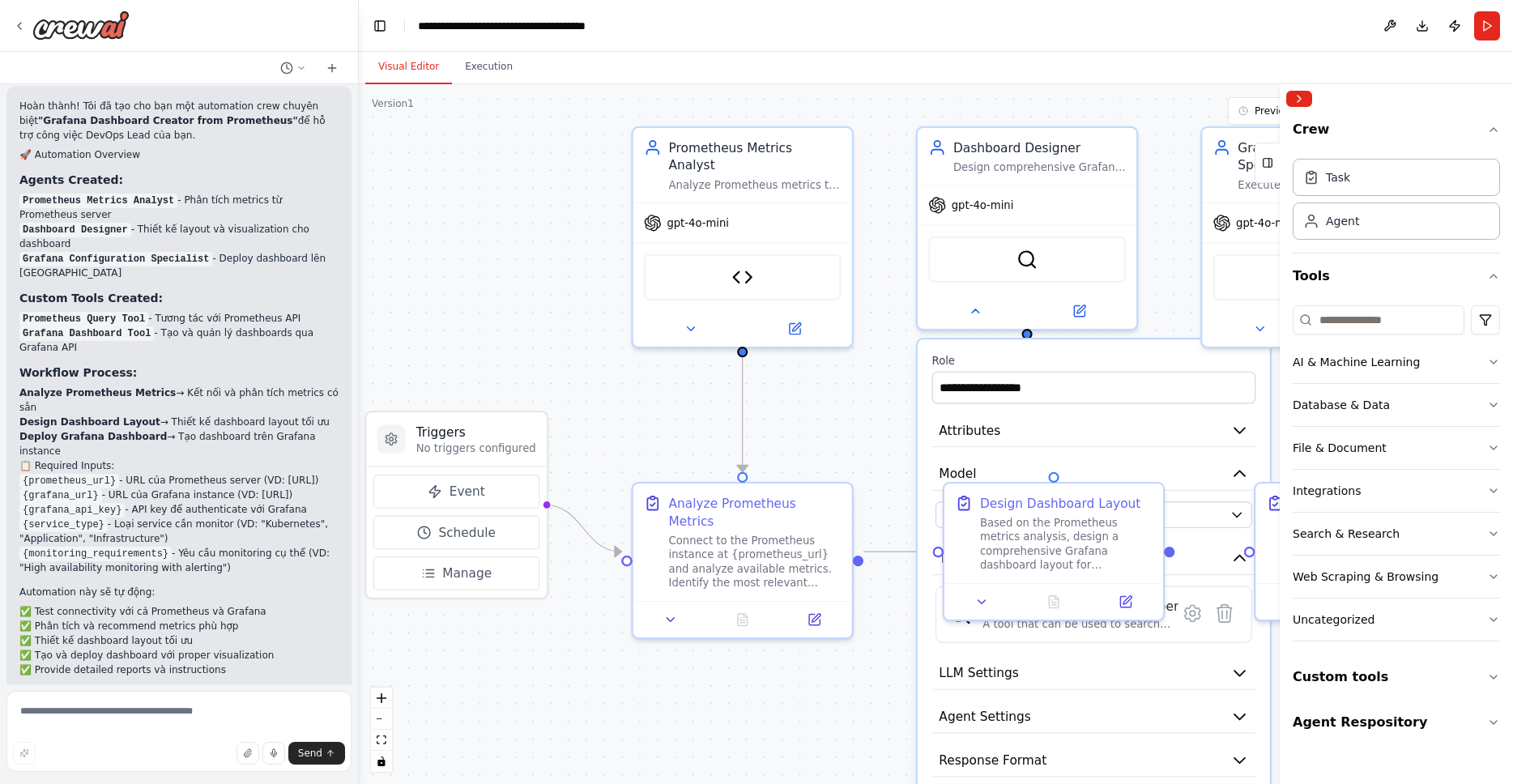
click at [1176, 309] on div ".deletable-edge-delete-btn { width: 20px; height: 20px; border: 0px solid #ffff…" at bounding box center [936, 434] width 1154 height 700
click at [889, 665] on div ".deletable-edge-delete-btn { width: 20px; height: 20px; border: 0px solid #ffff…" at bounding box center [936, 434] width 1154 height 700
click at [878, 673] on div ".deletable-edge-delete-btn { width: 20px; height: 20px; border: 0px solid #ffff…" at bounding box center [936, 434] width 1154 height 700
click at [768, 529] on div "Connect to the Prometheus instance at {prometheus_url} and analyze available me…" at bounding box center [756, 557] width 172 height 56
click at [672, 614] on icon at bounding box center [671, 615] width 7 height 3
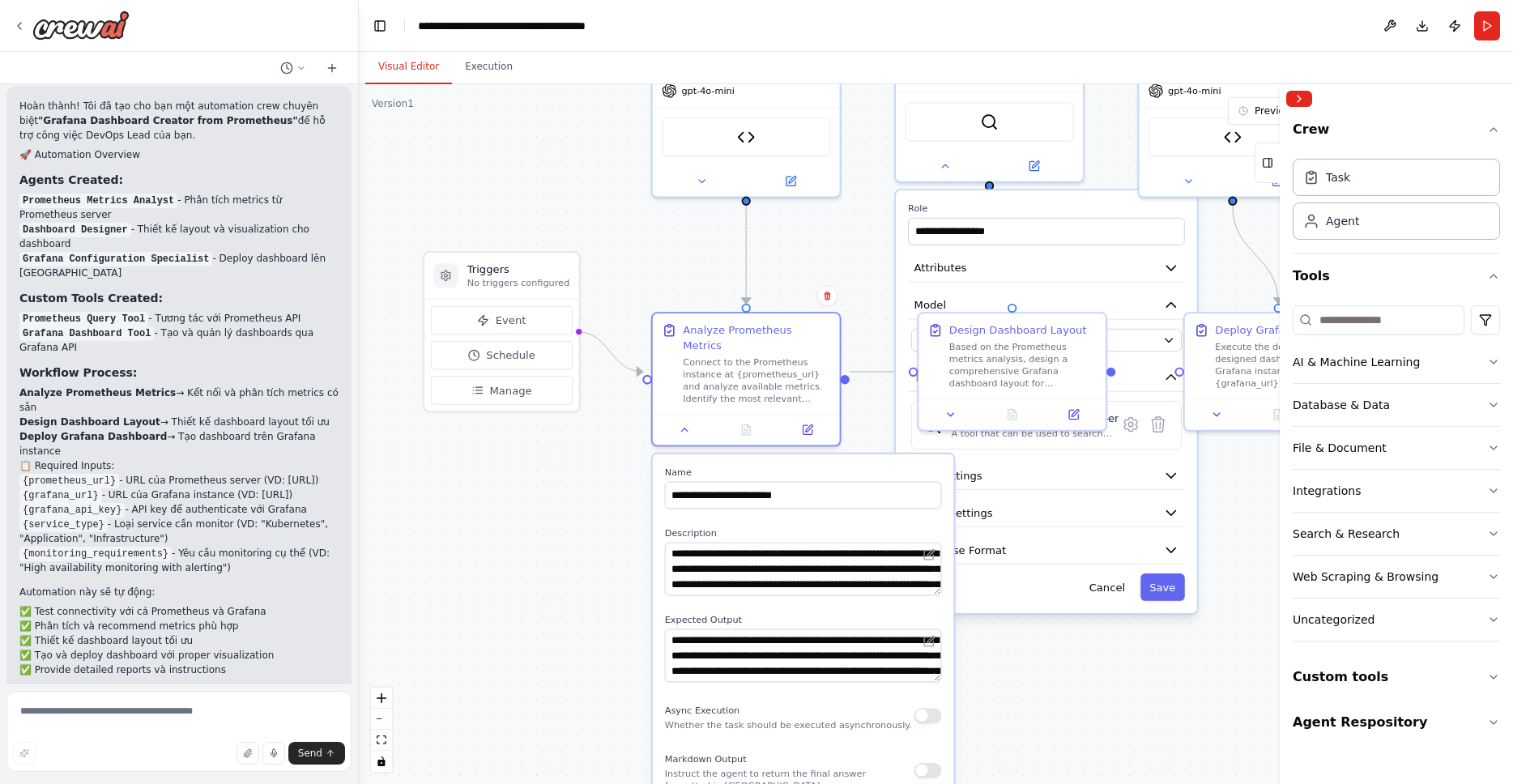
drag, startPoint x: 872, startPoint y: 455, endPoint x: 868, endPoint y: 327, distance: 128.1
click at [868, 327] on div ".deletable-edge-delete-btn { width: 20px; height: 20px; border: 0px solid #ffff…" at bounding box center [936, 434] width 1154 height 700
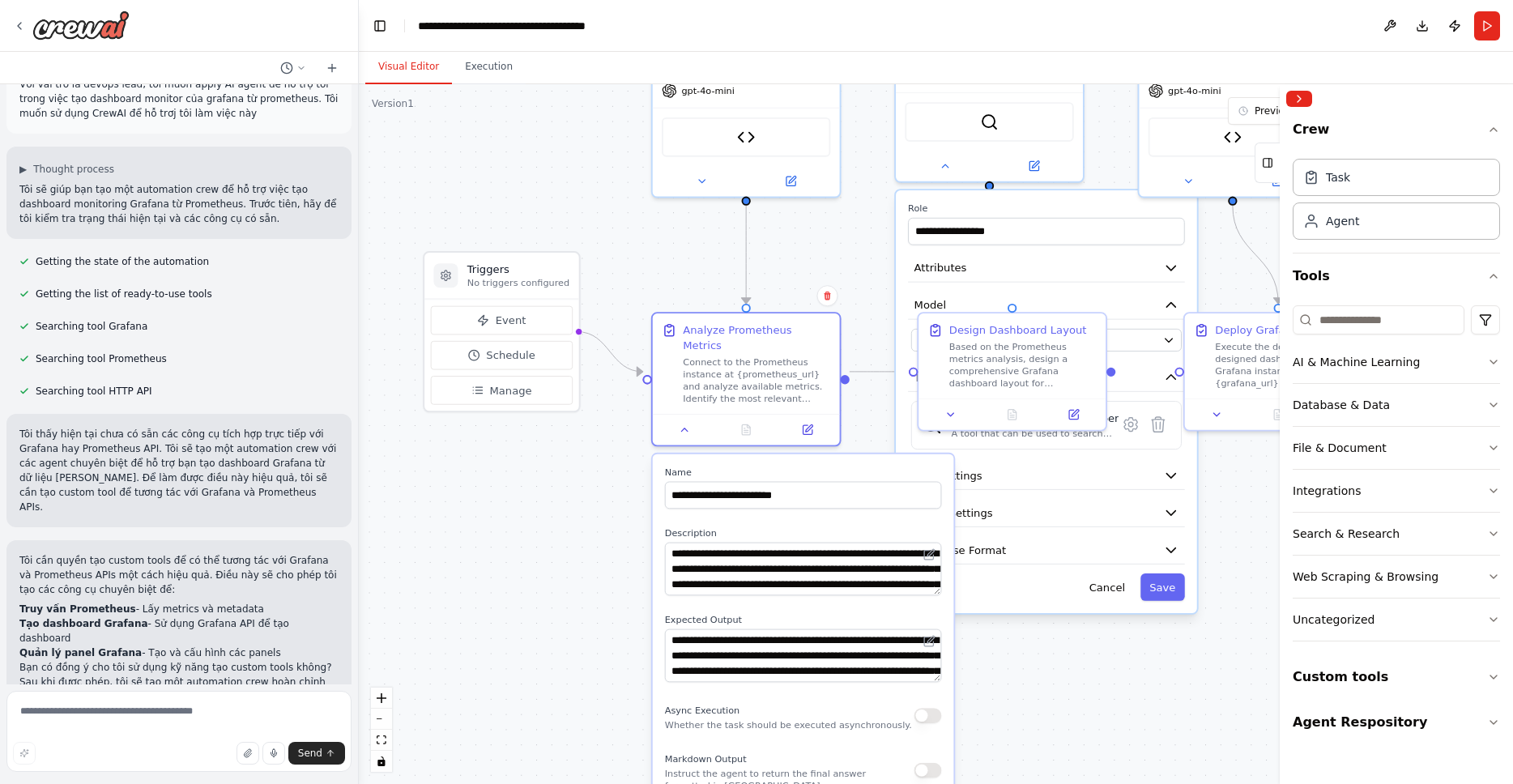
scroll to position [0, 0]
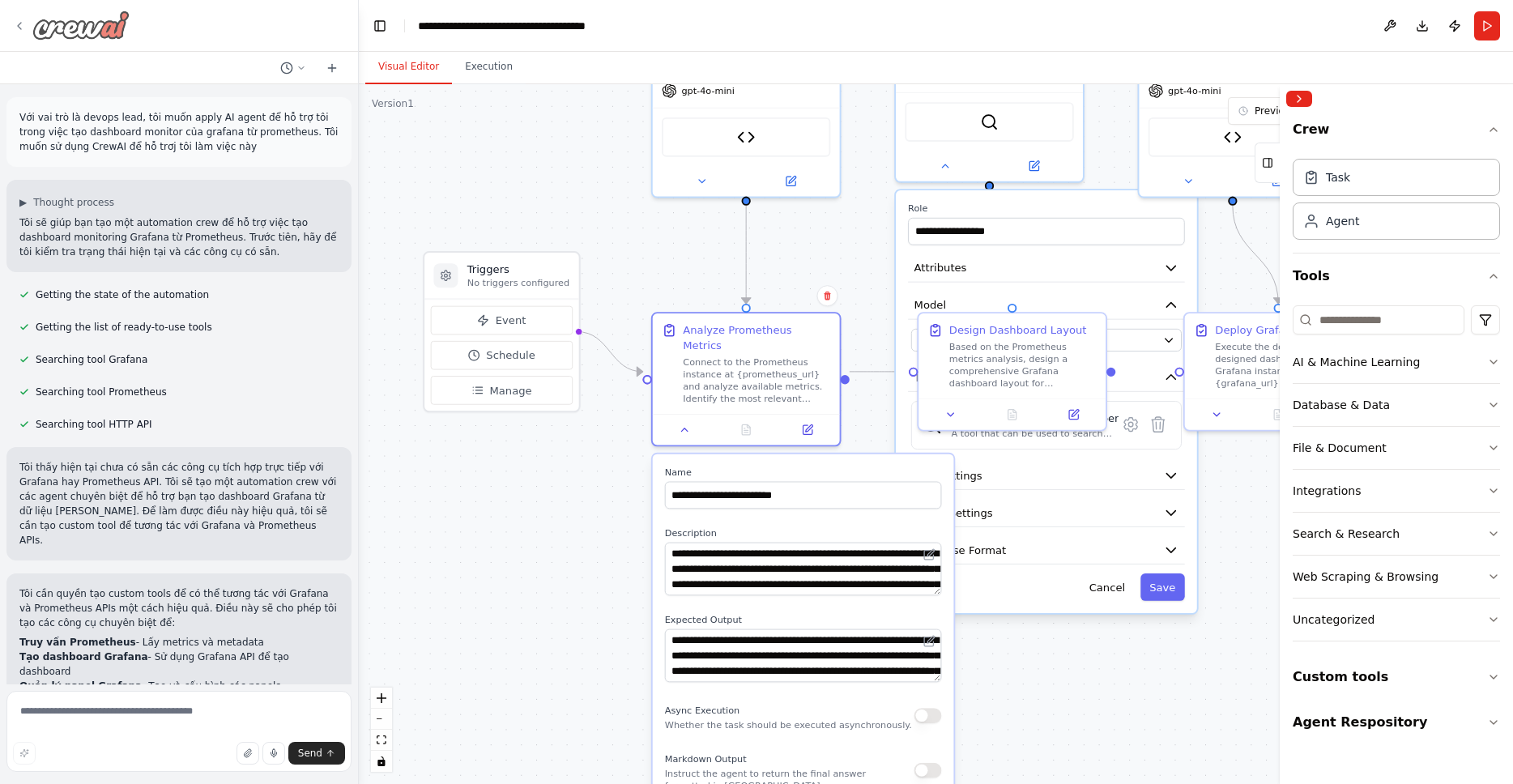
click at [68, 20] on img at bounding box center [81, 25] width 97 height 30
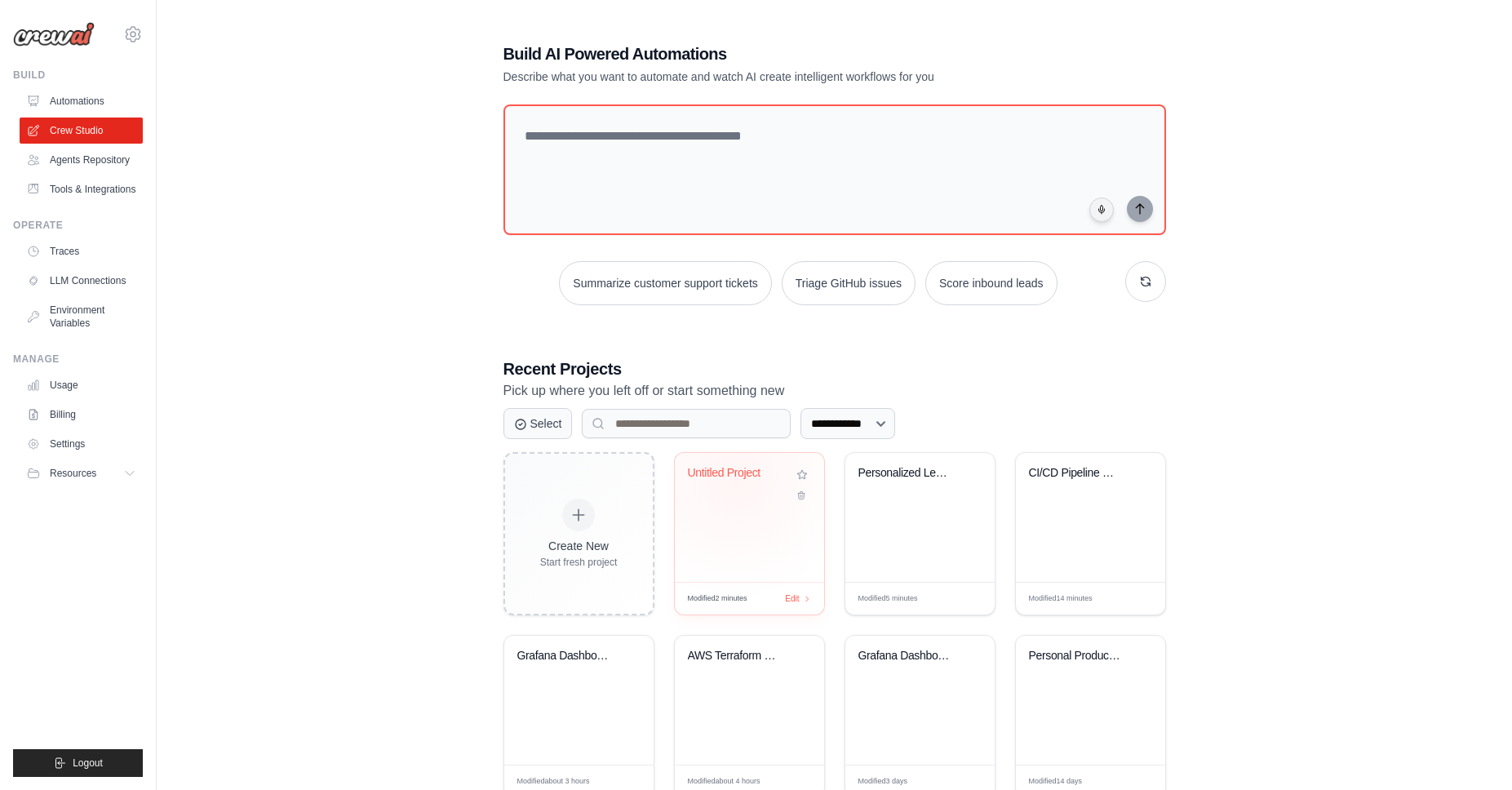
click at [735, 478] on div "Untitled Project" at bounding box center [737, 476] width 99 height 21
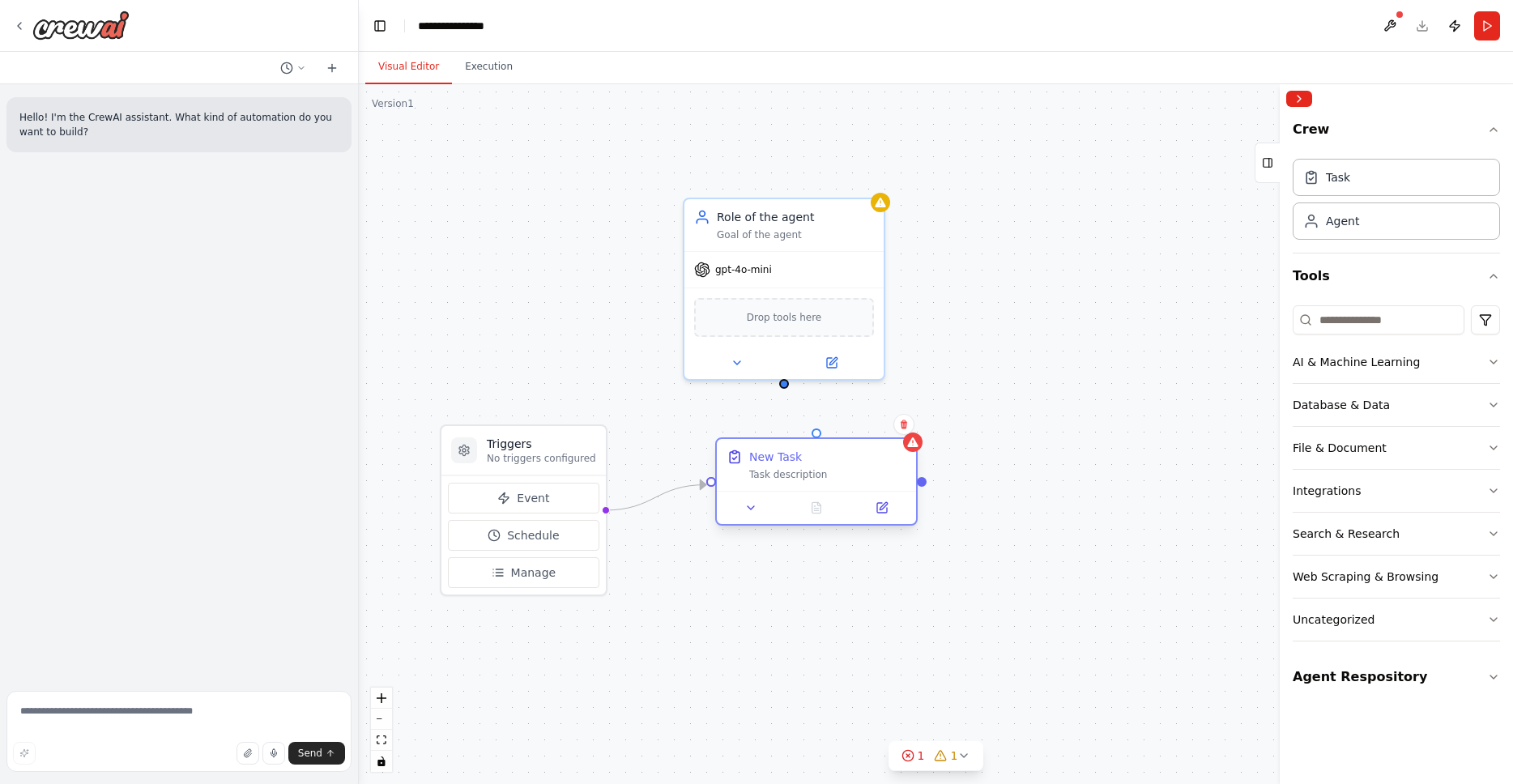
drag, startPoint x: 651, startPoint y: 512, endPoint x: 823, endPoint y: 454, distance: 181.5
click at [823, 454] on div "New Task" at bounding box center [828, 456] width 157 height 17
click at [751, 508] on icon at bounding box center [750, 508] width 13 height 13
click at [750, 510] on icon at bounding box center [750, 508] width 13 height 13
drag, startPoint x: 823, startPoint y: 584, endPoint x: 722, endPoint y: 582, distance: 101.0
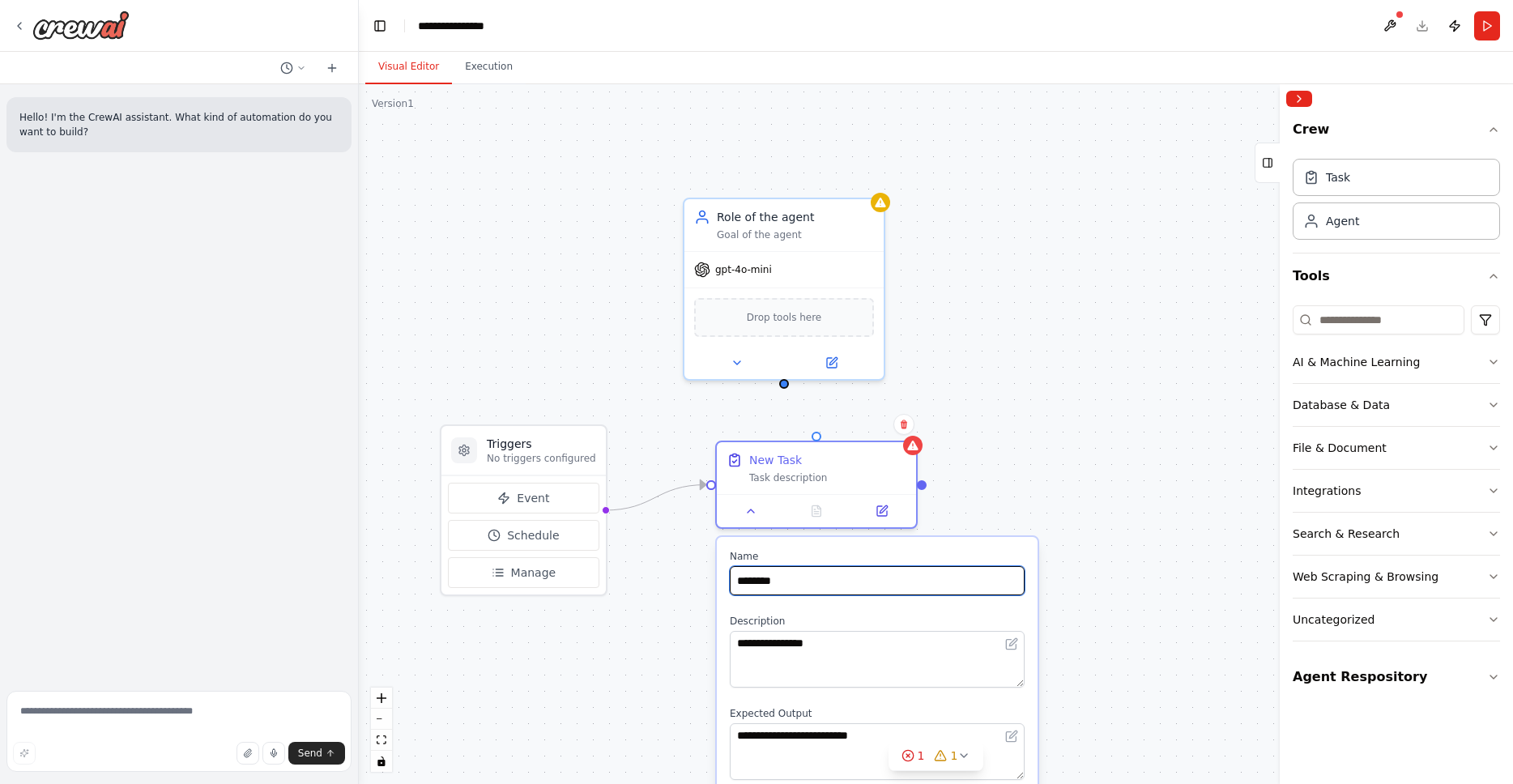
type input "********"
click at [87, 34] on img at bounding box center [81, 25] width 97 height 30
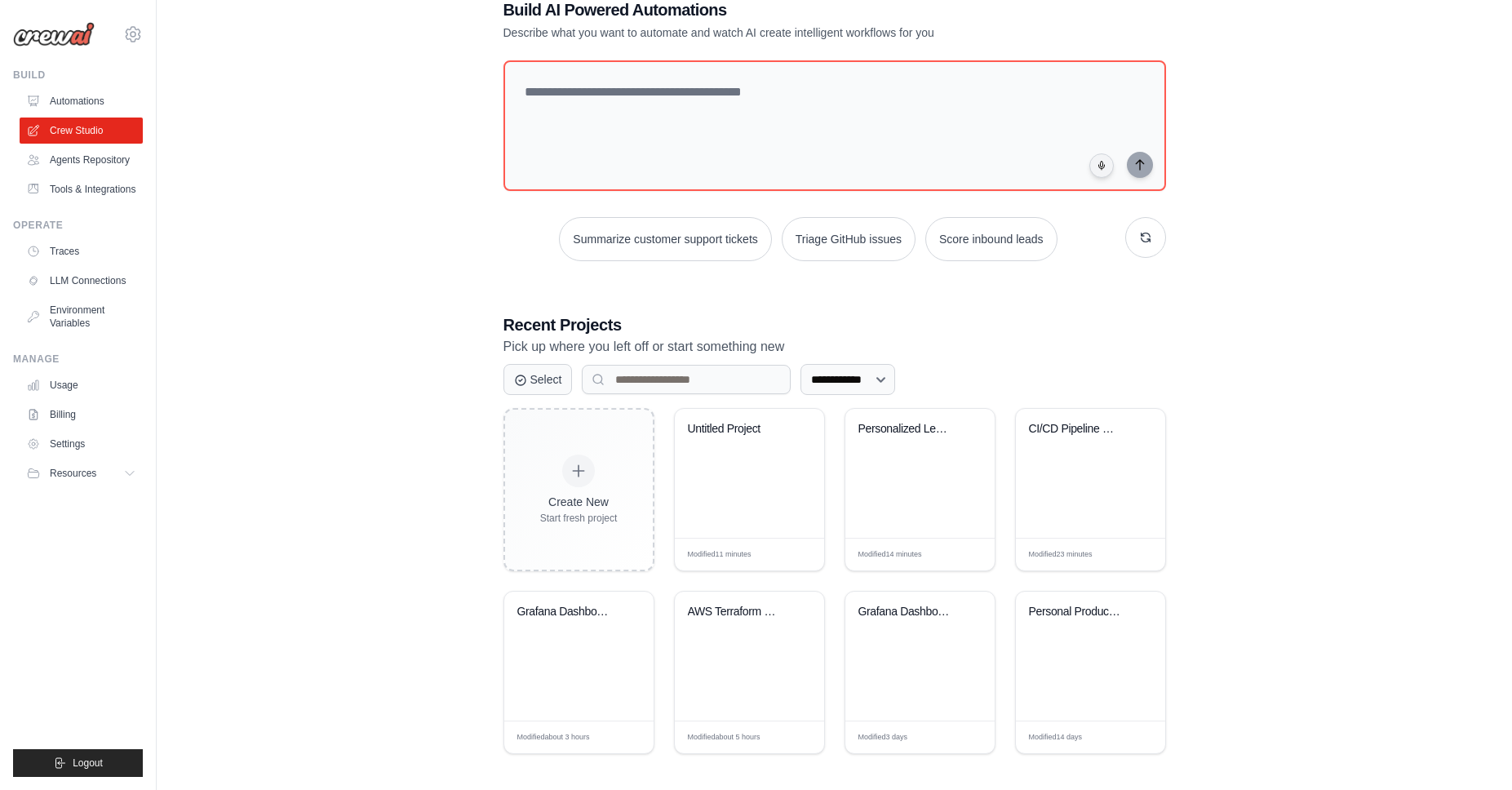
scroll to position [50, 0]
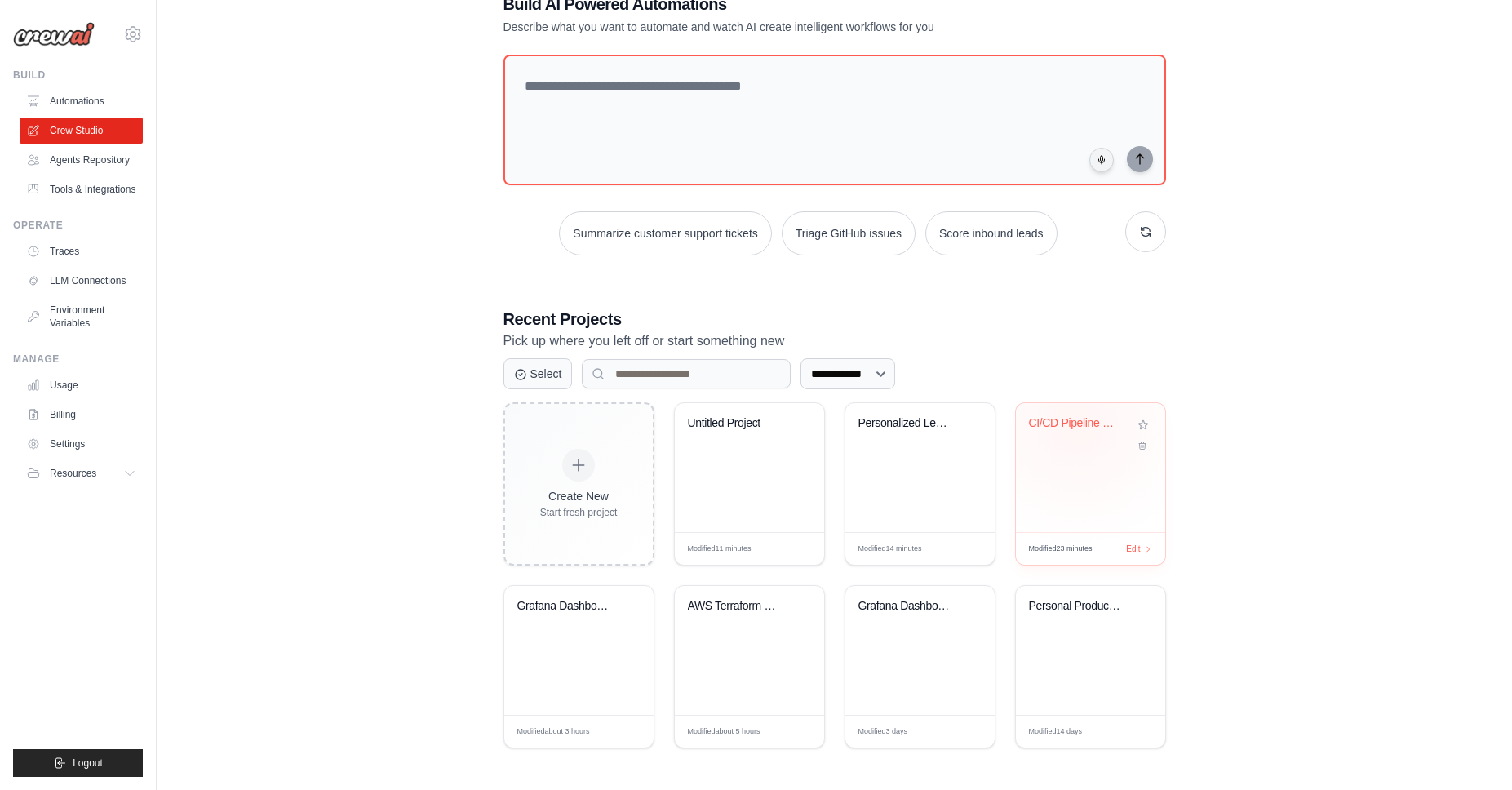
click at [1077, 425] on div "CI/CD Pipeline Generator" at bounding box center [1078, 423] width 99 height 15
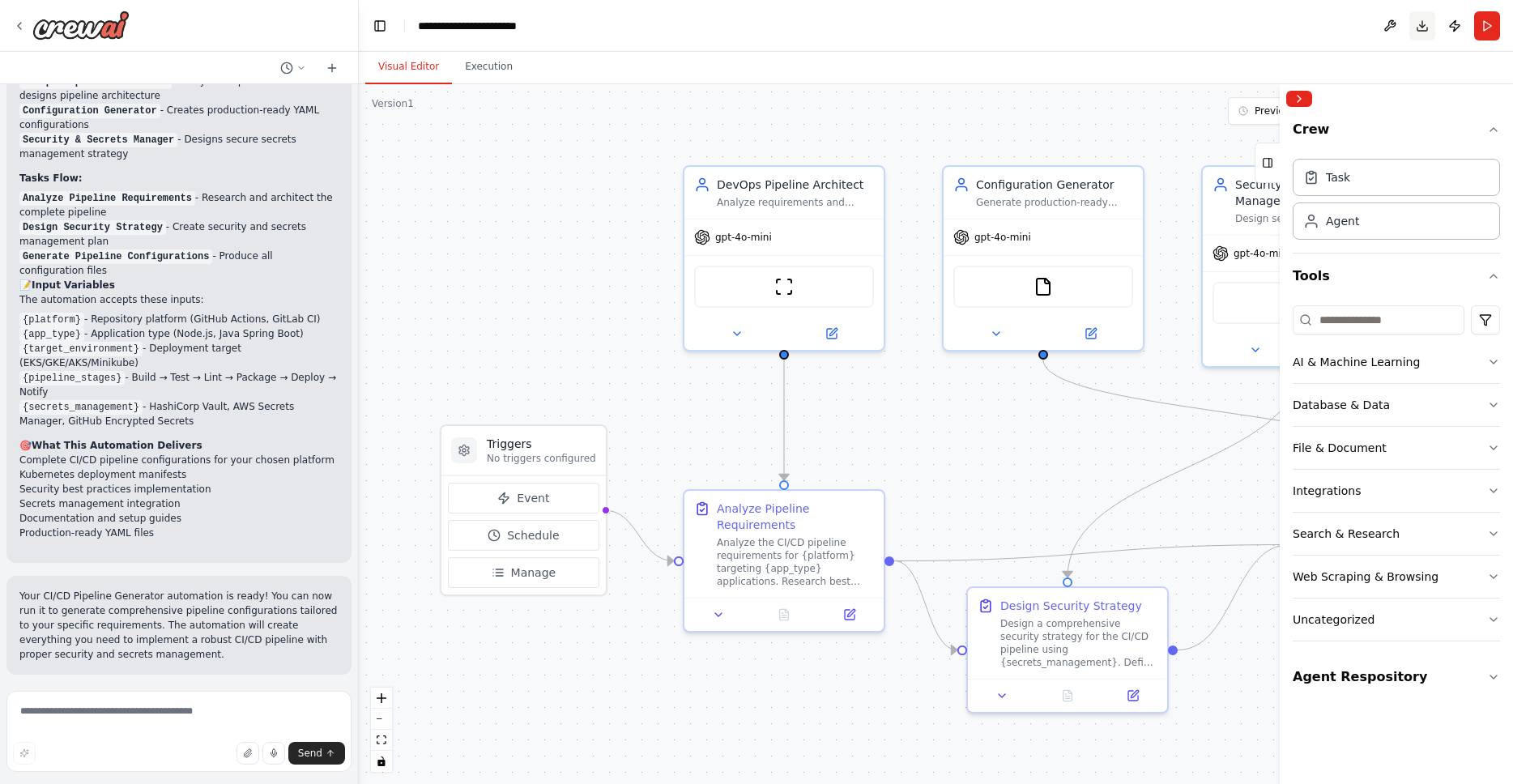
scroll to position [2780, 0]
click at [1424, 28] on button "Download" at bounding box center [1423, 26] width 26 height 30
click at [46, 36] on img at bounding box center [81, 25] width 97 height 30
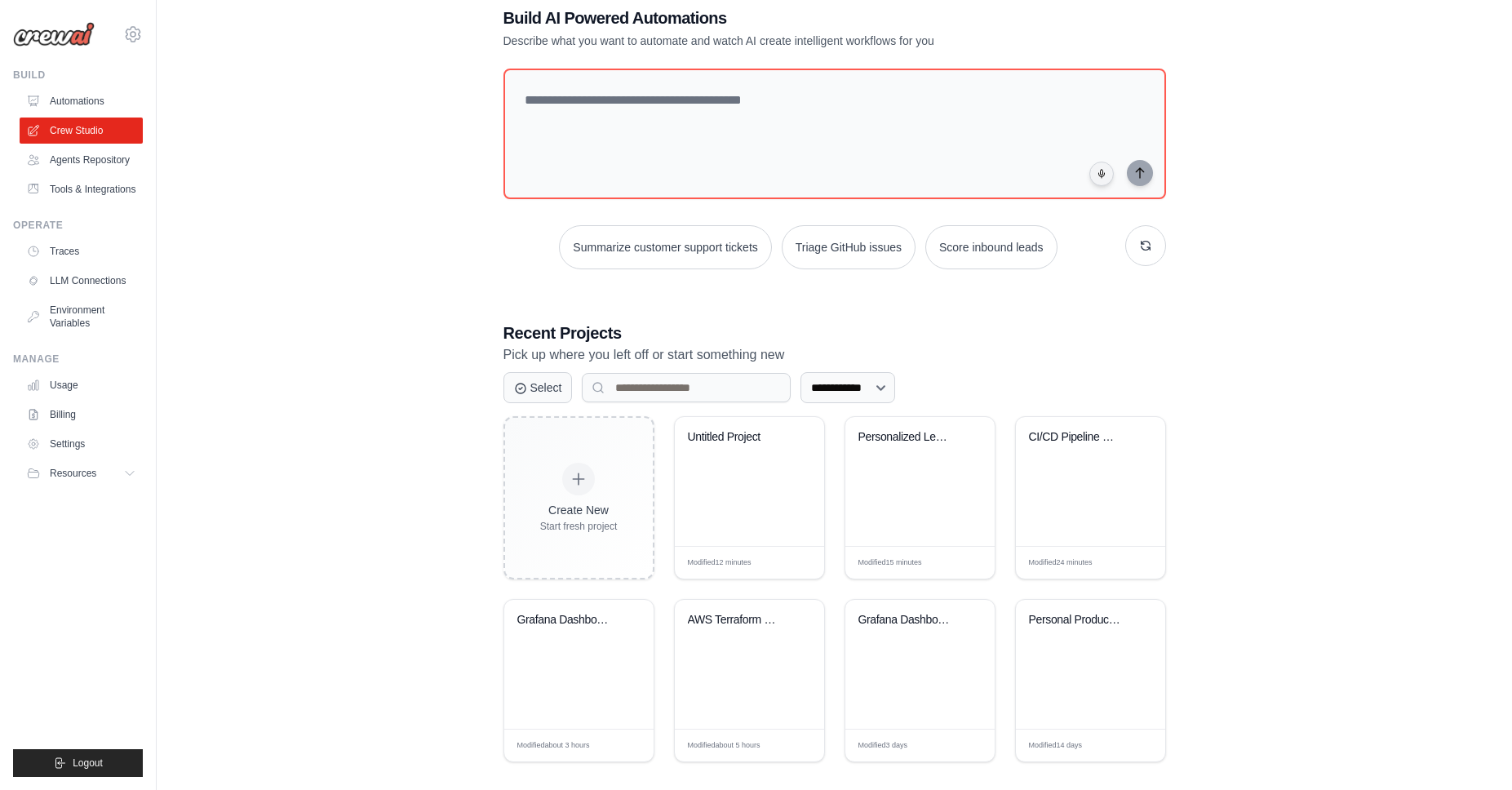
scroll to position [50, 0]
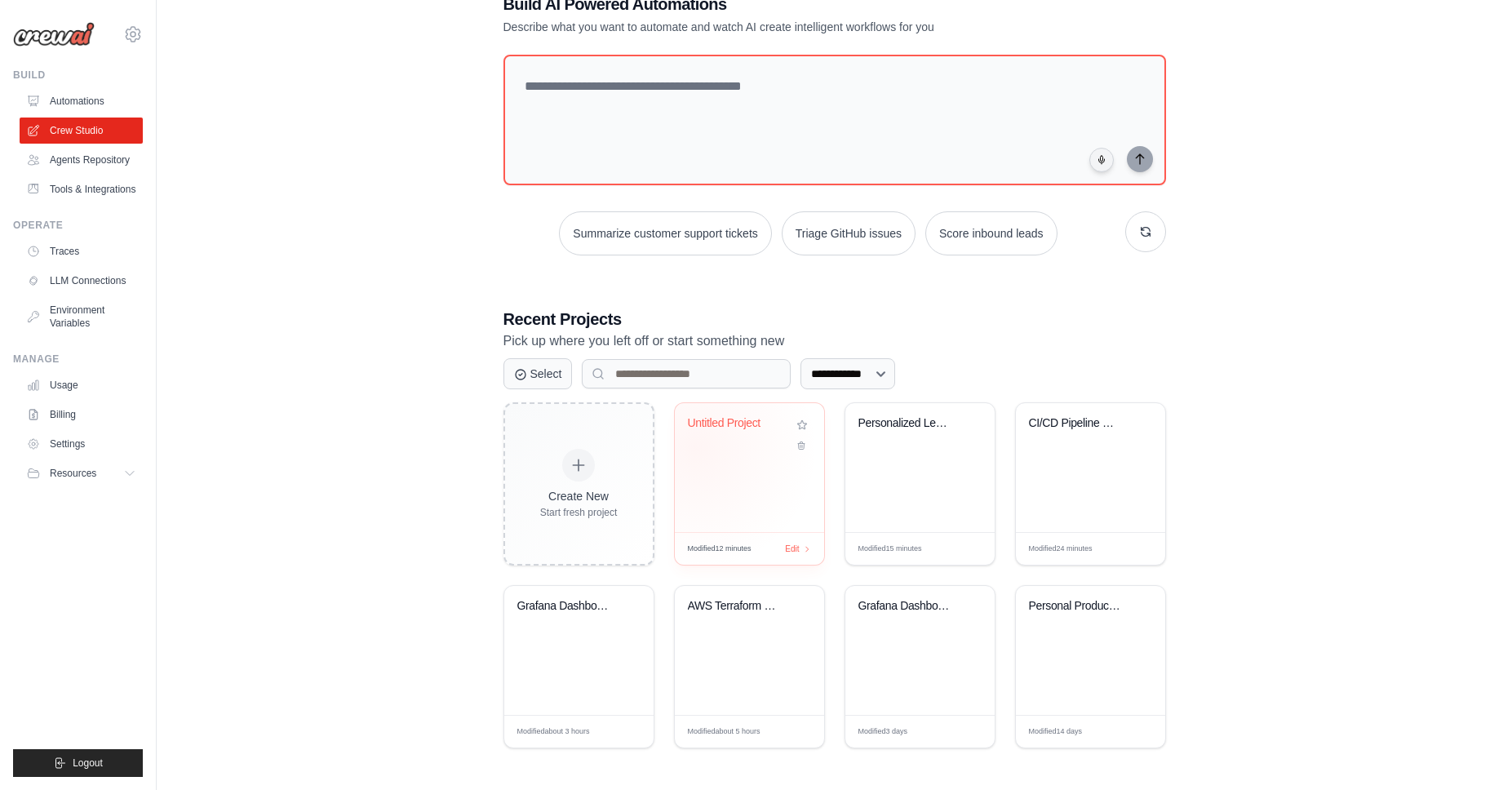
click at [731, 434] on div "Untitled Project" at bounding box center [737, 427] width 99 height 21
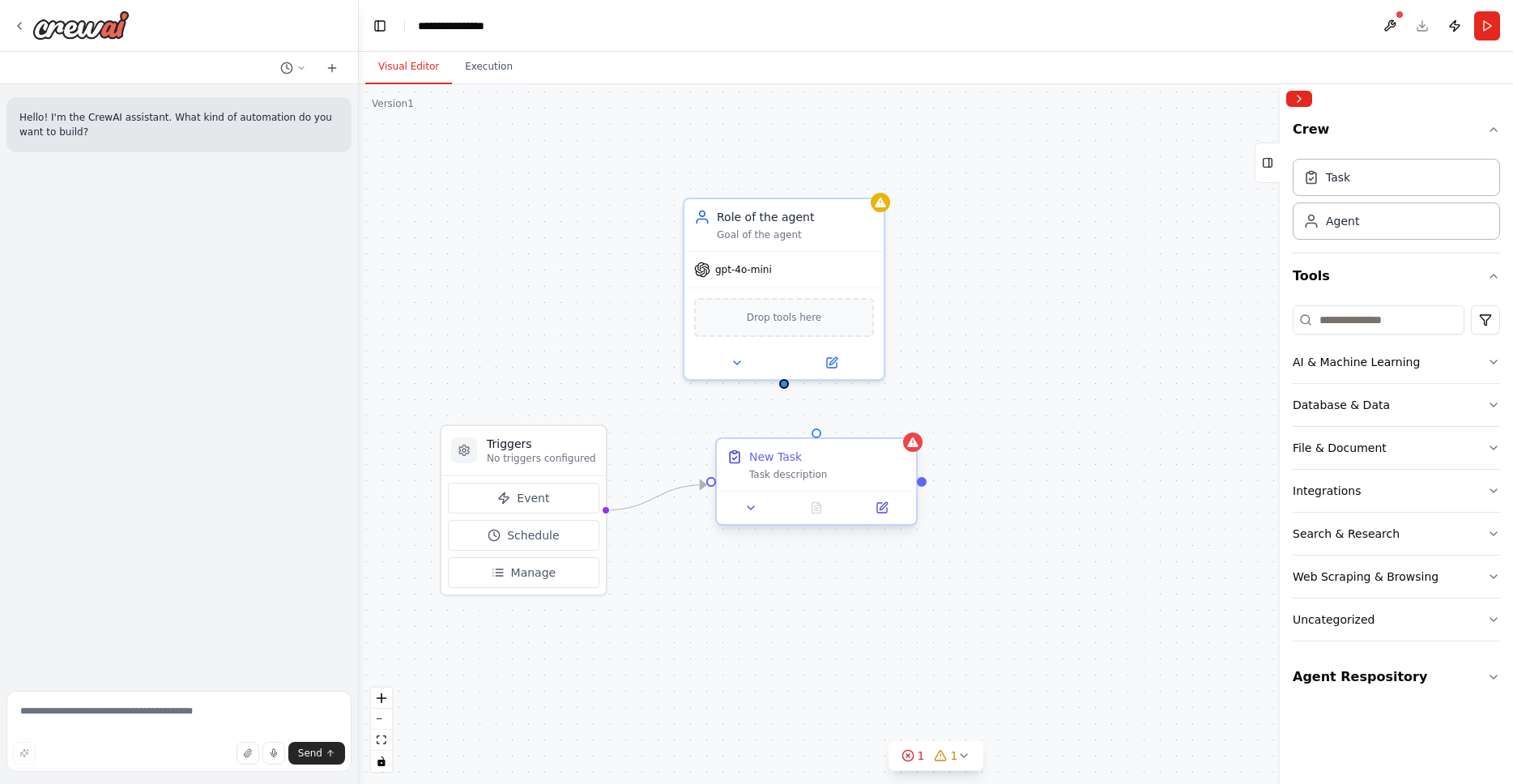
click at [776, 484] on div "New Task Task description" at bounding box center [816, 465] width 199 height 52
click at [824, 480] on div "Task description" at bounding box center [828, 474] width 157 height 13
click at [757, 504] on button at bounding box center [751, 508] width 56 height 19
click at [827, 585] on input "********" at bounding box center [876, 581] width 295 height 30
drag, startPoint x: 750, startPoint y: 581, endPoint x: 715, endPoint y: 581, distance: 35.0
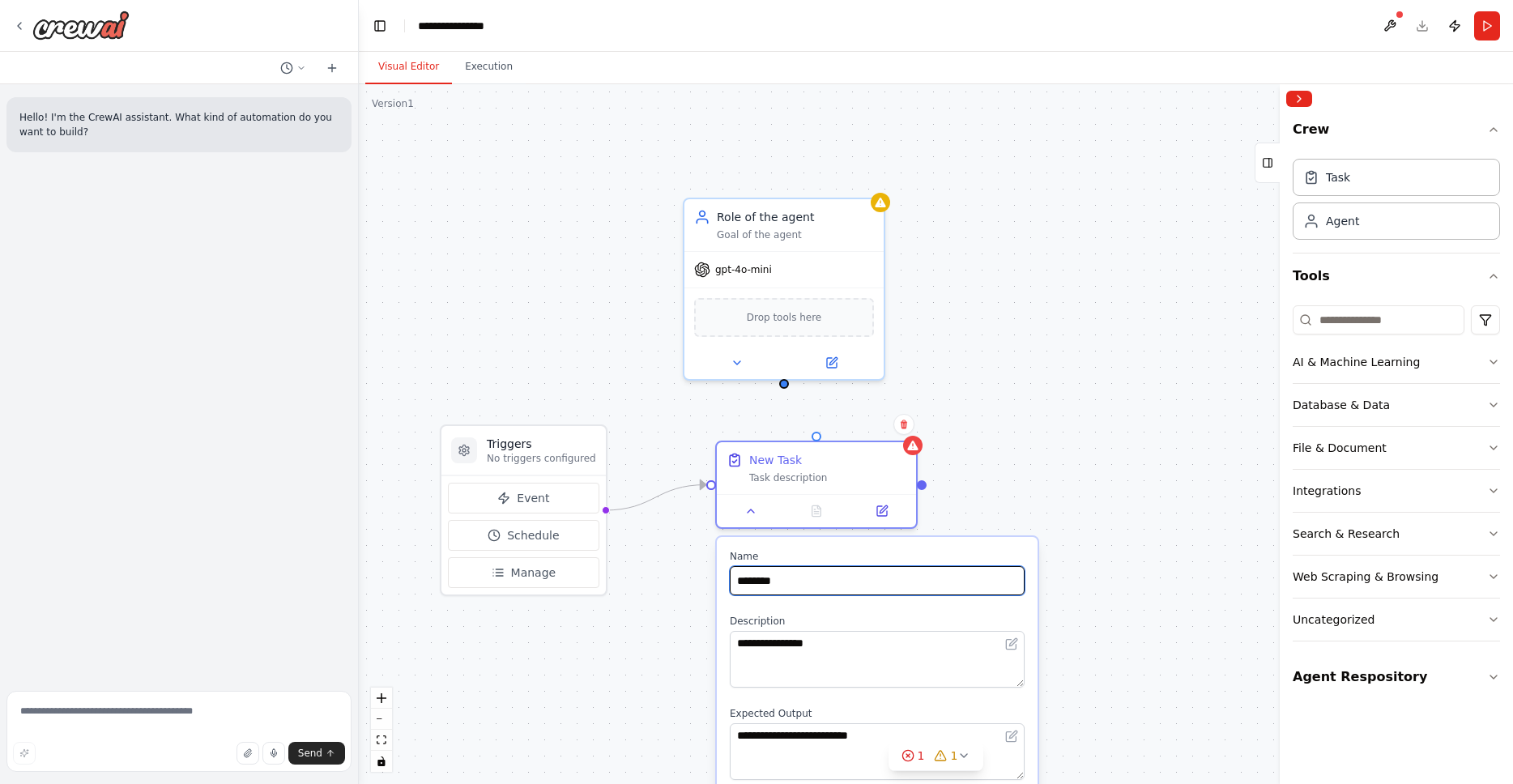
paste input "**********"
type input "**********"
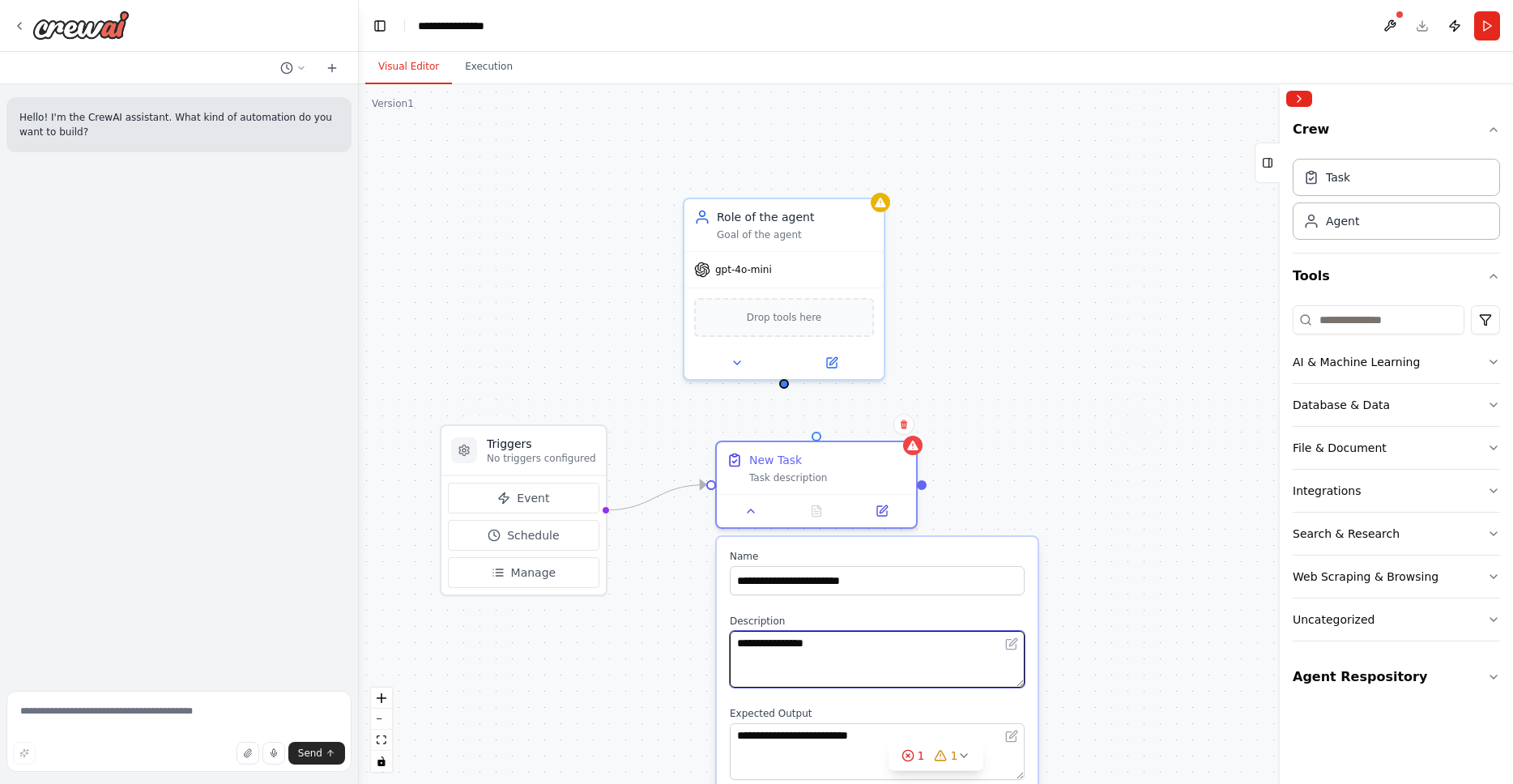
click at [863, 656] on textarea "**********" at bounding box center [876, 659] width 295 height 56
paste textarea "**********"
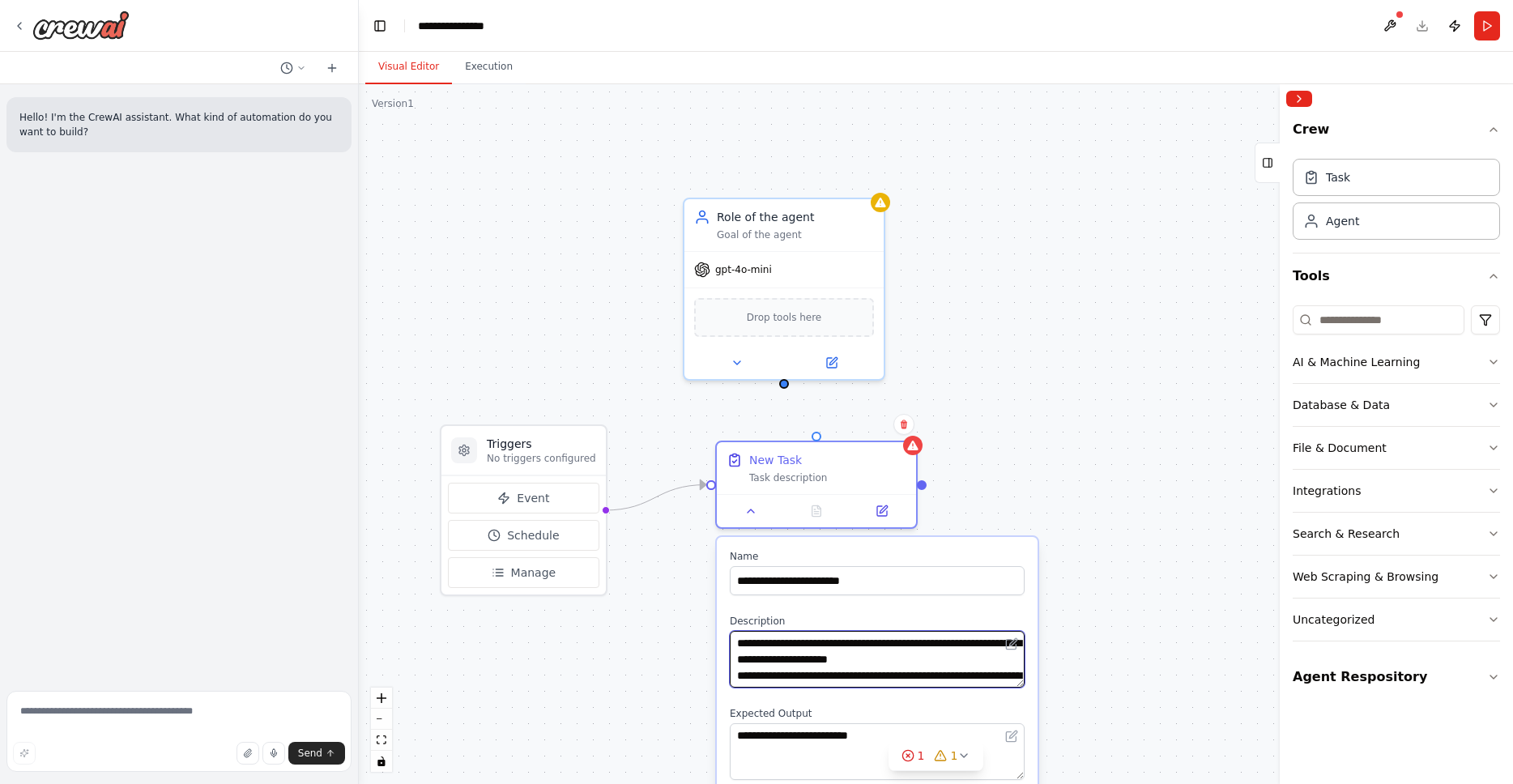
scroll to position [60, 0]
paste textarea
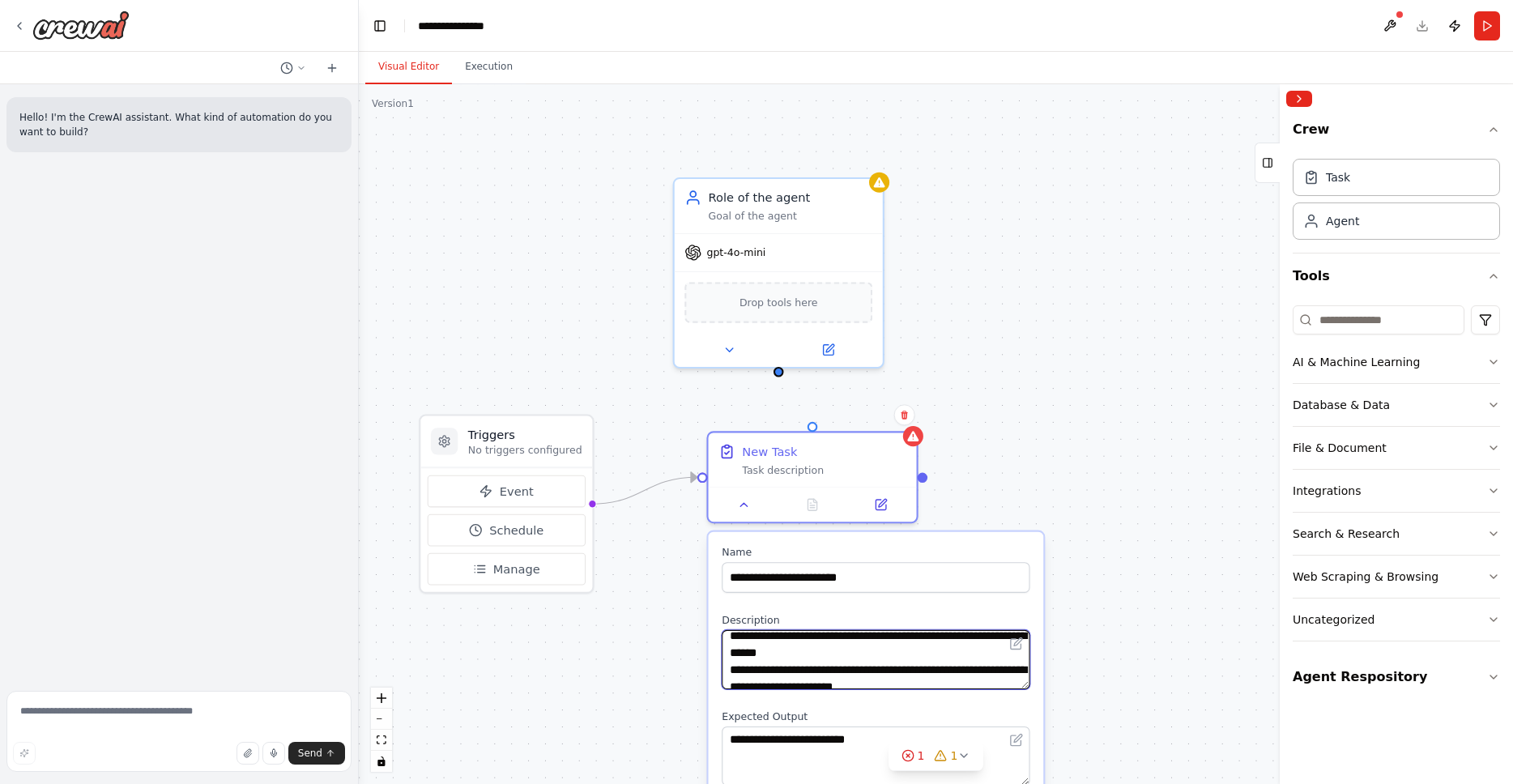
scroll to position [9, 0]
click at [816, 667] on textarea "**********" at bounding box center [876, 660] width 308 height 59
click at [948, 670] on textarea "**********" at bounding box center [876, 660] width 308 height 59
click at [821, 668] on textarea "**********" at bounding box center [876, 660] width 308 height 59
click at [770, 670] on textarea "**********" at bounding box center [876, 660] width 308 height 59
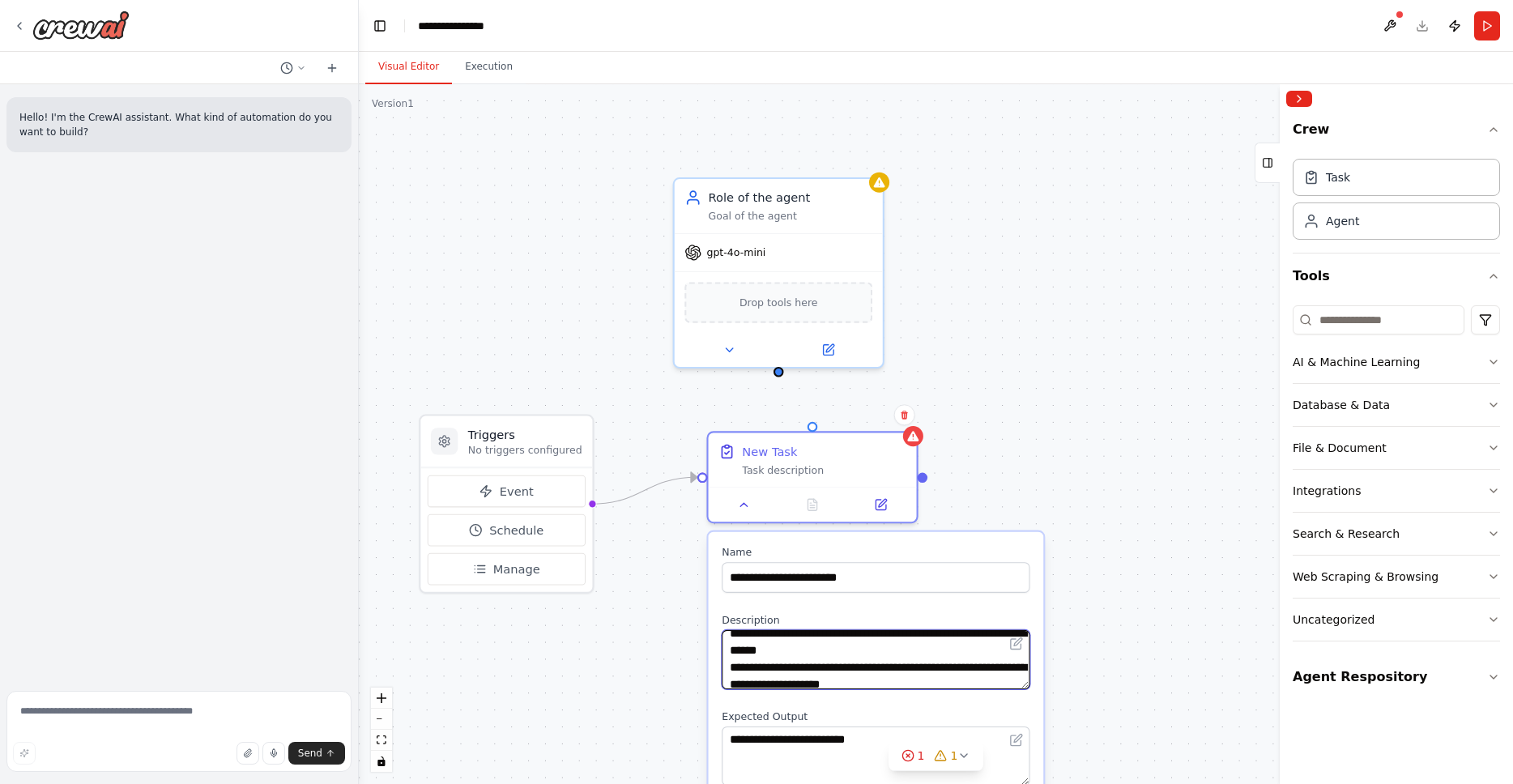
drag, startPoint x: 797, startPoint y: 668, endPoint x: 809, endPoint y: 665, distance: 12.4
click at [798, 668] on textarea "**********" at bounding box center [876, 660] width 308 height 59
click at [933, 648] on textarea "**********" at bounding box center [876, 660] width 308 height 59
click at [954, 670] on textarea "**********" at bounding box center [876, 660] width 308 height 59
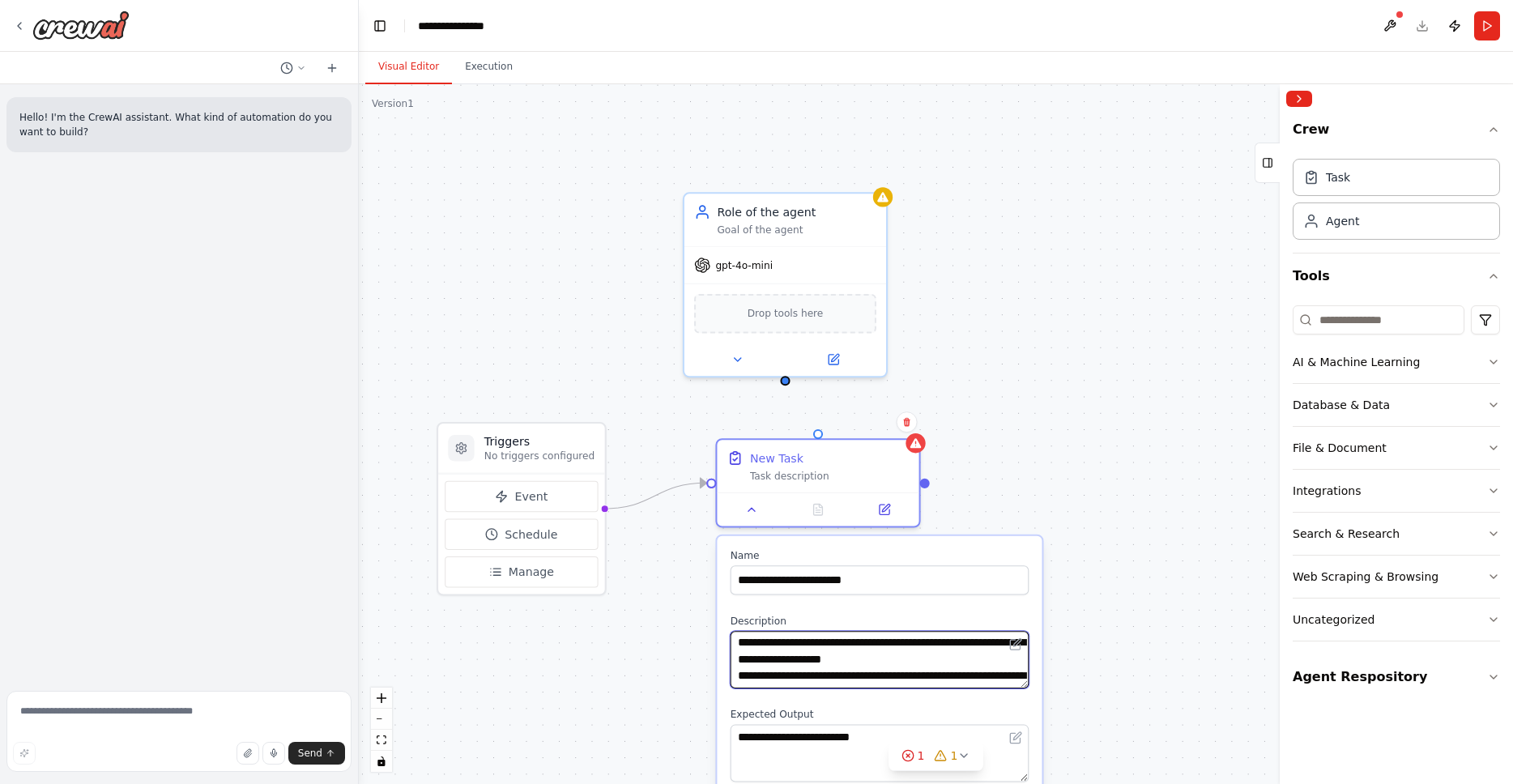
scroll to position [37, 0]
drag, startPoint x: 956, startPoint y: 655, endPoint x: 998, endPoint y: 665, distance: 43.2
click at [843, 656] on textarea "**********" at bounding box center [880, 660] width 299 height 57
drag, startPoint x: 954, startPoint y: 655, endPoint x: 844, endPoint y: 655, distance: 110.0
click at [844, 655] on textarea "**********" at bounding box center [880, 660] width 299 height 57
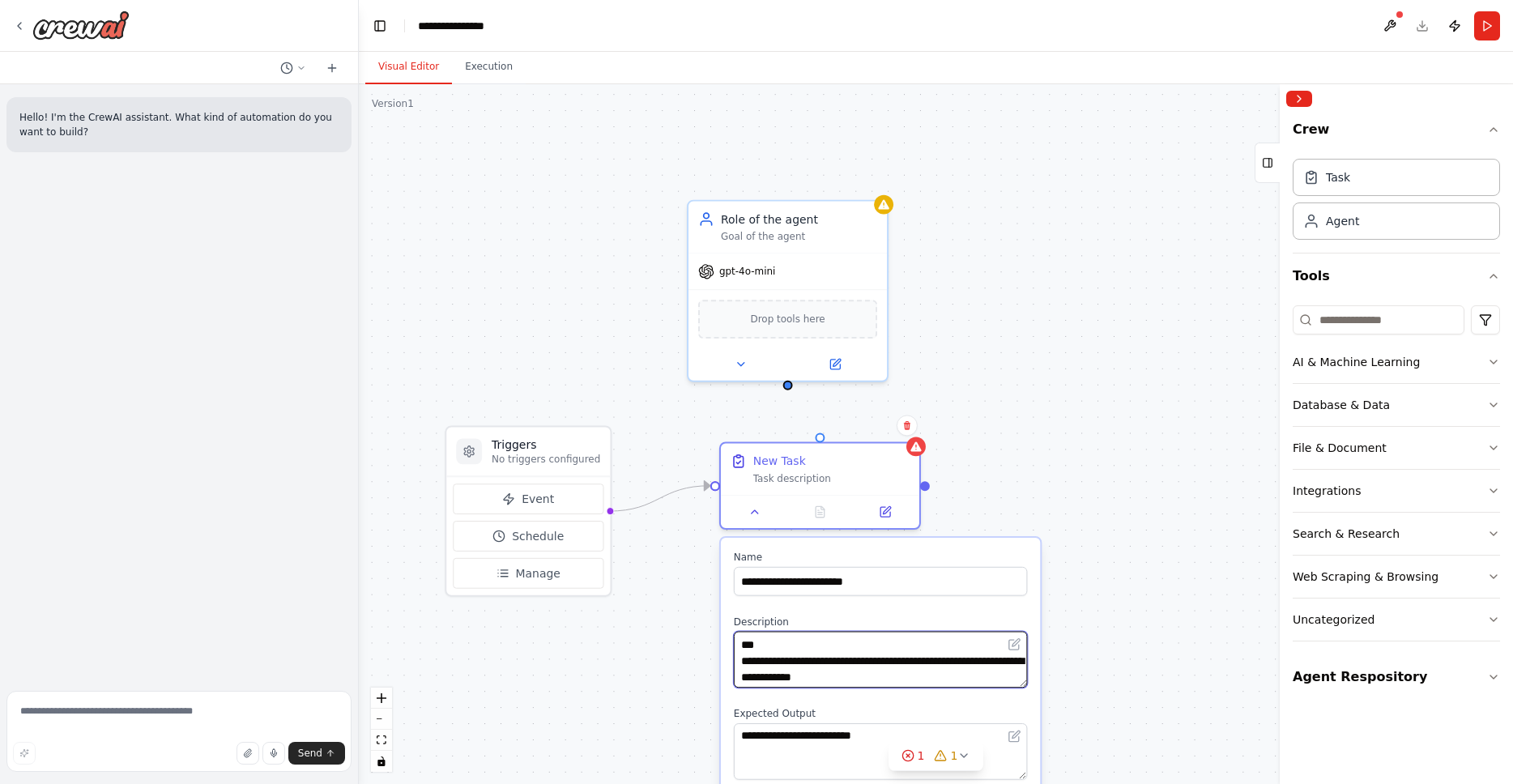
scroll to position [49, 0]
drag, startPoint x: 872, startPoint y: 677, endPoint x: 783, endPoint y: 683, distance: 89.2
click at [783, 683] on textarea "**********" at bounding box center [881, 659] width 294 height 56
paste textarea "**********"
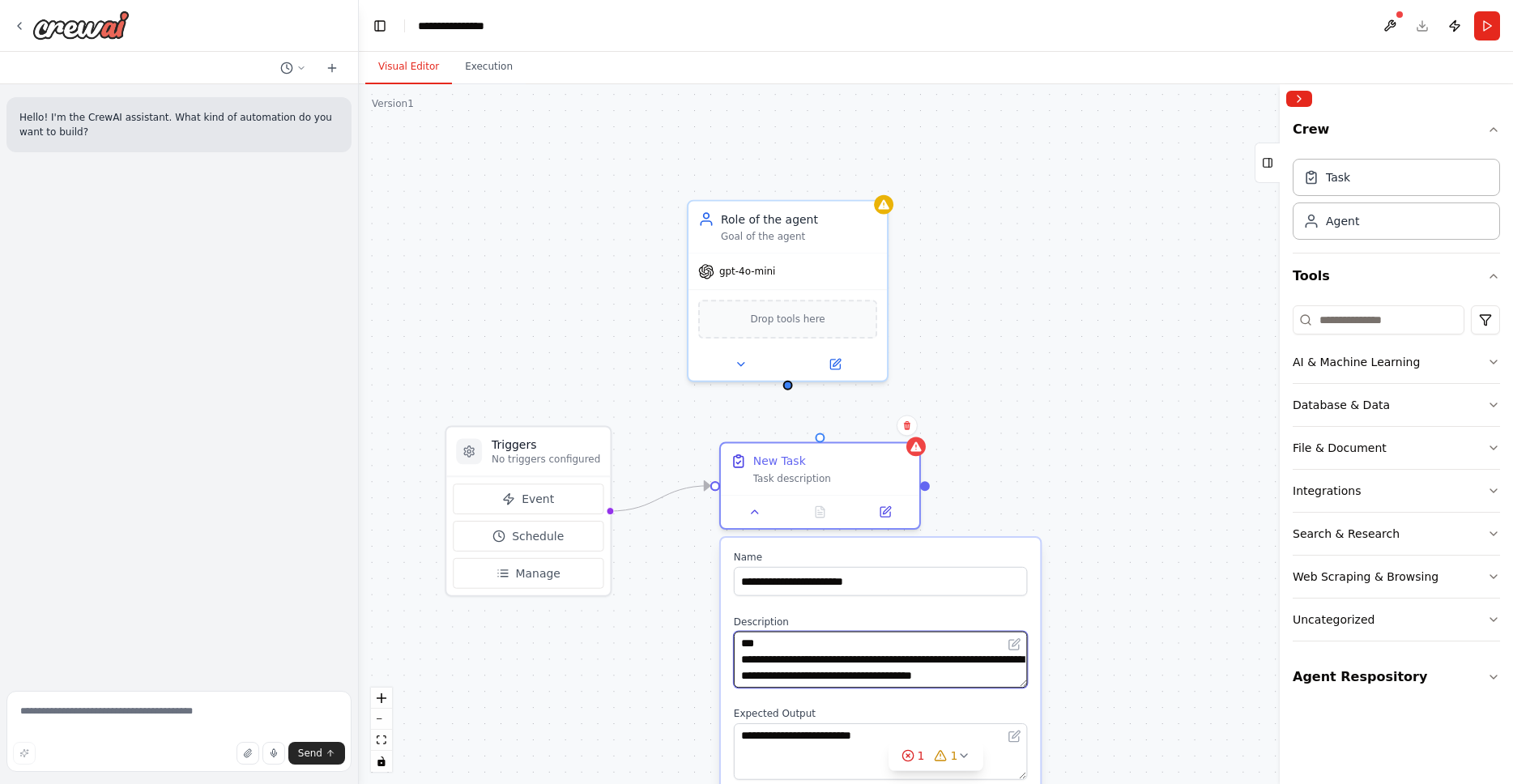
type textarea "**********"
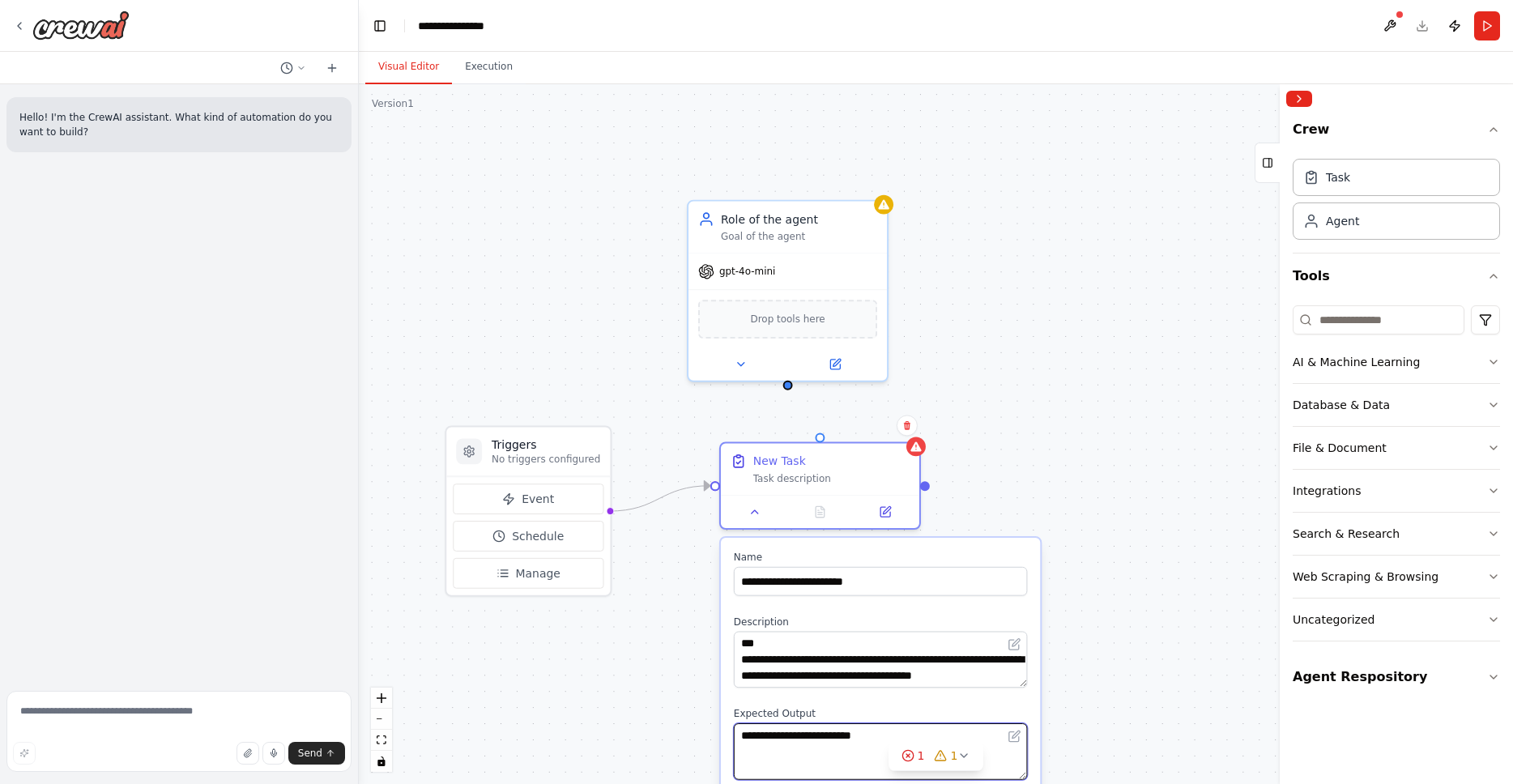
drag, startPoint x: 913, startPoint y: 737, endPoint x: 739, endPoint y: 731, distance: 174.1
click at [739, 731] on textarea "**********" at bounding box center [881, 751] width 294 height 56
paste textarea "**********"
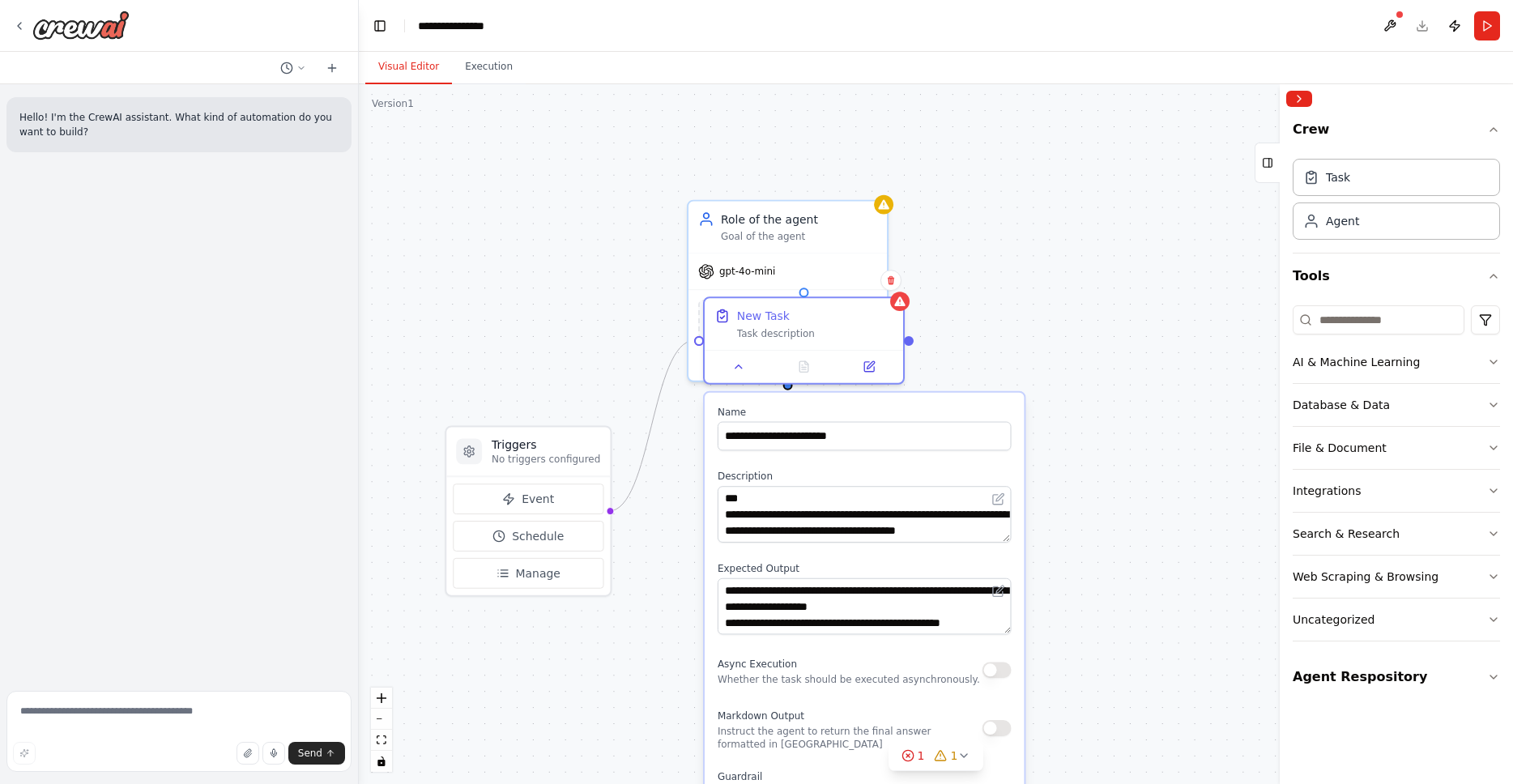
drag, startPoint x: 980, startPoint y: 547, endPoint x: 966, endPoint y: 402, distance: 145.7
click at [966, 402] on div "**********" at bounding box center [863, 705] width 319 height 624
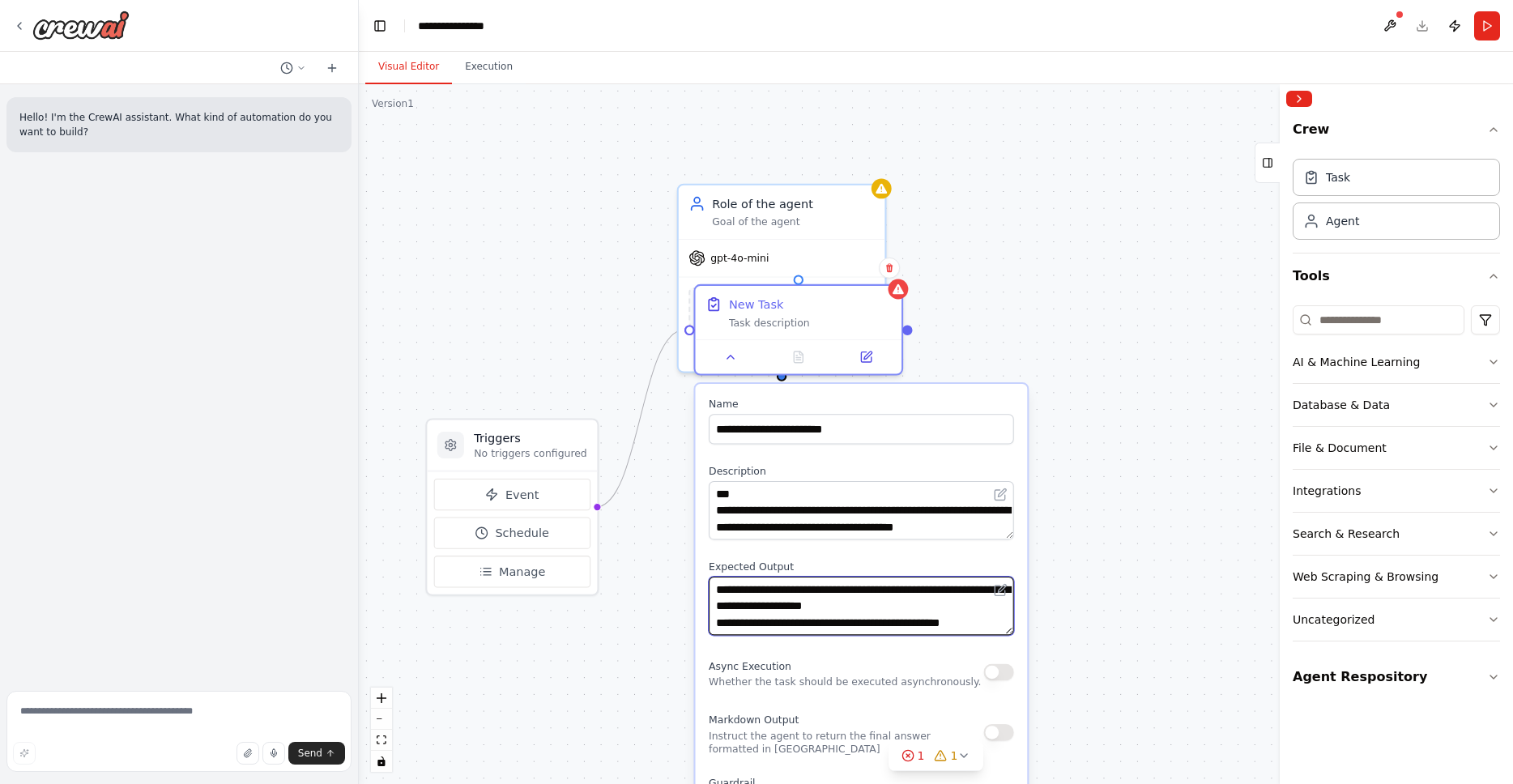
click at [836, 598] on textarea "**********" at bounding box center [861, 605] width 305 height 58
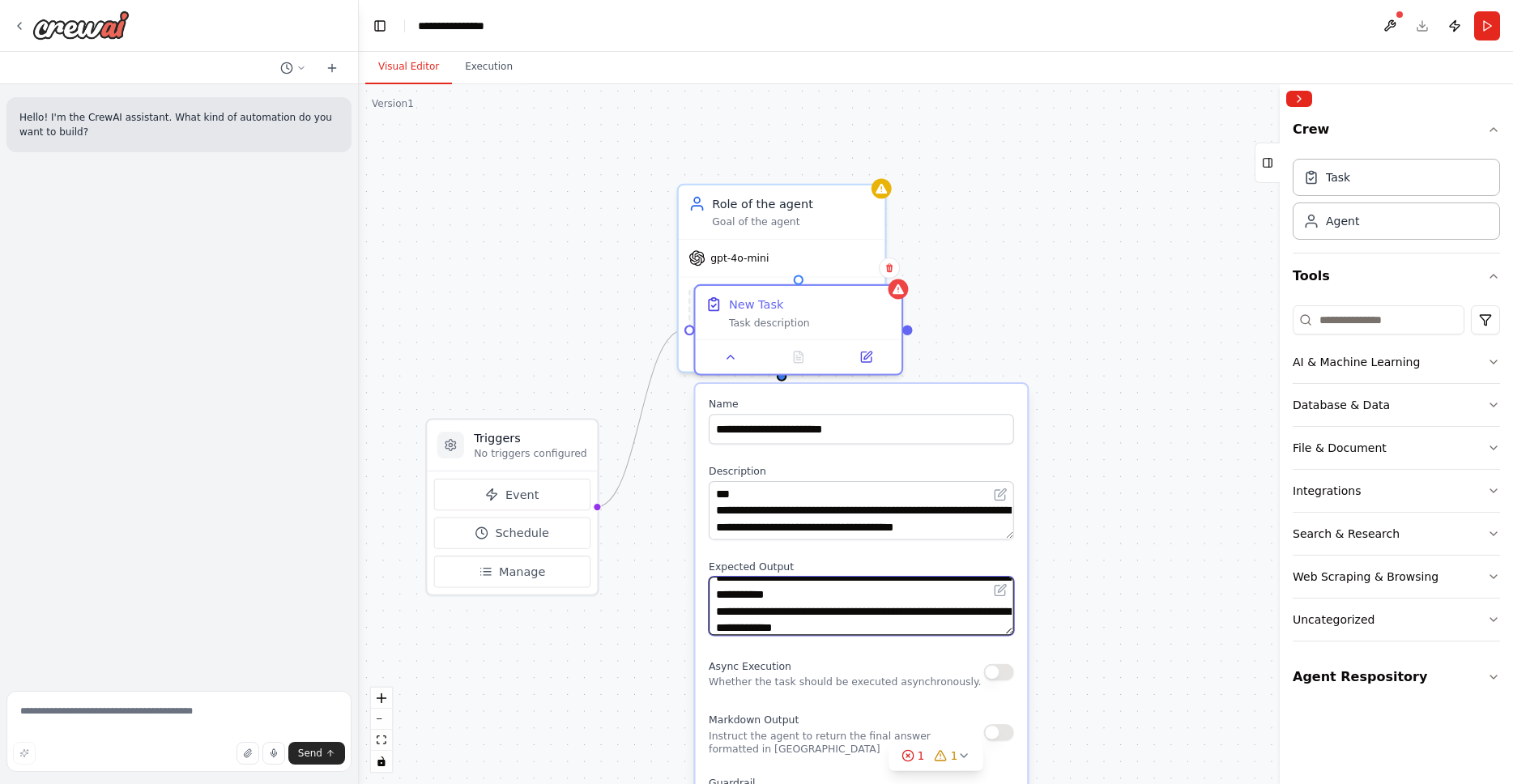
click at [783, 612] on textarea "**********" at bounding box center [861, 605] width 305 height 58
click at [848, 633] on textarea "**********" at bounding box center [862, 605] width 302 height 58
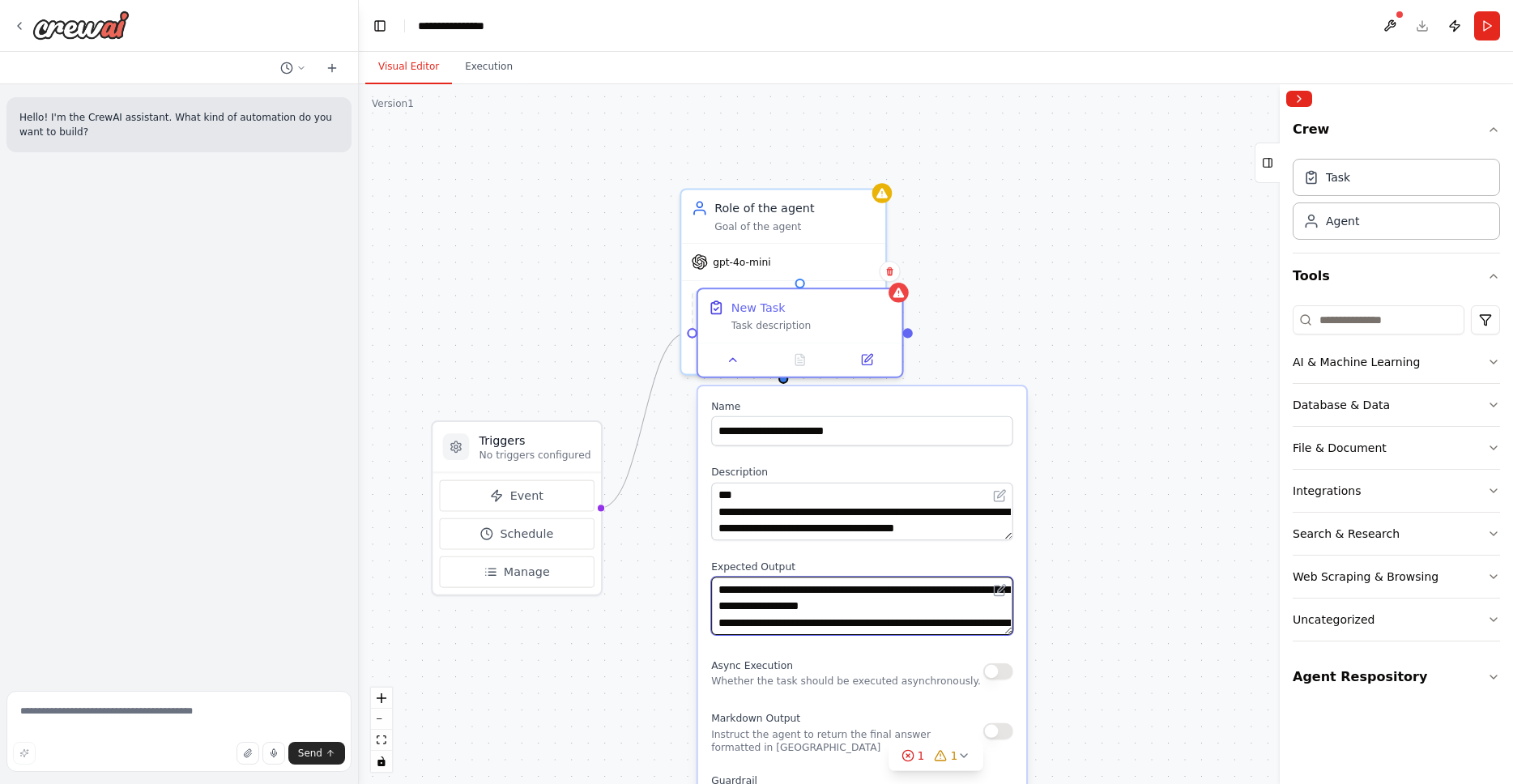
scroll to position [141, 0]
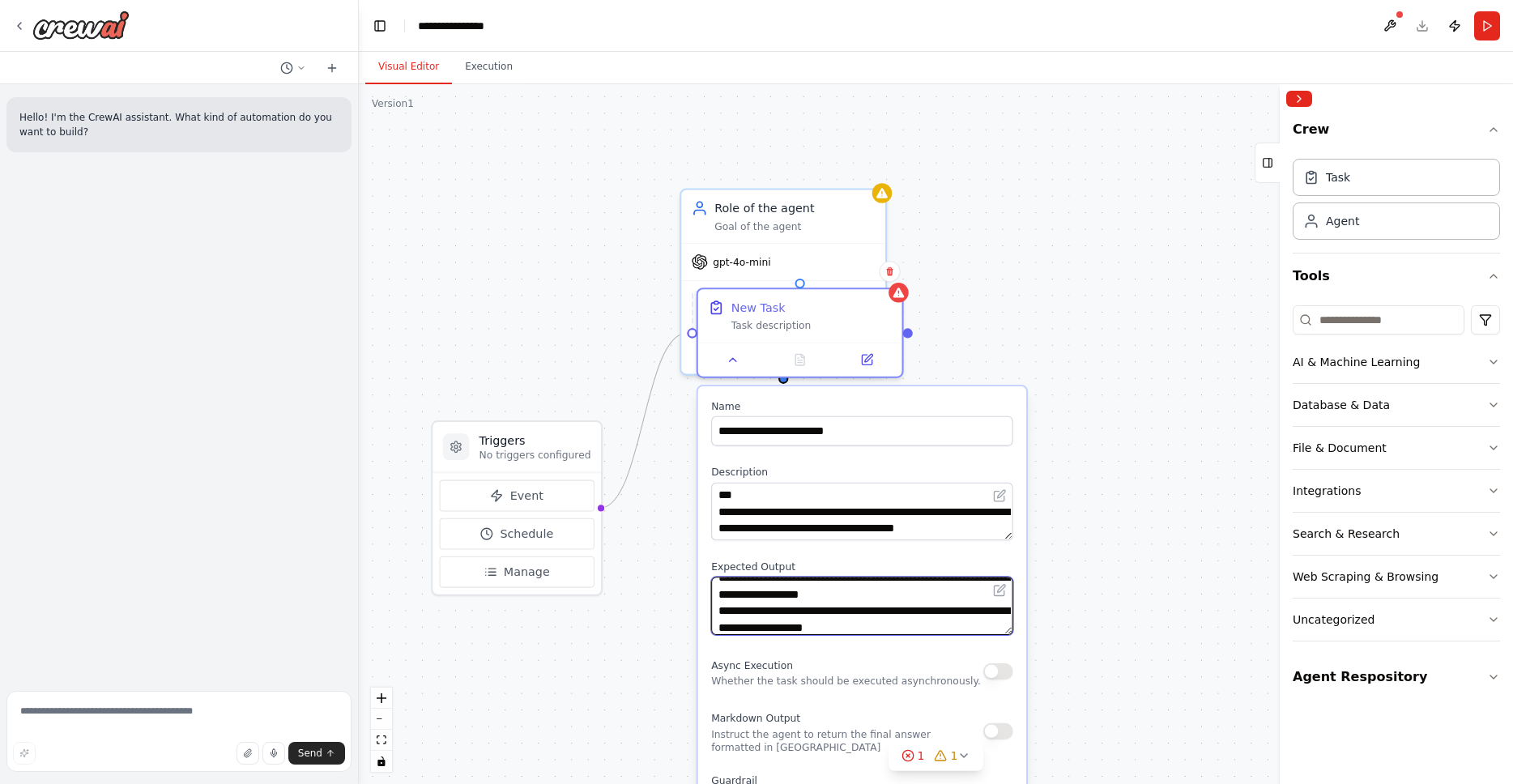
drag, startPoint x: 863, startPoint y: 614, endPoint x: 750, endPoint y: 617, distance: 113.0
click at [750, 617] on textarea "**********" at bounding box center [862, 605] width 302 height 58
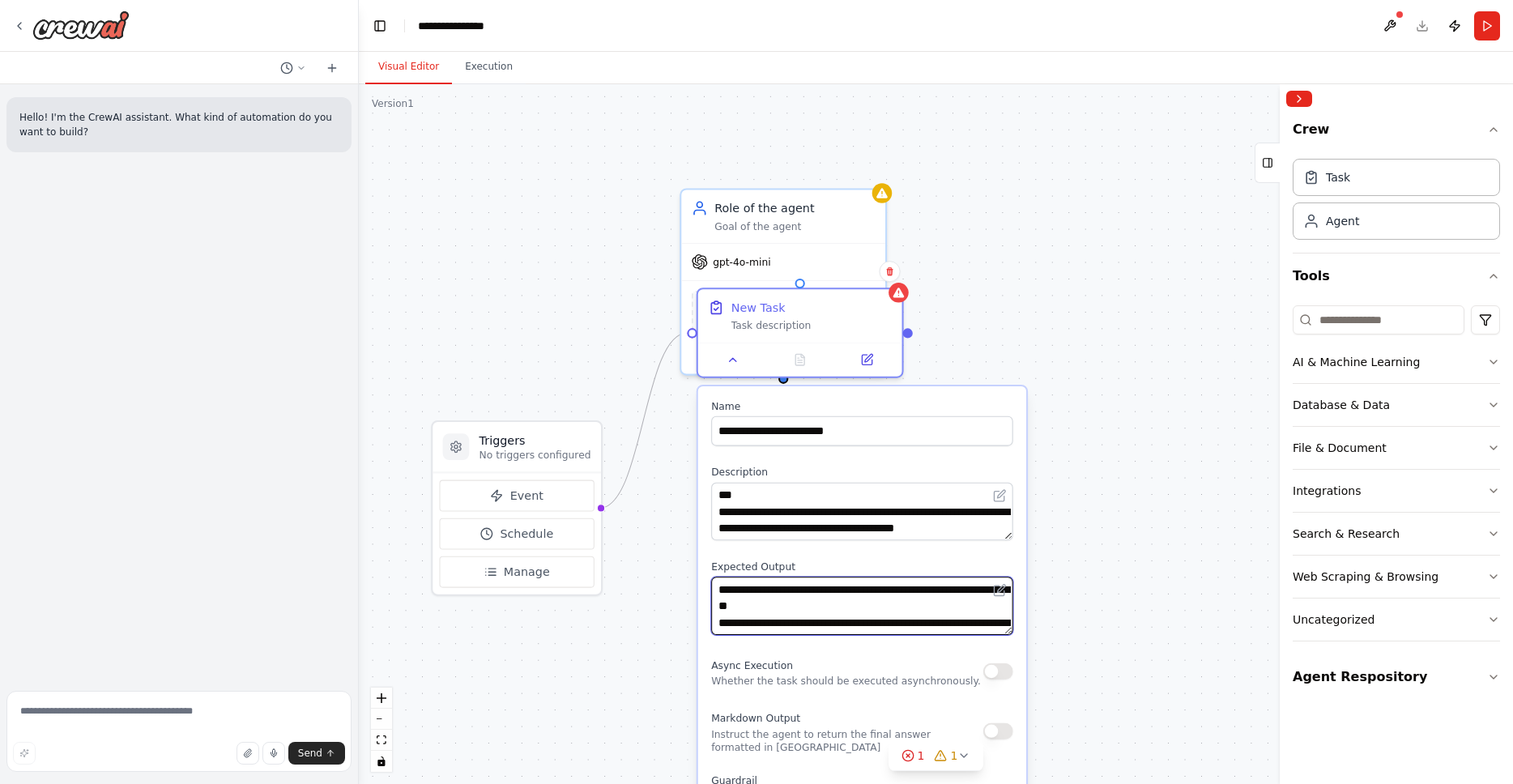
type textarea "**********"
click at [1134, 584] on div "**********" at bounding box center [936, 434] width 1154 height 700
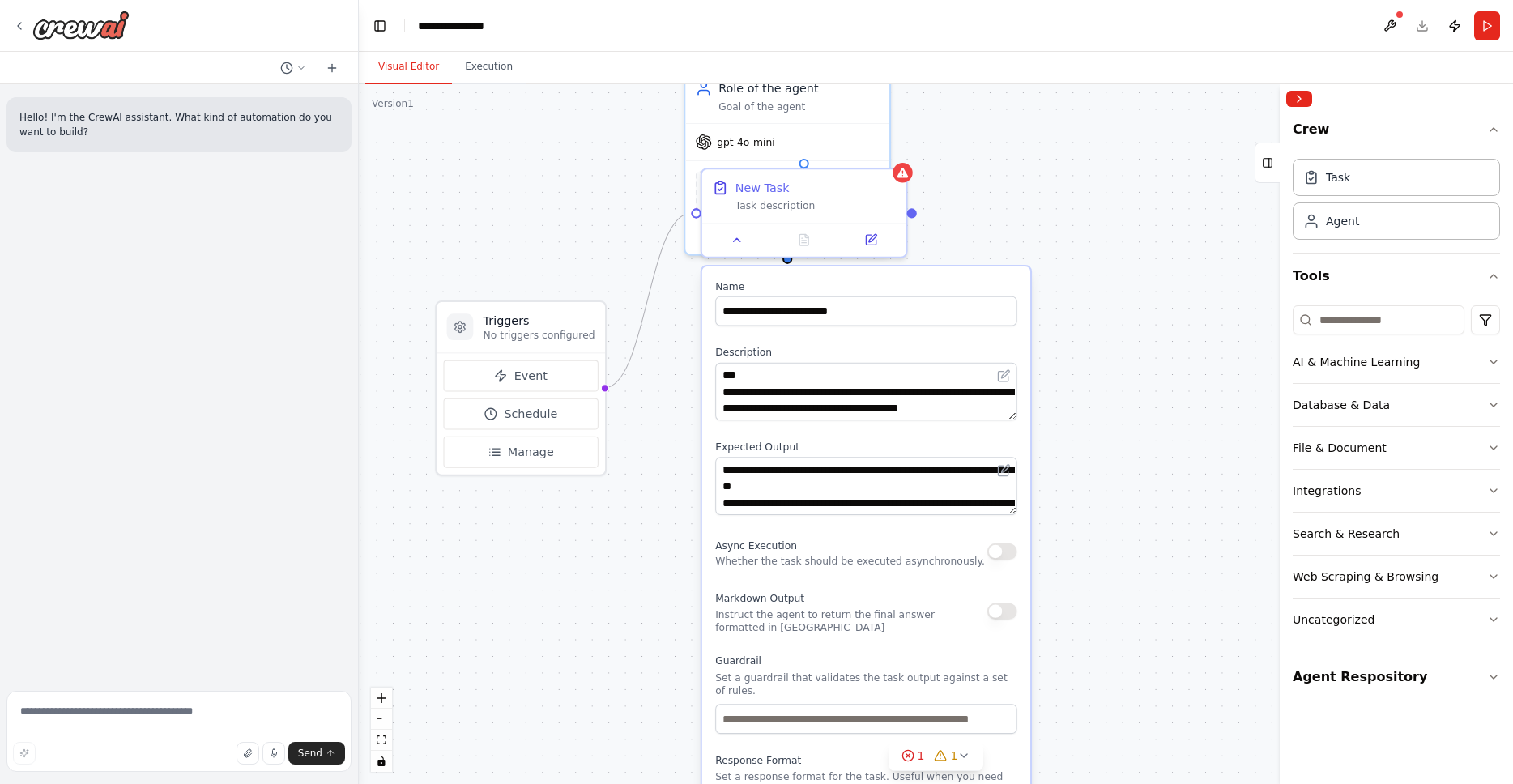
drag, startPoint x: 1126, startPoint y: 589, endPoint x: 1130, endPoint y: 477, distance: 112.1
click at [1130, 477] on div "**********" at bounding box center [936, 434] width 1154 height 700
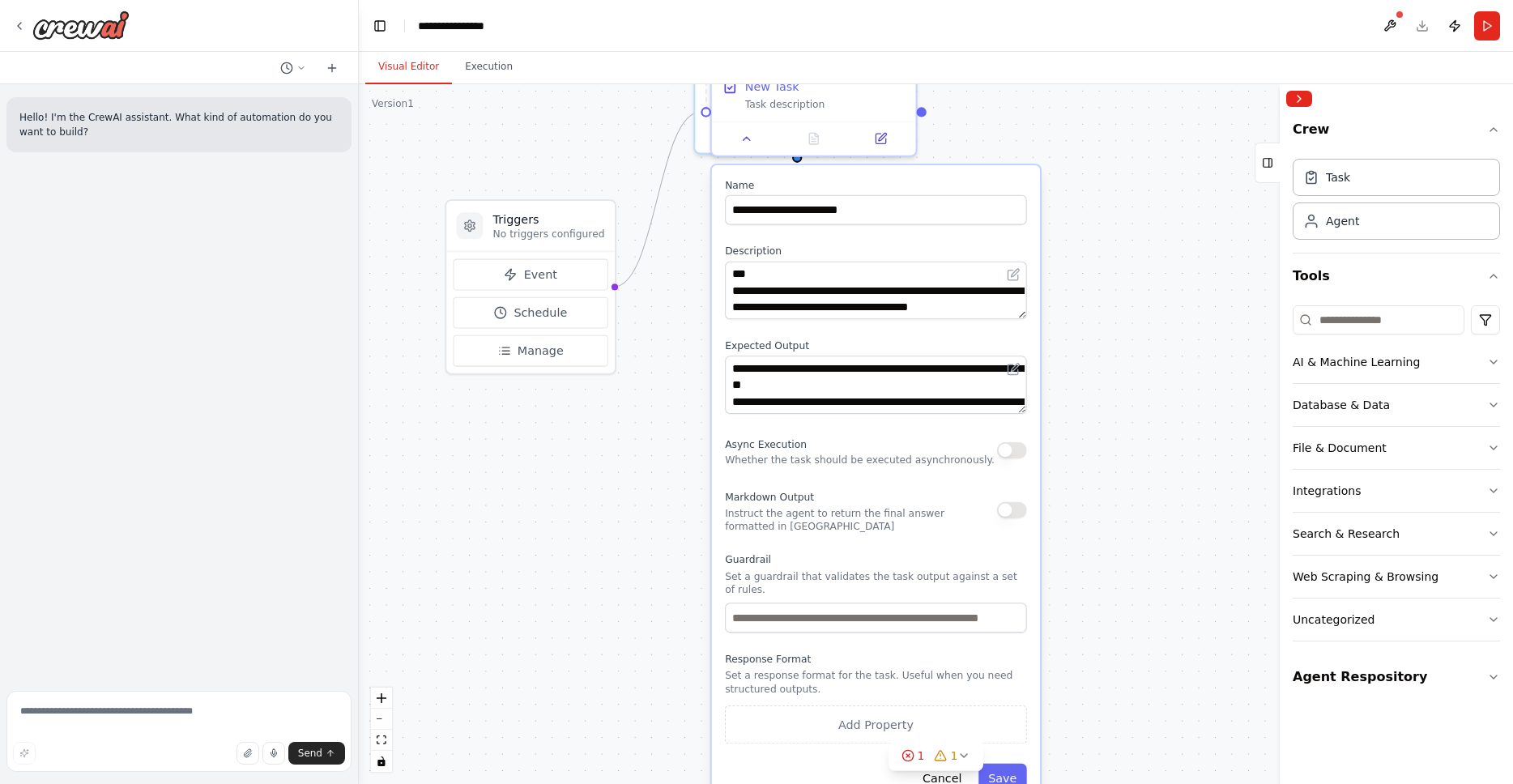
drag, startPoint x: 1101, startPoint y: 540, endPoint x: 1111, endPoint y: 469, distance: 71.7
click at [1111, 469] on div "**********" at bounding box center [936, 434] width 1154 height 700
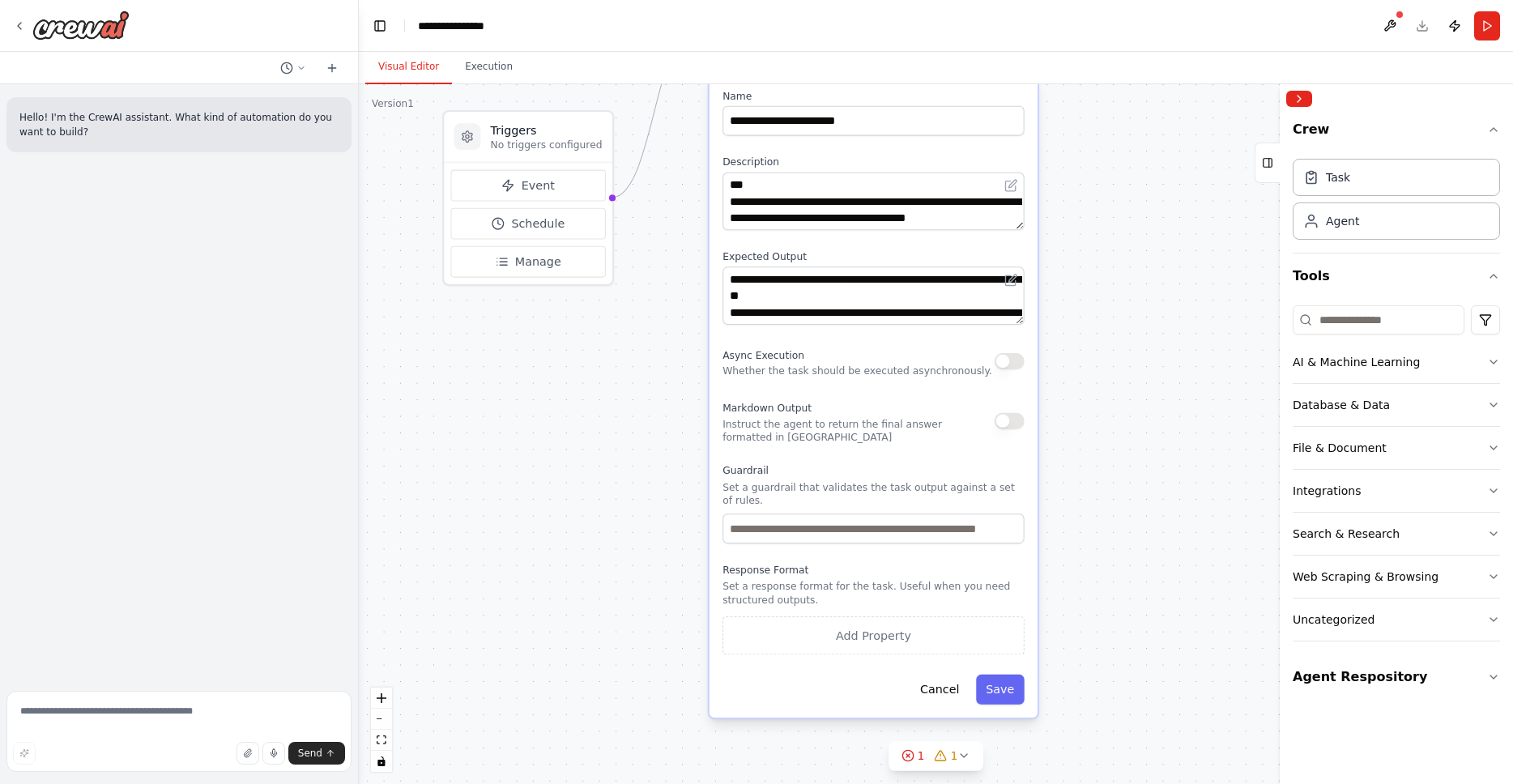
drag, startPoint x: 1097, startPoint y: 624, endPoint x: 1087, endPoint y: 559, distance: 65.8
click at [1087, 559] on div "**********" at bounding box center [936, 434] width 1154 height 700
click at [1001, 696] on button "Save" at bounding box center [1000, 689] width 49 height 30
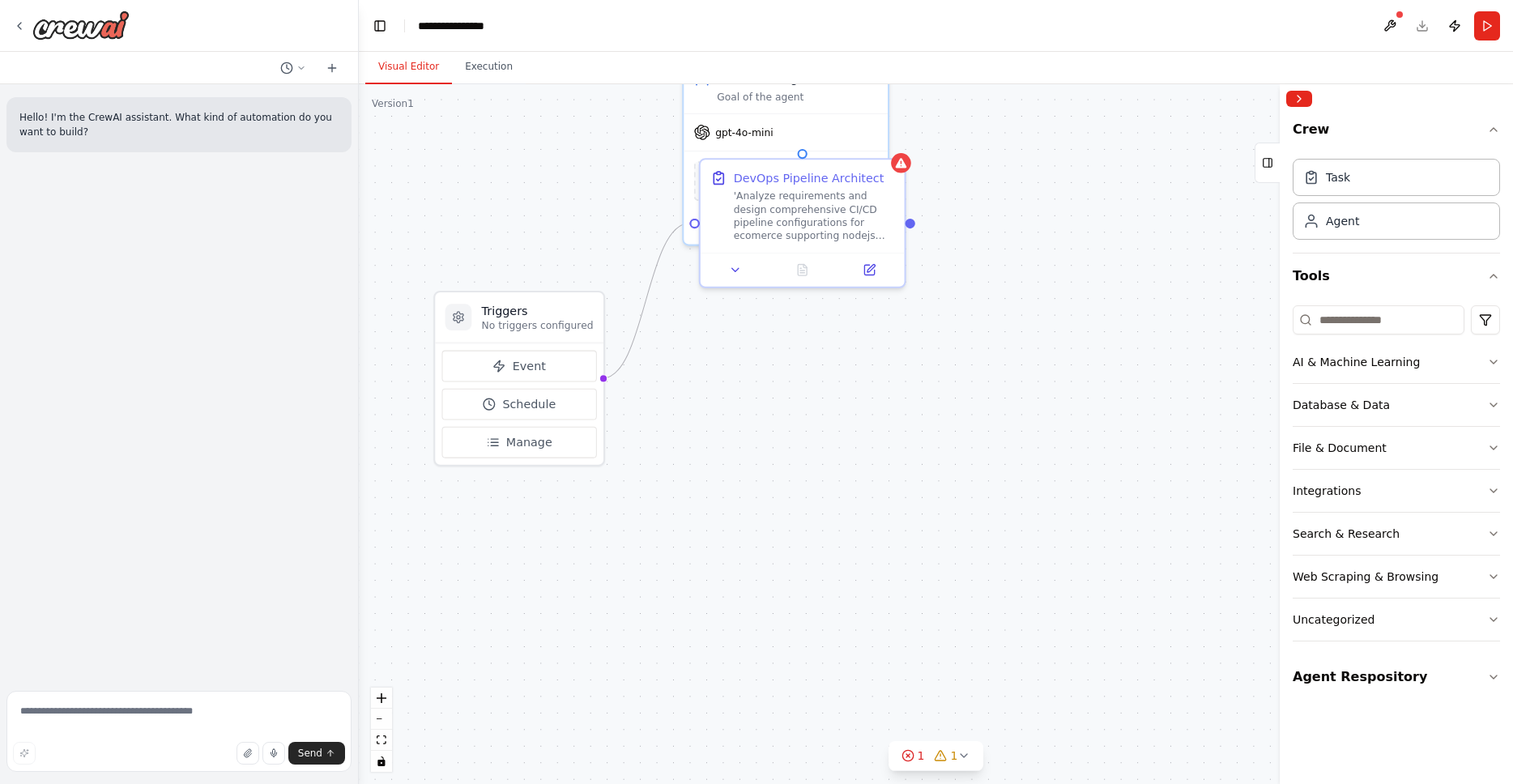
drag, startPoint x: 1050, startPoint y: 641, endPoint x: 1042, endPoint y: 724, distance: 83.4
click at [1042, 724] on div "Triggers No triggers configured Event Schedule Manage Role of the agent Goal of…" at bounding box center [936, 434] width 1154 height 700
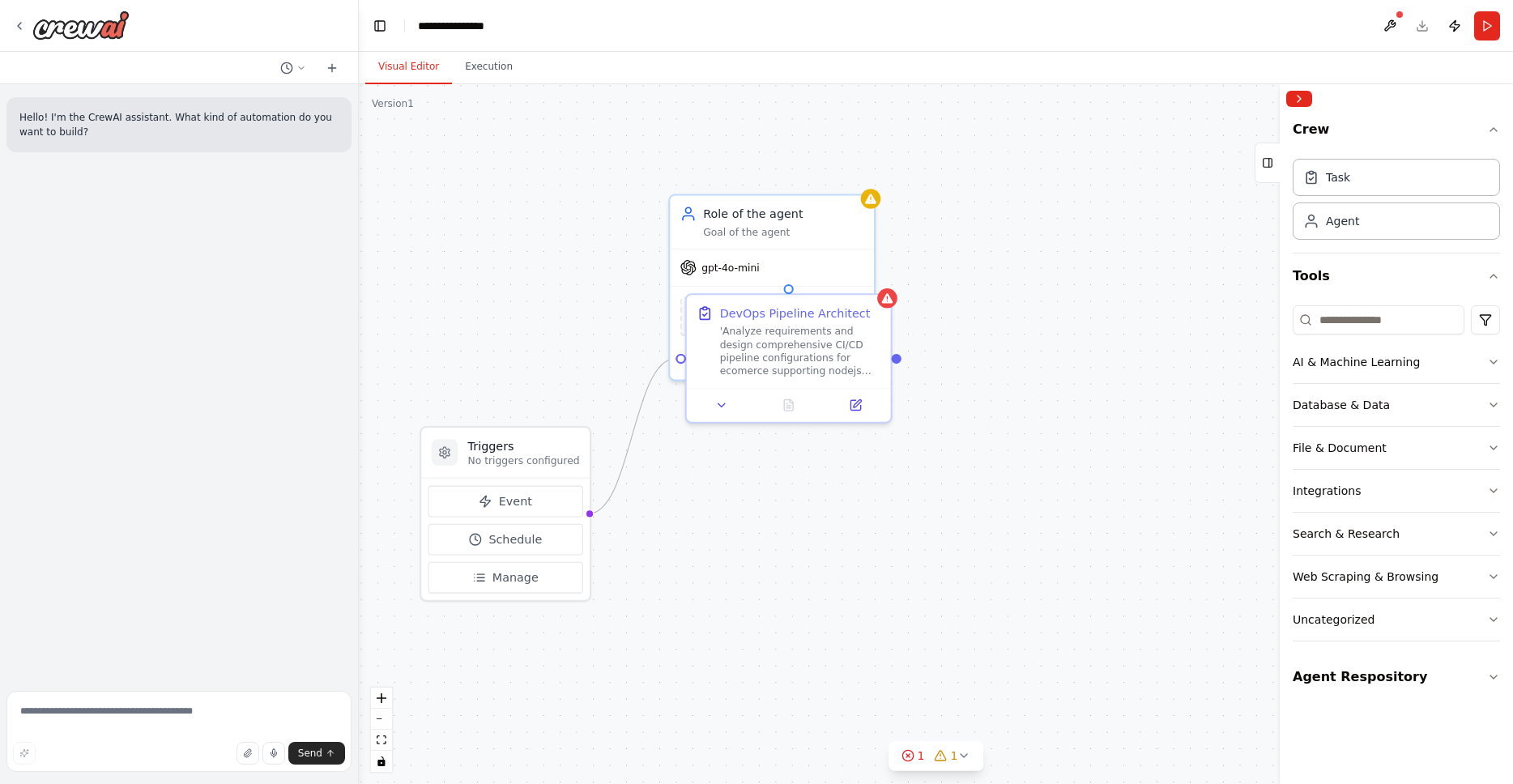
drag, startPoint x: 1076, startPoint y: 436, endPoint x: 1038, endPoint y: 561, distance: 130.6
click at [1050, 581] on div "Triggers No triggers configured Event Schedule Manage Role of the agent Goal of…" at bounding box center [936, 434] width 1154 height 700
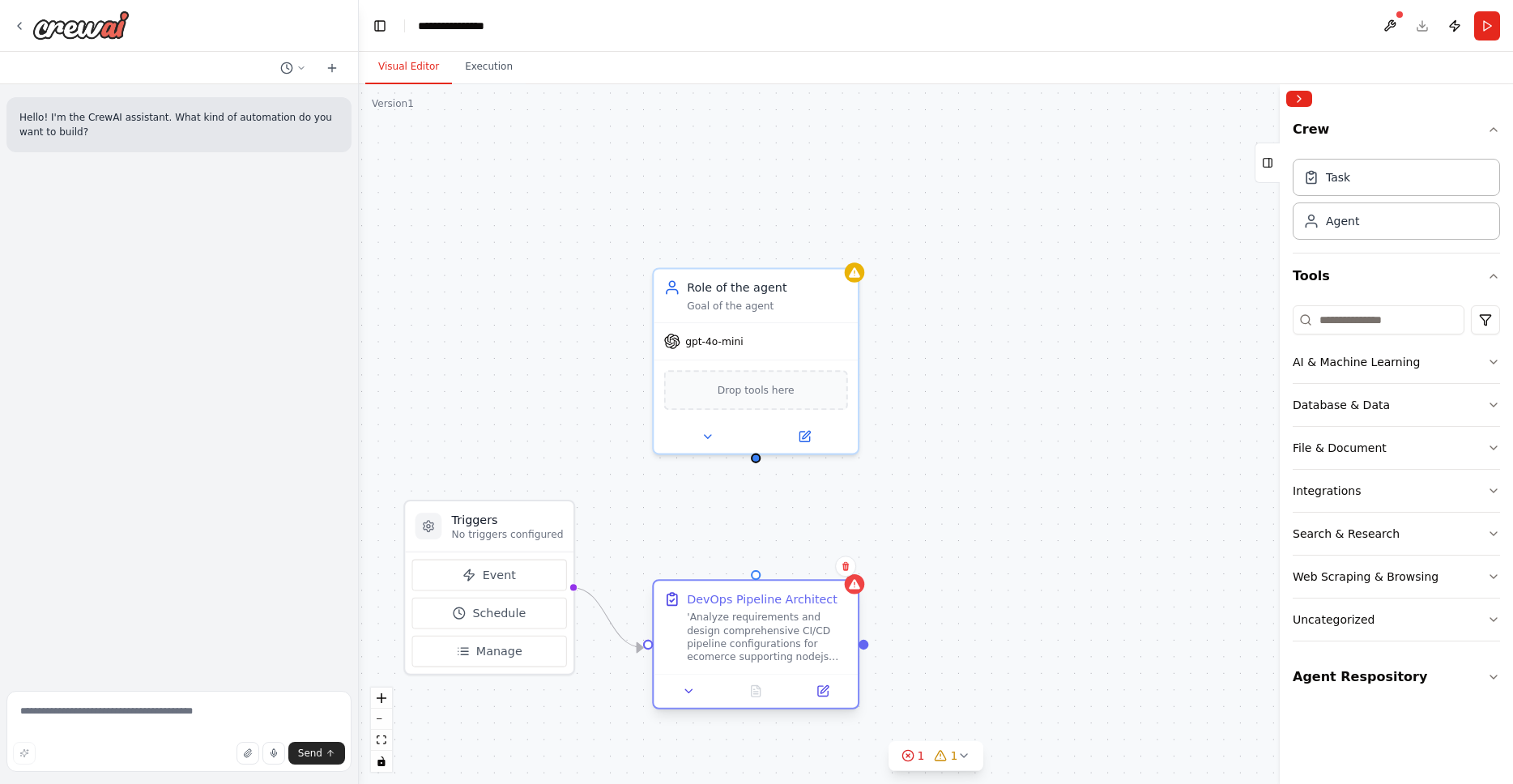
drag, startPoint x: 771, startPoint y: 375, endPoint x: 750, endPoint y: 566, distance: 192.2
click at [752, 590] on div "DevOps Pipeline Architect" at bounding box center [762, 598] width 150 height 17
drag, startPoint x: 756, startPoint y: 455, endPoint x: 755, endPoint y: 557, distance: 102.0
click at [755, 557] on div "Triggers No triggers configured Event Schedule Manage Role of the agent Goal of…" at bounding box center [911, 508] width 1181 height 715
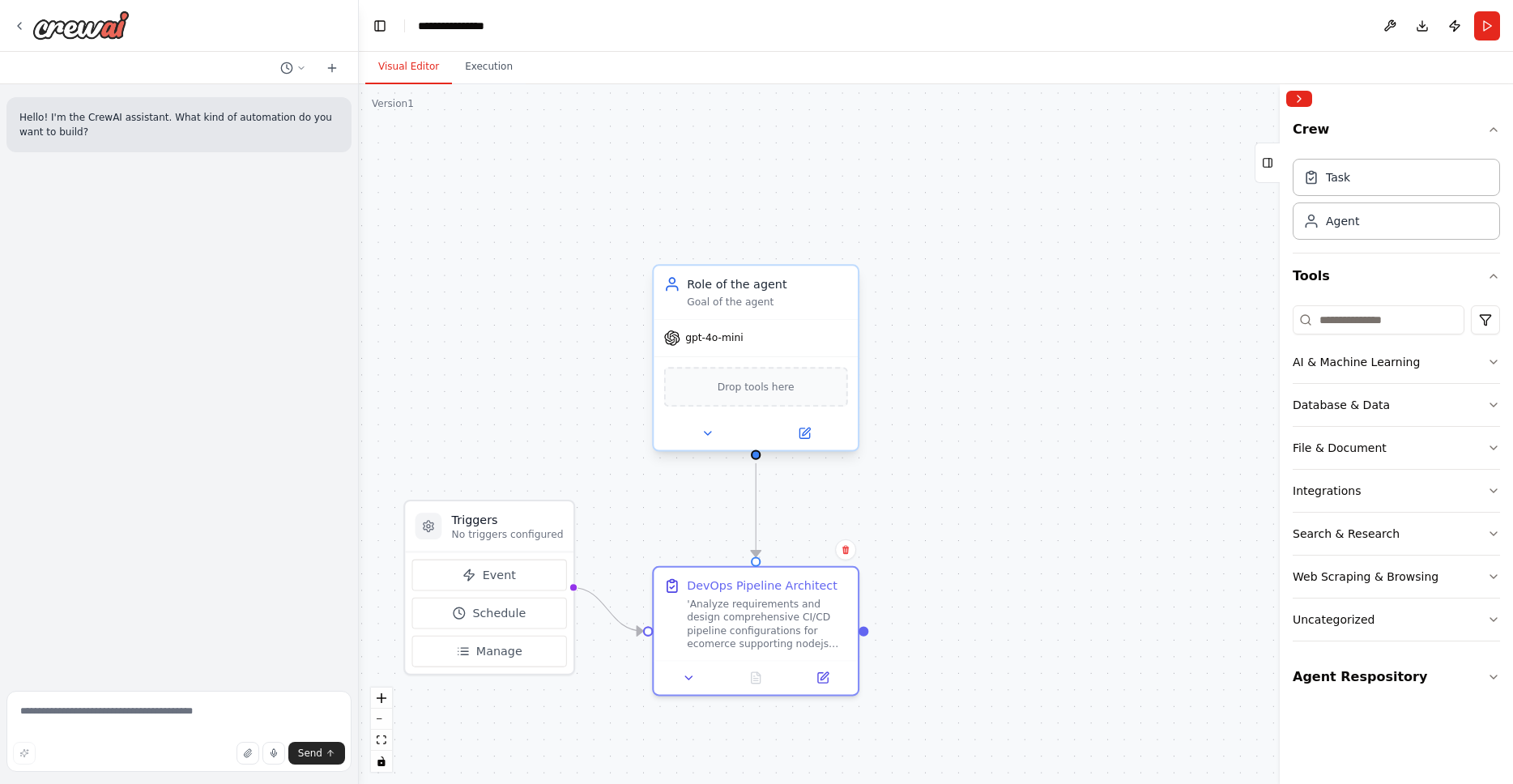
click at [747, 389] on span "Drop tools here" at bounding box center [756, 387] width 77 height 17
click at [773, 395] on div "Drop tools here" at bounding box center [756, 387] width 183 height 40
click at [707, 440] on button at bounding box center [708, 433] width 94 height 20
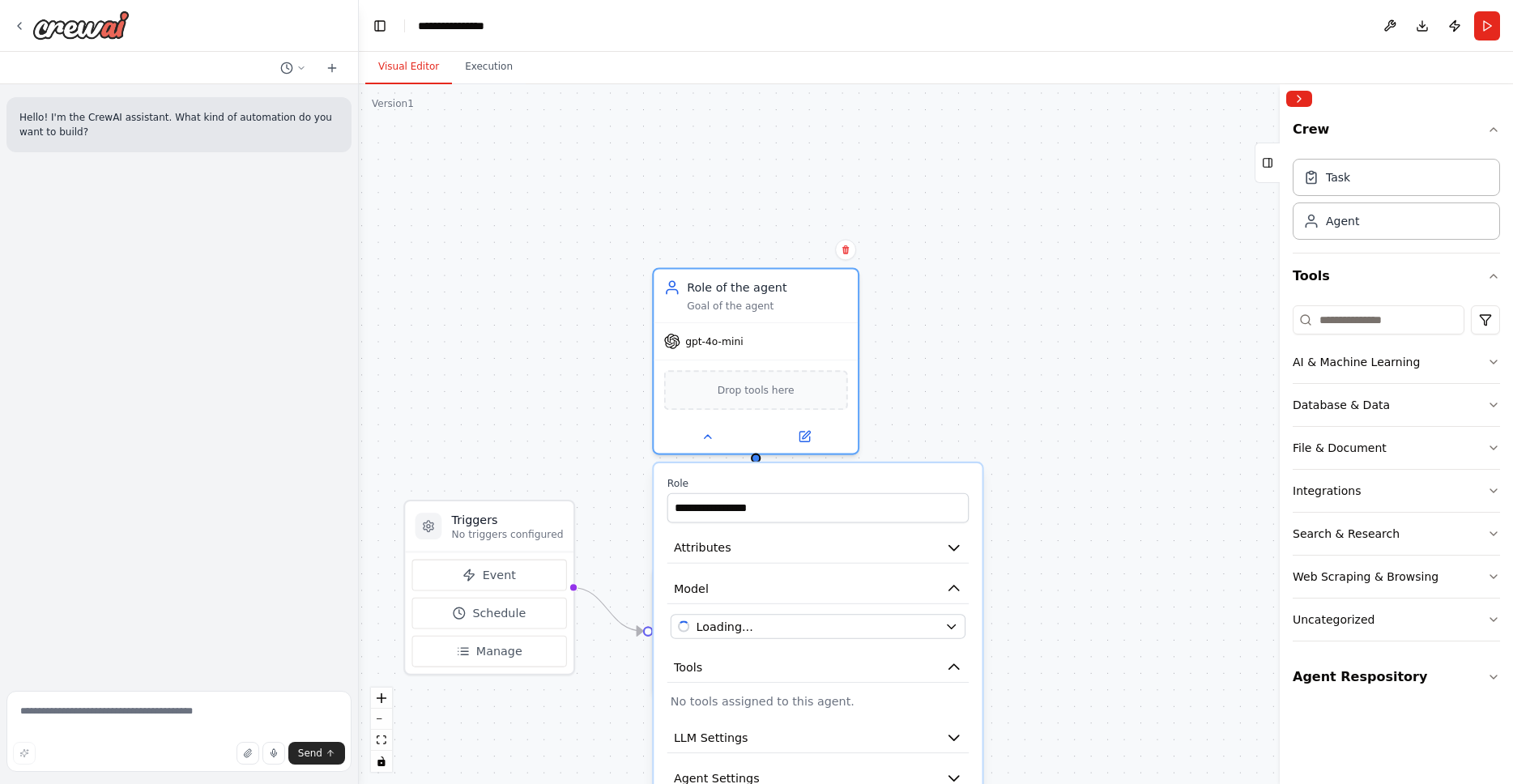
click at [871, 706] on p "No tools assigned to this agent." at bounding box center [817, 700] width 295 height 17
click at [734, 708] on p "No tools assigned to this agent." at bounding box center [817, 700] width 295 height 17
click at [803, 431] on icon at bounding box center [803, 433] width 10 height 10
click at [805, 437] on icon at bounding box center [803, 433] width 10 height 10
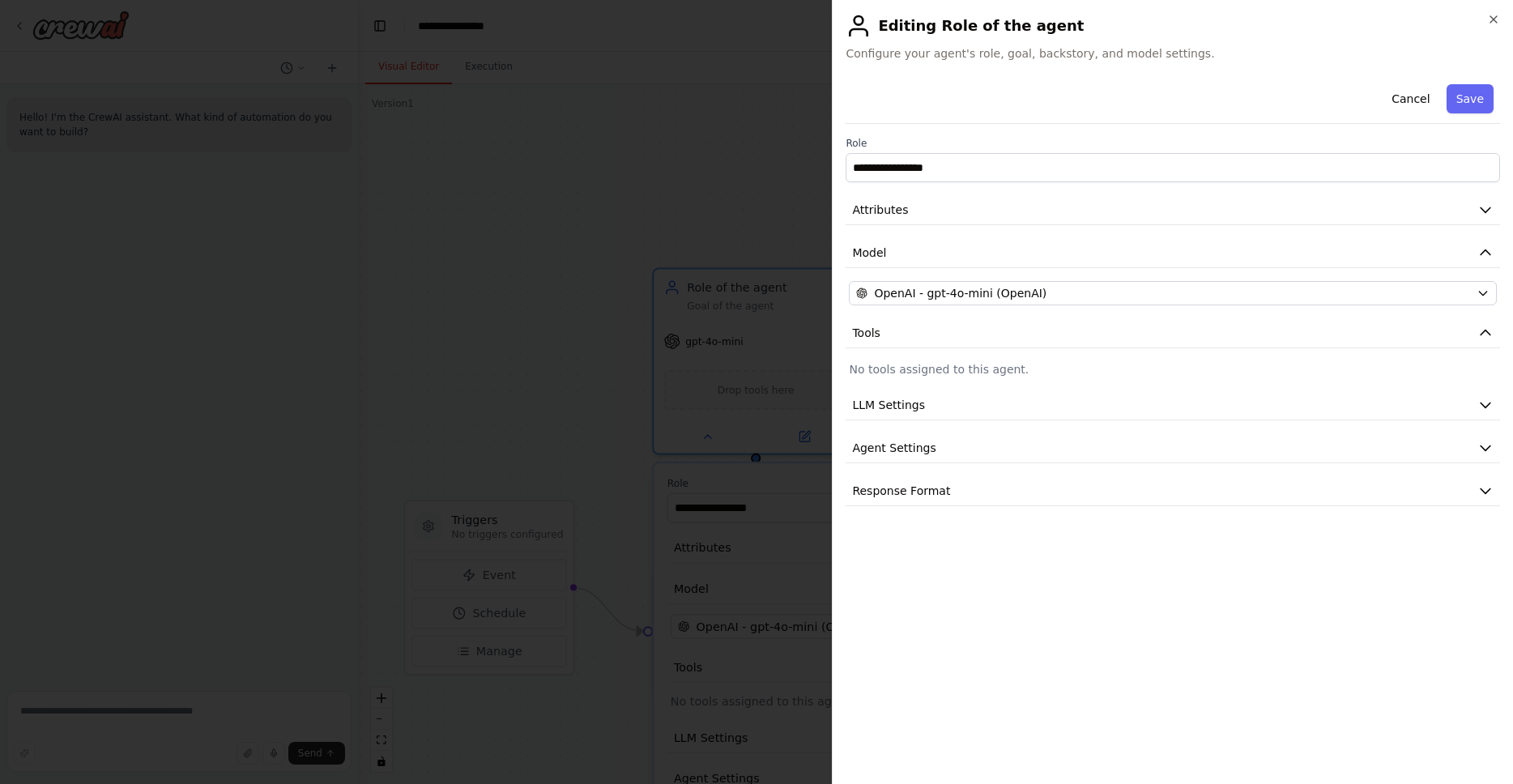
click at [1270, 373] on p "No tools assigned to this agent." at bounding box center [1172, 369] width 648 height 17
click at [1223, 372] on p "No tools assigned to this agent." at bounding box center [1172, 369] width 648 height 17
click at [1339, 366] on p "No tools assigned to this agent." at bounding box center [1172, 369] width 648 height 17
click at [971, 408] on button "LLM Settings" at bounding box center [1172, 405] width 655 height 30
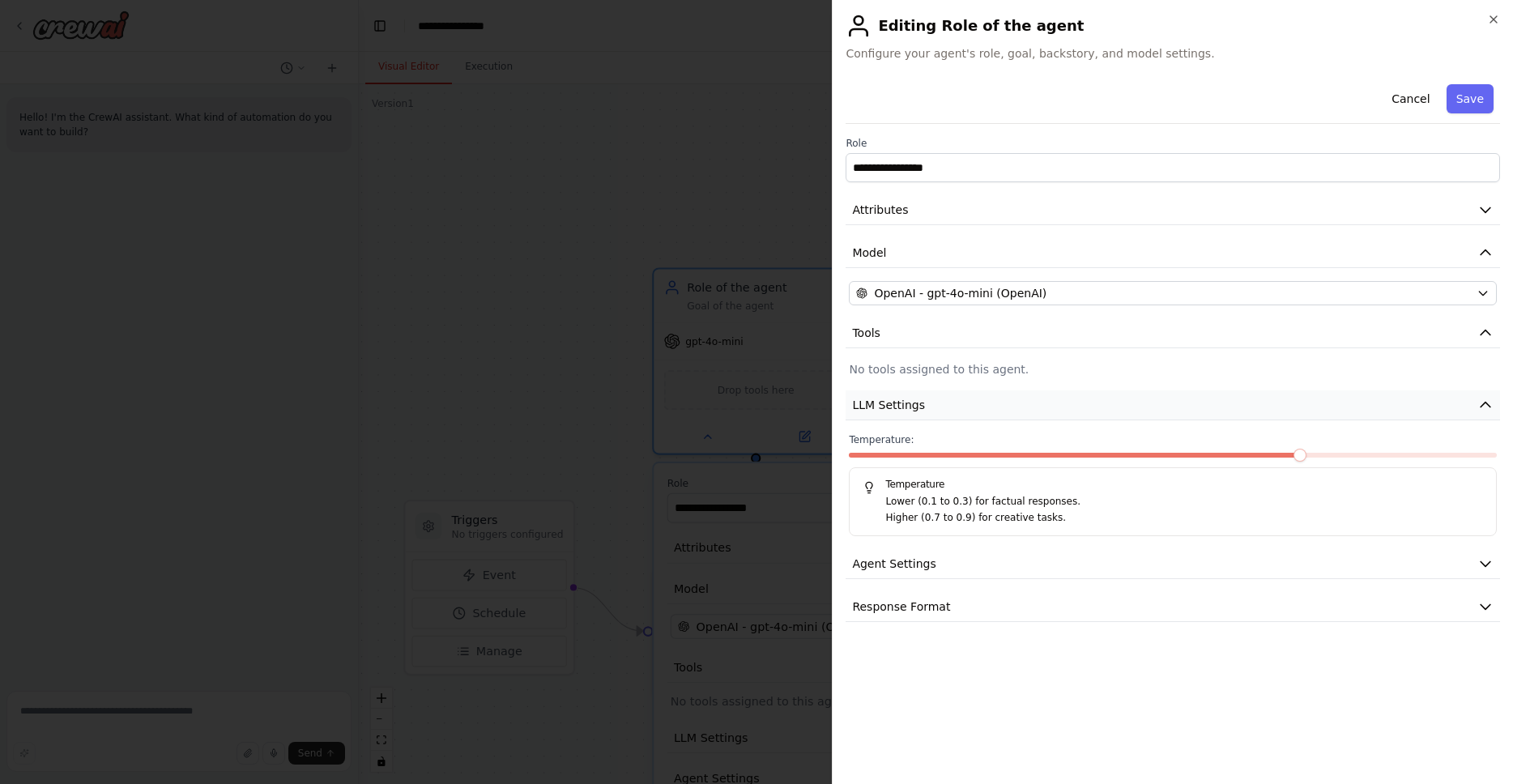
click at [1002, 419] on button "LLM Settings" at bounding box center [1172, 405] width 655 height 30
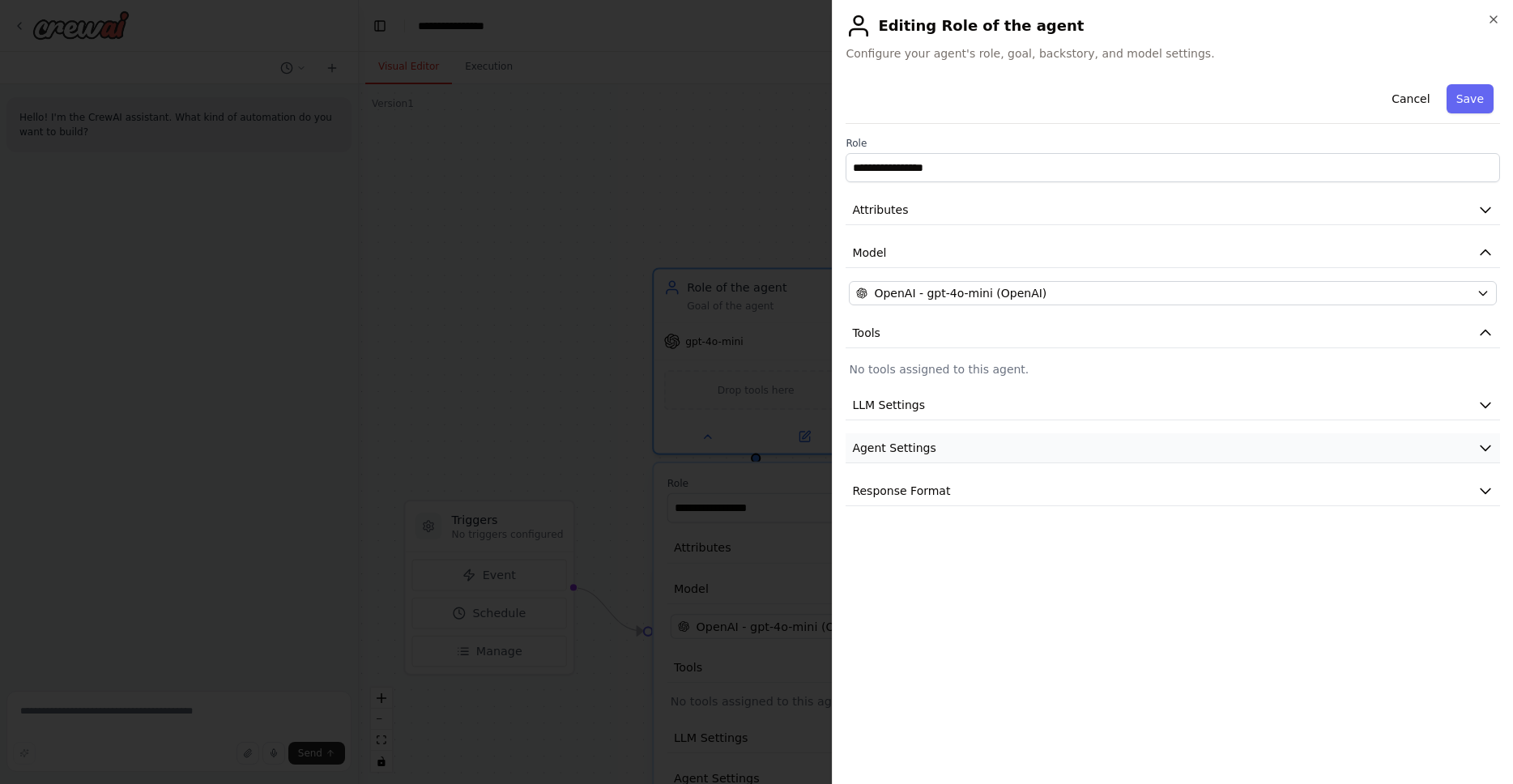
click at [957, 442] on button "Agent Settings" at bounding box center [1172, 448] width 655 height 30
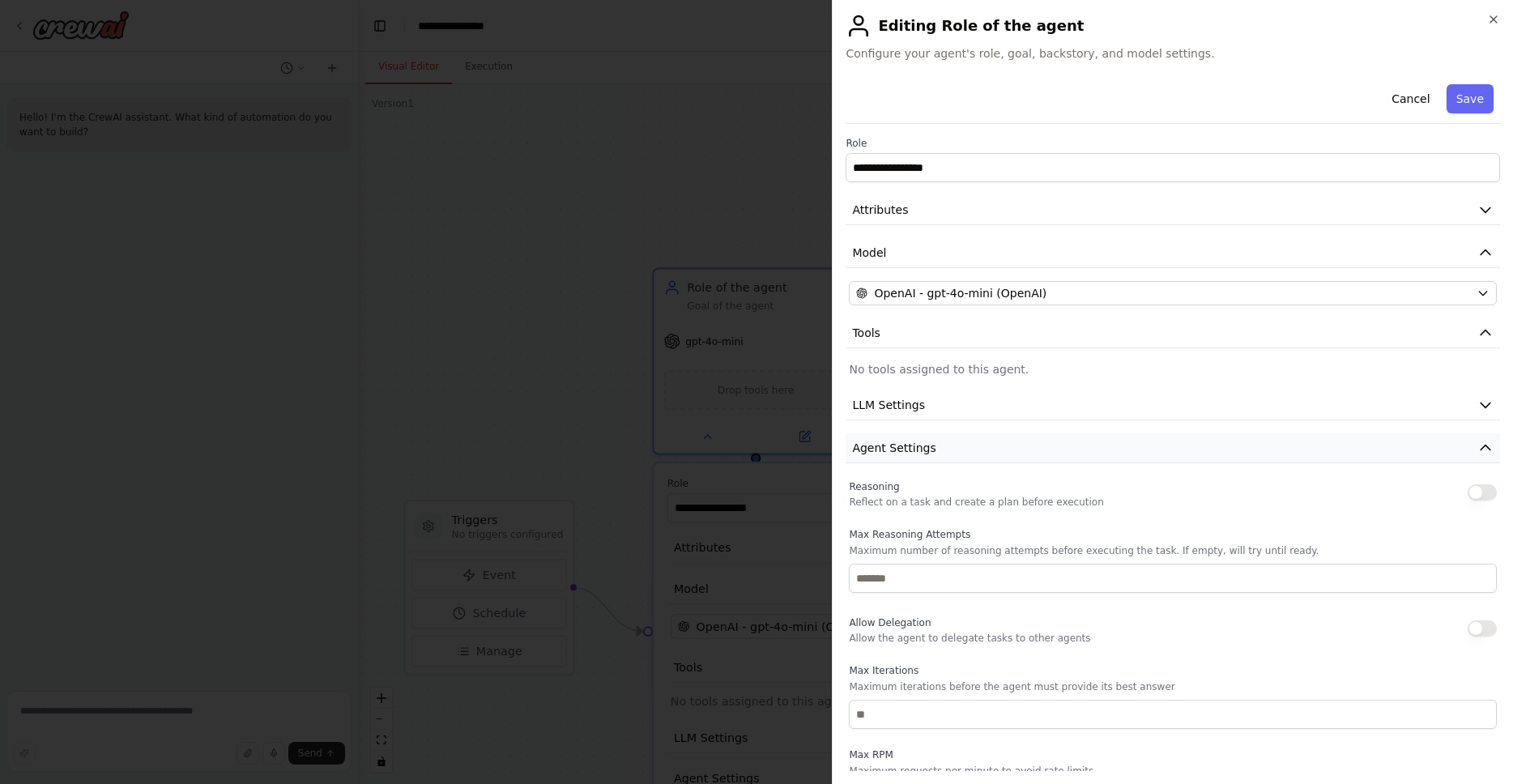
click at [986, 453] on button "Agent Settings" at bounding box center [1172, 448] width 655 height 30
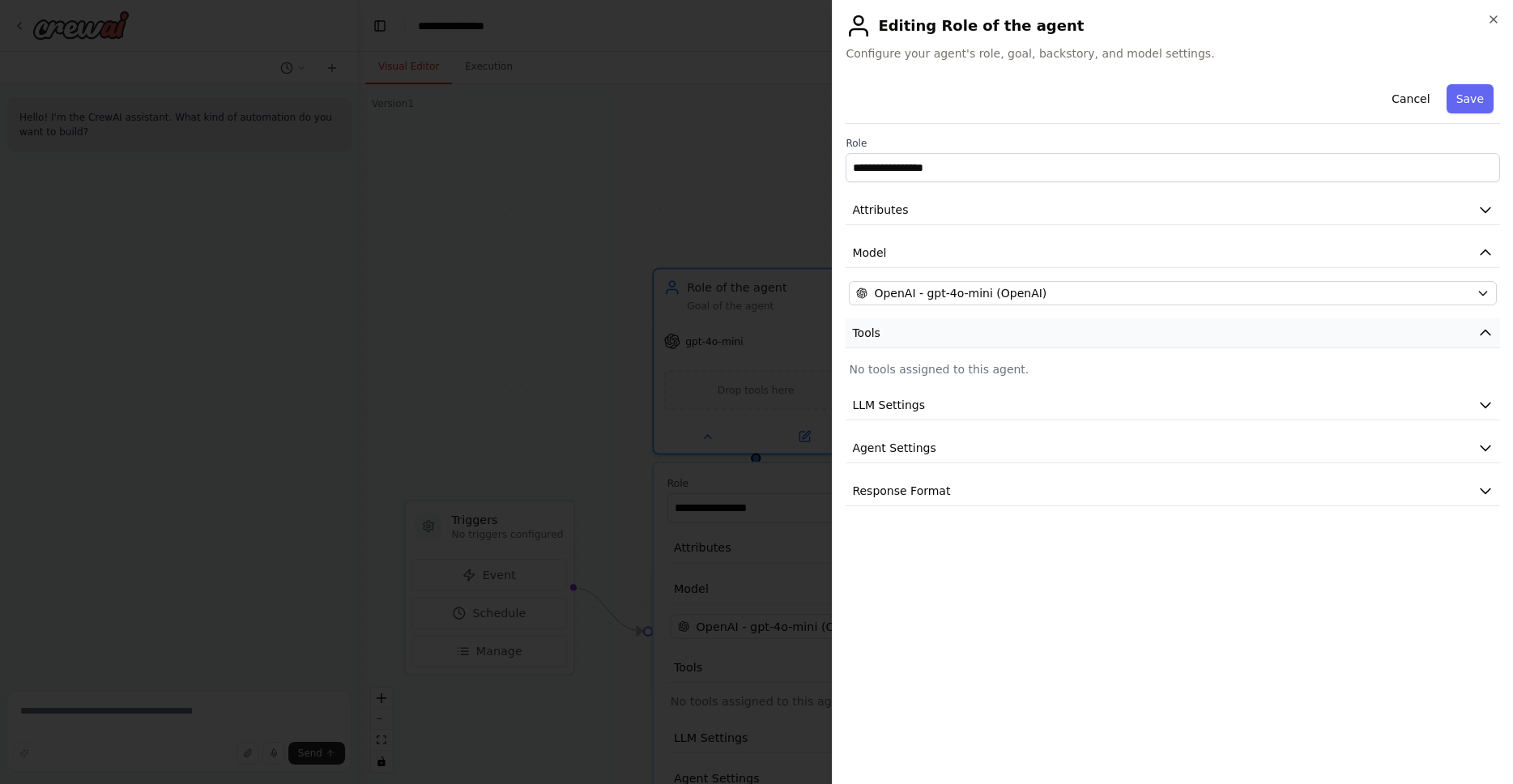
click at [1269, 346] on button "Tools" at bounding box center [1172, 333] width 655 height 30
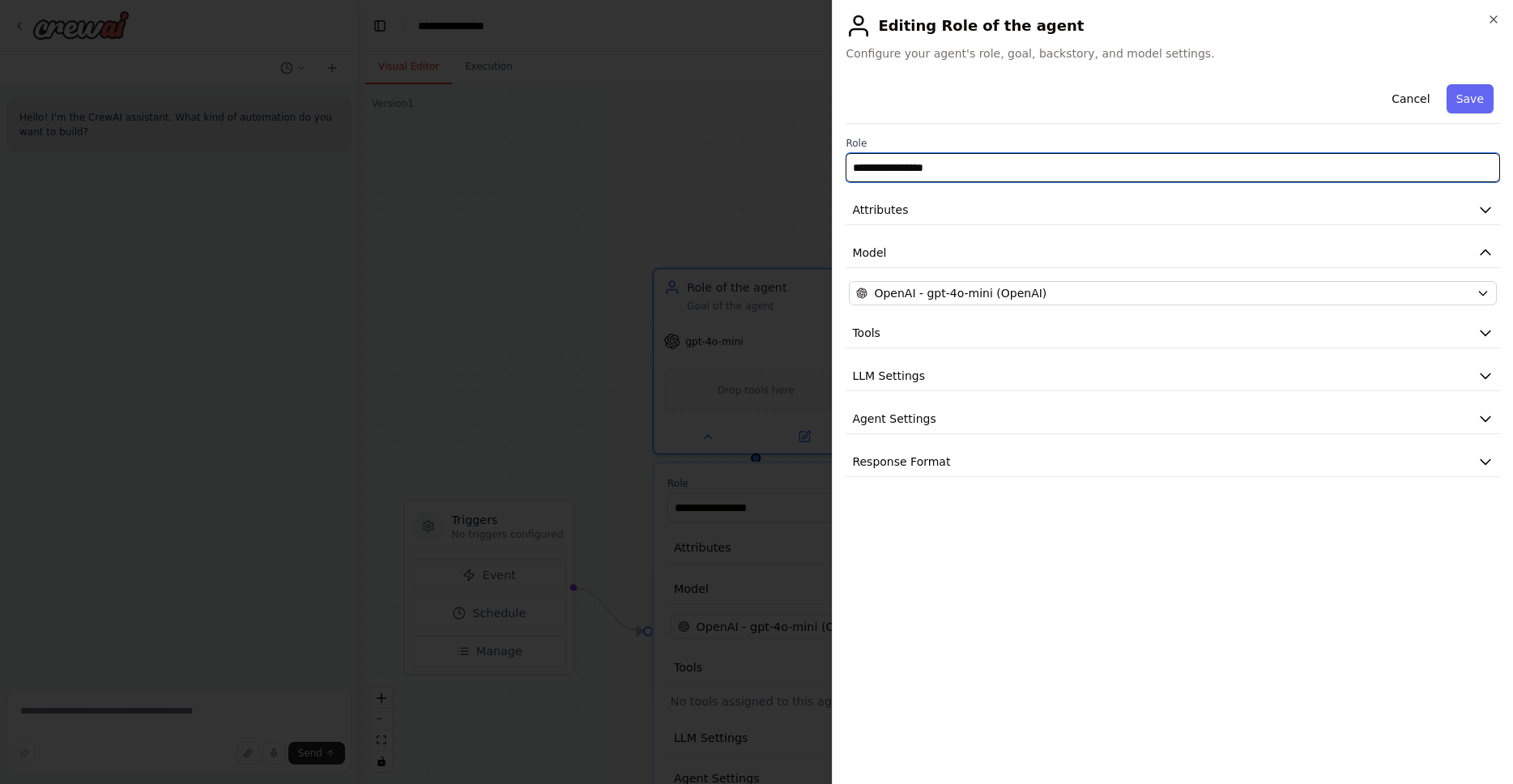
click at [966, 163] on input "**********" at bounding box center [1172, 168] width 655 height 30
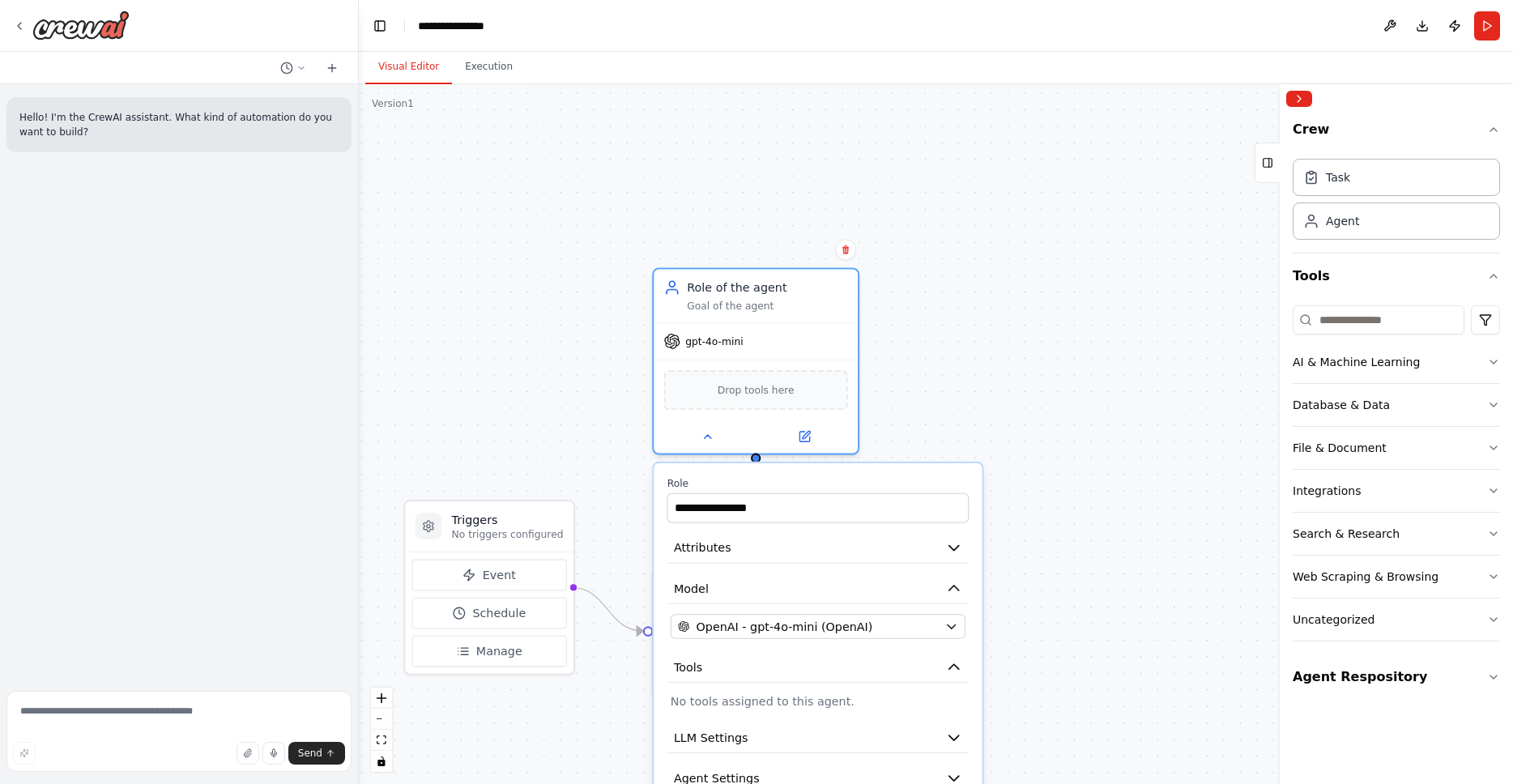
click at [914, 713] on div "**********" at bounding box center [817, 675] width 328 height 424
click at [1344, 490] on div "Integrations" at bounding box center [1327, 490] width 68 height 17
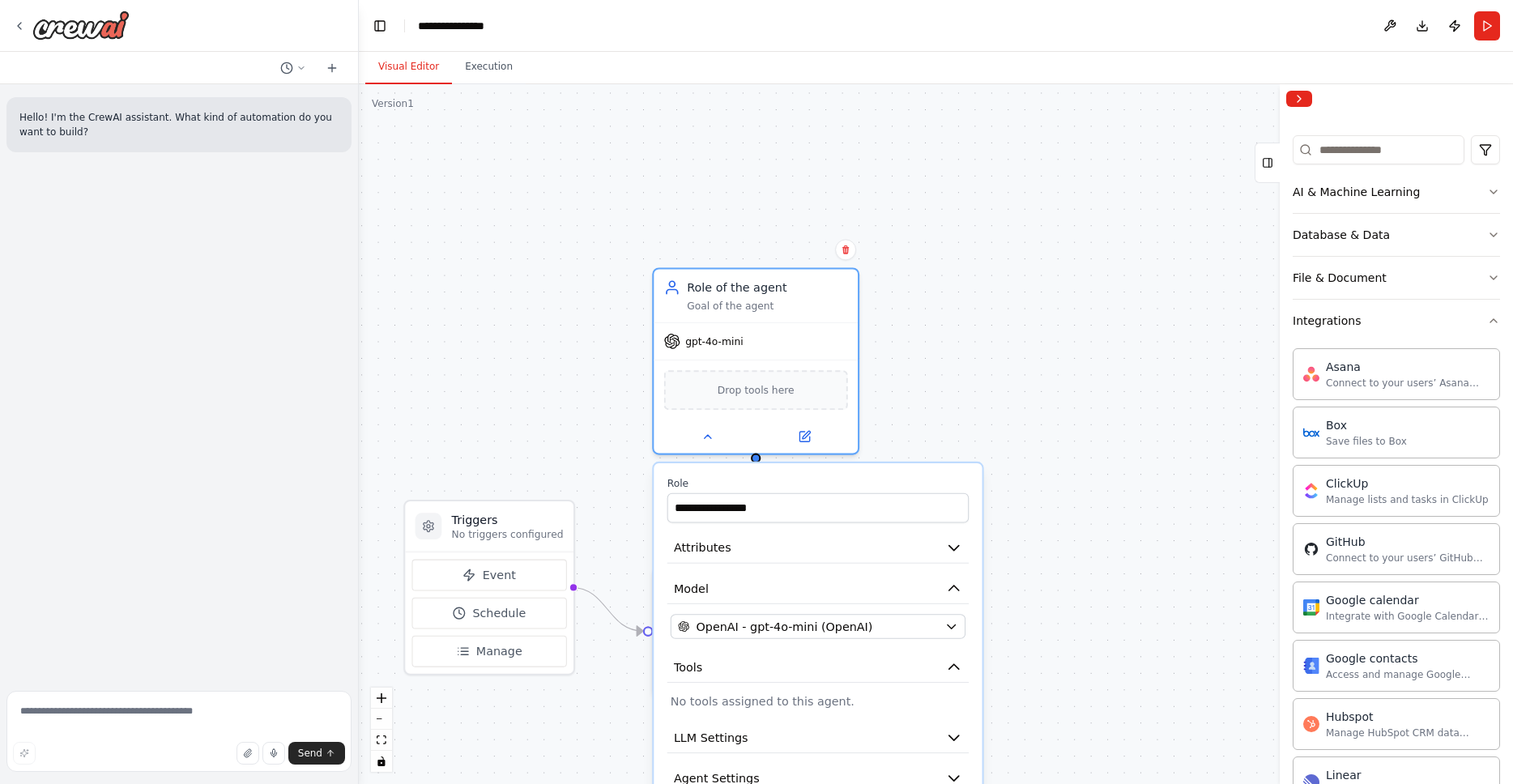
scroll to position [124, 0]
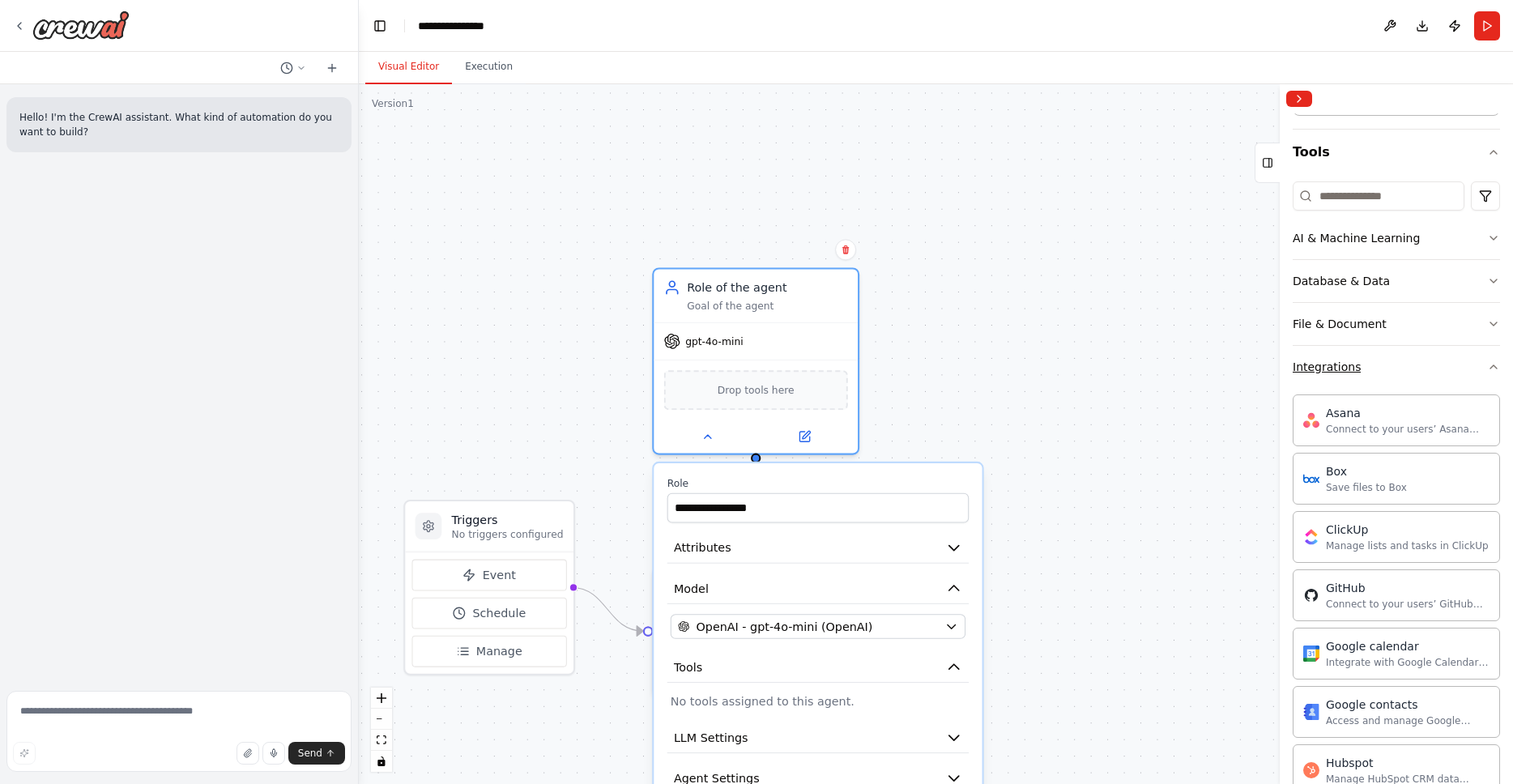
click at [1487, 367] on icon "button" at bounding box center [1493, 366] width 13 height 13
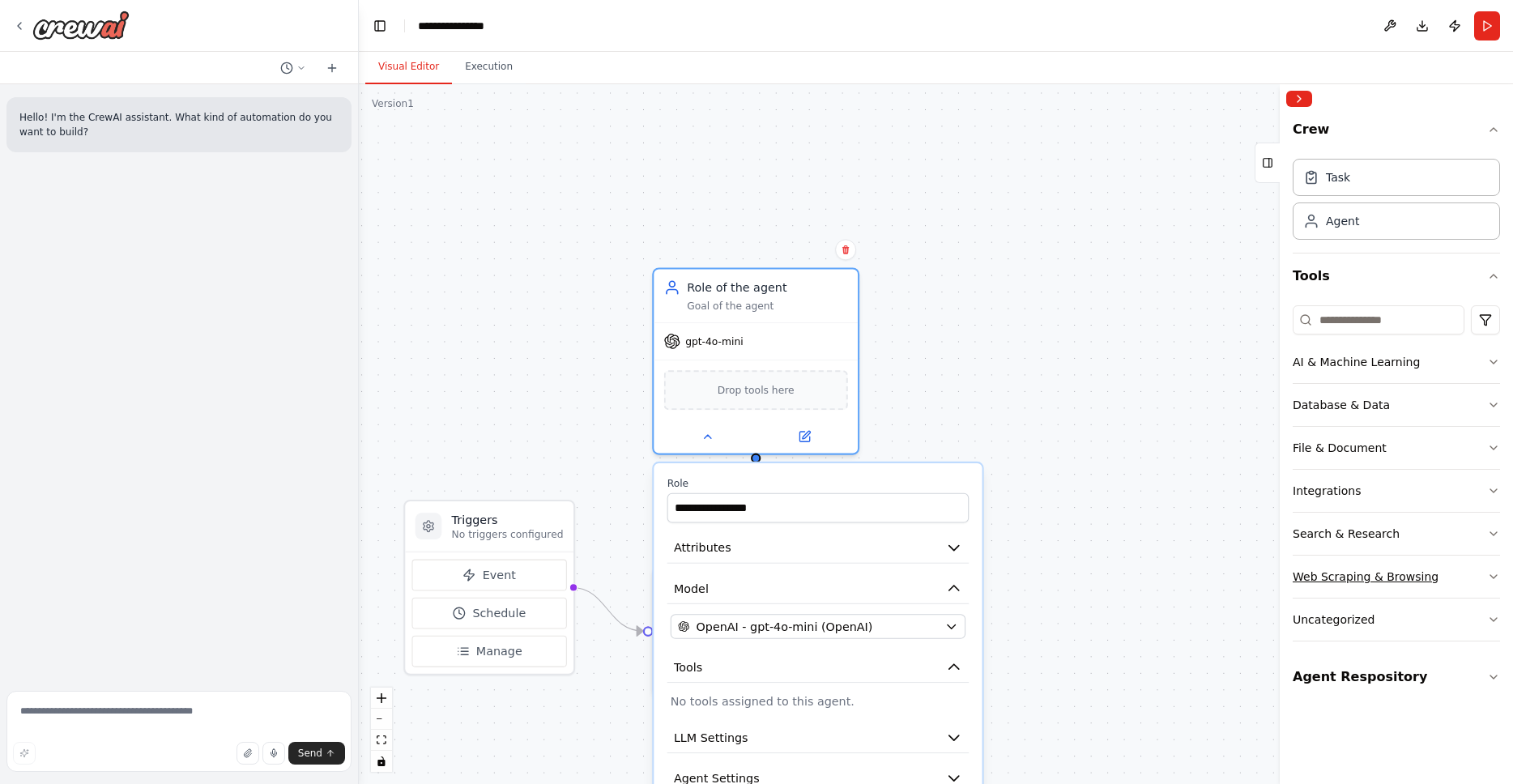
click at [1451, 577] on button "Web Scraping & Browsing" at bounding box center [1396, 576] width 207 height 42
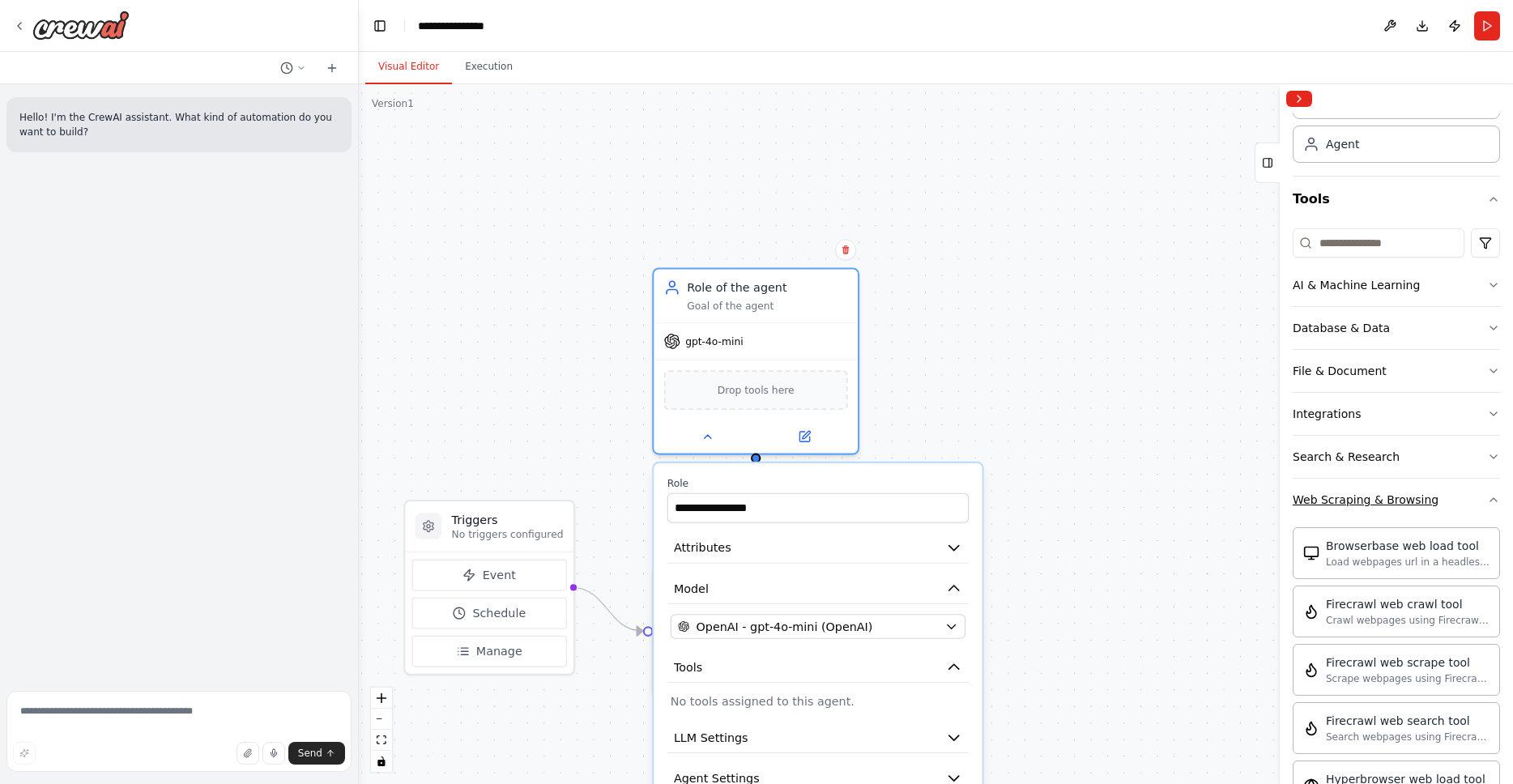
scroll to position [183, 0]
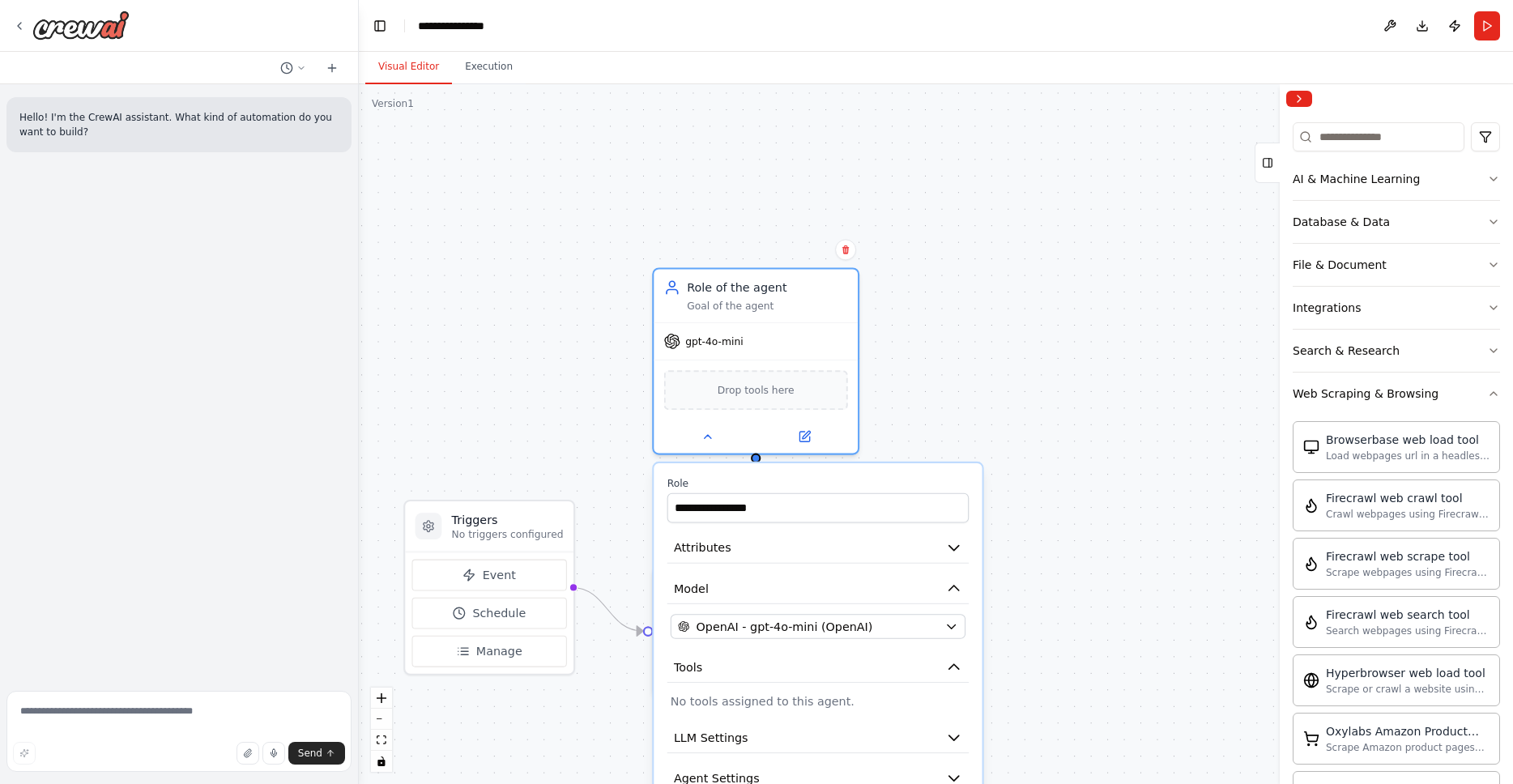
click at [817, 705] on p "No tools assigned to this agent." at bounding box center [817, 700] width 295 height 17
click at [796, 701] on p "No tools assigned to this agent." at bounding box center [817, 700] width 295 height 17
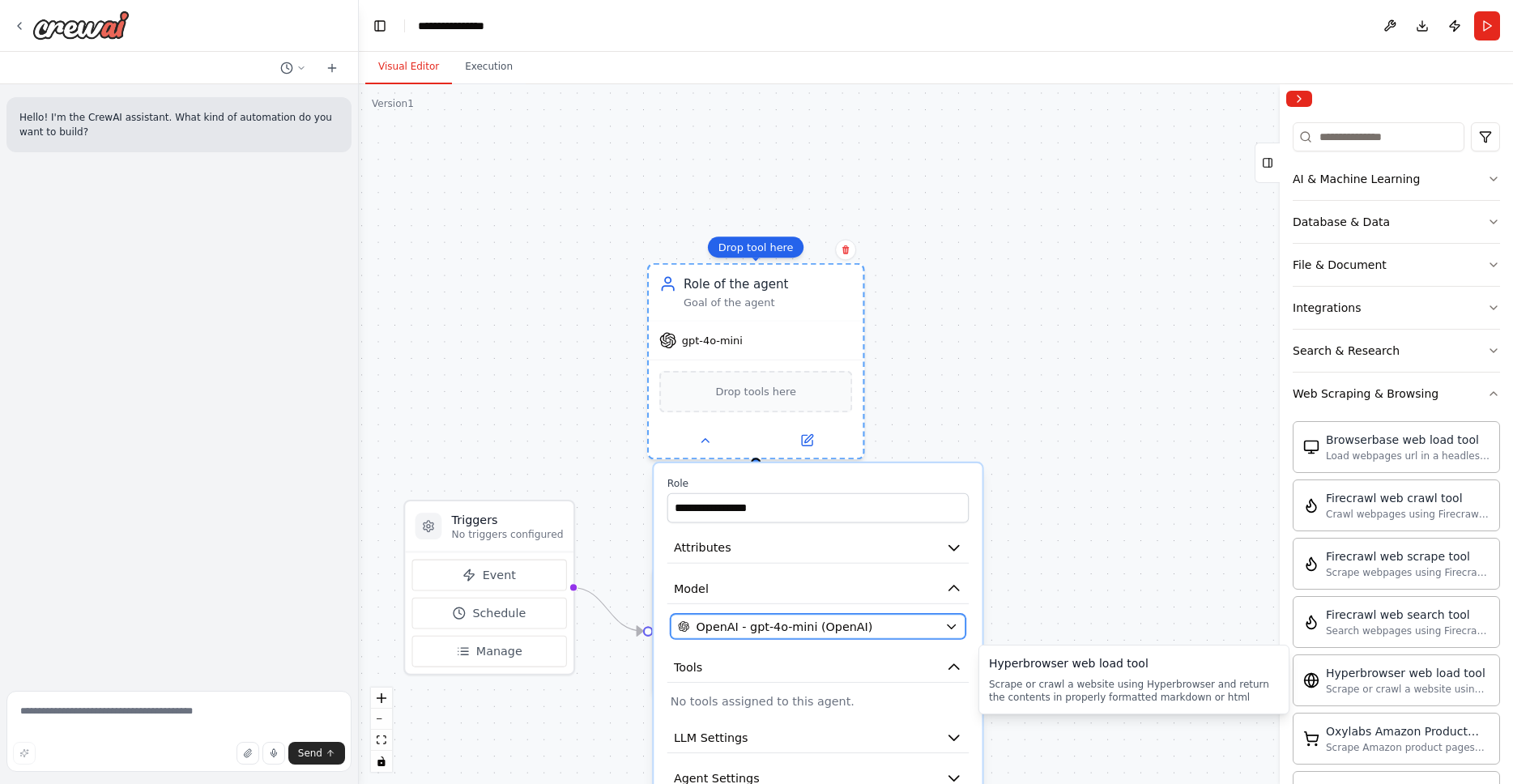
click at [890, 627] on div "OpenAI - gpt-4o-mini (OpenAI)" at bounding box center [808, 626] width 260 height 17
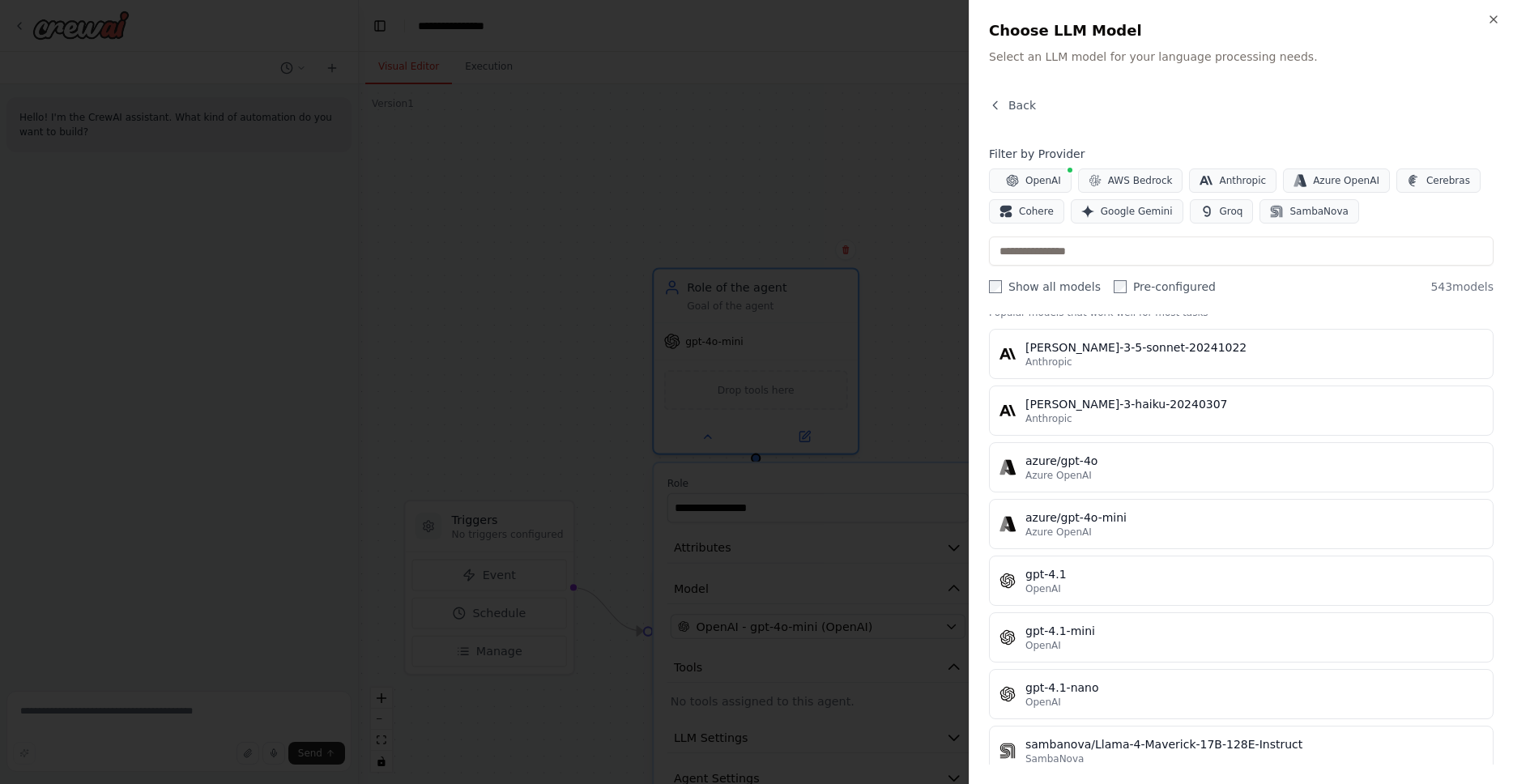
scroll to position [0, 0]
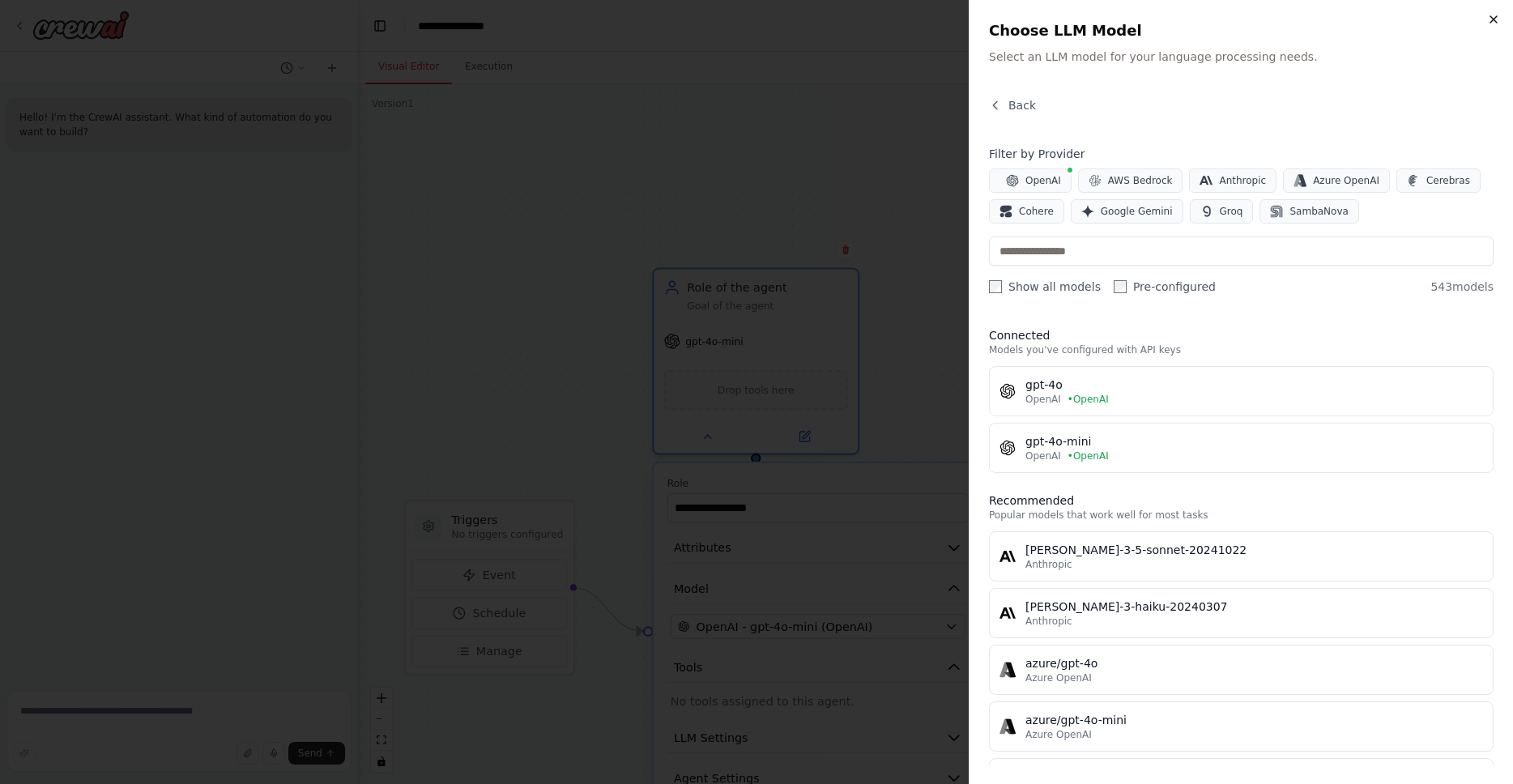
click at [1495, 19] on icon "button" at bounding box center [1493, 19] width 13 height 13
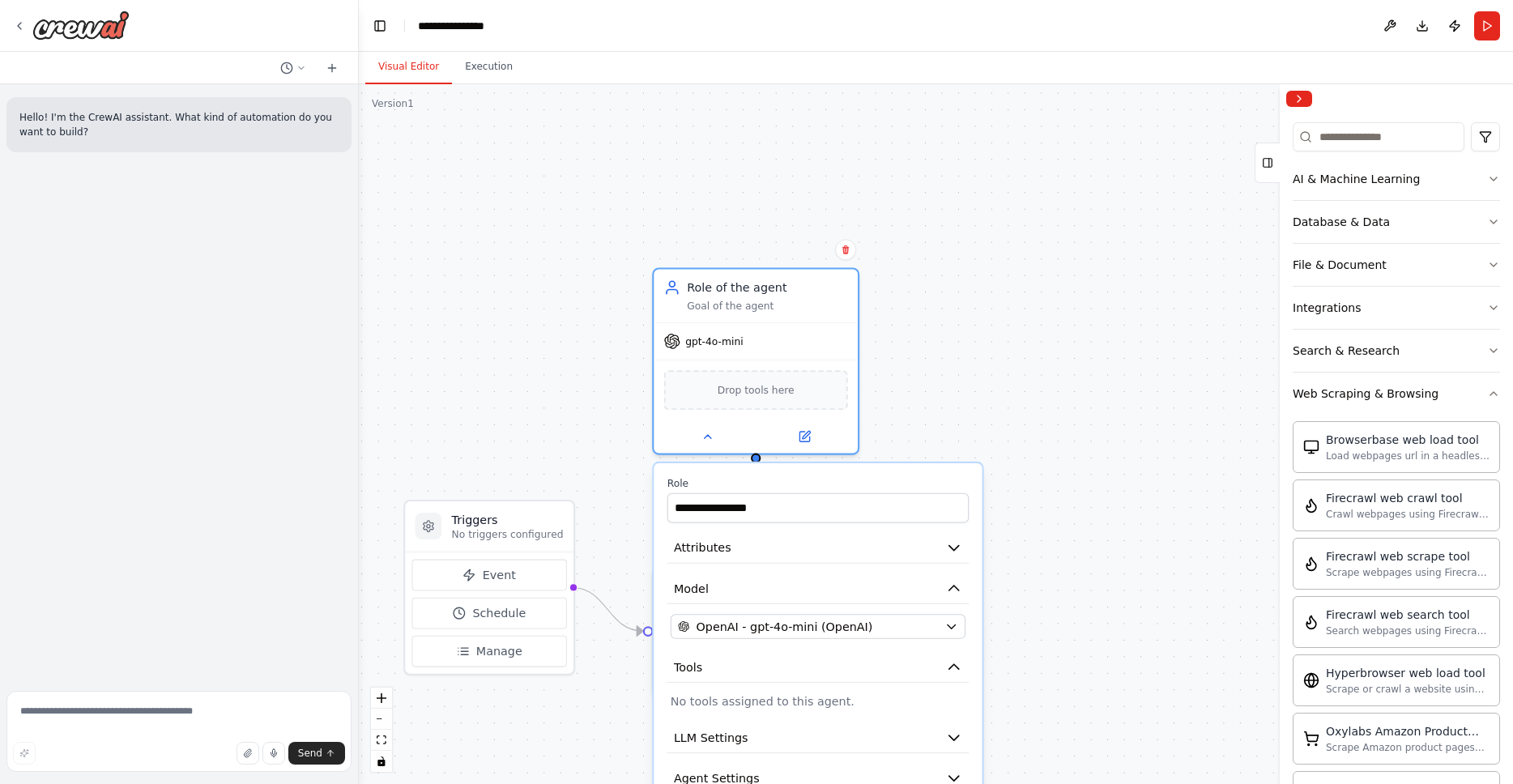
click at [1069, 324] on div ".deletable-edge-delete-btn { width: 20px; height: 20px; border: 0px solid #ffff…" at bounding box center [936, 434] width 1154 height 700
click at [735, 396] on div "Drop tools here" at bounding box center [756, 388] width 183 height 40
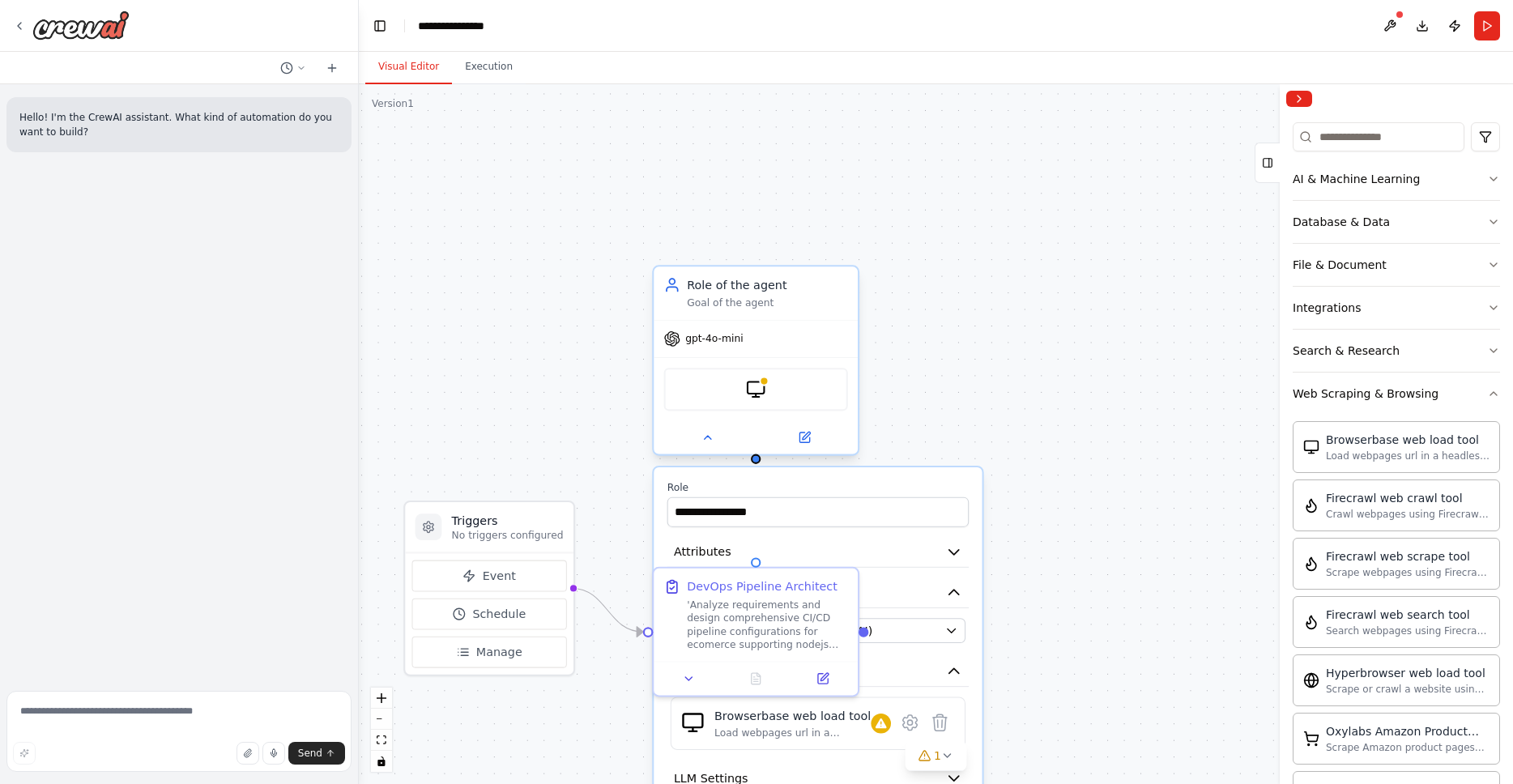
click at [1143, 520] on div ".deletable-edge-delete-btn { width: 20px; height: 20px; border: 0px solid #ffff…" at bounding box center [936, 434] width 1154 height 700
click at [929, 761] on icon at bounding box center [923, 754] width 10 height 10
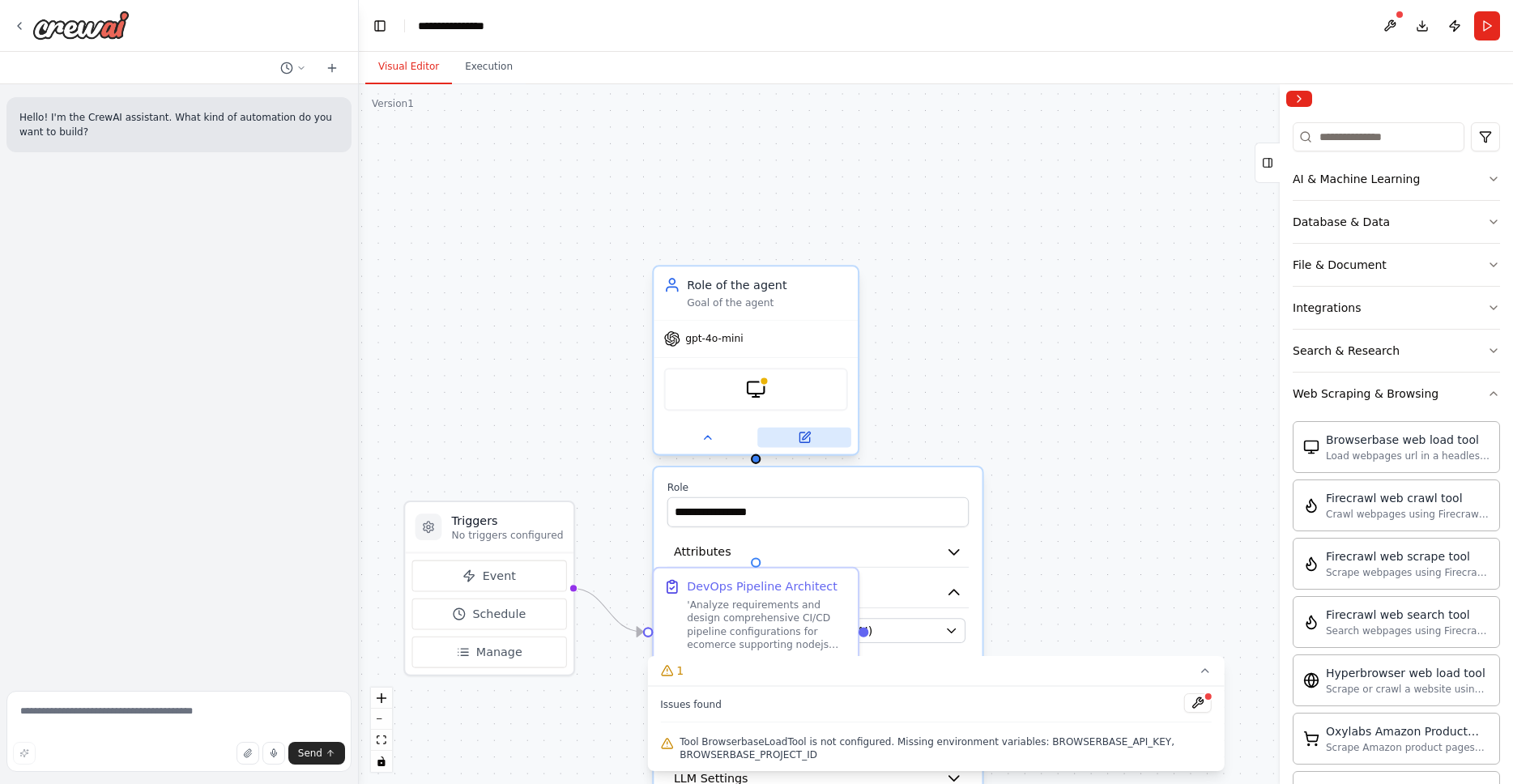
click at [809, 435] on icon at bounding box center [805, 435] width 8 height 8
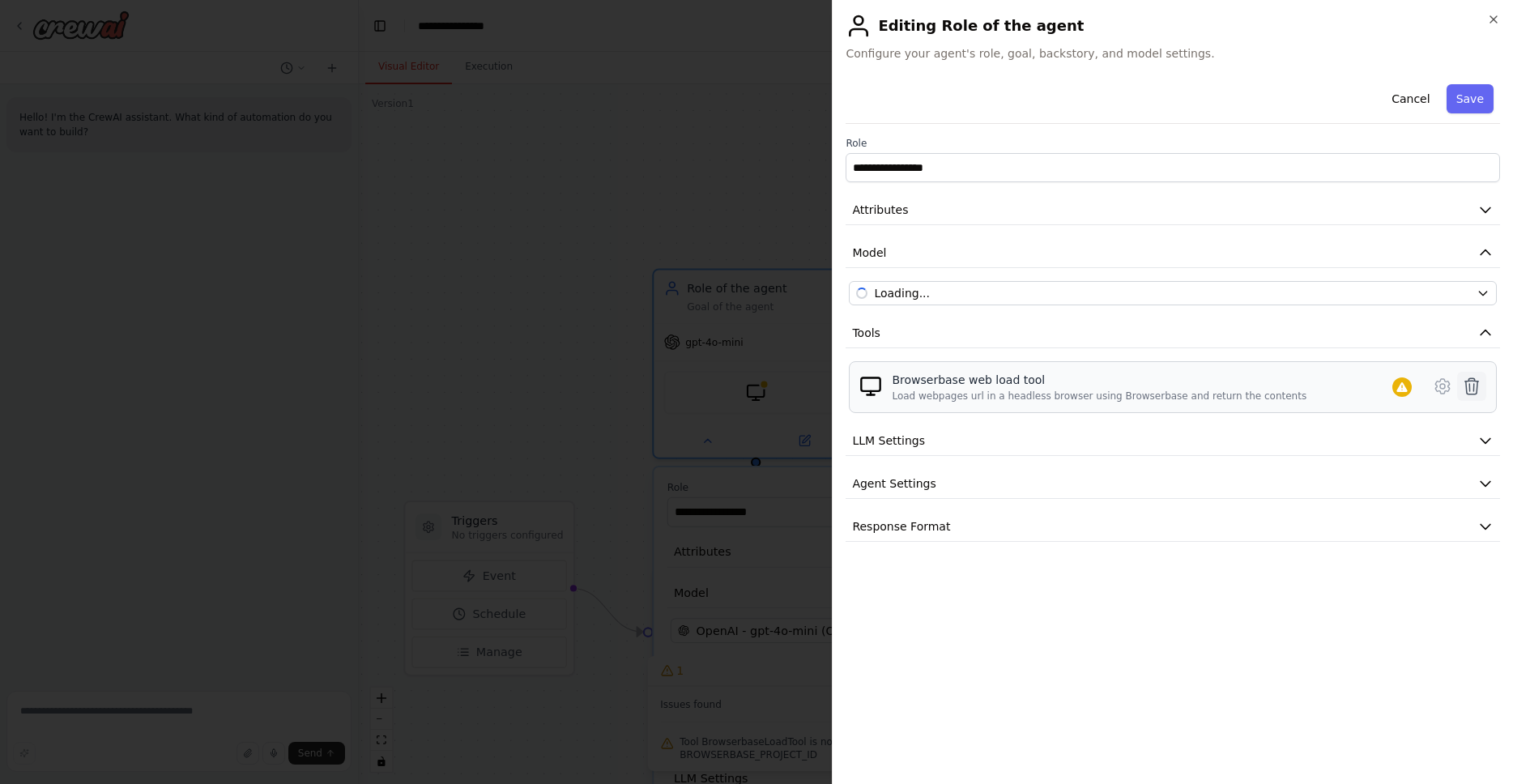
click at [1471, 389] on icon at bounding box center [1471, 386] width 19 height 19
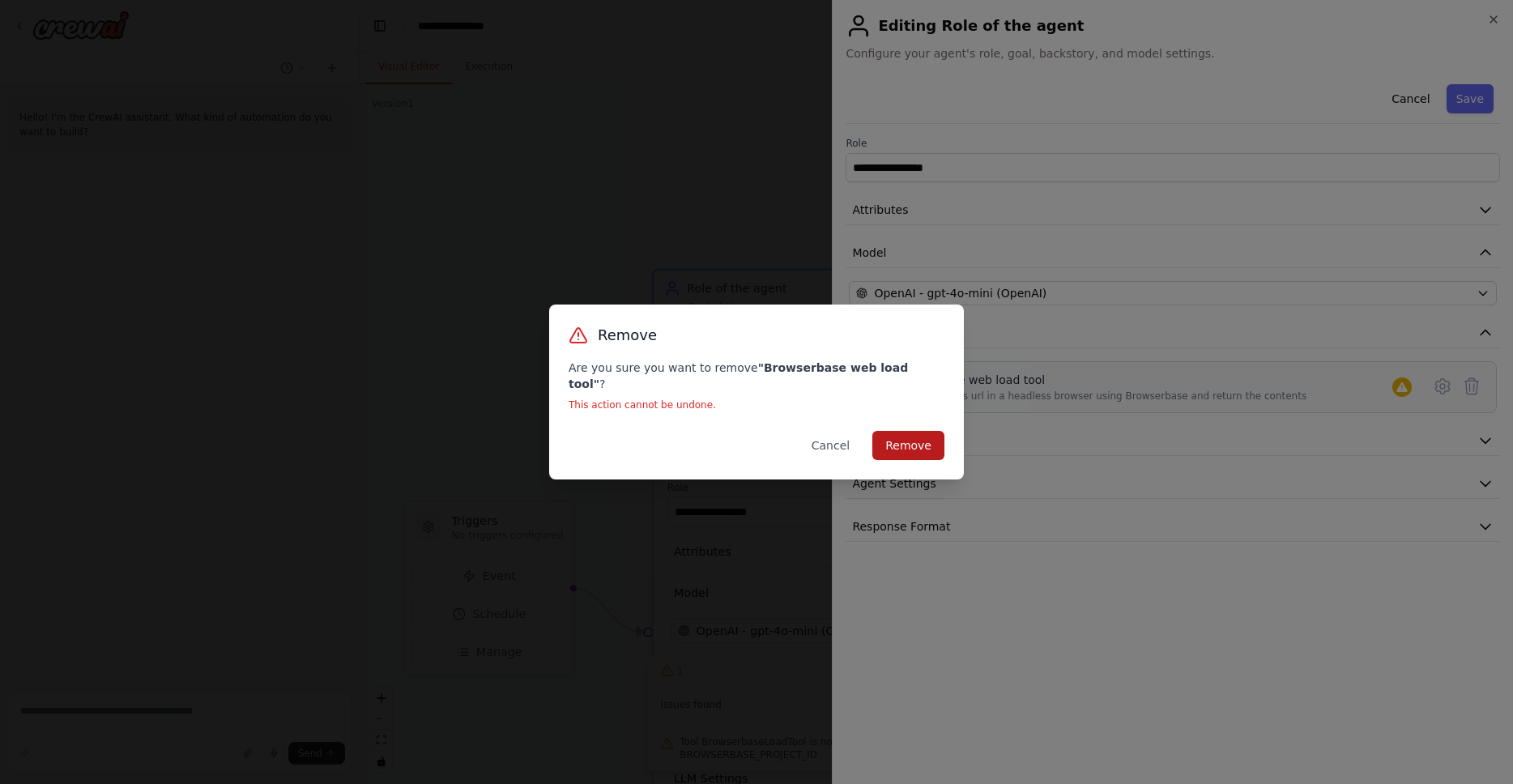
click at [921, 432] on button "Remove" at bounding box center [908, 446] width 72 height 30
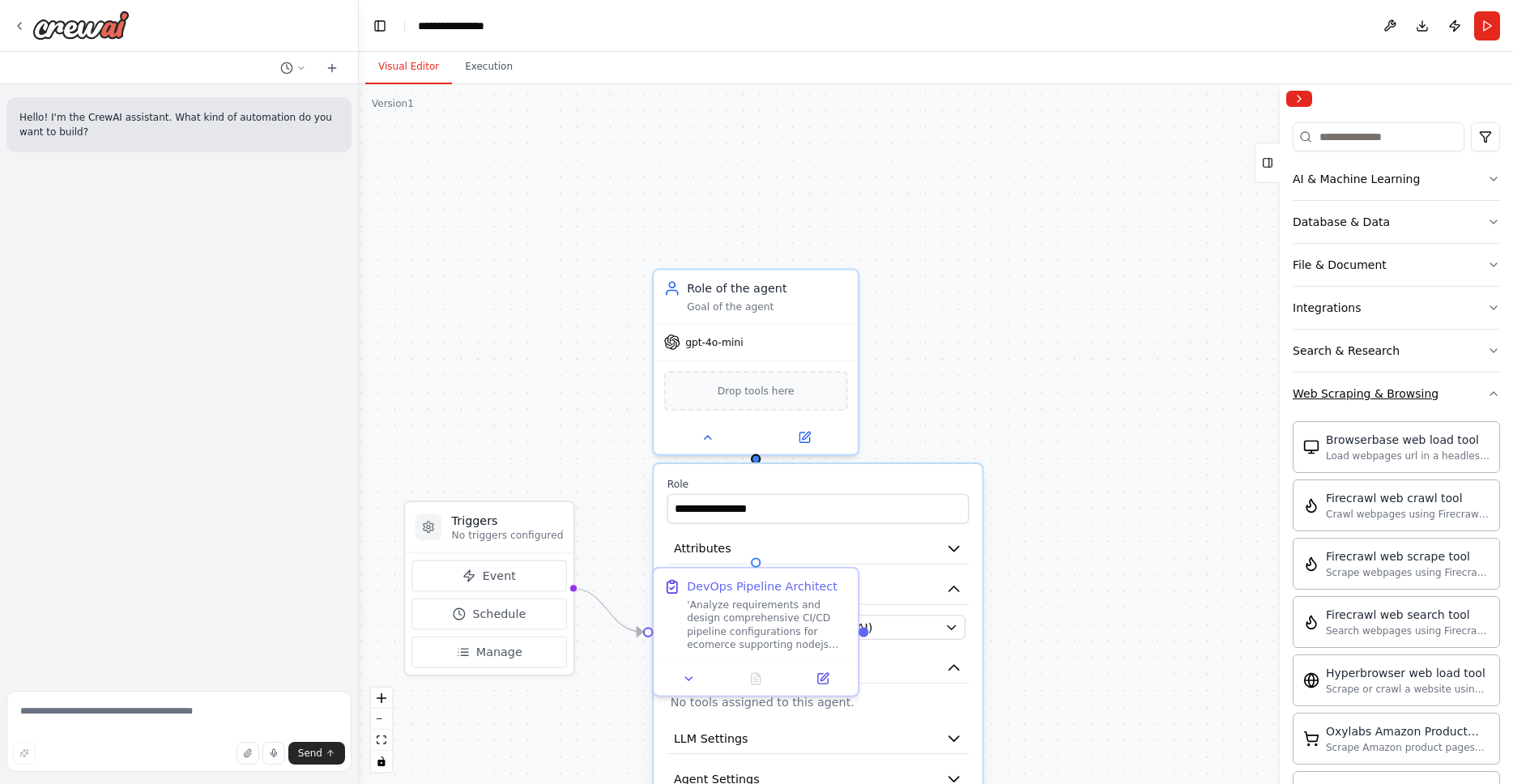
click at [1487, 389] on icon "button" at bounding box center [1493, 393] width 13 height 13
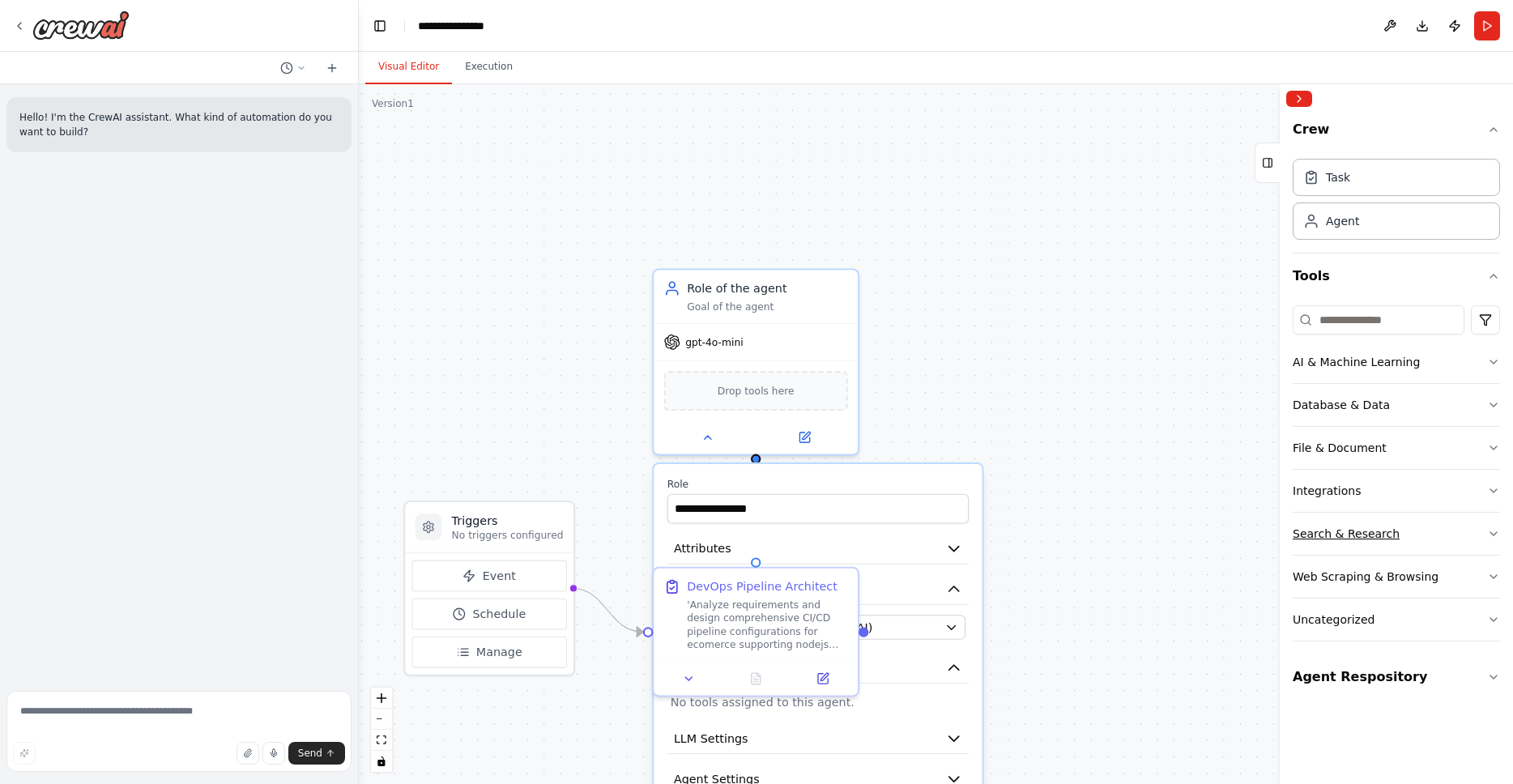
click at [1489, 537] on icon "button" at bounding box center [1493, 533] width 13 height 13
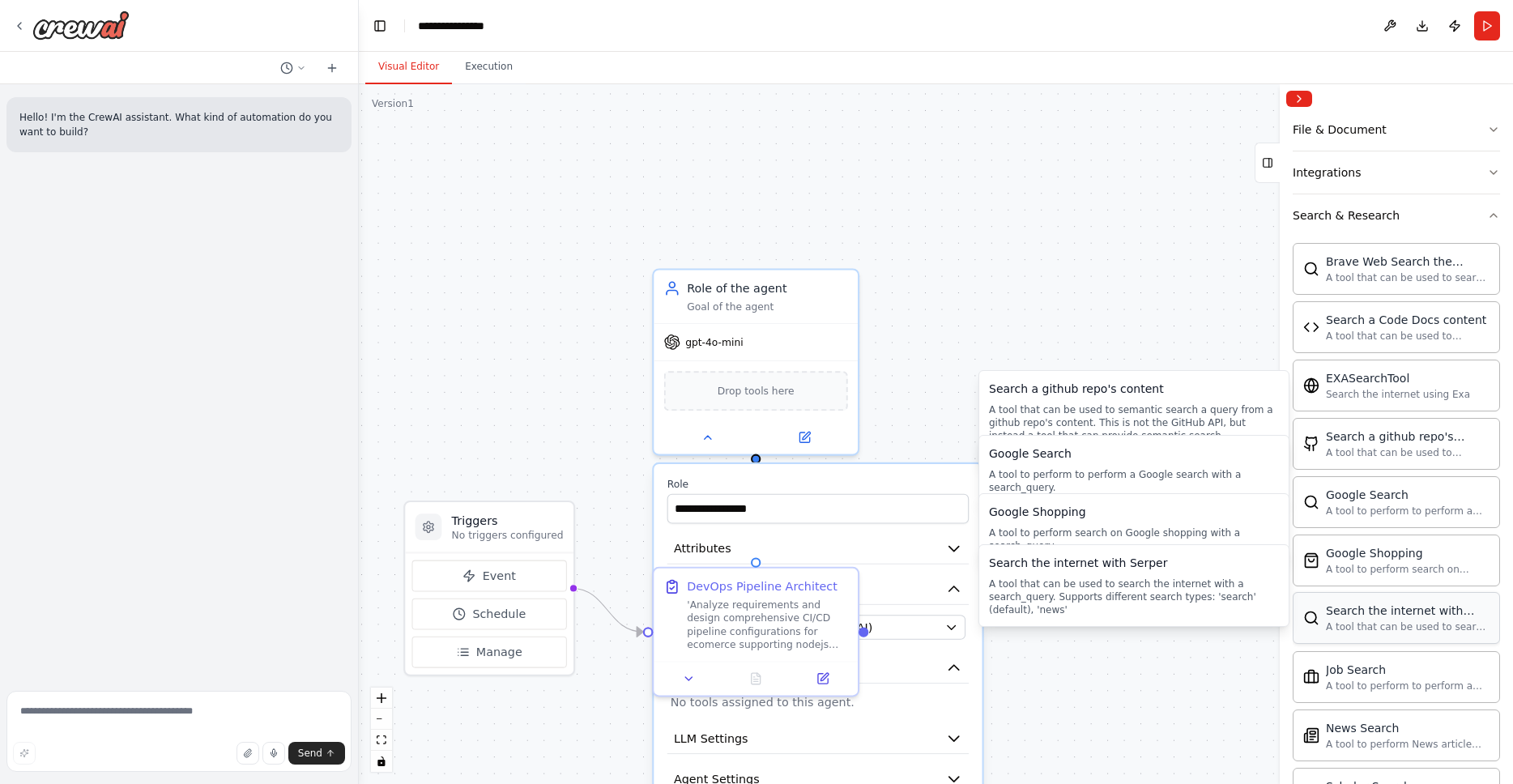
scroll to position [350, 0]
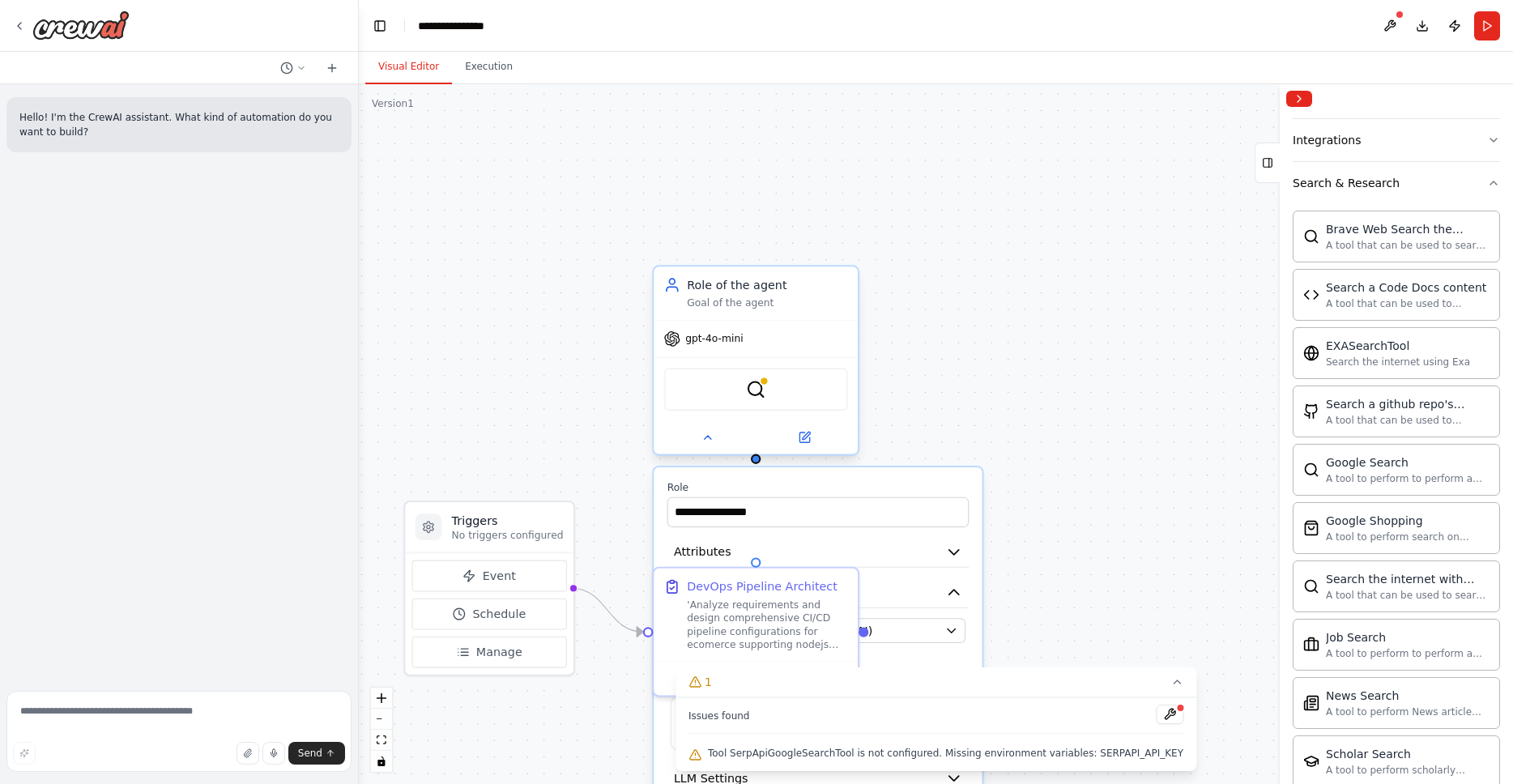
click at [769, 376] on div "SerpApiGoogleSearchTool" at bounding box center [756, 389] width 183 height 43
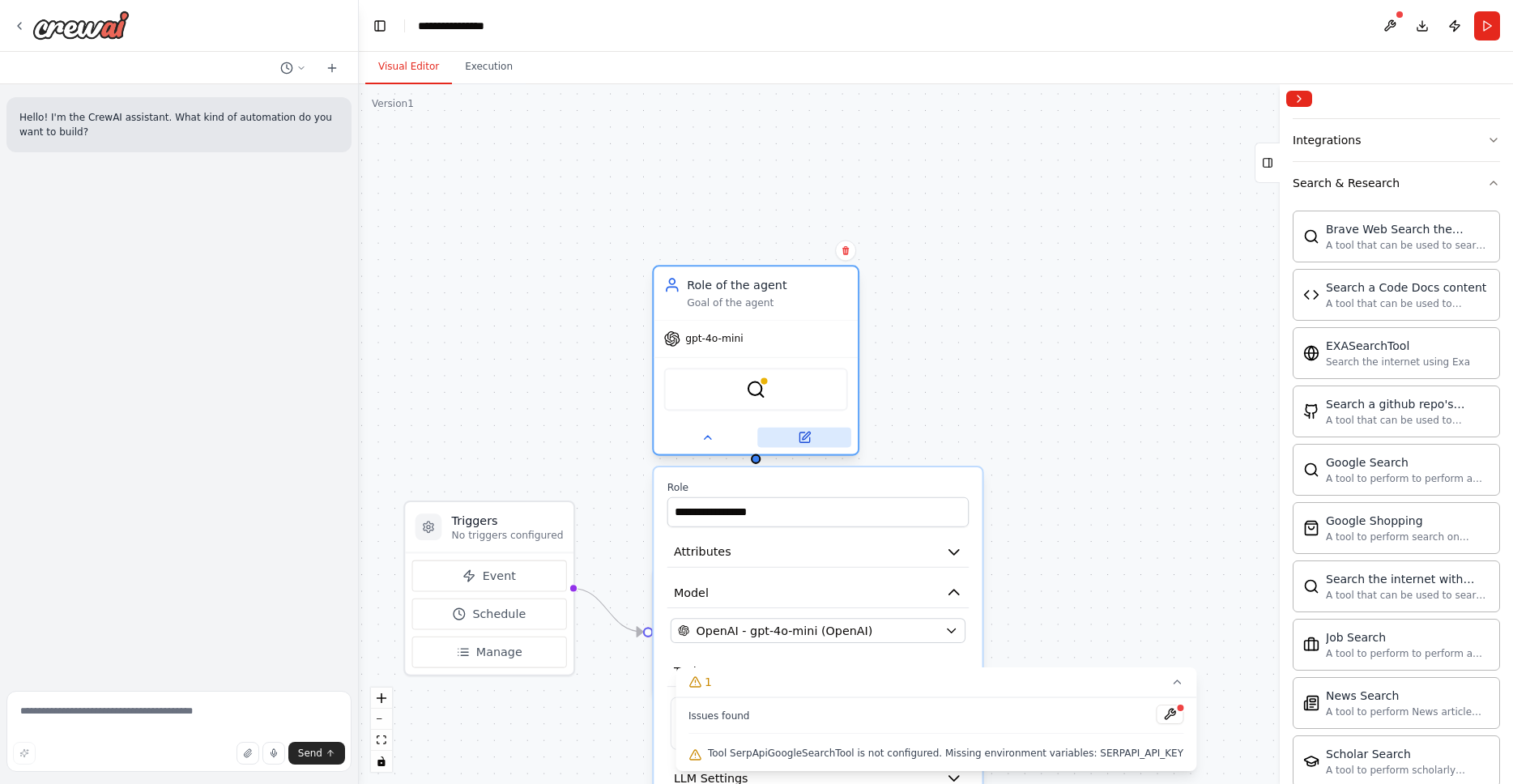
click at [810, 437] on button at bounding box center [804, 437] width 94 height 20
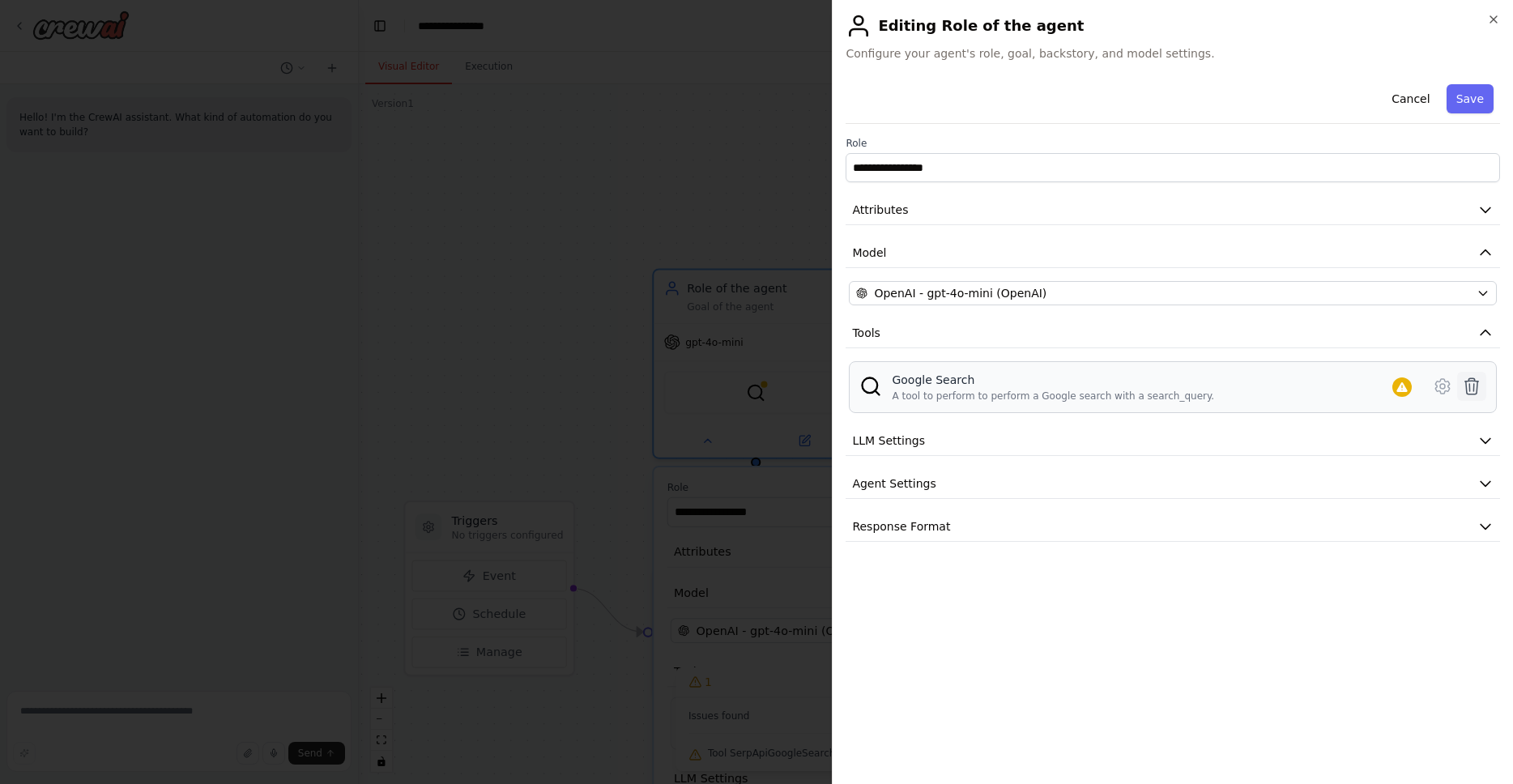
click at [1479, 388] on icon at bounding box center [1471, 386] width 19 height 19
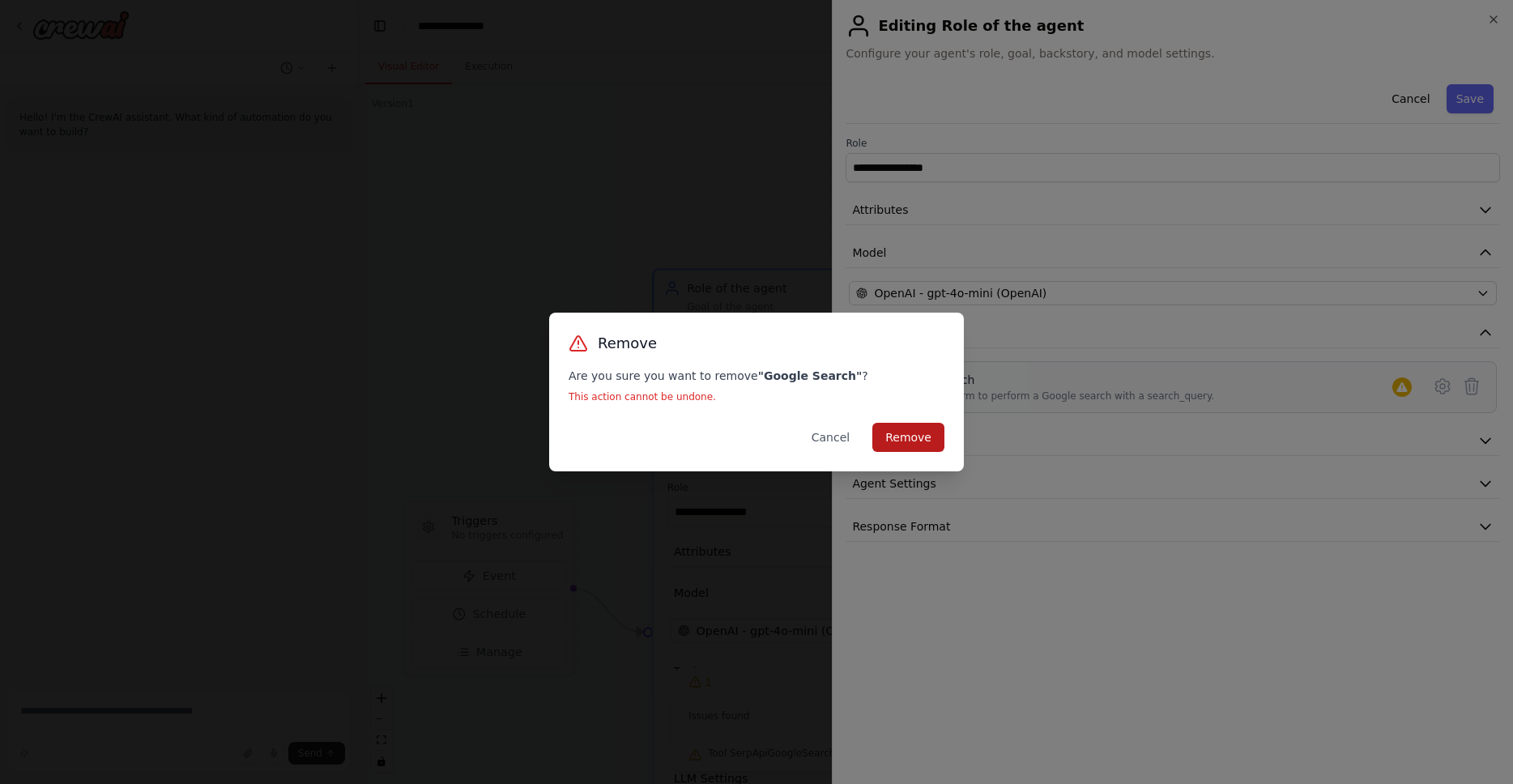
click at [922, 437] on button "Remove" at bounding box center [908, 437] width 72 height 30
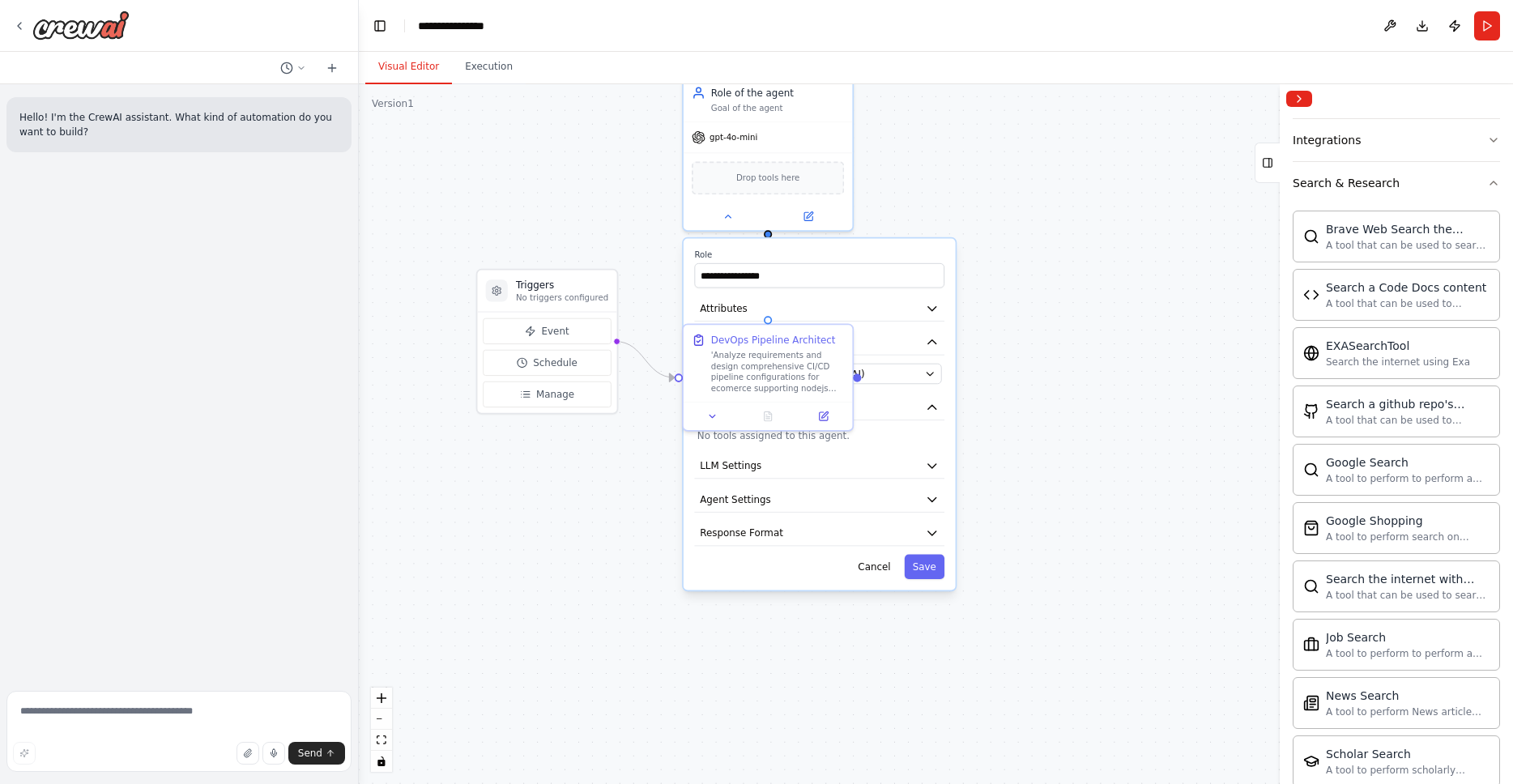
drag, startPoint x: 1136, startPoint y: 575, endPoint x: 1115, endPoint y: 311, distance: 264.8
click at [1115, 311] on div ".deletable-edge-delete-btn { width: 20px; height: 20px; border: 0px solid #ffff…" at bounding box center [936, 434] width 1154 height 700
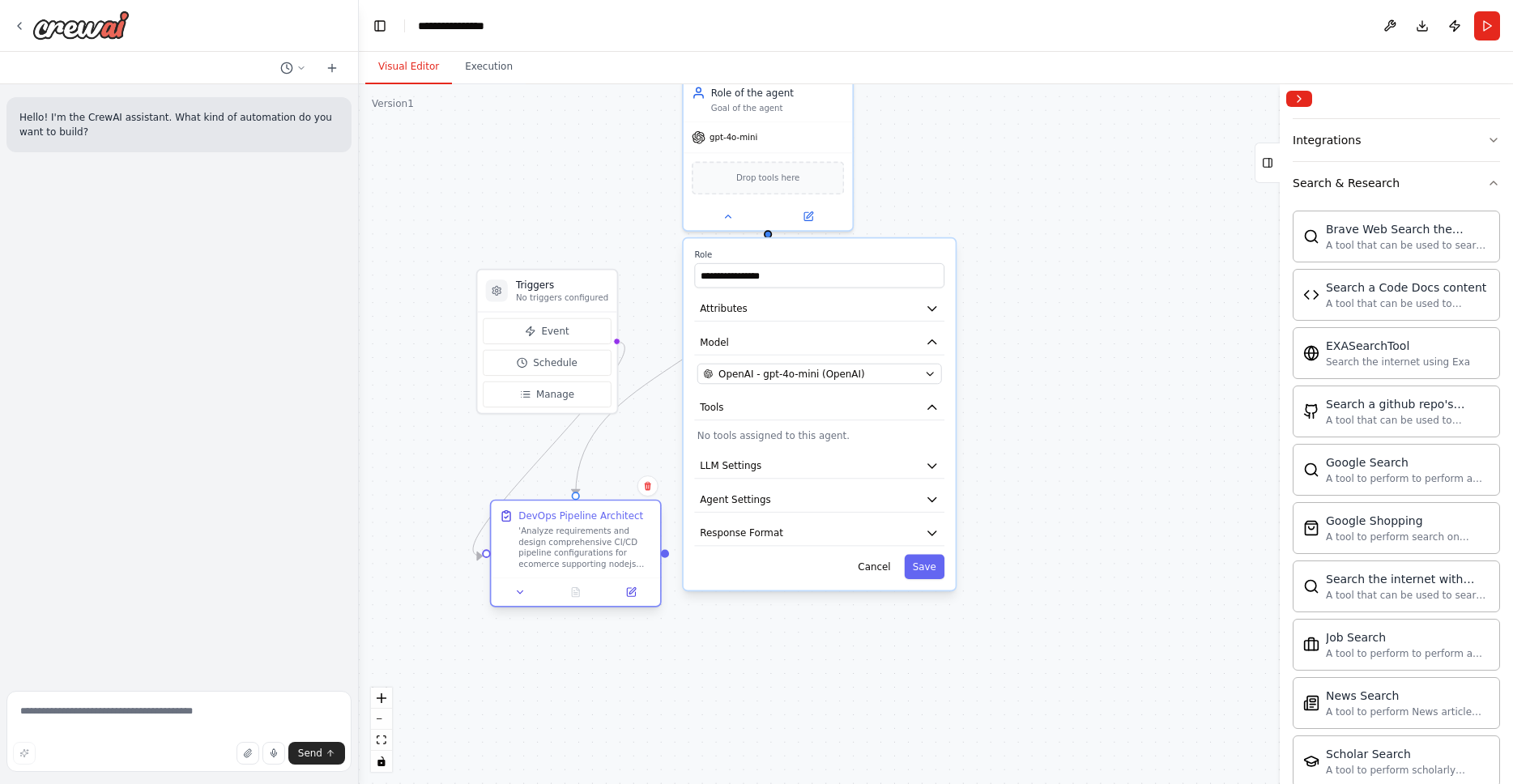
drag, startPoint x: 765, startPoint y: 341, endPoint x: 581, endPoint y: 524, distance: 259.5
click at [581, 524] on div "DevOps Pipeline Architect 'Analyze requirements and design comprehensive CI/CD …" at bounding box center [584, 540] width 133 height 61
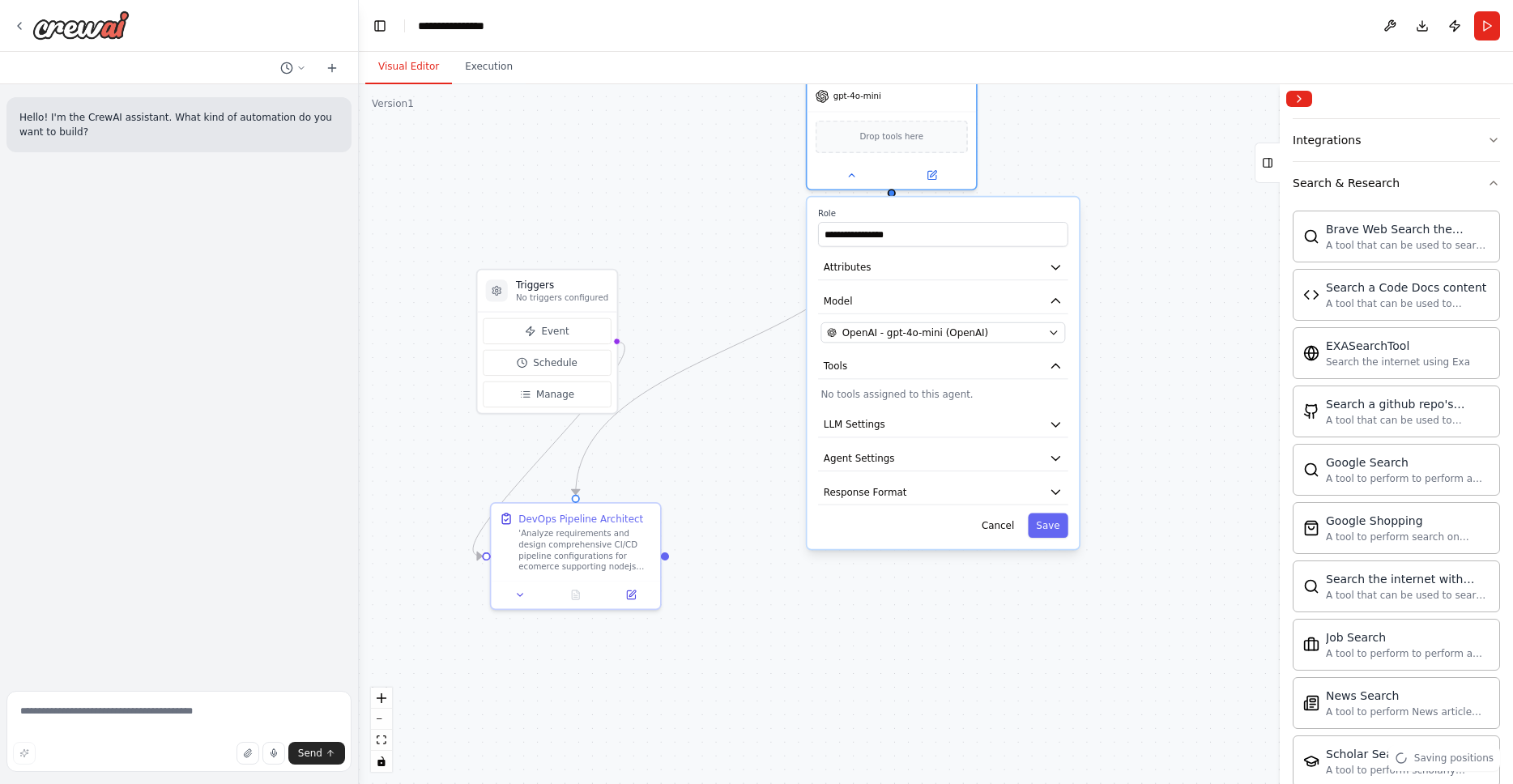
drag, startPoint x: 796, startPoint y: 243, endPoint x: 919, endPoint y: 203, distance: 129.3
click at [919, 203] on div "**********" at bounding box center [943, 373] width 272 height 351
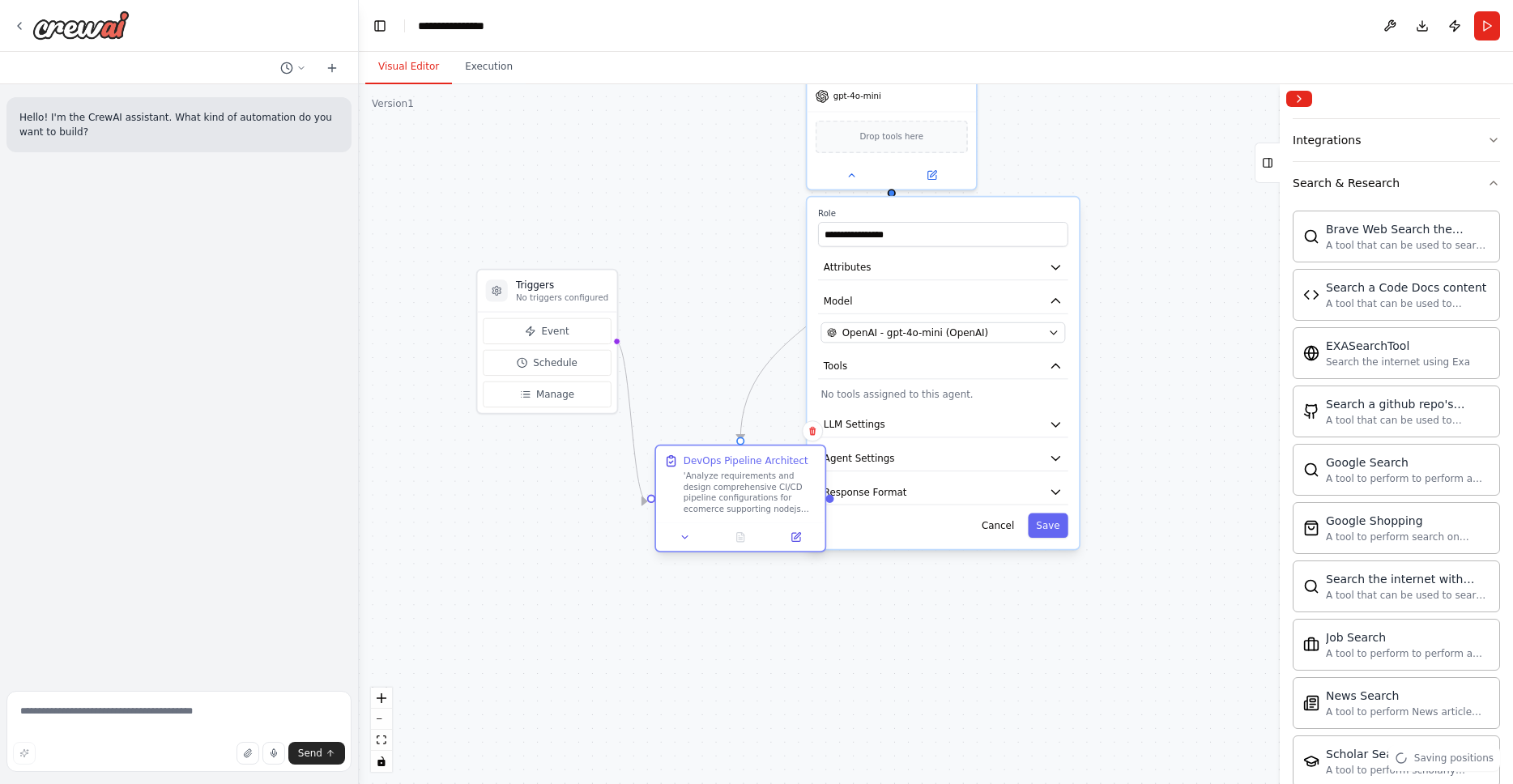
drag, startPoint x: 629, startPoint y: 508, endPoint x: 781, endPoint y: 462, distance: 158.8
click at [781, 462] on div "DevOps Pipeline Architect" at bounding box center [745, 462] width 124 height 14
click at [996, 528] on button "Cancel" at bounding box center [998, 526] width 50 height 25
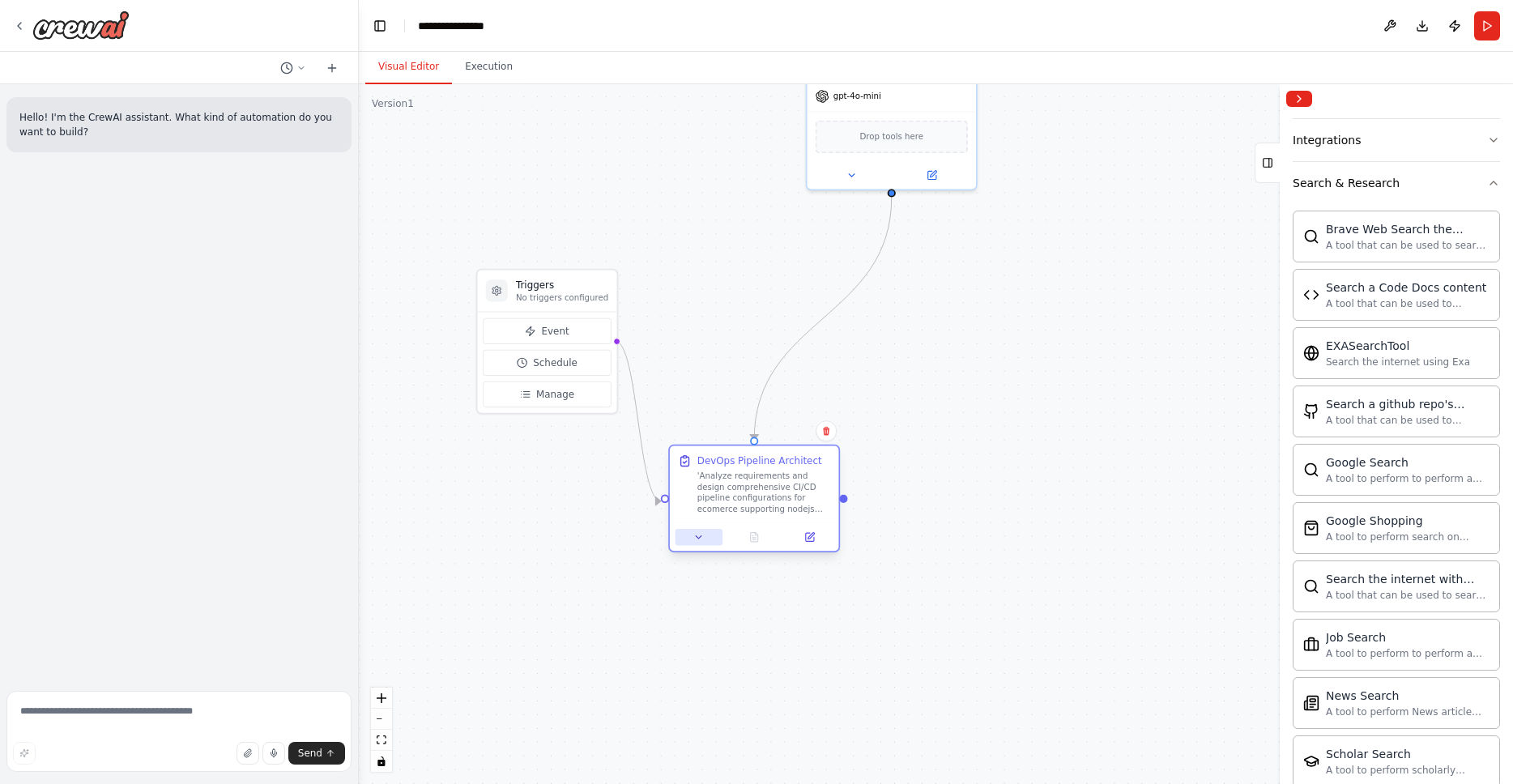
click at [695, 535] on icon at bounding box center [698, 536] width 11 height 11
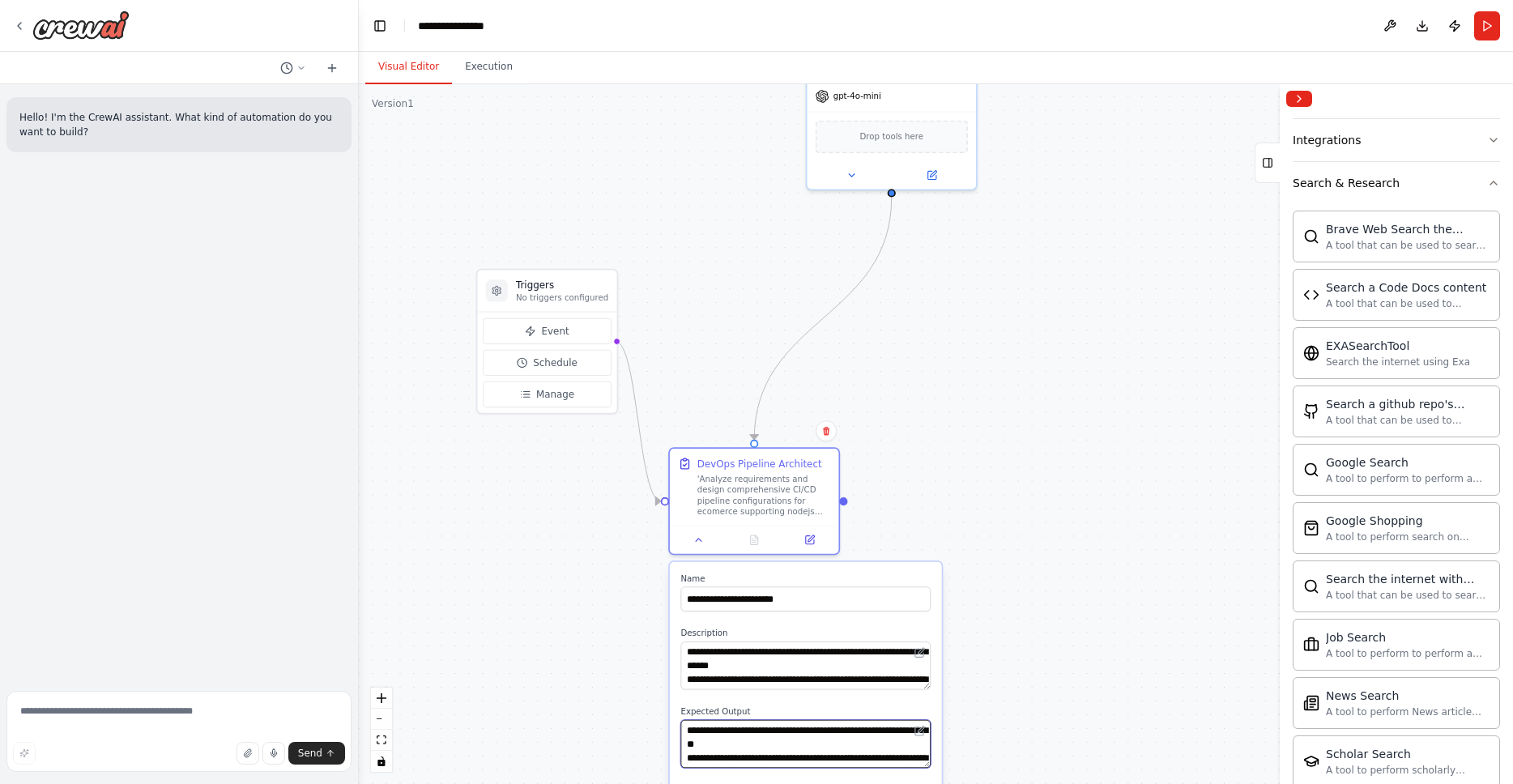
click at [796, 747] on textarea "**********" at bounding box center [805, 743] width 250 height 48
paste textarea "**********"
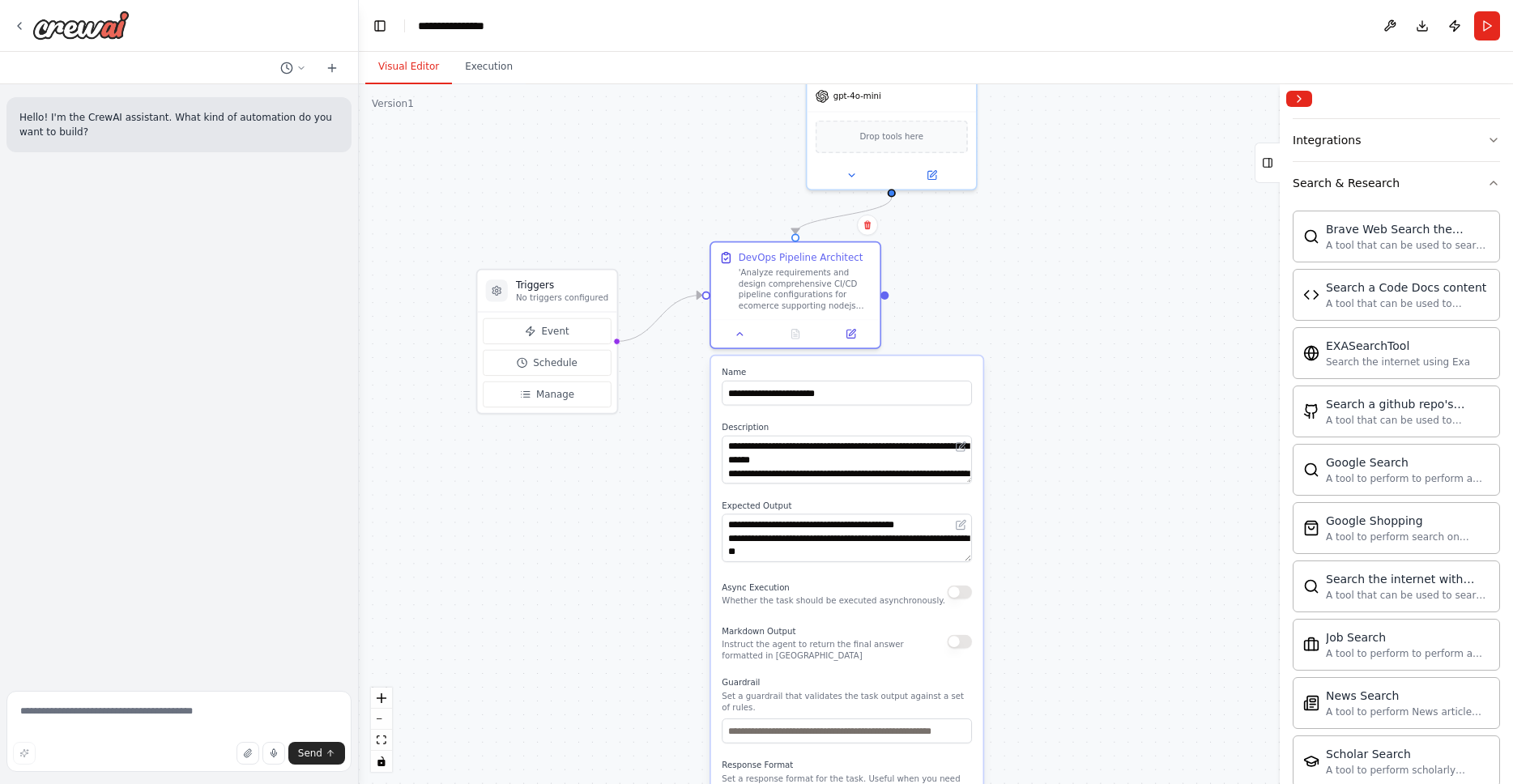
drag, startPoint x: 868, startPoint y: 569, endPoint x: 916, endPoint y: 368, distance: 206.7
click at [916, 368] on div "**********" at bounding box center [847, 621] width 272 height 531
drag, startPoint x: 827, startPoint y: 555, endPoint x: 726, endPoint y: 555, distance: 101.0
click at [723, 555] on textarea "**********" at bounding box center [847, 537] width 250 height 48
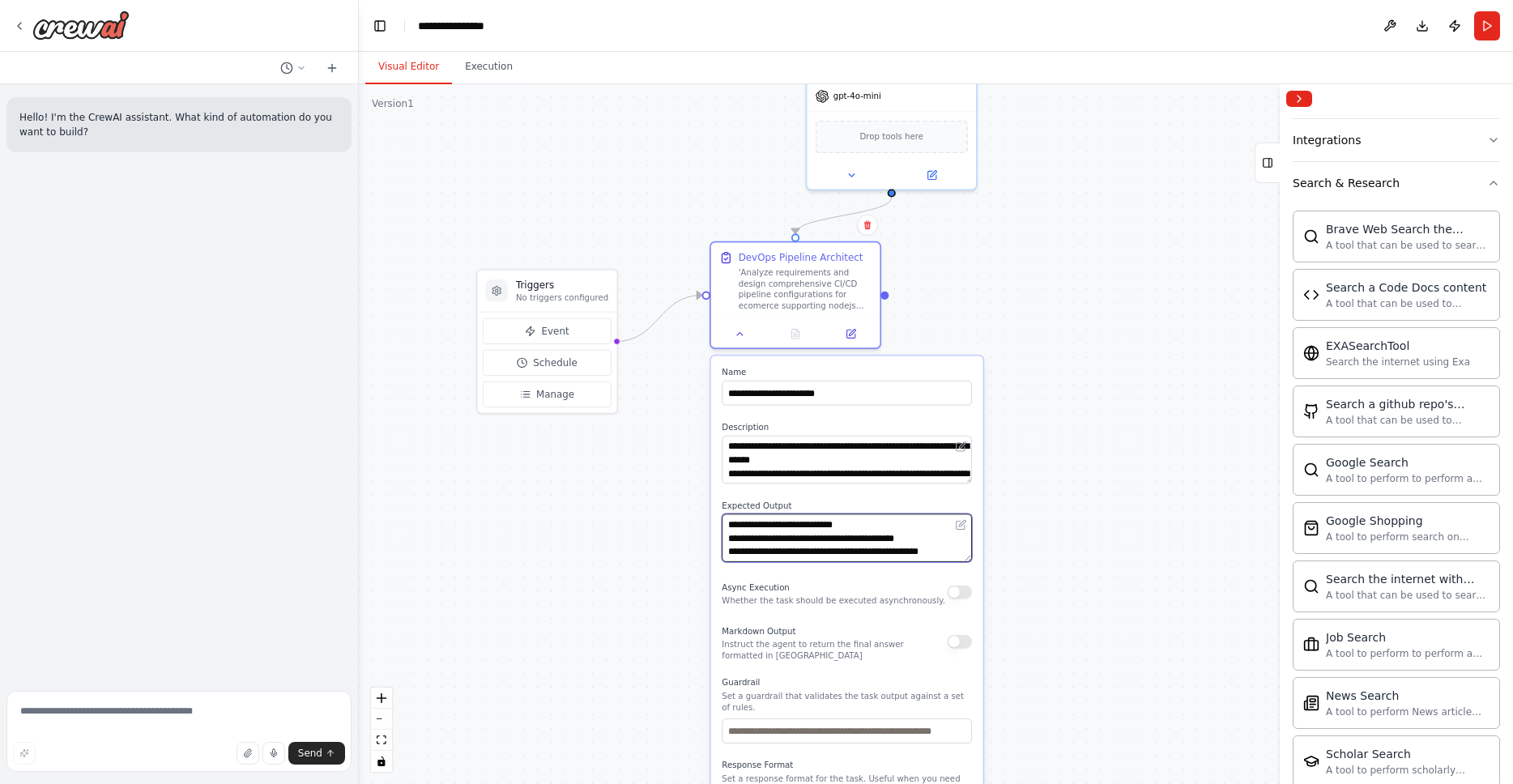
click at [875, 539] on textarea "**********" at bounding box center [847, 537] width 250 height 48
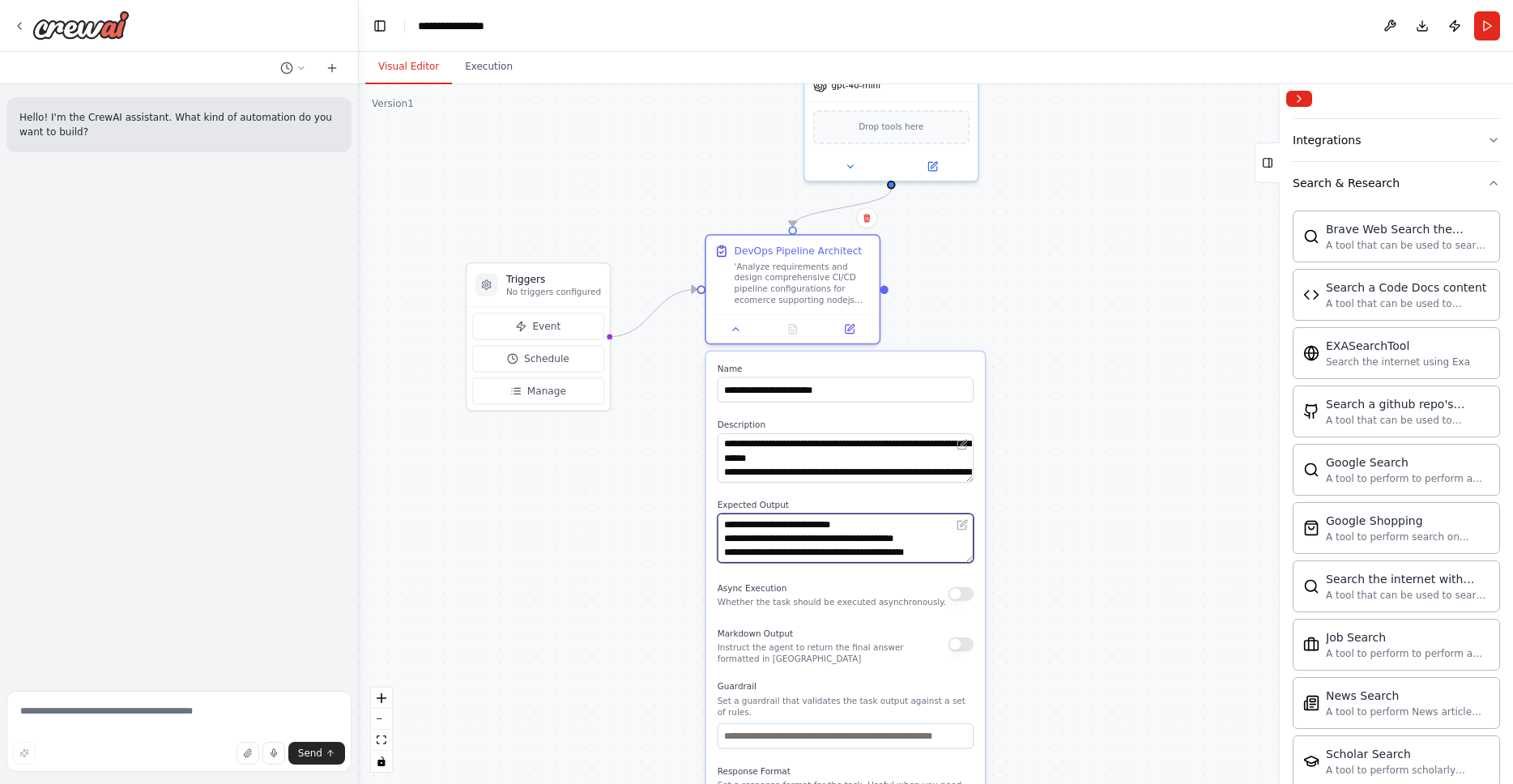
scroll to position [81, 0]
type textarea "**********"
click at [1130, 285] on div ".deletable-edge-delete-btn { width: 20px; height: 20px; border: 0px solid #ffff…" at bounding box center [936, 434] width 1154 height 700
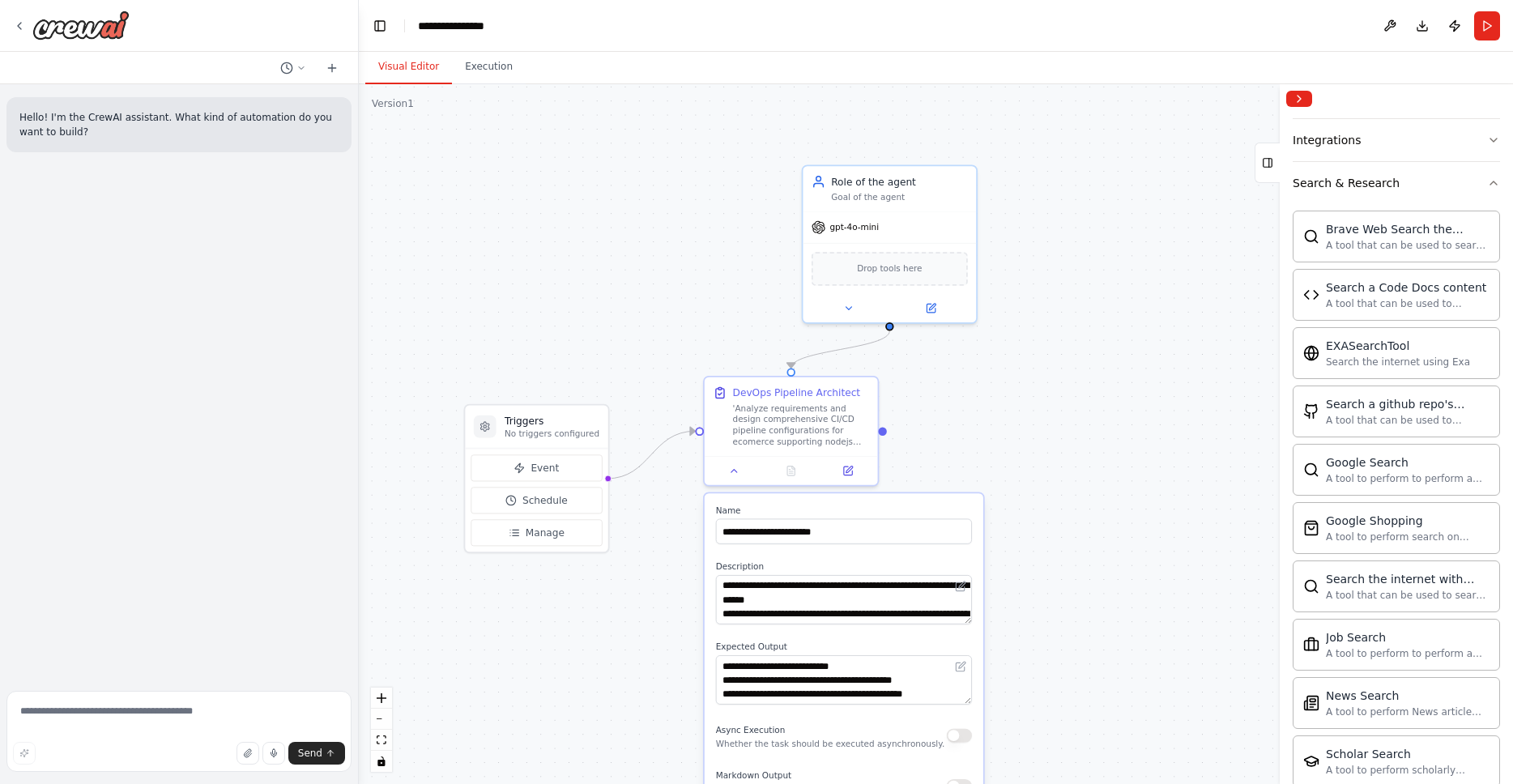
drag, startPoint x: 1110, startPoint y: 288, endPoint x: 1109, endPoint y: 431, distance: 143.0
click at [1109, 431] on div ".deletable-edge-delete-btn { width: 20px; height: 20px; border: 0px solid #ffff…" at bounding box center [936, 434] width 1154 height 700
click at [932, 313] on icon at bounding box center [930, 307] width 11 height 11
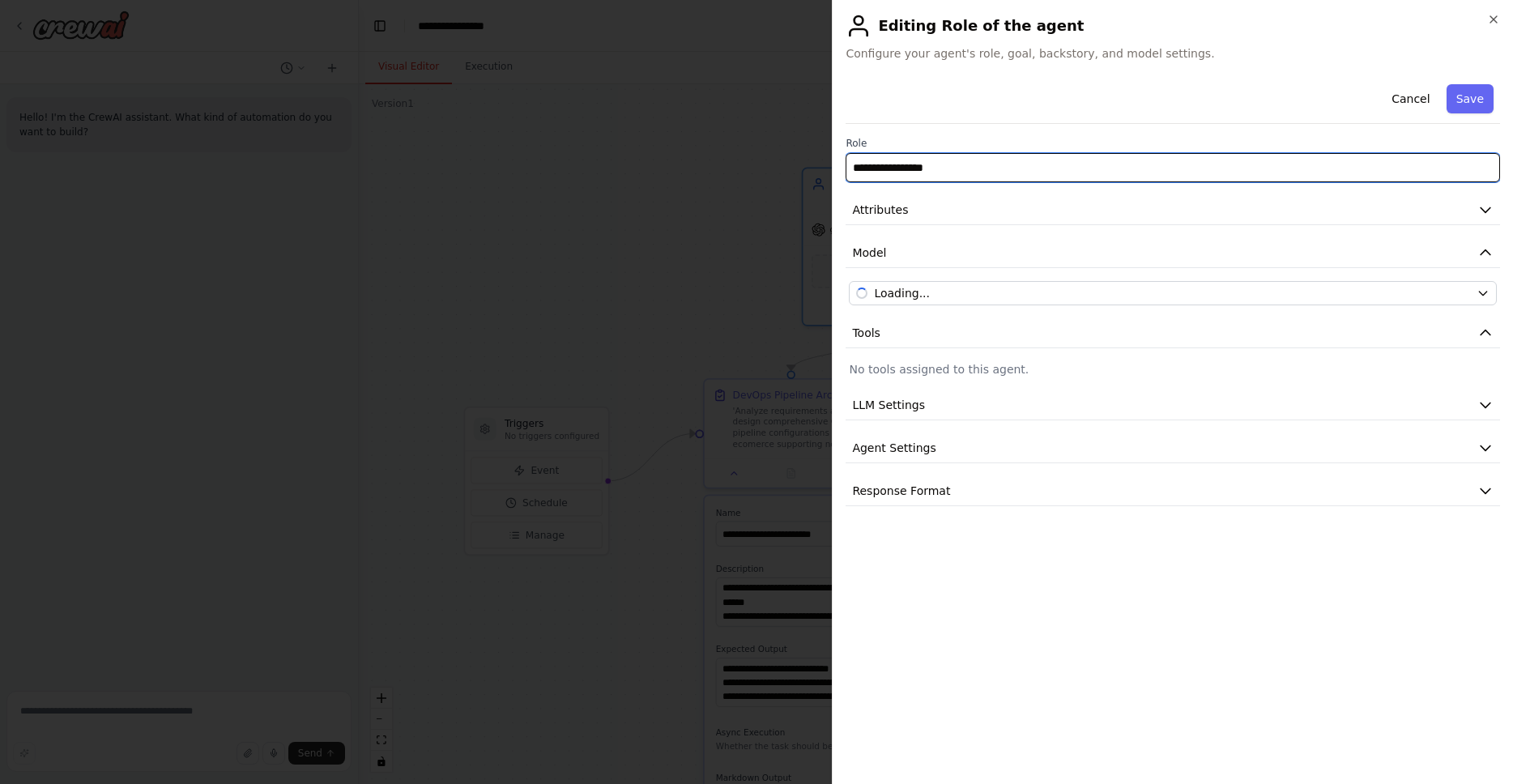
click at [986, 171] on input "**********" at bounding box center [1172, 168] width 655 height 30
drag, startPoint x: 1017, startPoint y: 170, endPoint x: 808, endPoint y: 169, distance: 209.0
click at [808, 169] on body "**********" at bounding box center [756, 392] width 1513 height 784
paste input "********"
type input "**********"
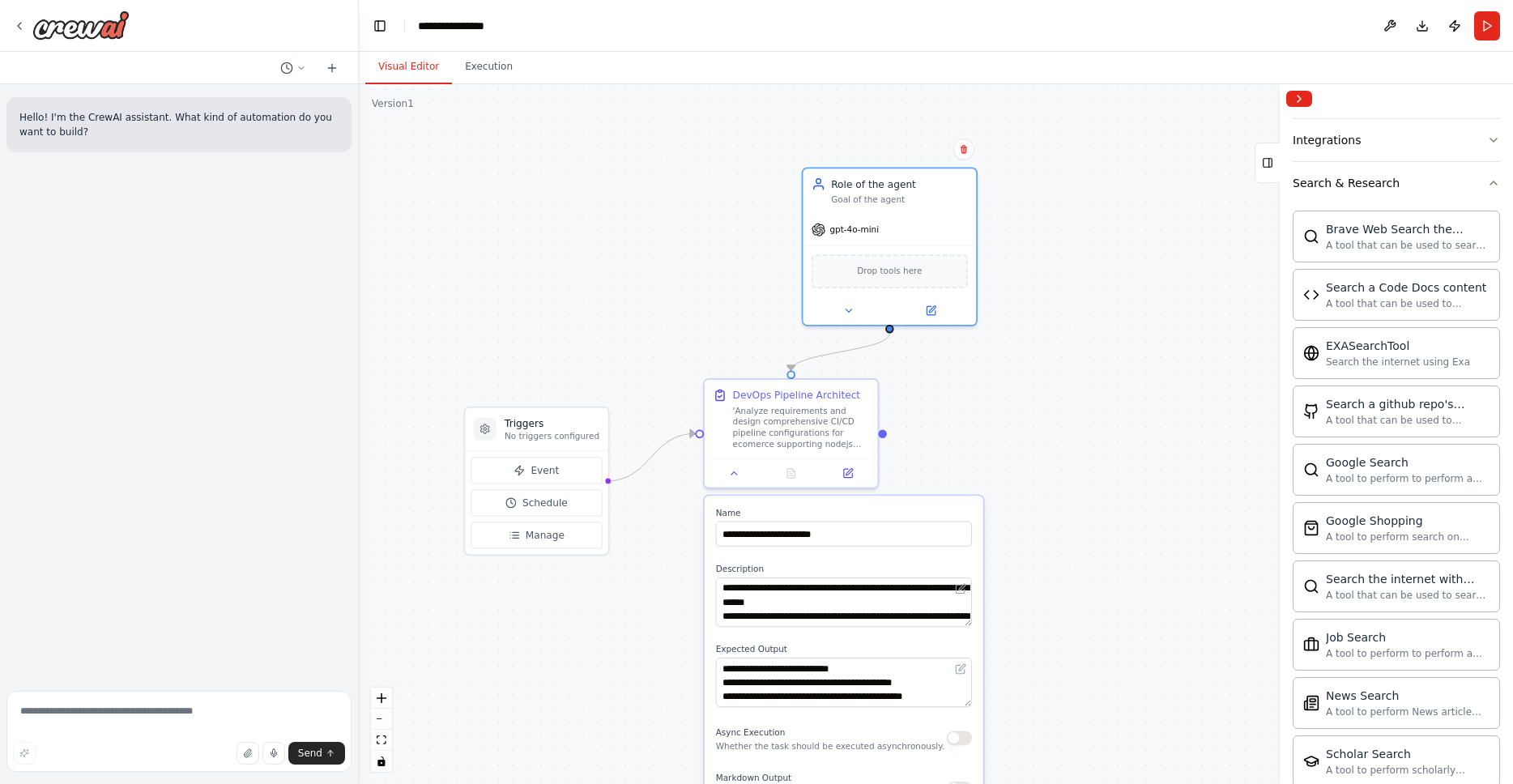
click at [1123, 276] on div ".deletable-edge-delete-btn { width: 20px; height: 20px; border: 0px solid #ffff…" at bounding box center [936, 434] width 1154 height 700
click at [930, 310] on icon at bounding box center [930, 307] width 8 height 8
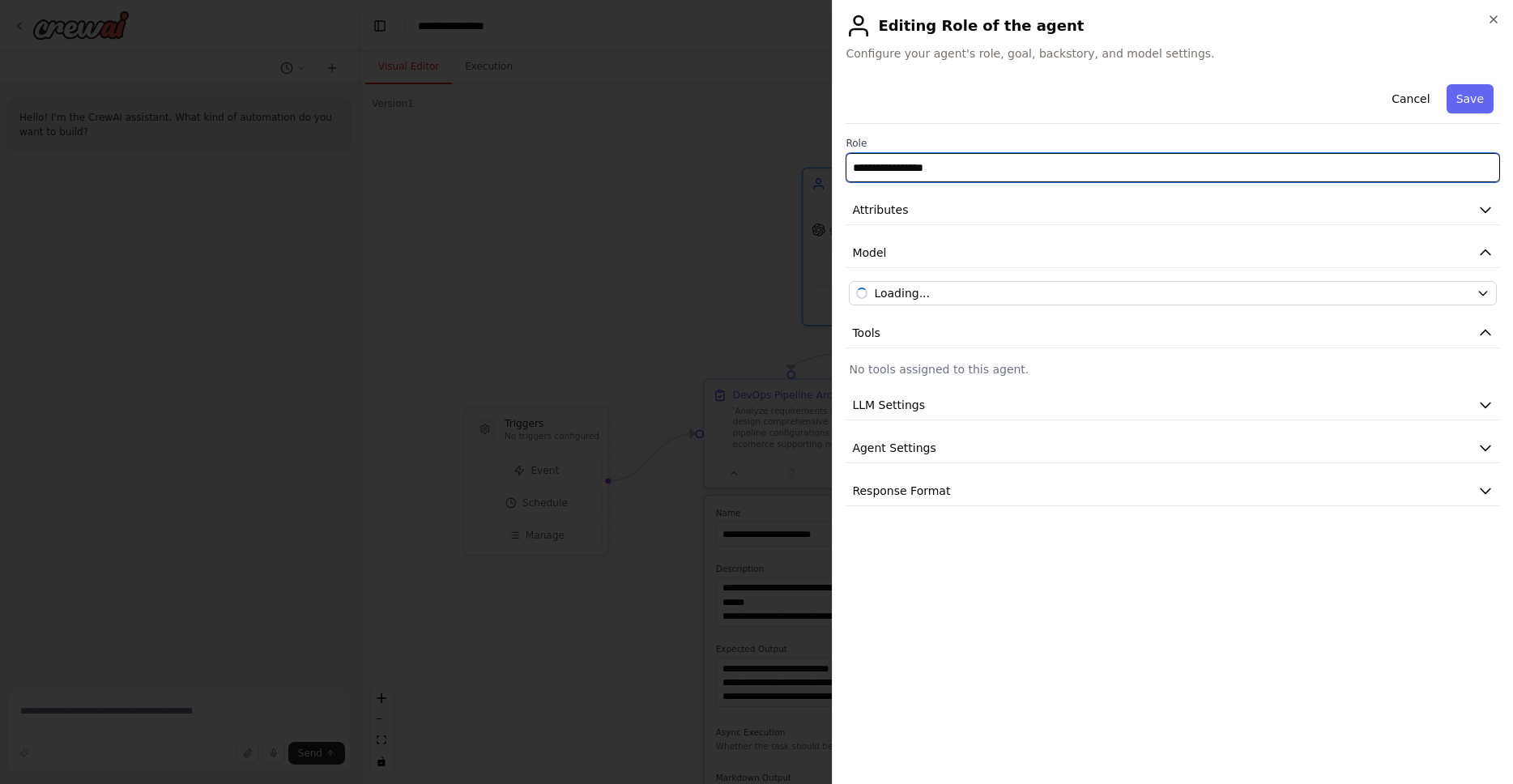
drag, startPoint x: 917, startPoint y: 166, endPoint x: 797, endPoint y: 163, distance: 120.0
click at [797, 163] on body "**********" at bounding box center [756, 392] width 1513 height 784
paste input "********"
type input "**********"
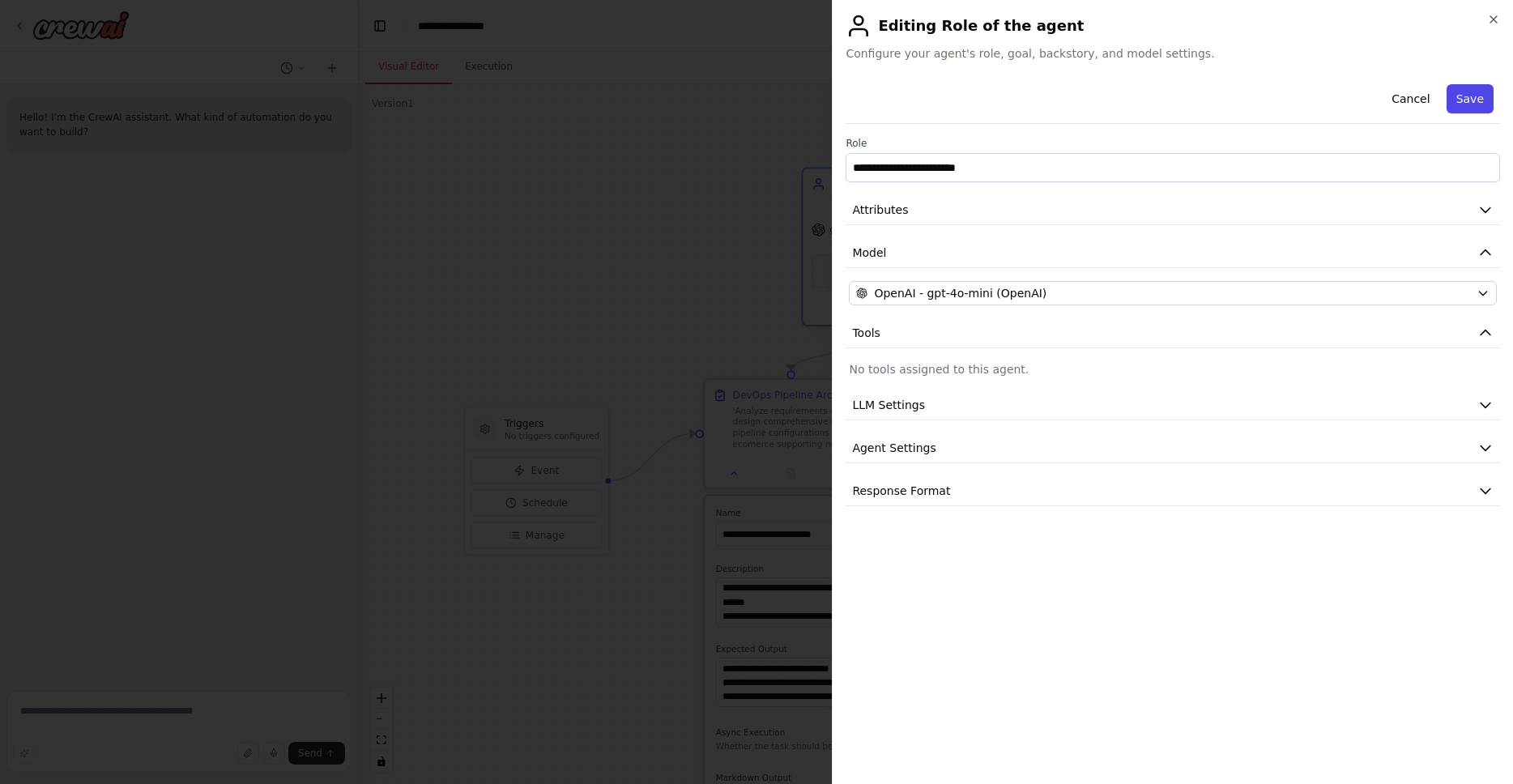
click at [1470, 91] on button "Save" at bounding box center [1470, 99] width 47 height 30
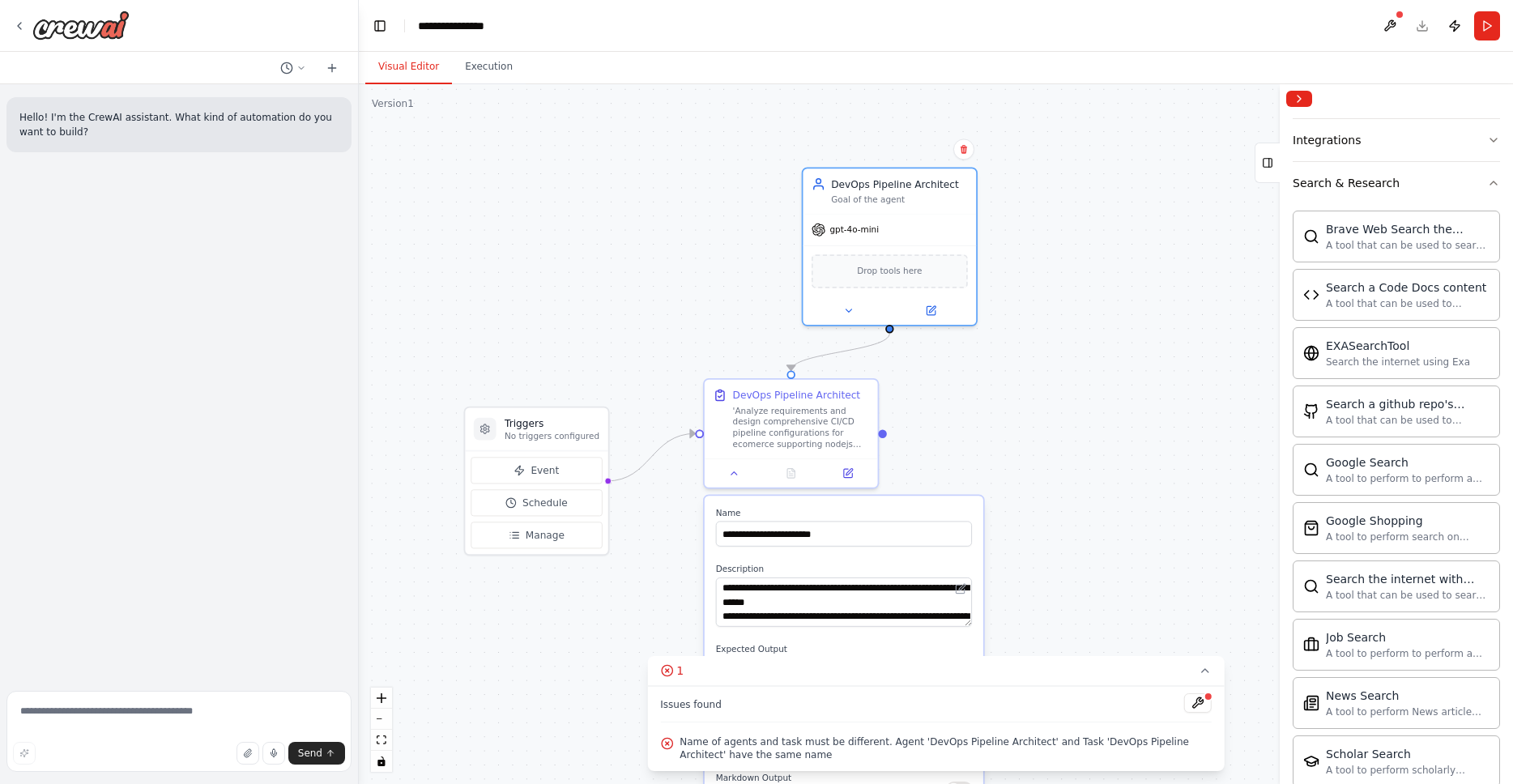
click at [1050, 478] on div ".deletable-edge-delete-btn { width: 20px; height: 20px; border: 0px solid #ffff…" at bounding box center [936, 434] width 1154 height 700
click at [844, 532] on input "**********" at bounding box center [843, 533] width 256 height 25
type input "**********"
click at [1139, 561] on div ".deletable-edge-delete-btn { width: 20px; height: 20px; border: 0px solid #ffff…" at bounding box center [936, 434] width 1154 height 700
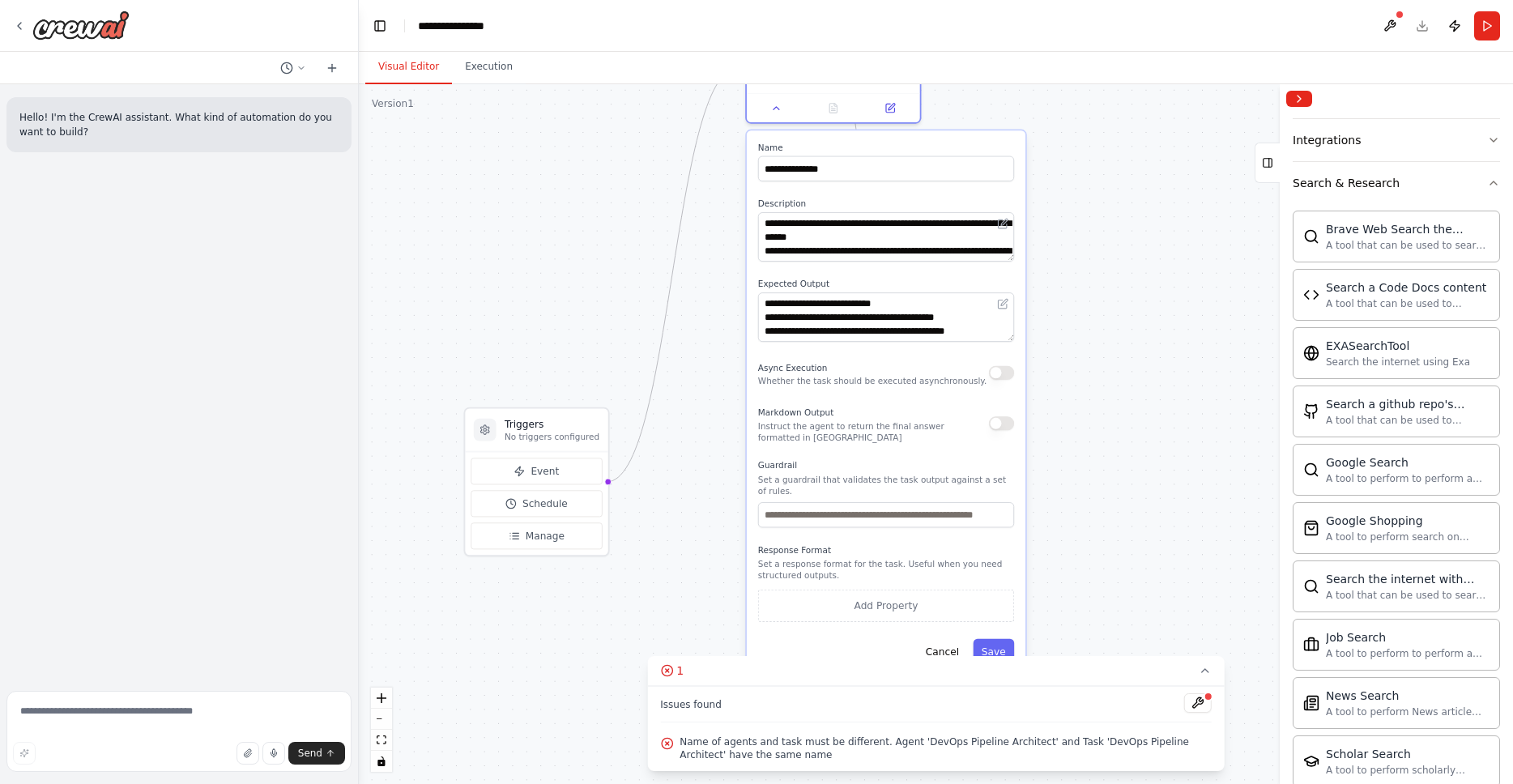
drag, startPoint x: 972, startPoint y: 561, endPoint x: 1012, endPoint y: 196, distance: 367.2
click at [1012, 196] on div "**********" at bounding box center [886, 402] width 278 height 545
click at [987, 644] on button "Save" at bounding box center [994, 651] width 42 height 25
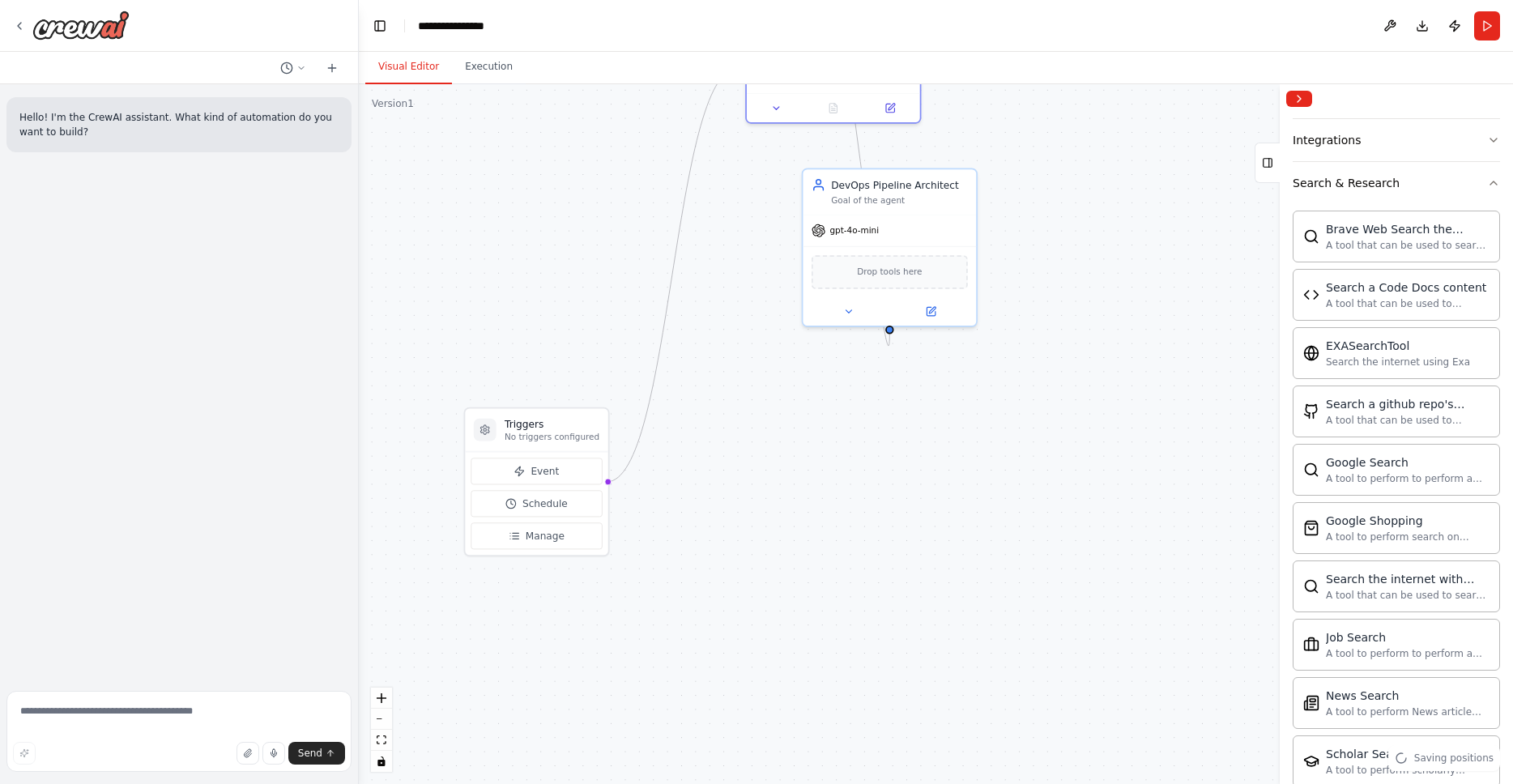
click at [1045, 573] on div ".deletable-edge-delete-btn { width: 20px; height: 20px; border: 0px solid #ffff…" at bounding box center [936, 434] width 1154 height 700
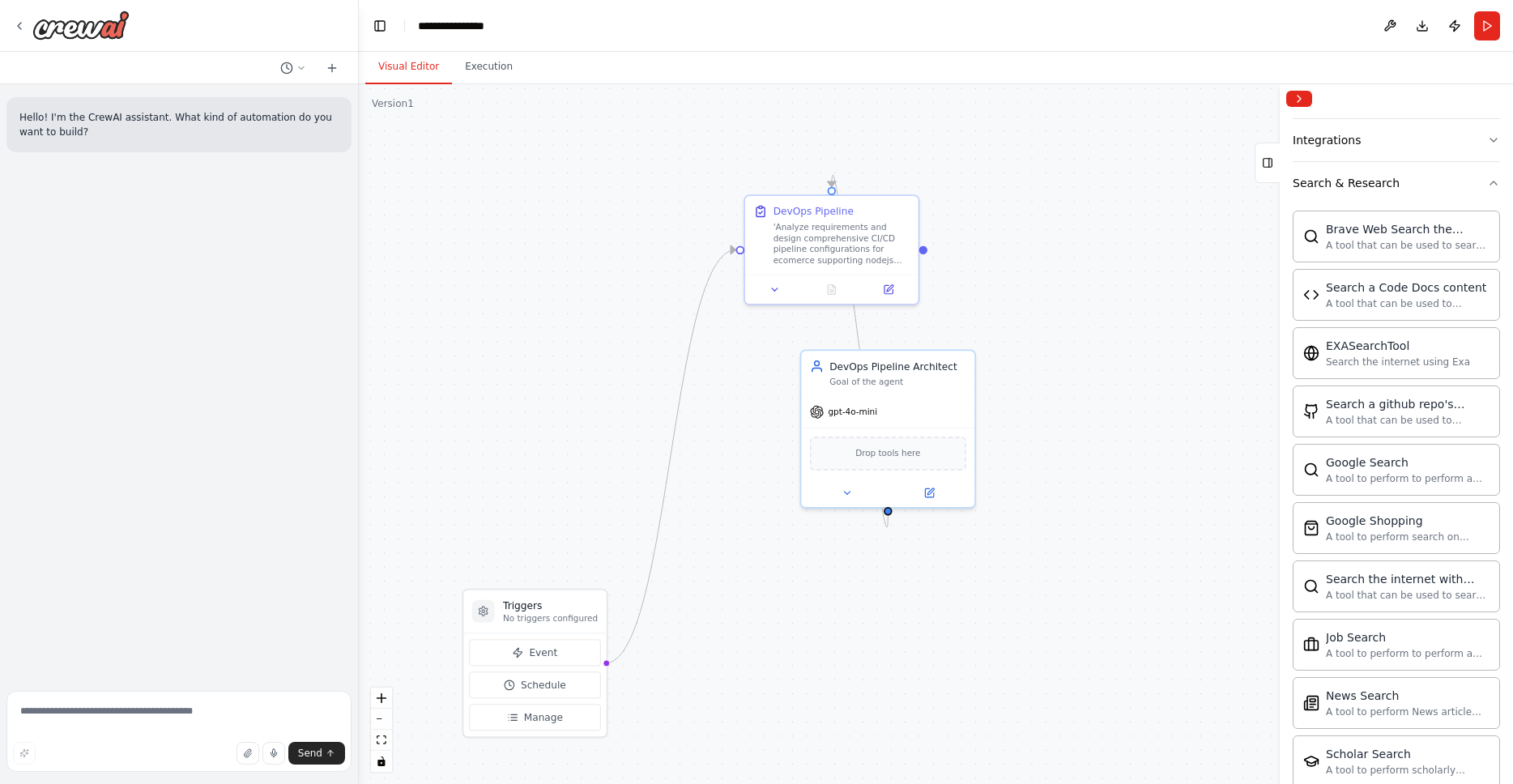
drag, startPoint x: 991, startPoint y: 488, endPoint x: 990, endPoint y: 653, distance: 165.0
click at [990, 653] on div ".deletable-edge-delete-btn { width: 20px; height: 20px; border: 0px solid #ffff…" at bounding box center [936, 434] width 1154 height 700
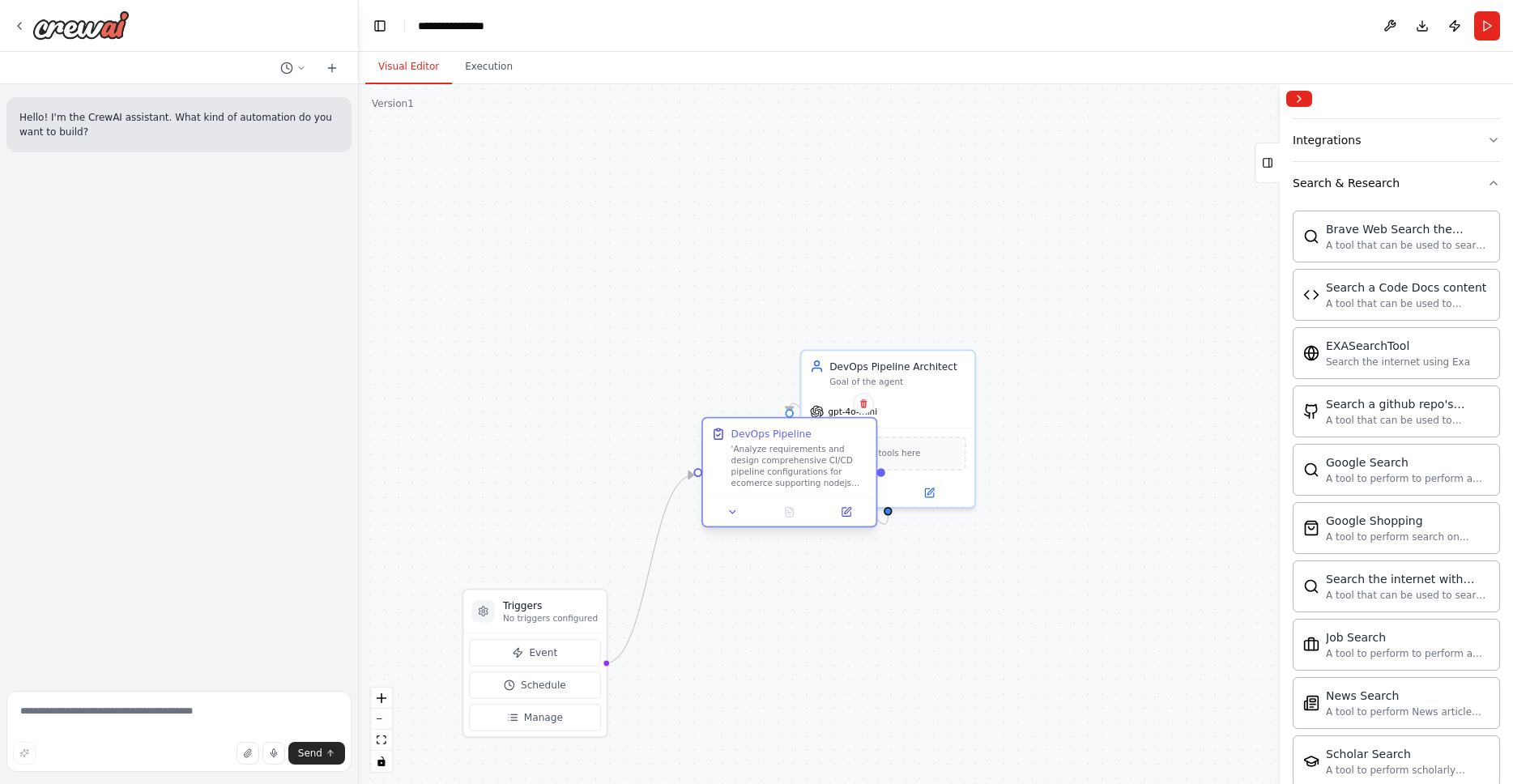
drag, startPoint x: 821, startPoint y: 233, endPoint x: 775, endPoint y: 452, distance: 223.8
click at [775, 455] on div "'Analyze requirements and design comprehensive CI/CD pipeline configurations fo…" at bounding box center [799, 466] width 137 height 45
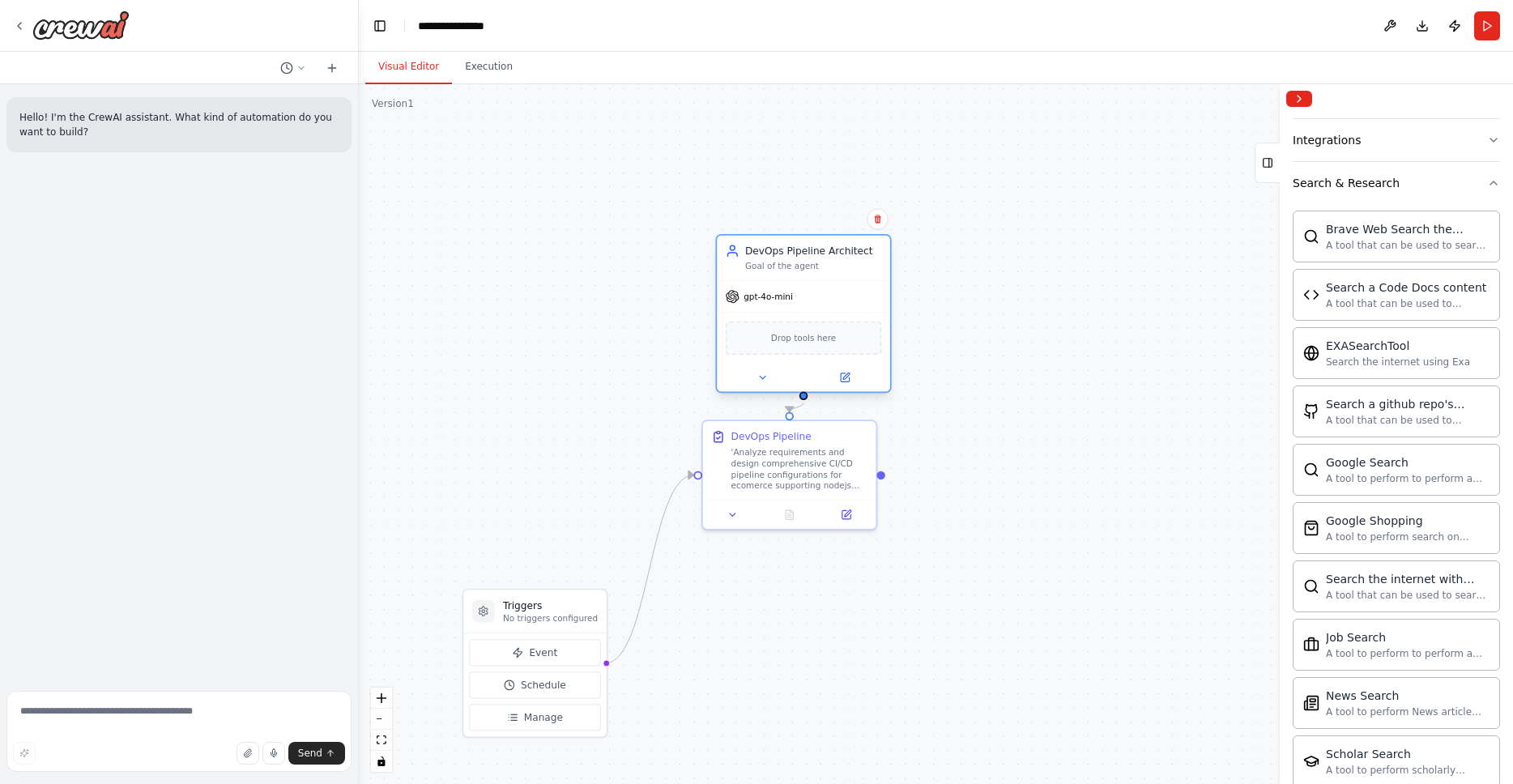
drag, startPoint x: 896, startPoint y: 365, endPoint x: 814, endPoint y: 259, distance: 134.0
click at [814, 259] on div "DevOps Pipeline Architect Goal of the agent" at bounding box center [813, 257] width 137 height 29
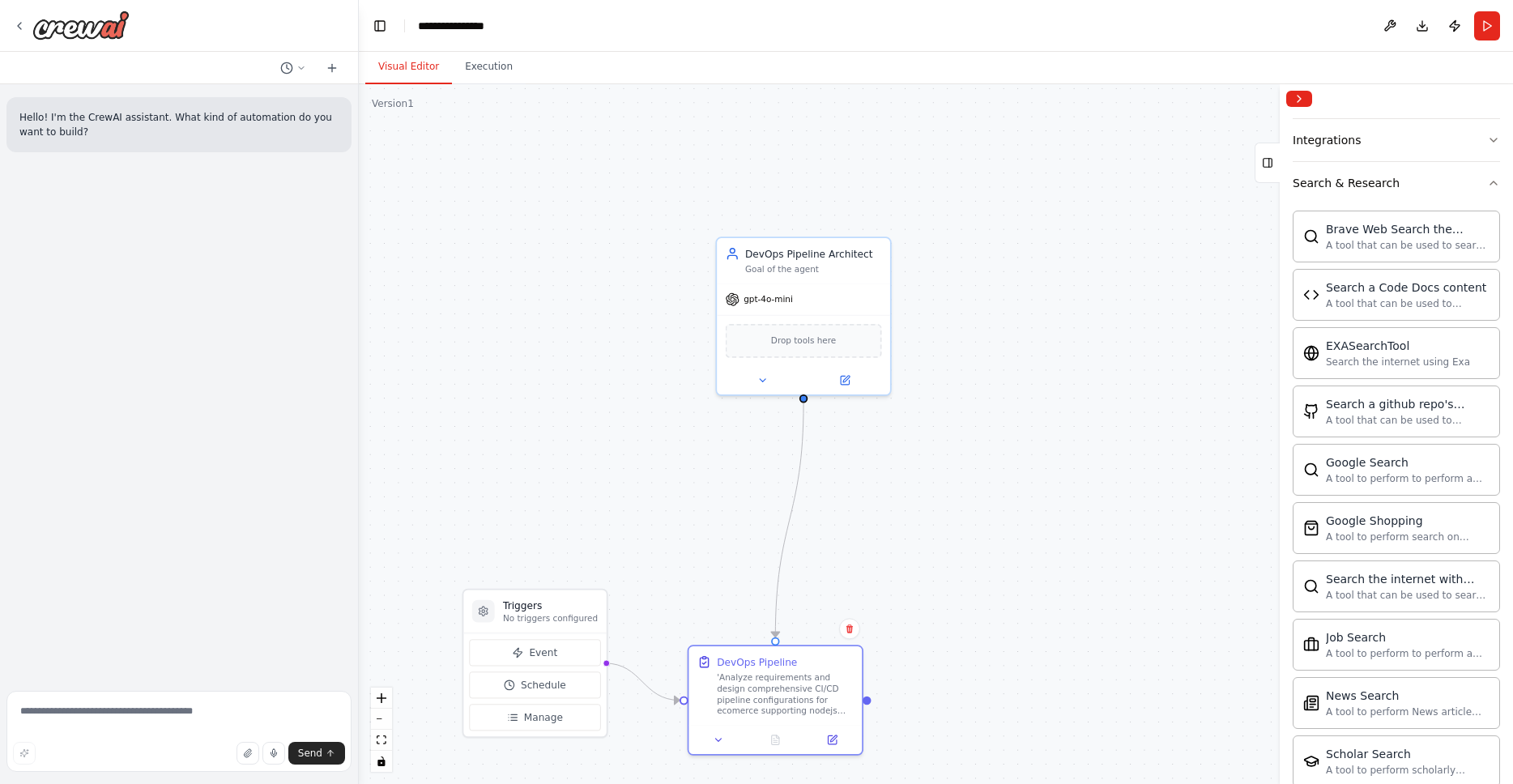
drag, startPoint x: 810, startPoint y: 487, endPoint x: 833, endPoint y: 595, distance: 110.4
click at [803, 661] on div "DevOps Pipeline" at bounding box center [784, 662] width 137 height 14
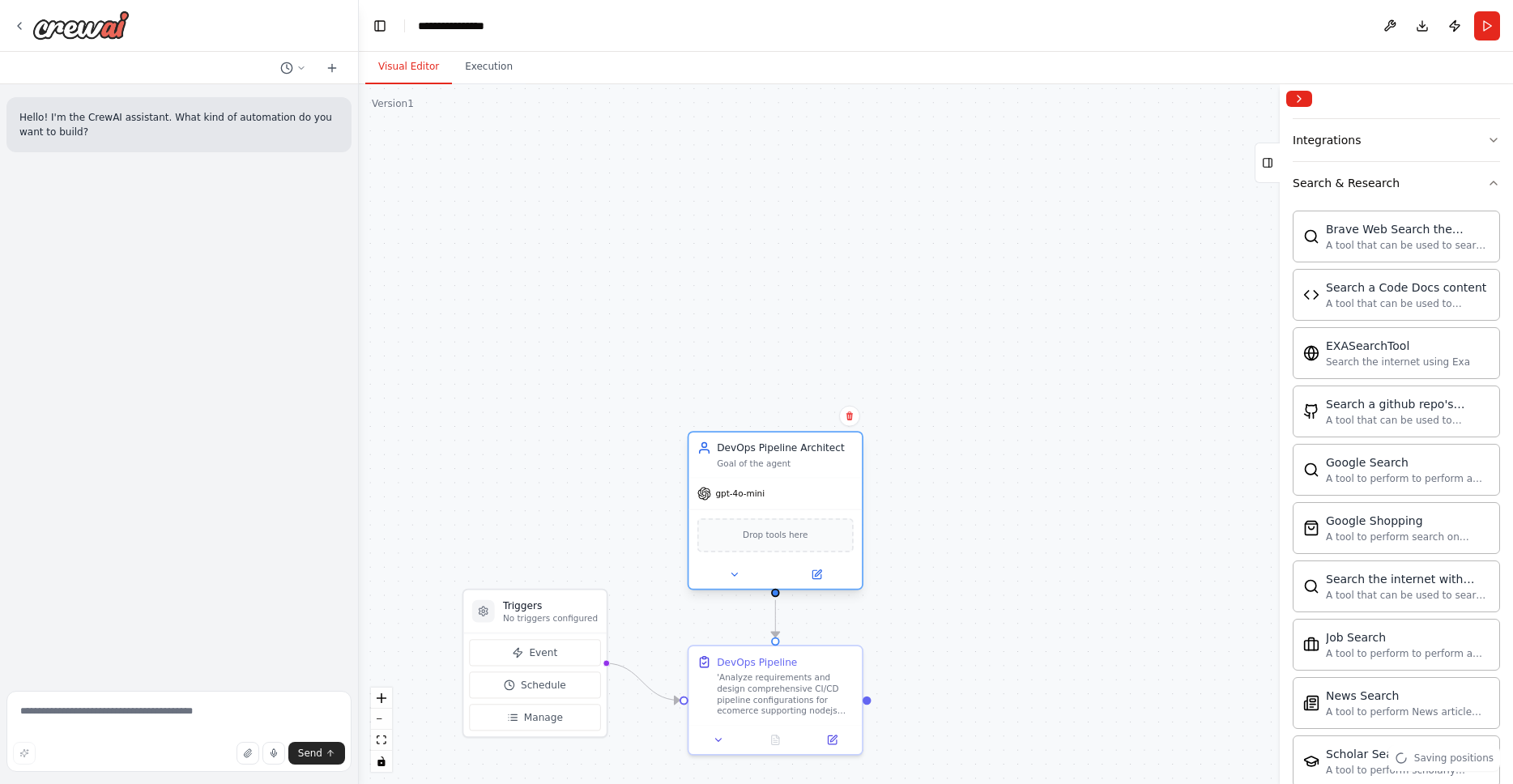
drag, startPoint x: 833, startPoint y: 251, endPoint x: 799, endPoint y: 444, distance: 196.0
click at [799, 444] on div "DevOps Pipeline Architect" at bounding box center [784, 448] width 137 height 14
click at [1028, 462] on div ".deletable-edge-delete-btn { width: 20px; height: 20px; border: 0px solid #ffff…" at bounding box center [936, 434] width 1154 height 700
click at [735, 572] on icon at bounding box center [734, 574] width 11 height 11
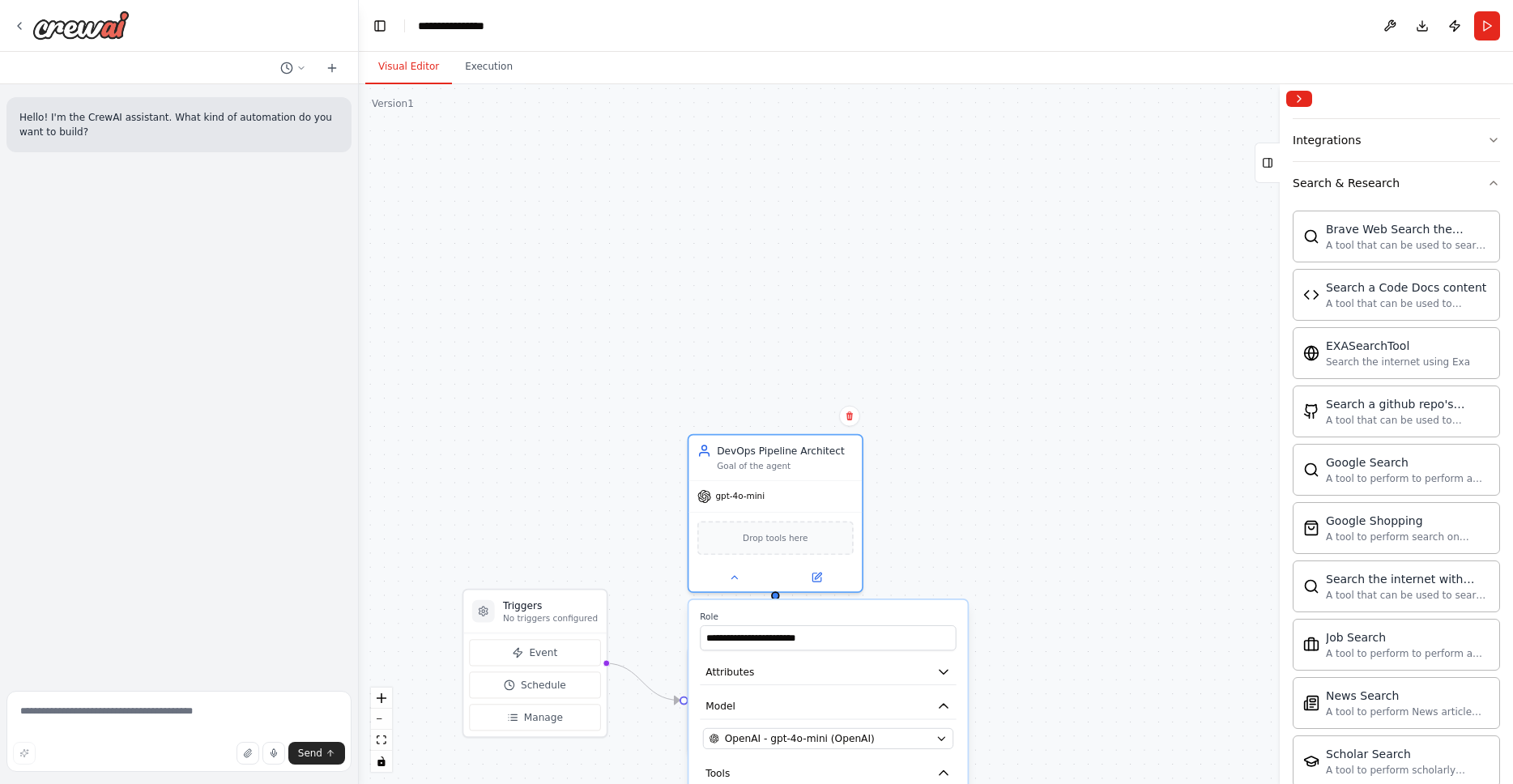
click at [1135, 517] on div ".deletable-edge-delete-btn { width: 20px; height: 20px; border: 0px solid #ffff…" at bounding box center [936, 434] width 1154 height 700
click at [917, 264] on div ".deletable-edge-delete-btn { width: 20px; height: 20px; border: 0px solid #ffff…" at bounding box center [936, 434] width 1154 height 700
click at [61, 33] on img at bounding box center [81, 25] width 97 height 30
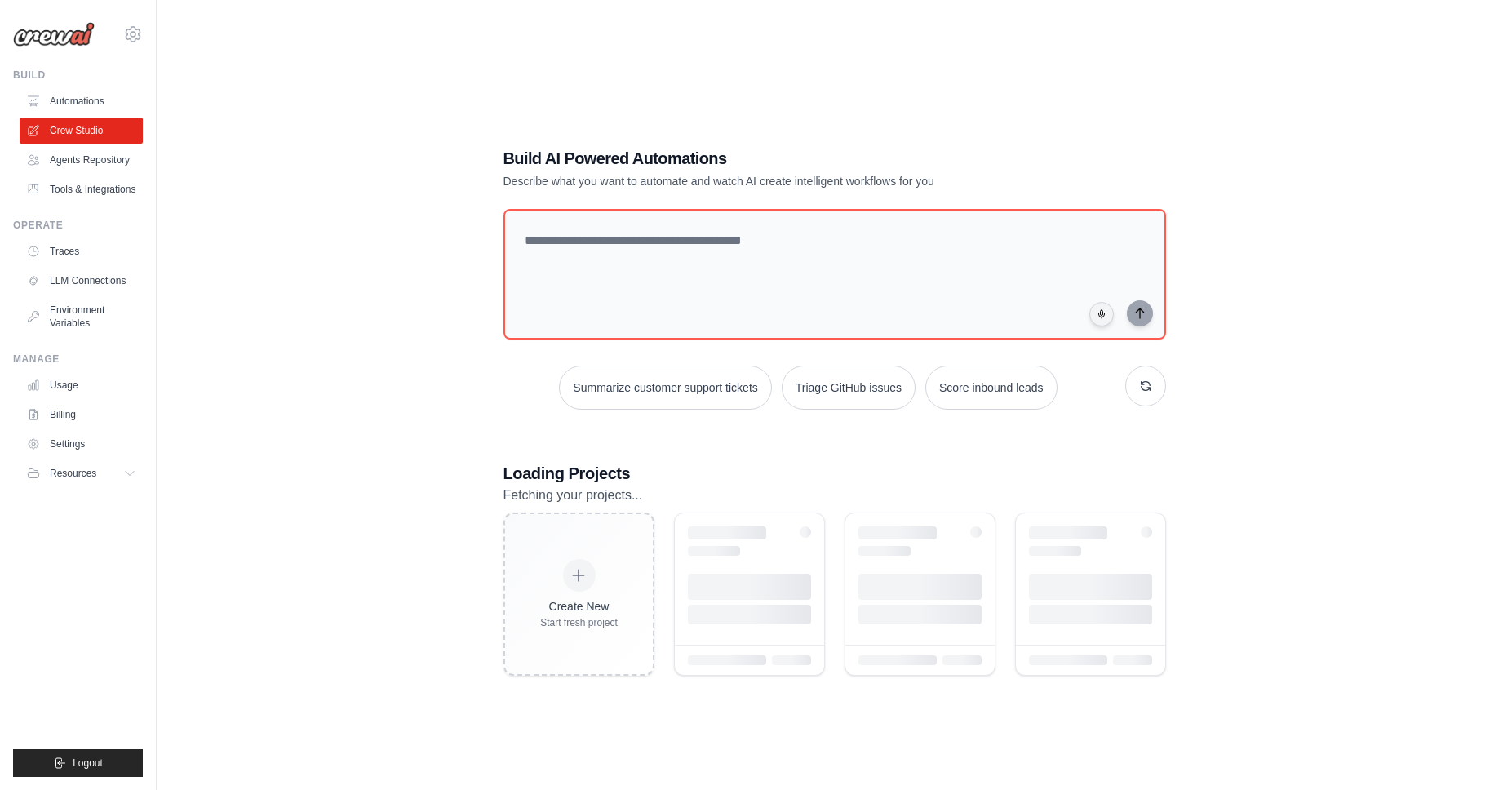
scroll to position [50, 0]
